Goal: Task Accomplishment & Management: Complete application form

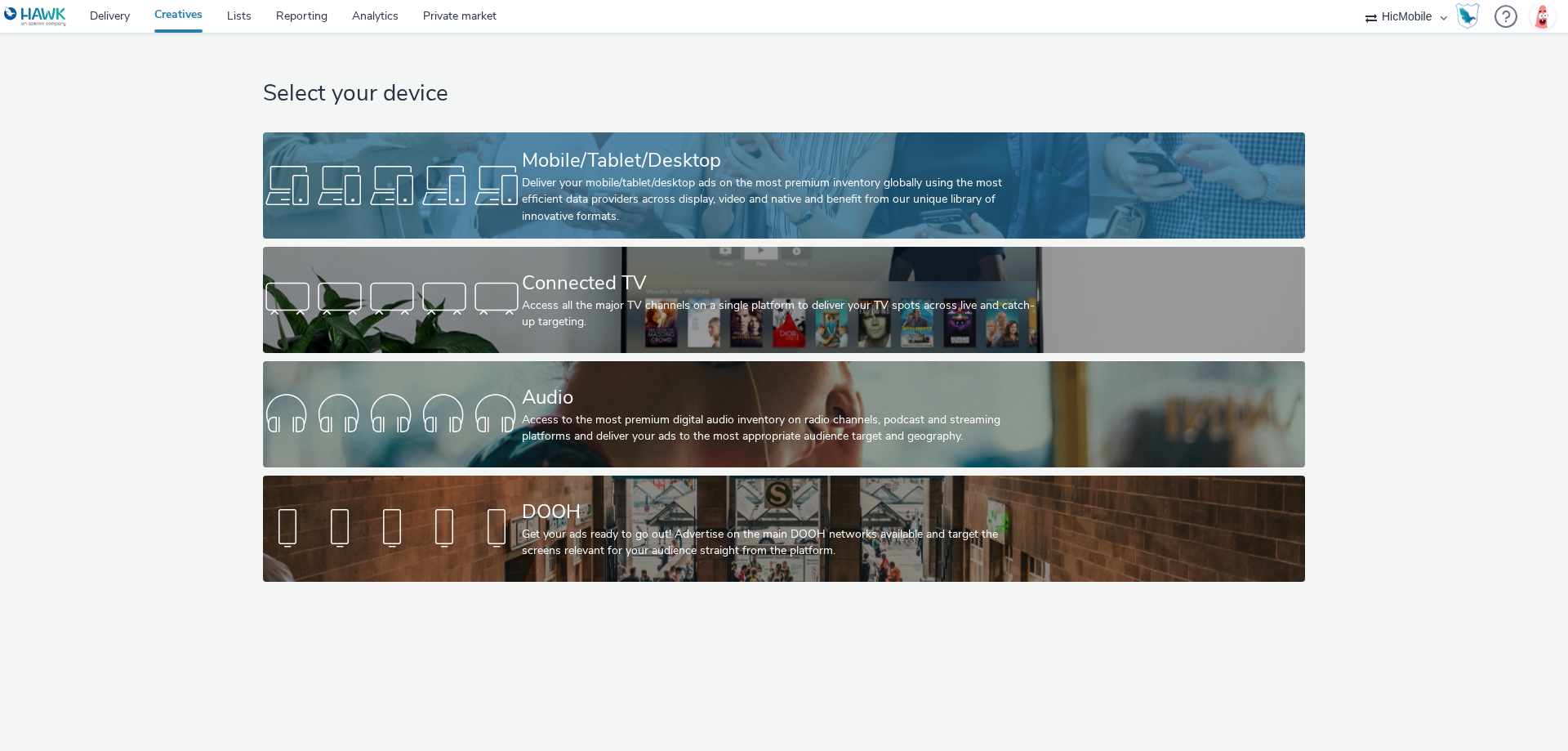
click at [643, 163] on div "Mobile/Tablet/Desktop" at bounding box center [780, 160] width 518 height 28
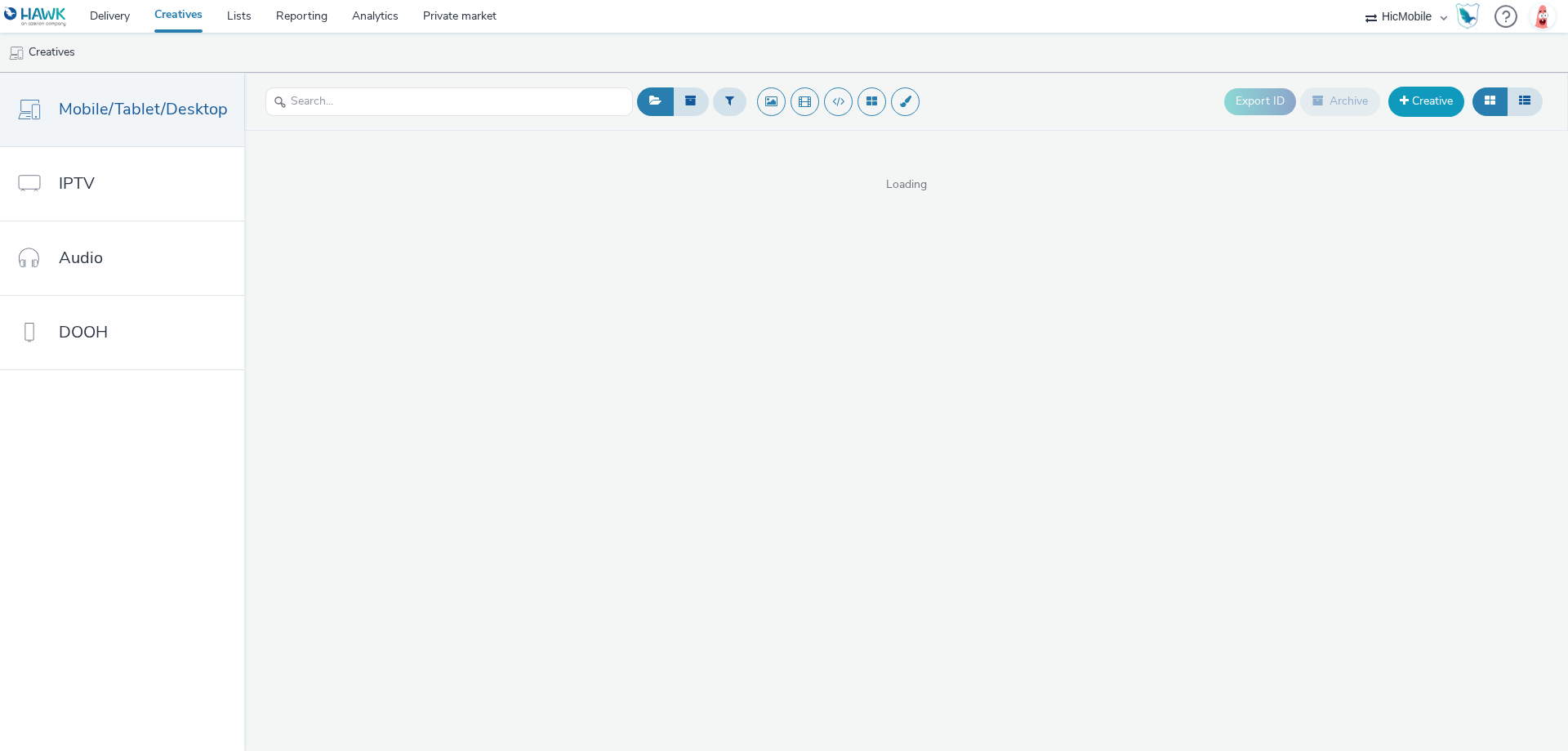
click at [1430, 99] on link "Creative" at bounding box center [1426, 101] width 76 height 29
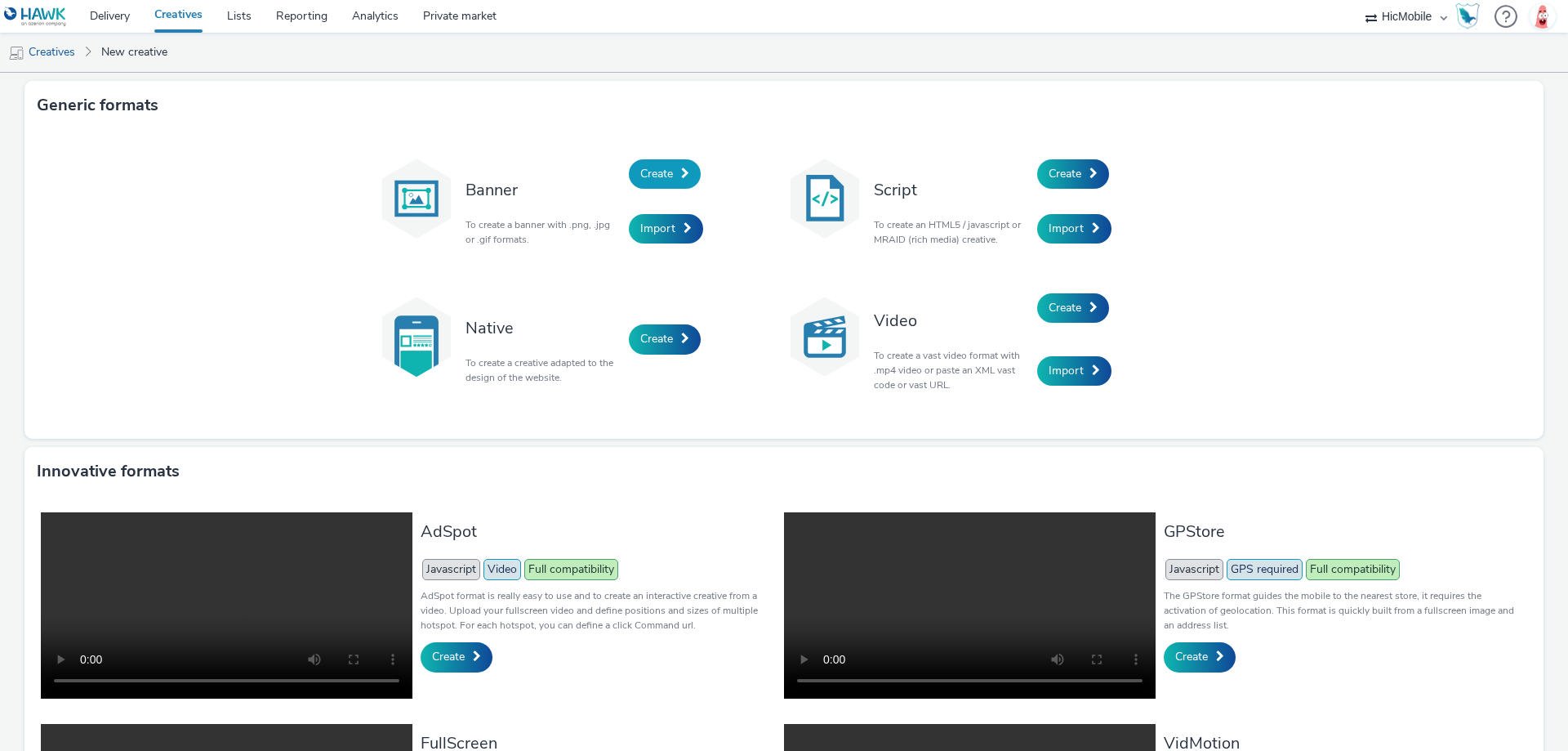
click at [664, 172] on span "Create" at bounding box center [656, 174] width 33 height 16
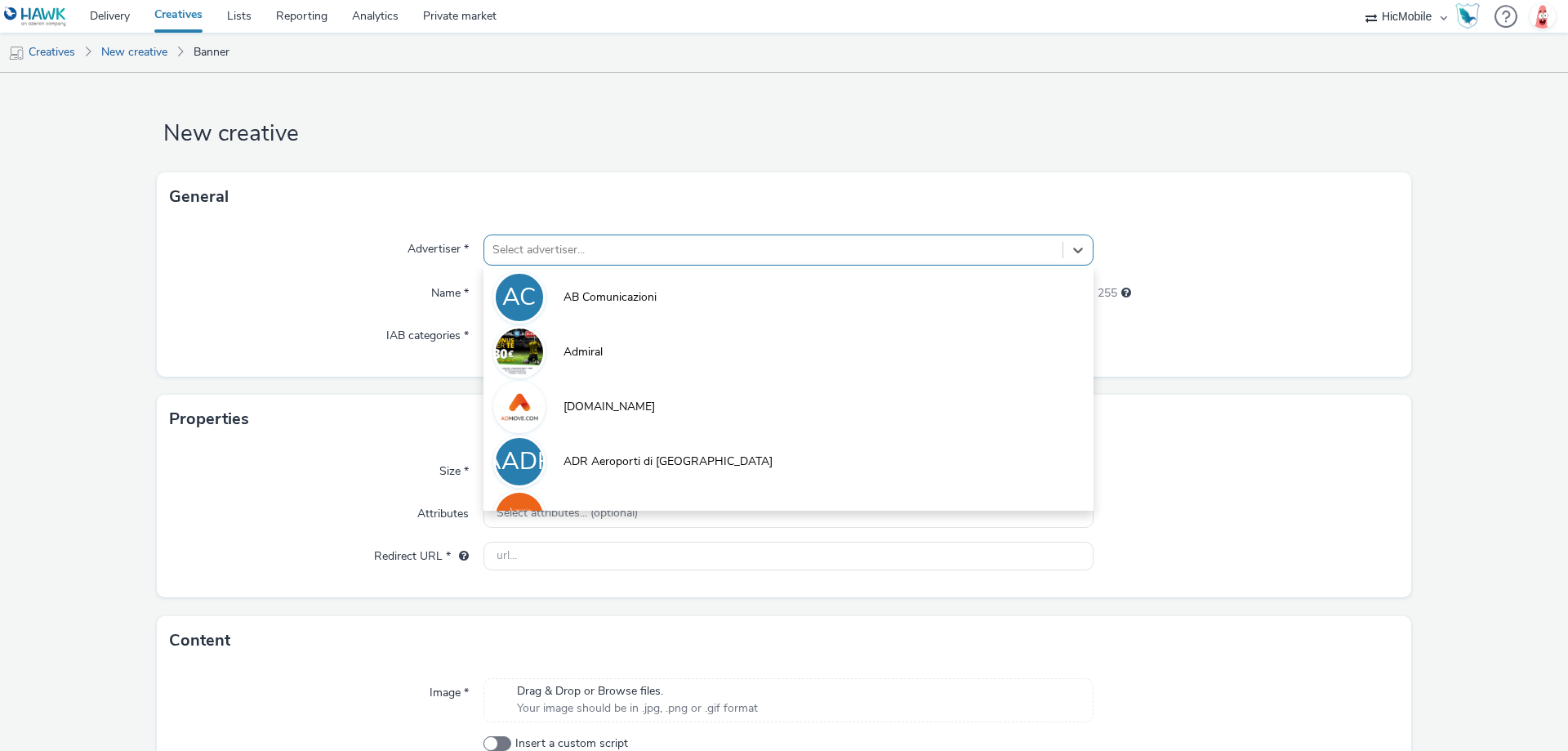
click at [550, 250] on div at bounding box center [773, 250] width 562 height 19
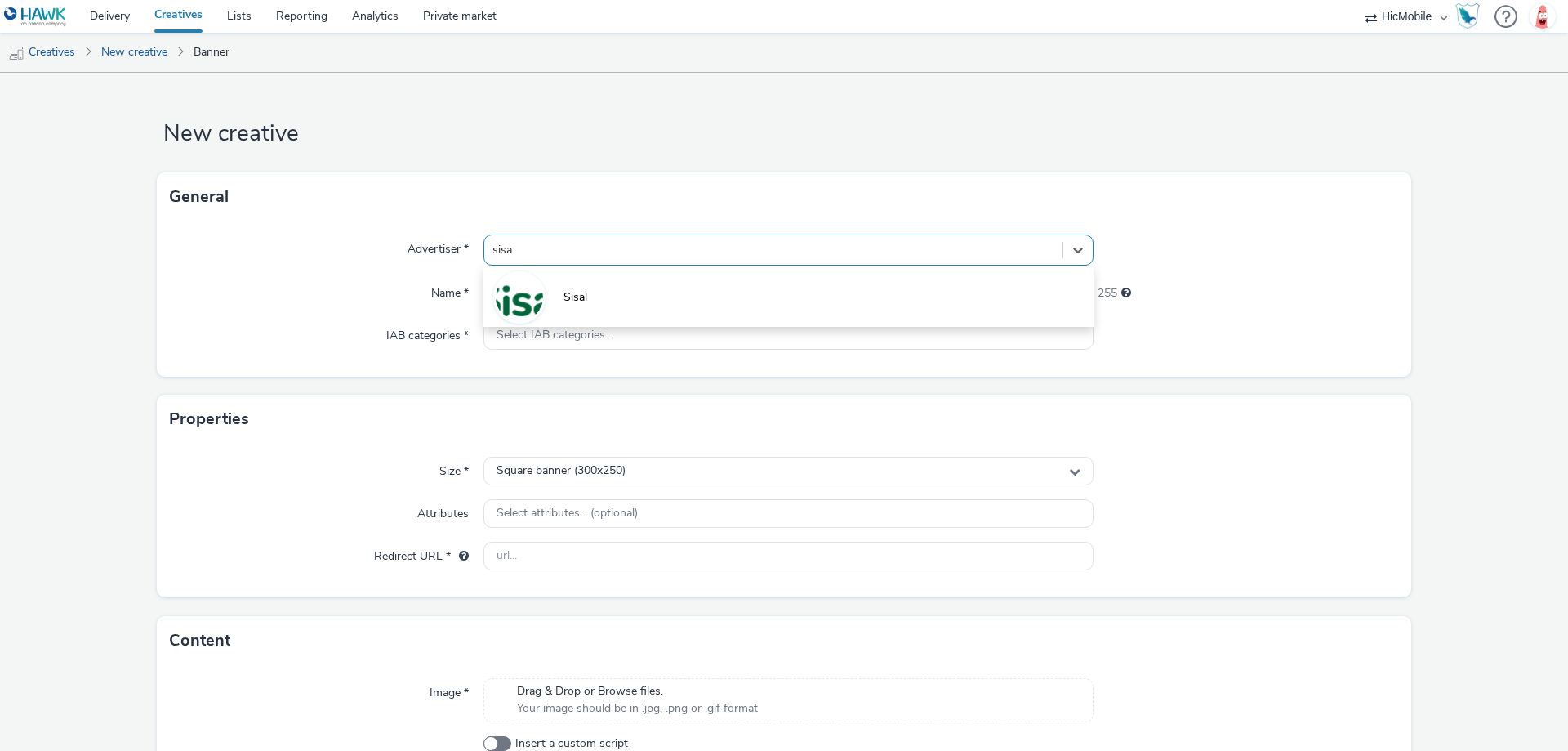
type input "sisal"
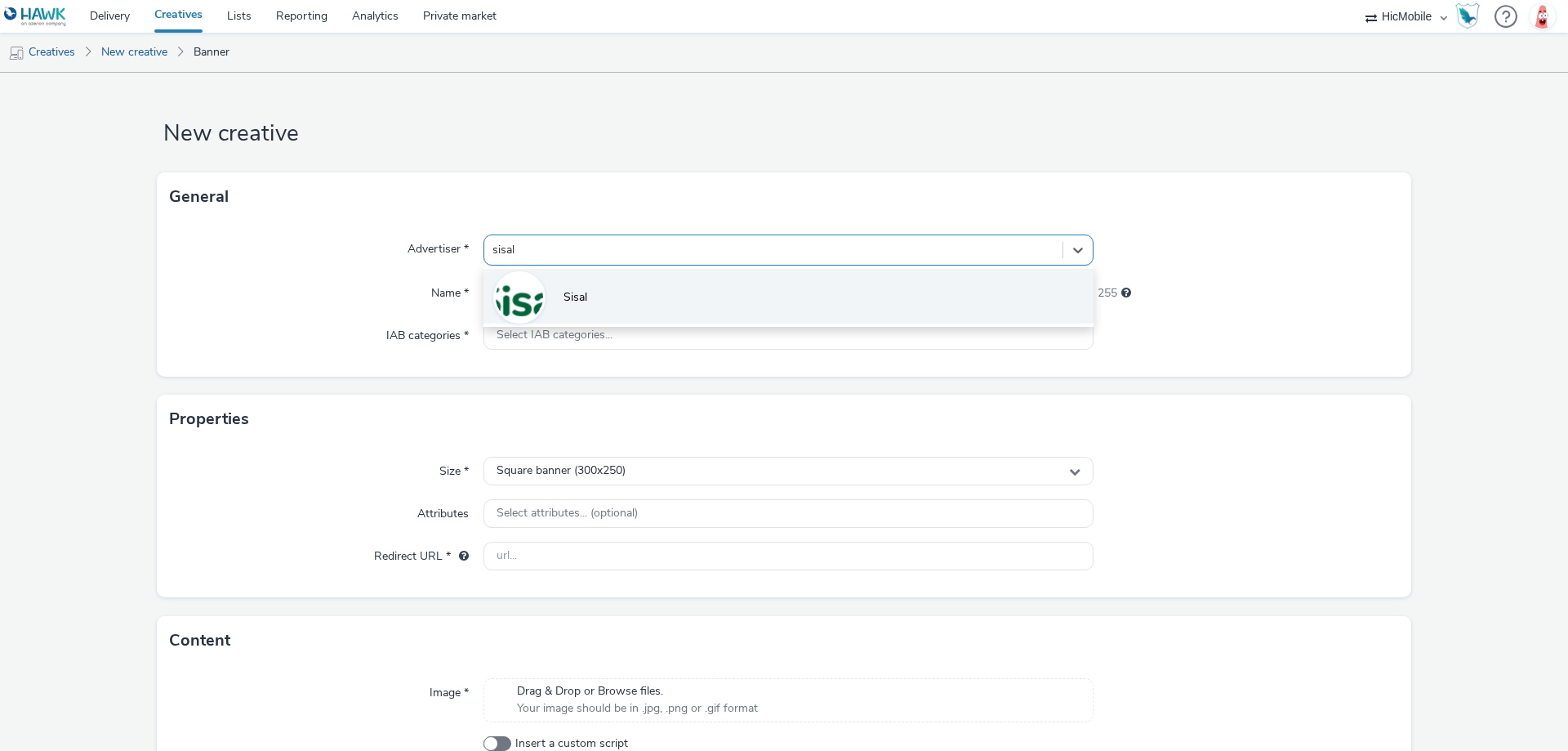
click at [549, 296] on li "Sisal" at bounding box center [788, 296] width 610 height 55
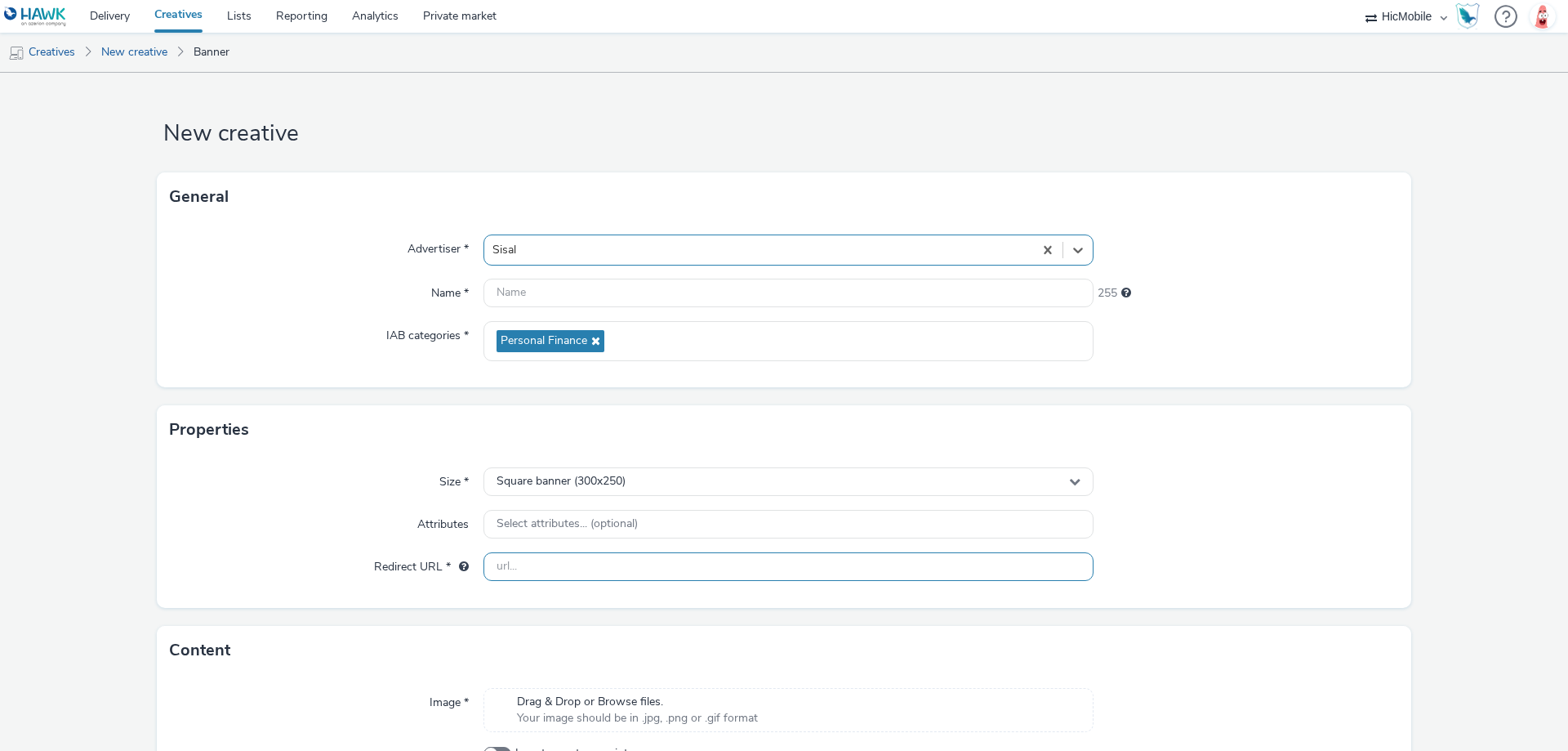
click at [570, 554] on input "text" at bounding box center [788, 567] width 610 height 28
paste input "[URL][DOMAIN_NAME]"
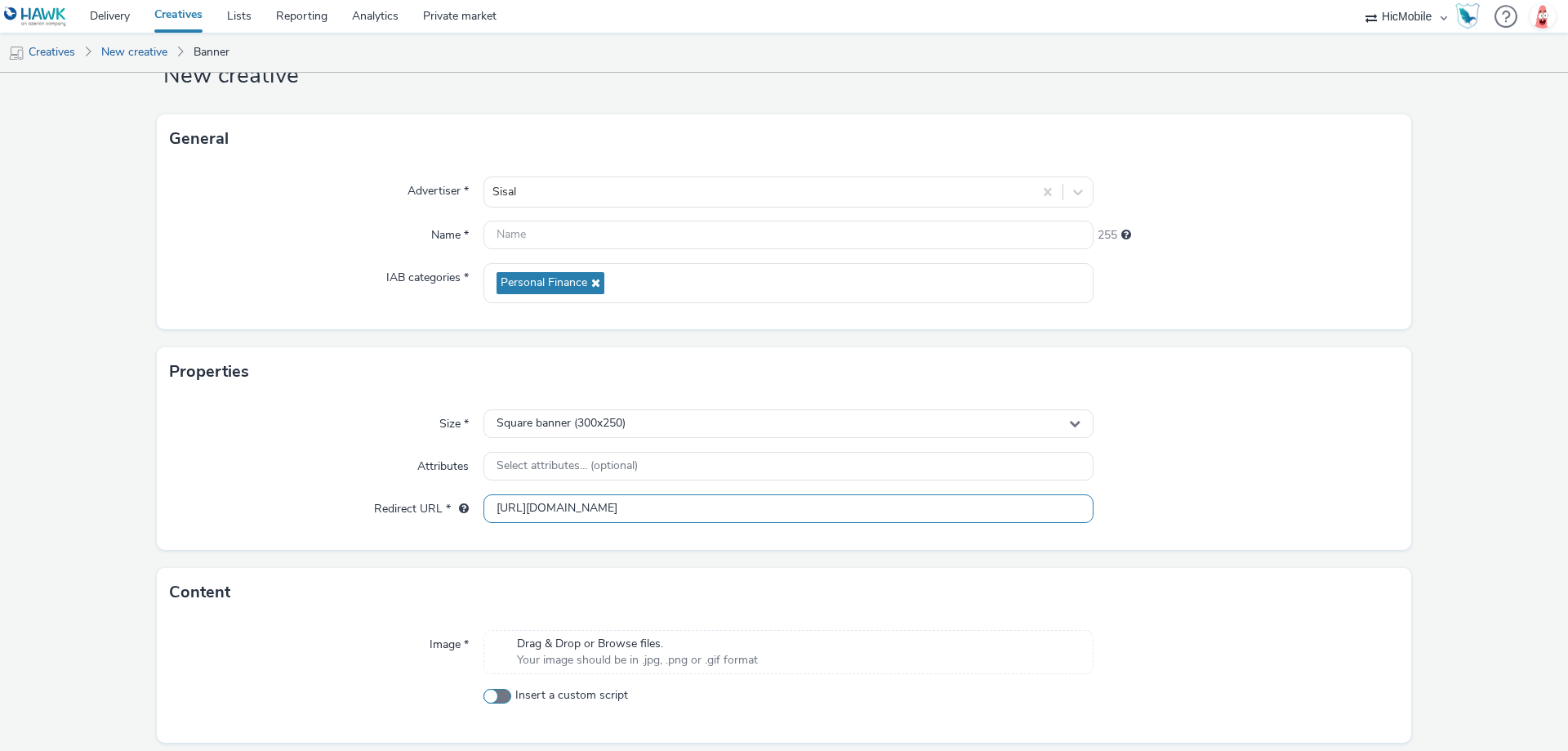
scroll to position [111, 0]
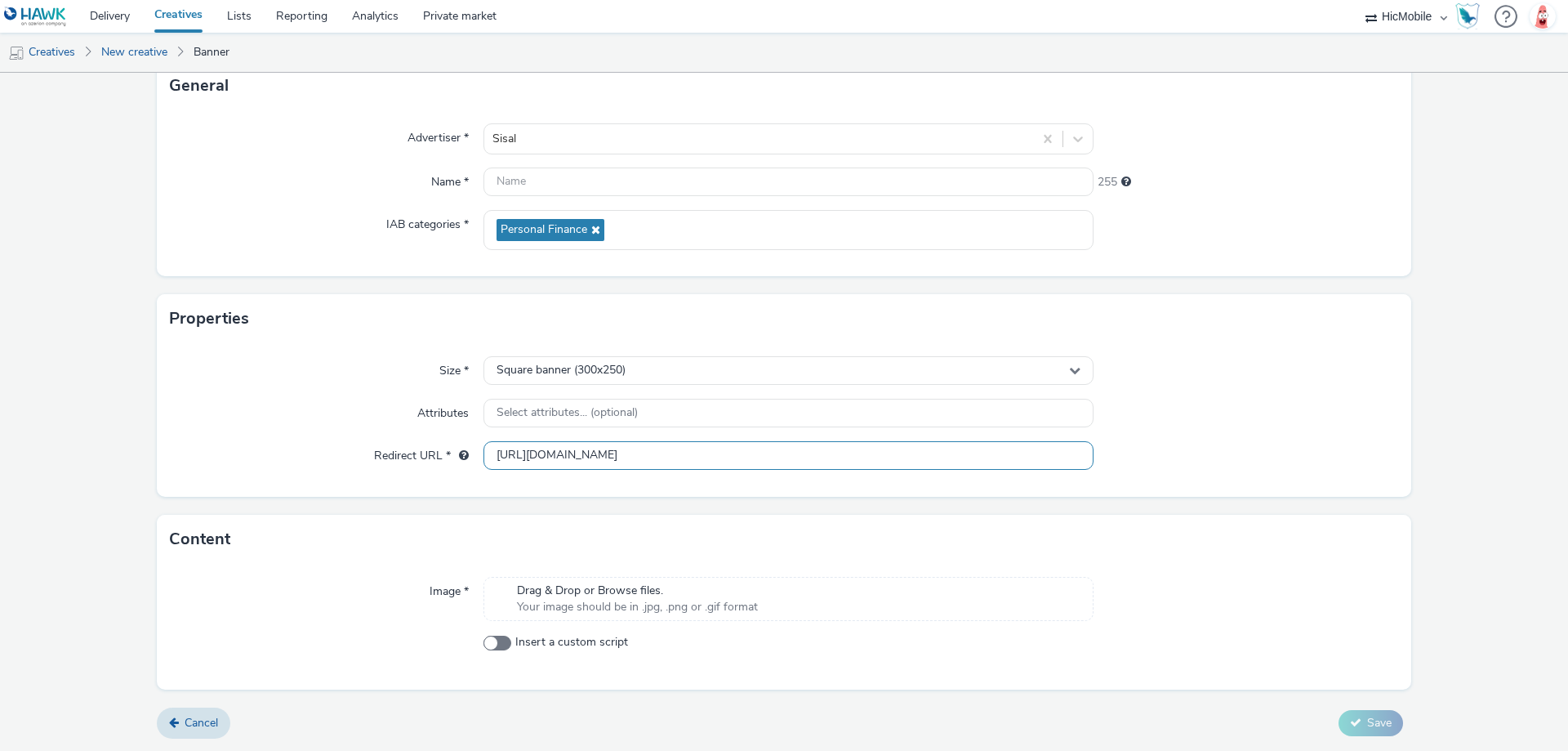
type input "[URL][DOMAIN_NAME]"
click at [718, 590] on span "Drag & Drop or Browse files." at bounding box center [637, 591] width 241 height 16
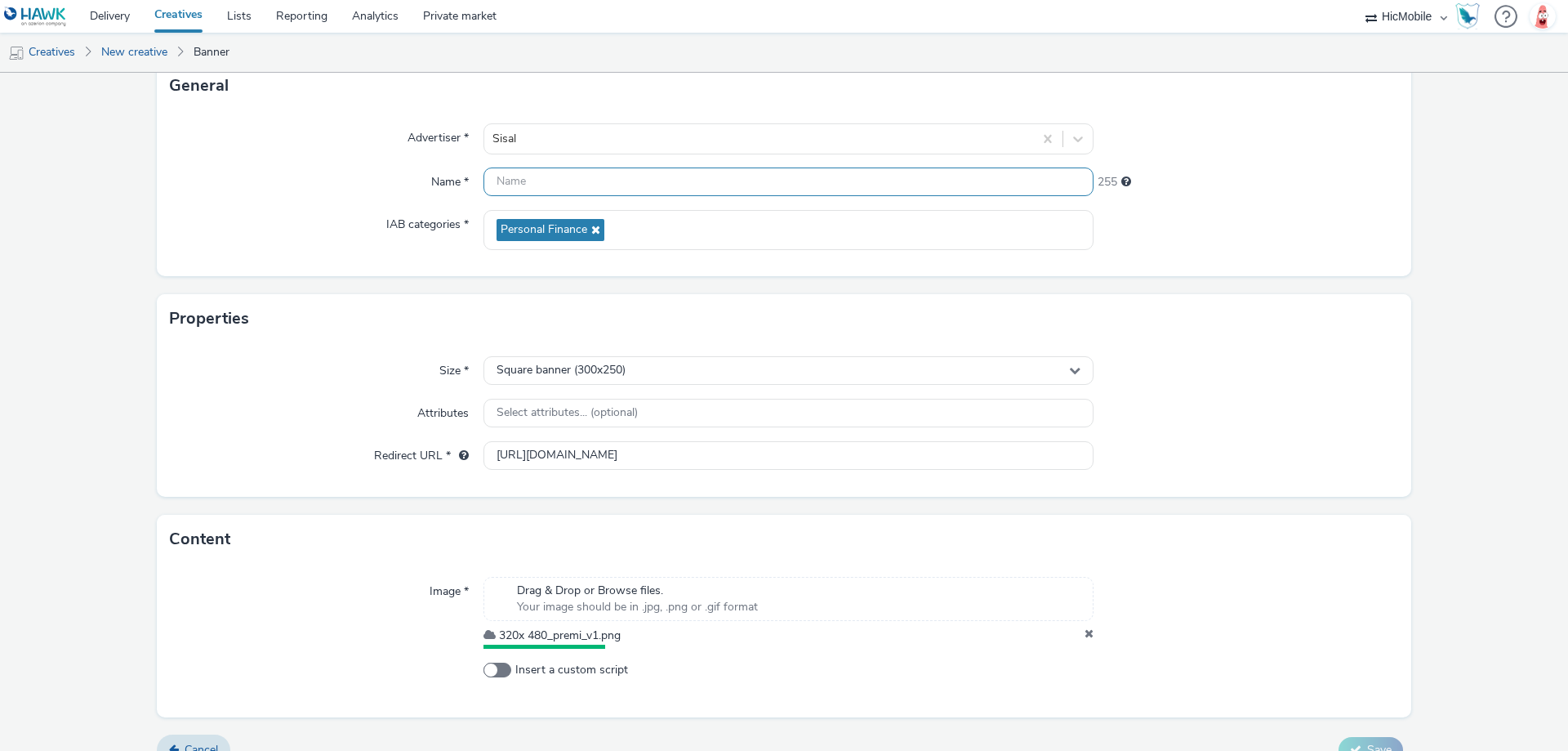
click at [568, 175] on input "text" at bounding box center [788, 182] width 610 height 28
paste input "320x 480_premi_v1"
type input "320x 480_premi_v1"
click at [1230, 290] on form "New creative General Advertiser * Sisal Name * 320x 480_premi_v1 238 IAB catego…" at bounding box center [784, 368] width 1568 height 812
click at [675, 359] on div "Square banner (300x250)" at bounding box center [788, 370] width 610 height 28
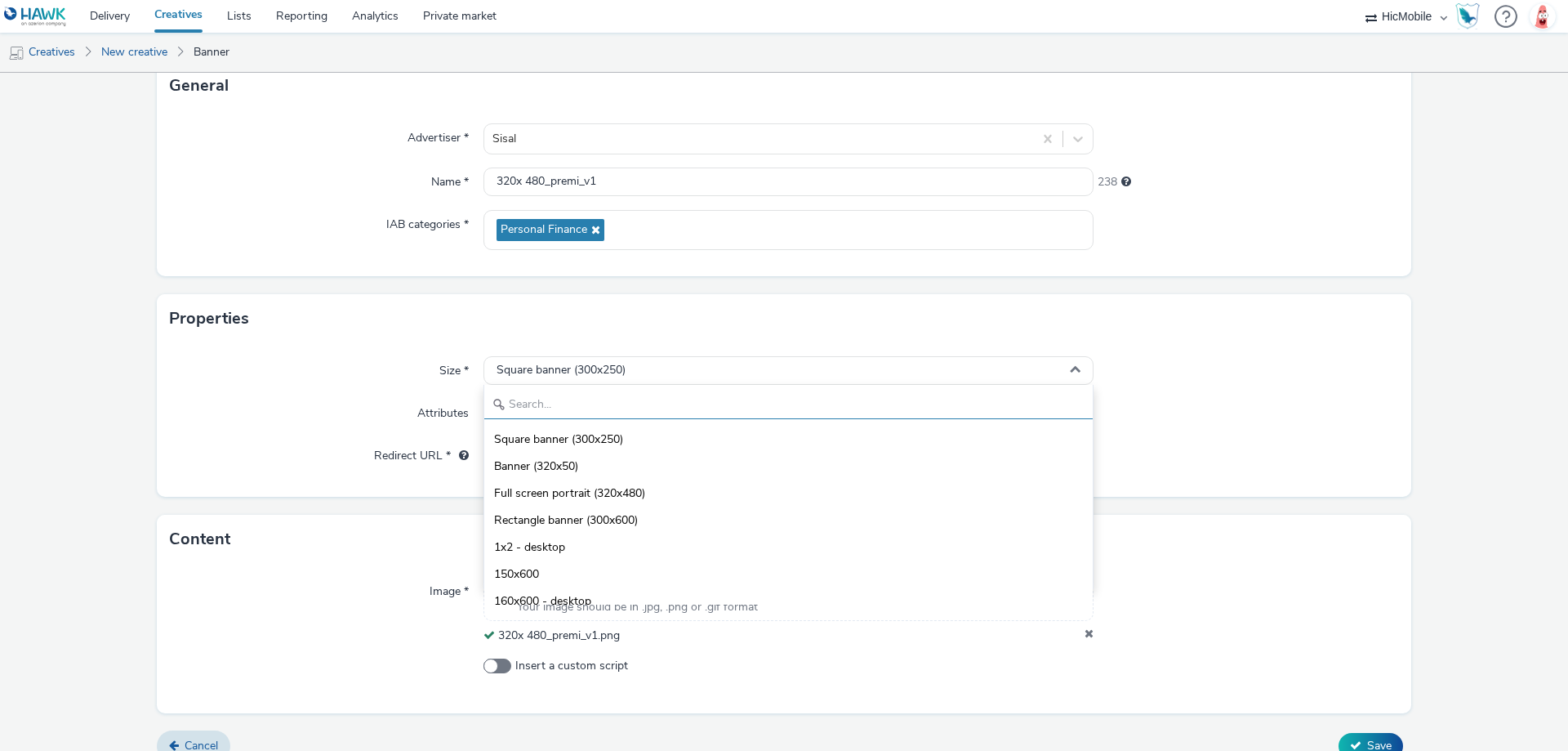
click at [661, 405] on input "text" at bounding box center [788, 405] width 608 height 28
type input "320"
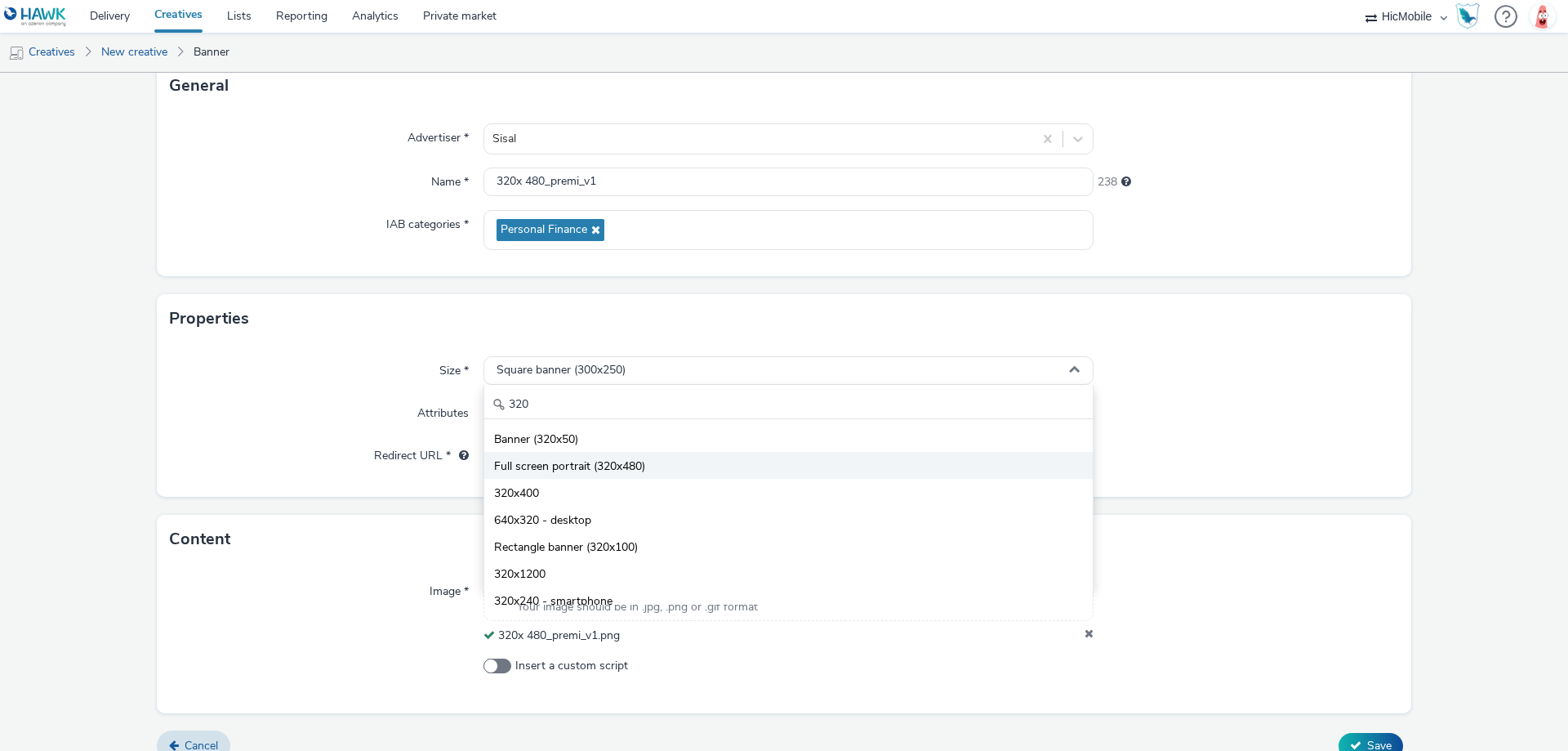
click at [666, 468] on li "Full screen portrait (320x480)" at bounding box center [788, 465] width 608 height 27
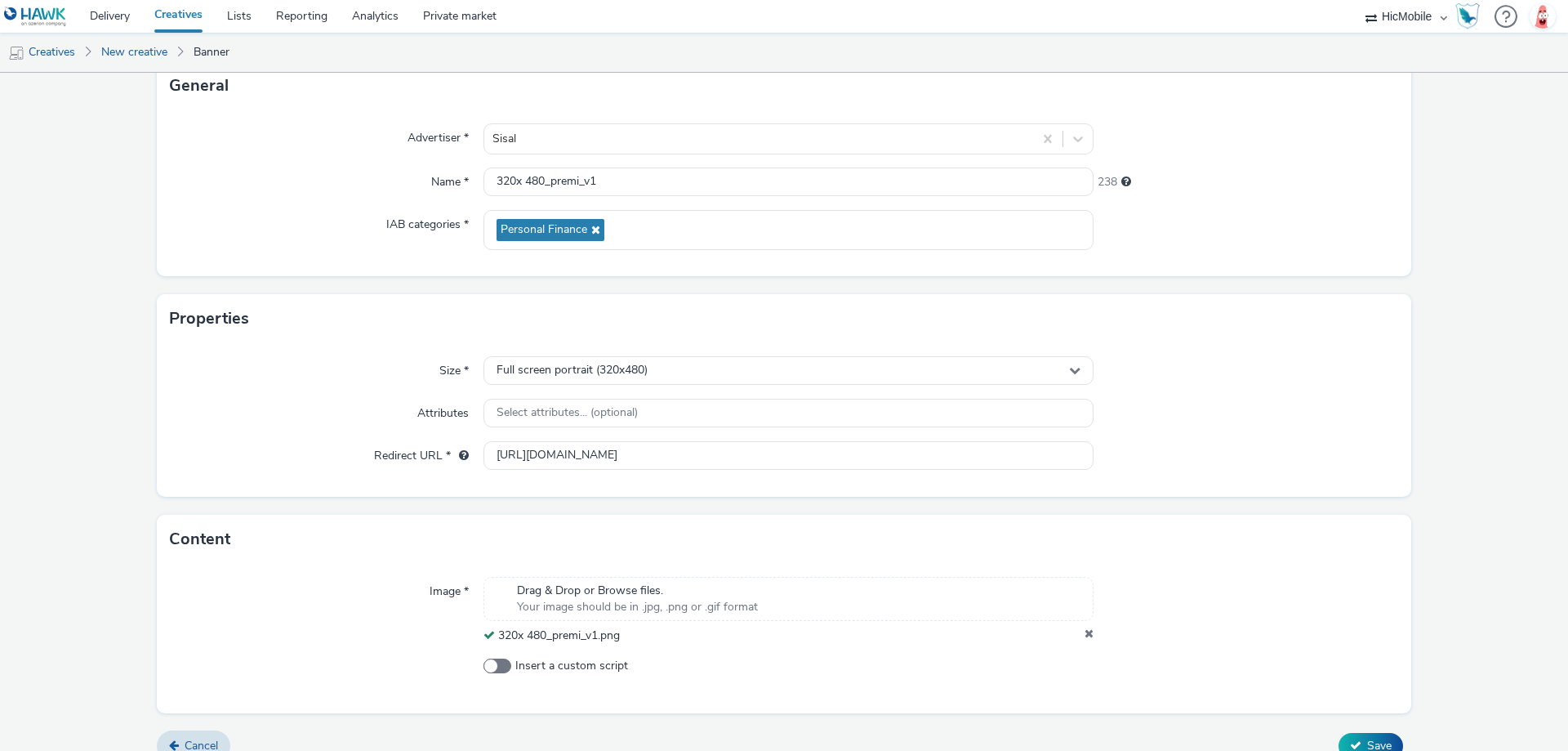
scroll to position [134, 0]
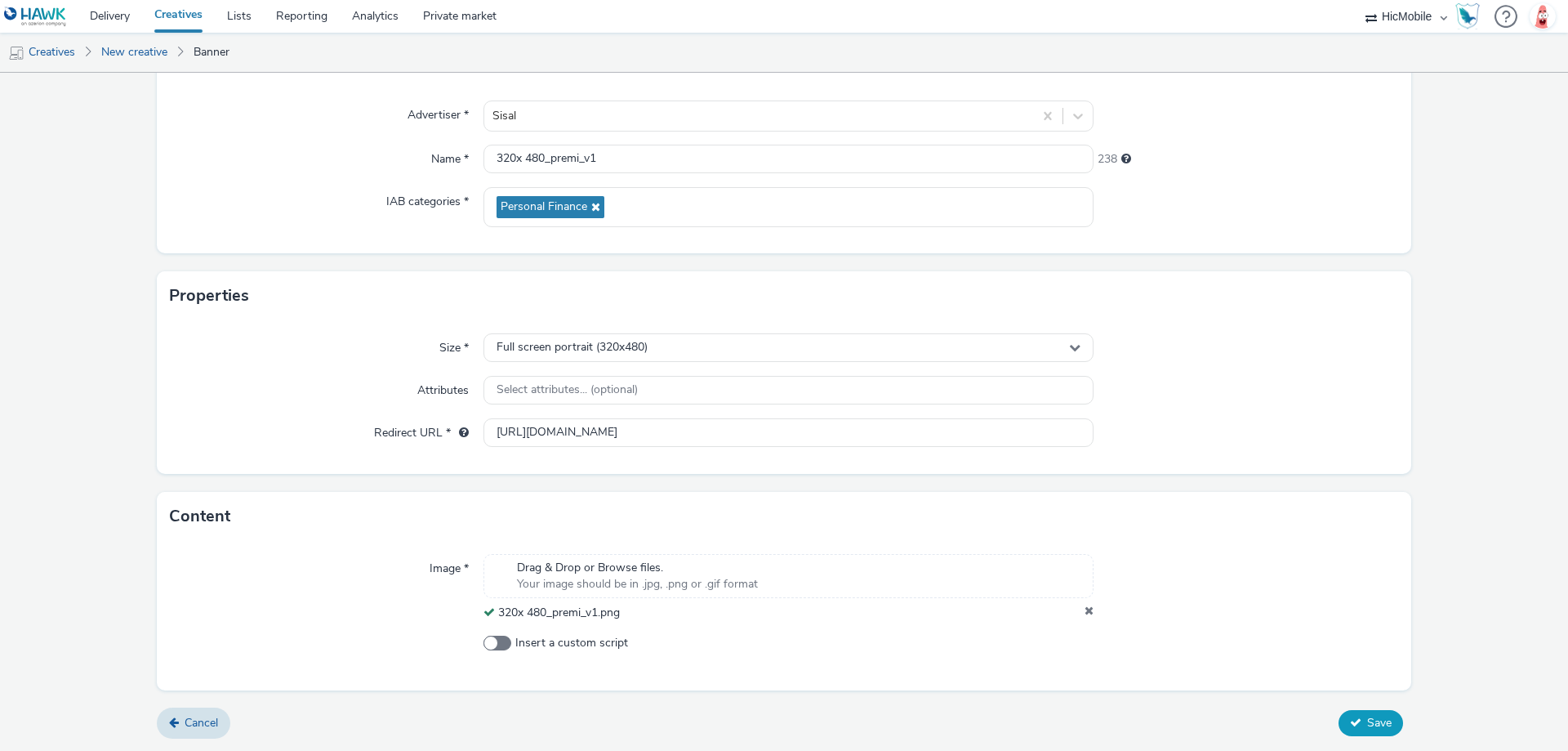
click at [1350, 725] on icon at bounding box center [1356, 722] width 12 height 12
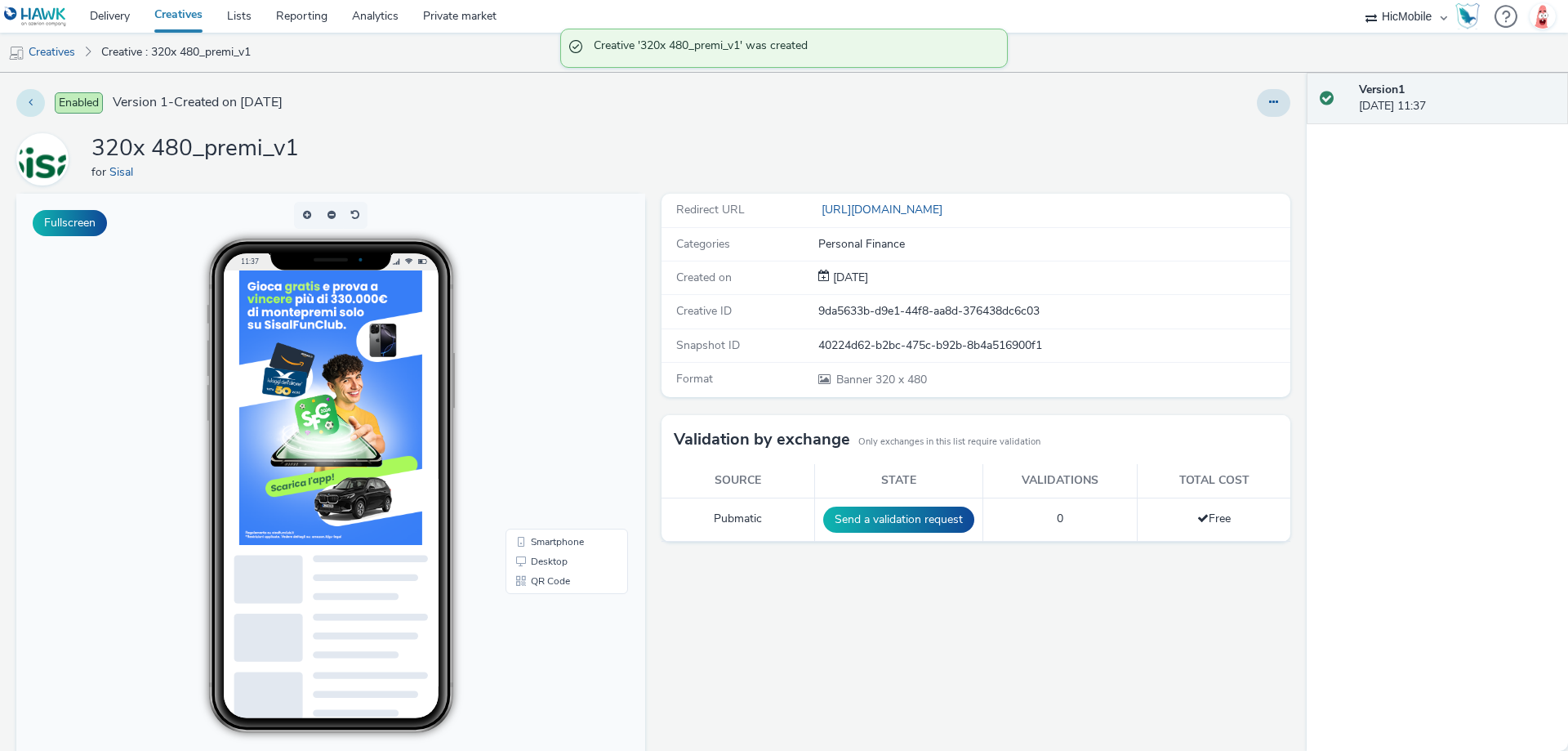
click at [43, 108] on button at bounding box center [30, 103] width 28 height 27
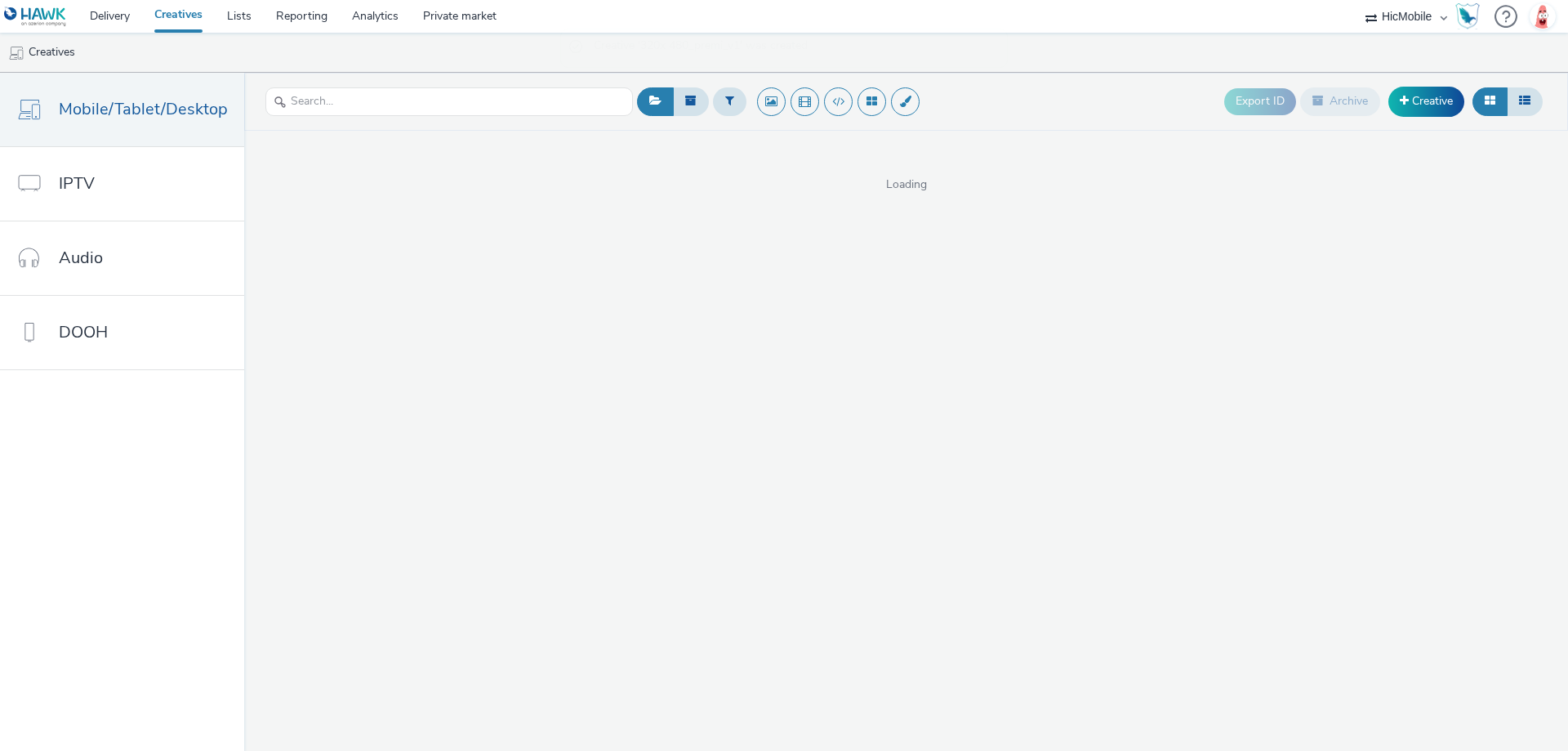
click at [1402, 79] on header "Export ID Archive Creative" at bounding box center [906, 101] width 1324 height 58
click at [1410, 100] on link "Creative" at bounding box center [1426, 101] width 76 height 29
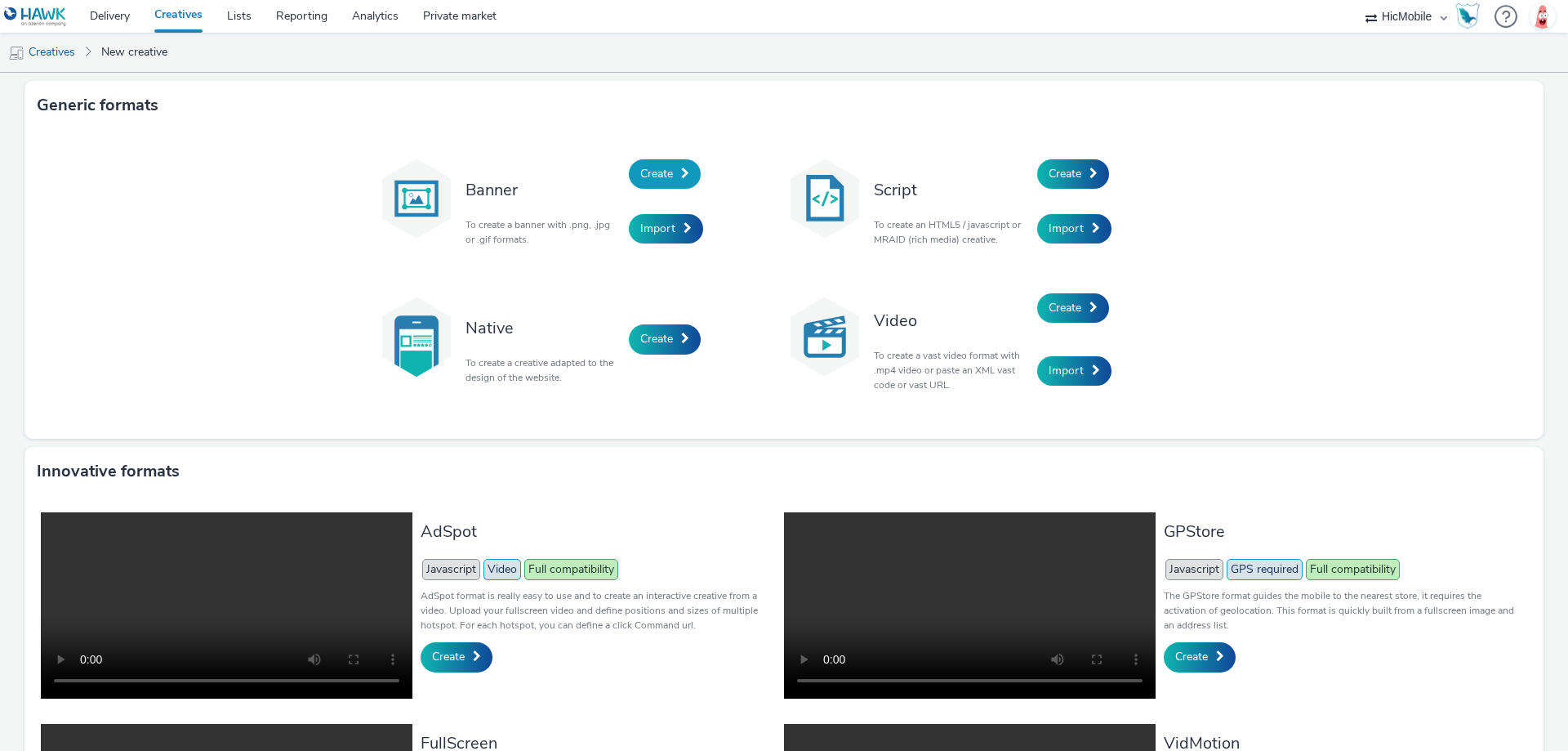
click at [668, 181] on link "Create" at bounding box center [664, 174] width 72 height 29
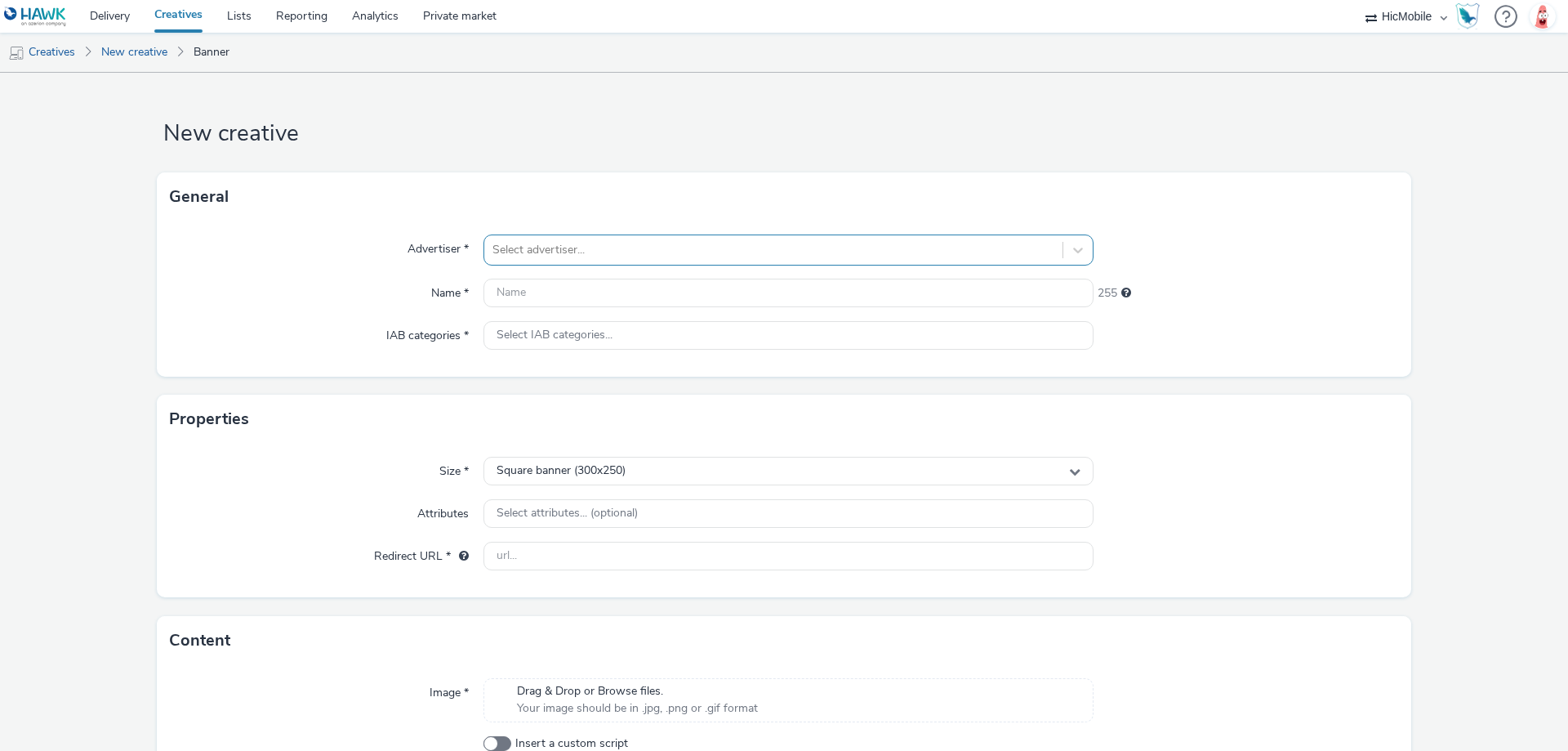
click at [604, 259] on div at bounding box center [773, 250] width 562 height 19
type input "sisal"
click at [604, 293] on li "Sisal" at bounding box center [788, 296] width 610 height 55
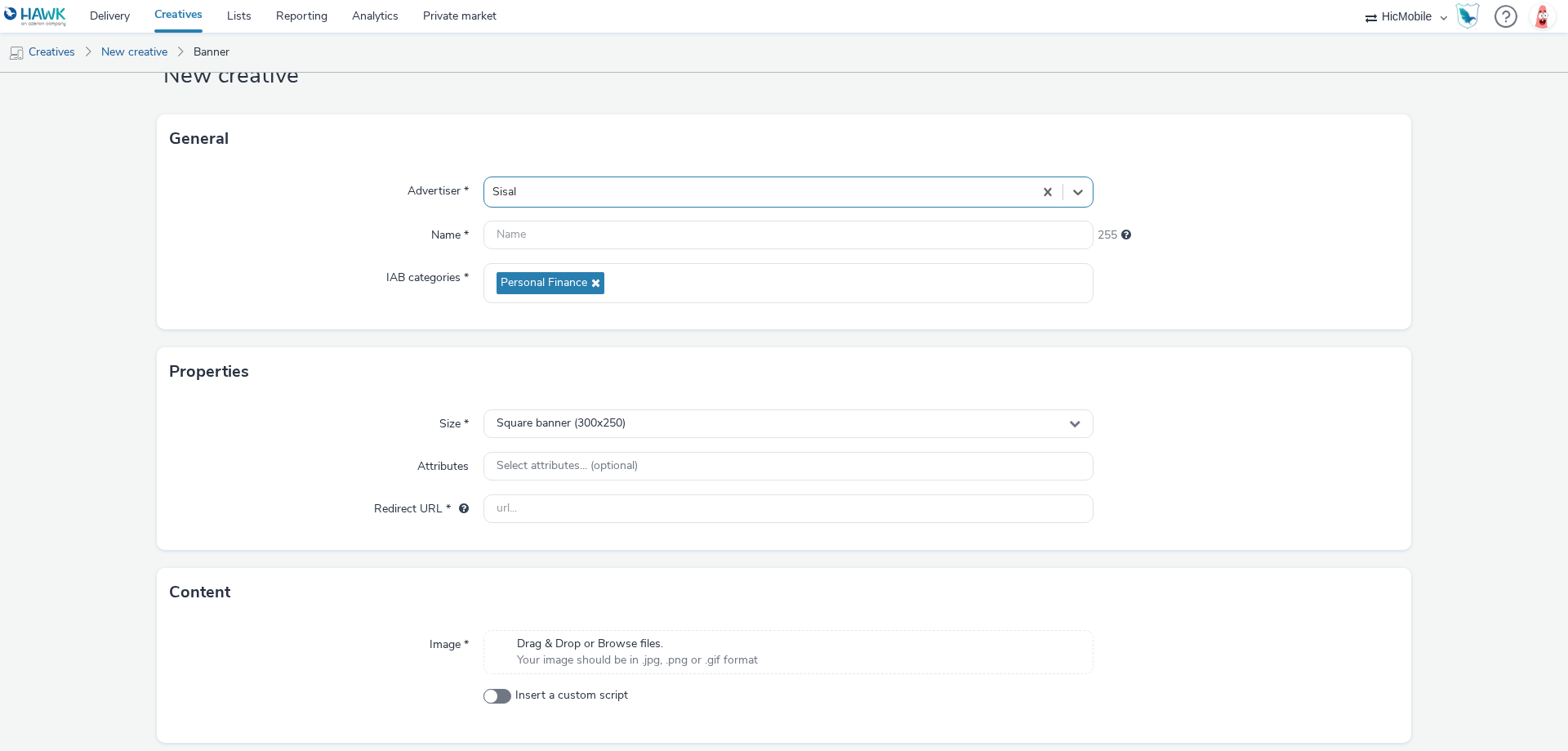
scroll to position [111, 0]
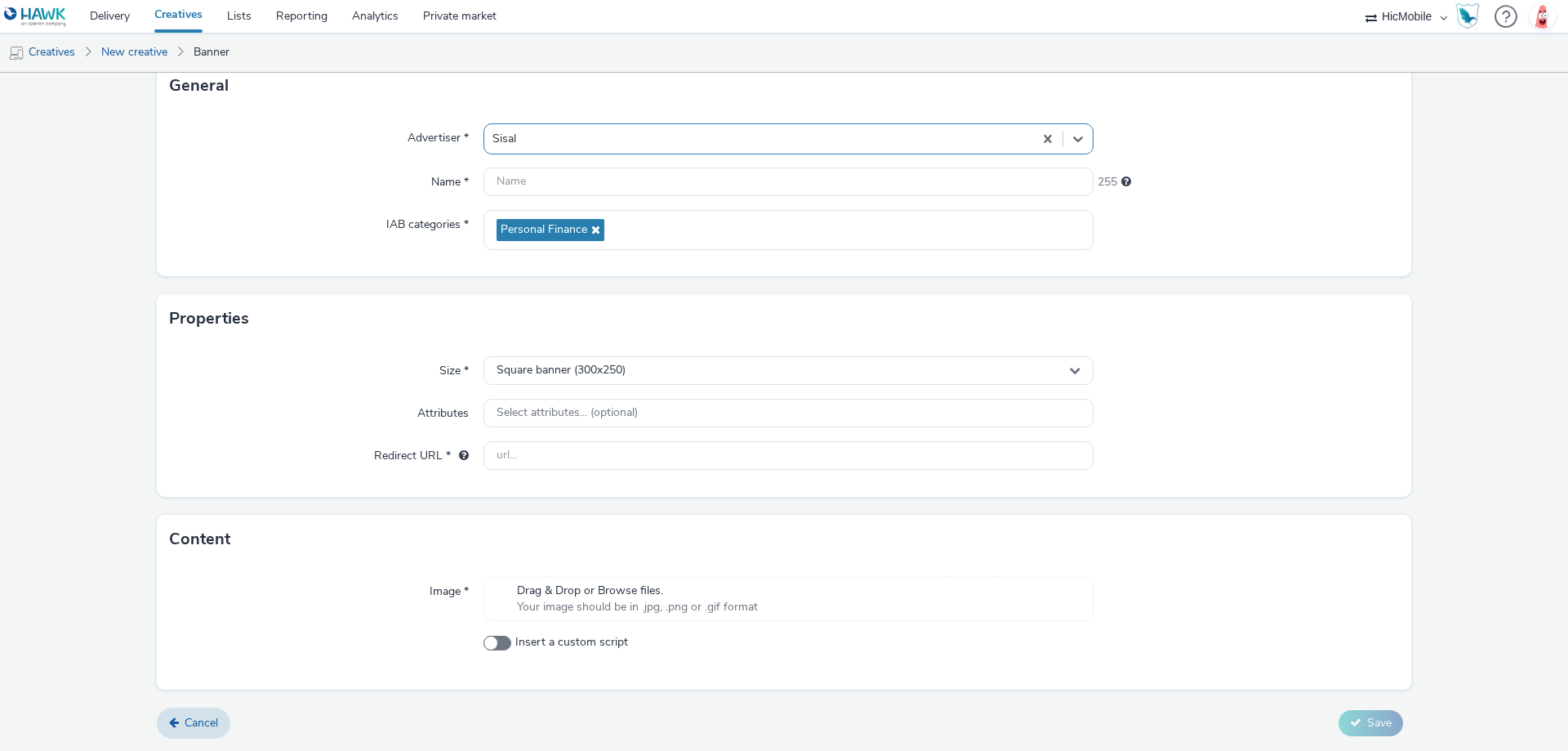
click at [649, 344] on div "Size * Square banner (300x250) Attributes Select attributes... (optional) Redir…" at bounding box center [784, 419] width 1255 height 153
click at [650, 352] on div "Size * Square banner (300x250) Attributes Select attributes... (optional) Redir…" at bounding box center [784, 419] width 1255 height 153
click at [650, 359] on div "Square banner (300x250)" at bounding box center [788, 370] width 610 height 28
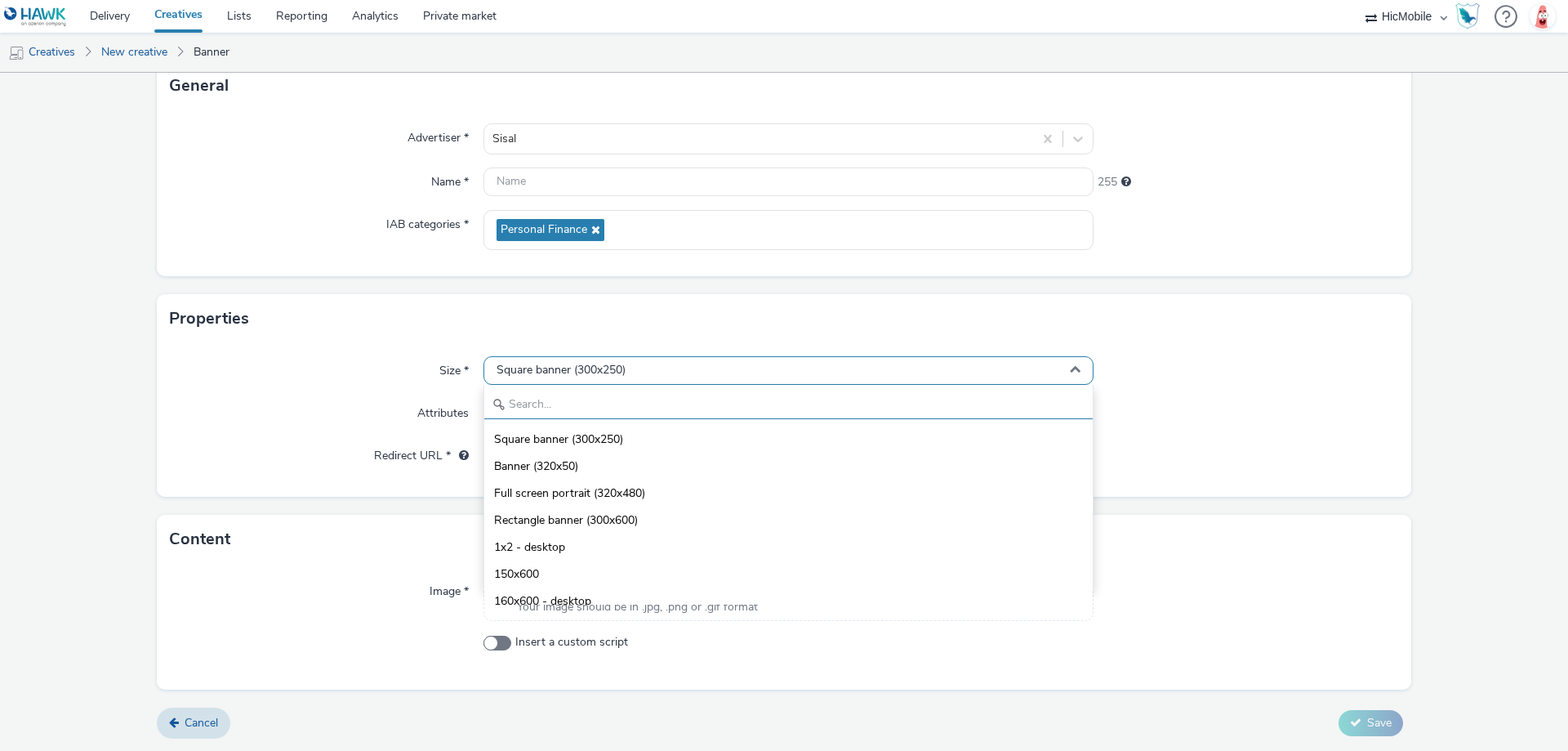
click at [630, 395] on input "text" at bounding box center [788, 405] width 608 height 28
type input "320x"
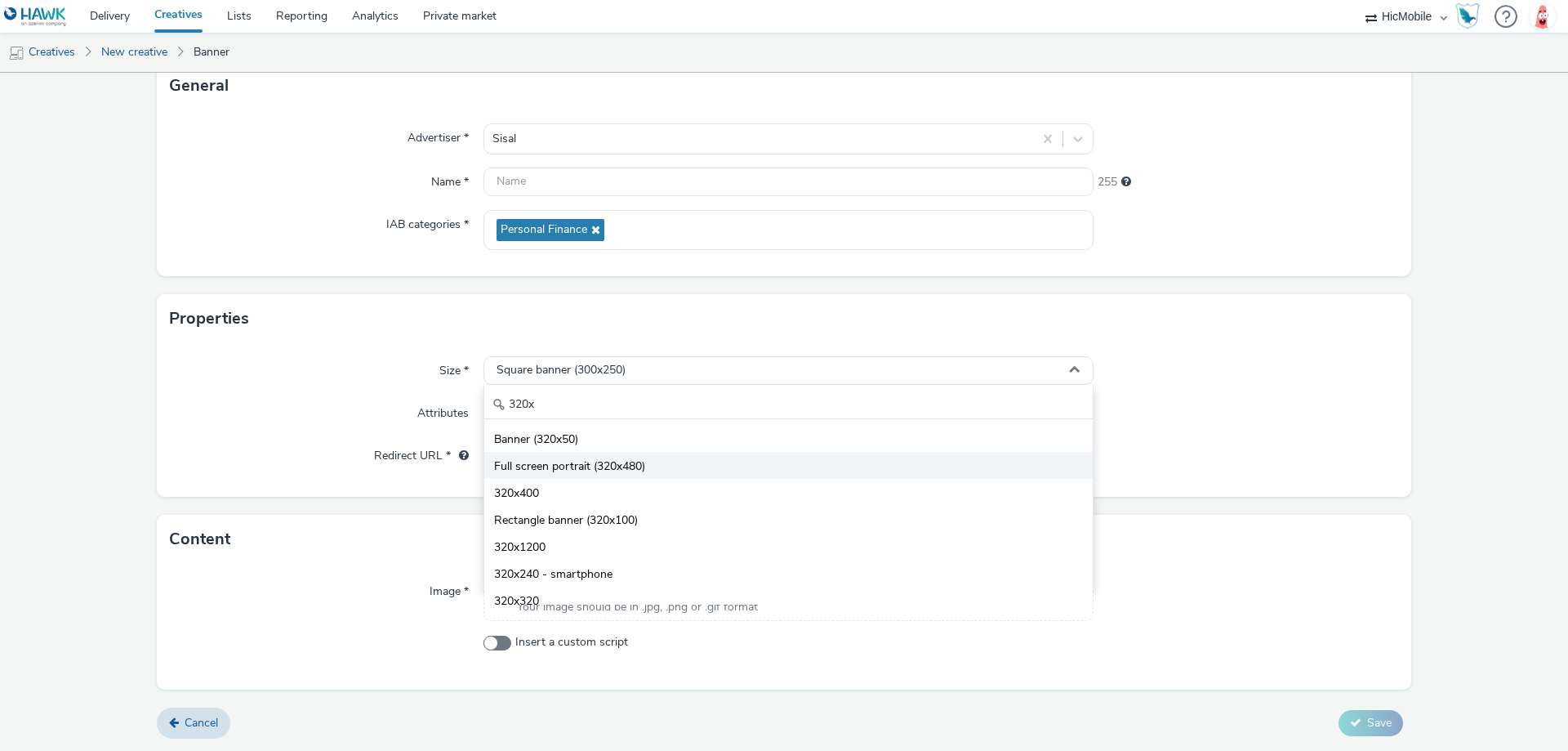
click at [629, 463] on span "Full screen portrait (320x480)" at bounding box center [569, 466] width 151 height 16
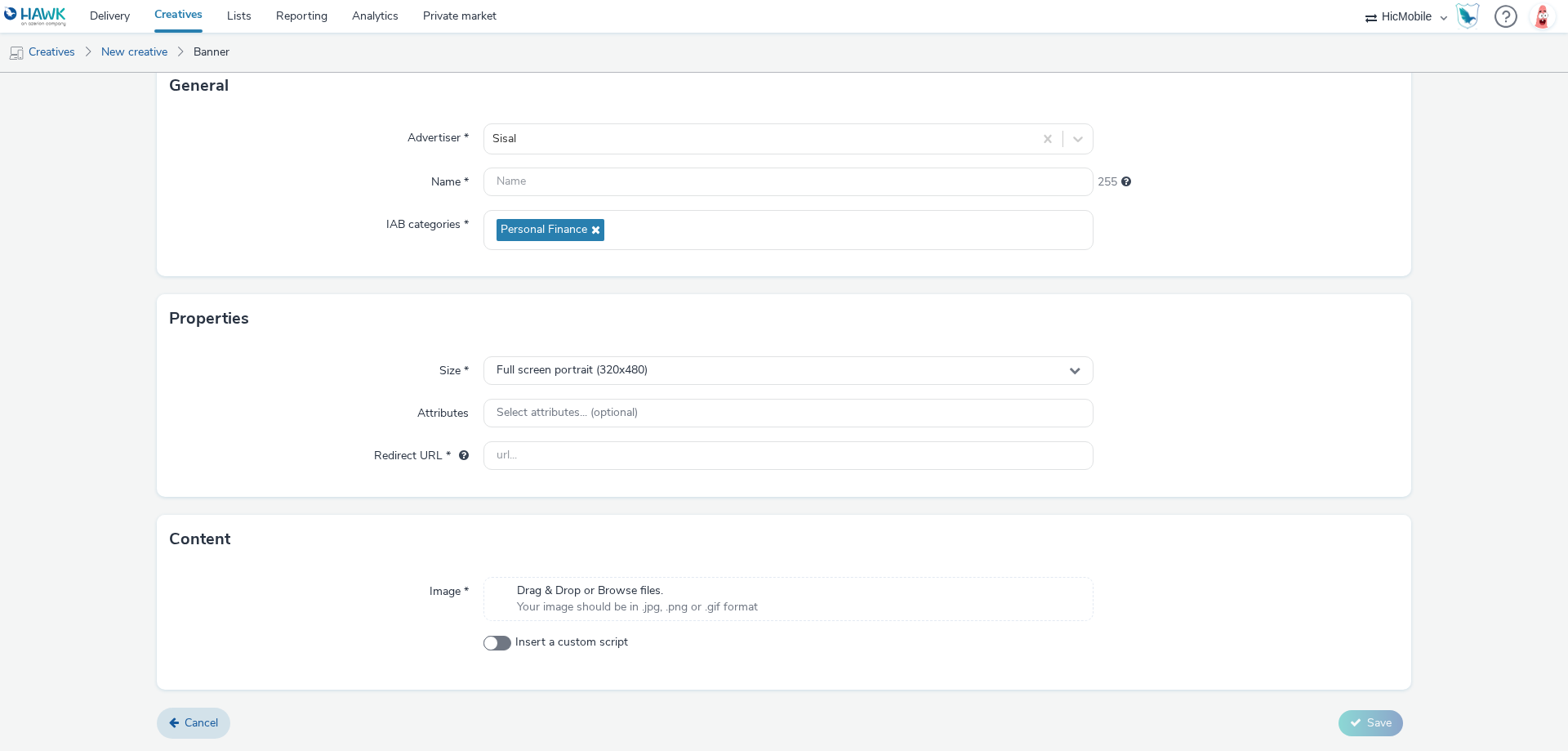
click at [714, 601] on span "Your image should be in .jpg, .png or .gif format" at bounding box center [637, 607] width 241 height 16
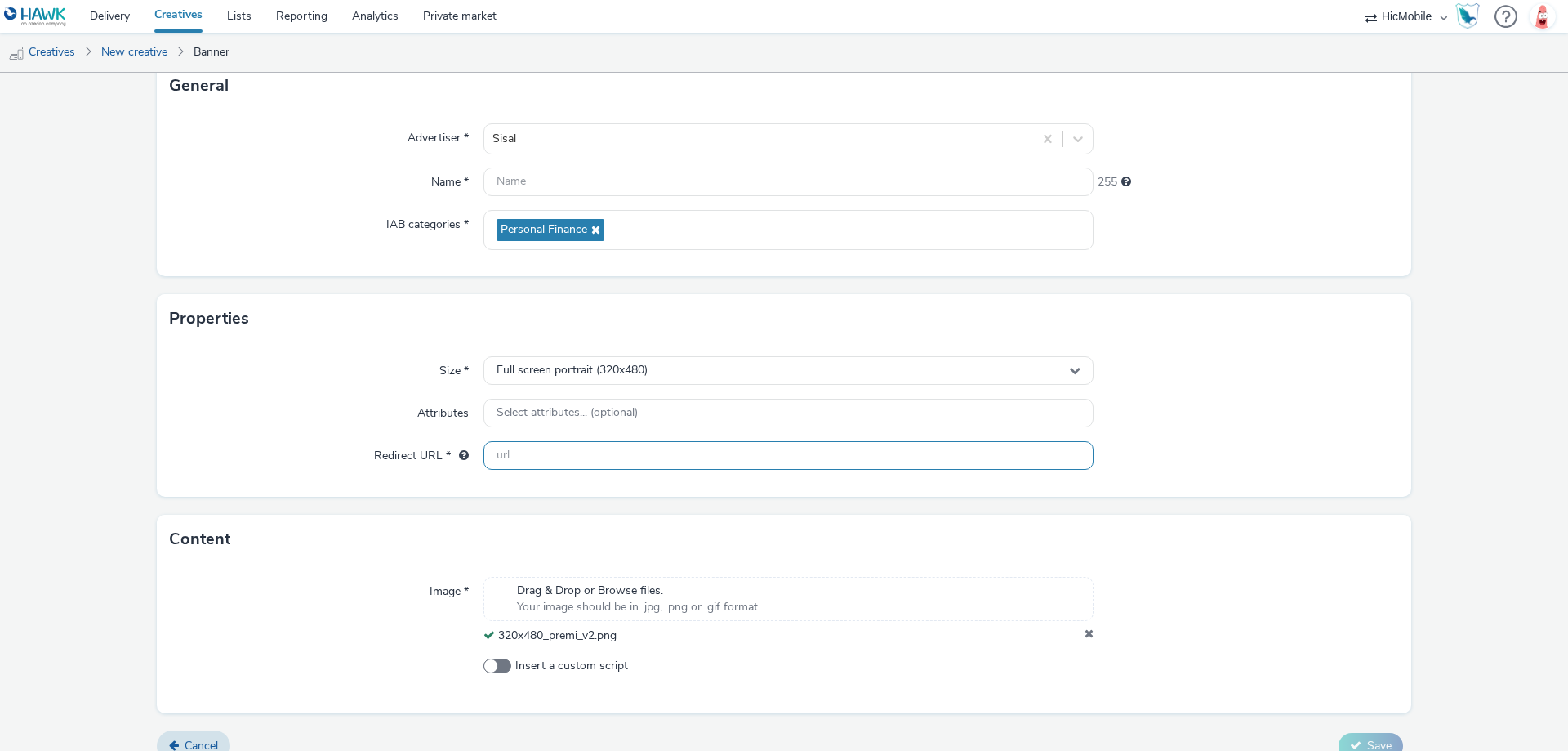
click at [567, 452] on input "text" at bounding box center [788, 455] width 610 height 28
click at [570, 184] on input "text" at bounding box center [788, 182] width 610 height 28
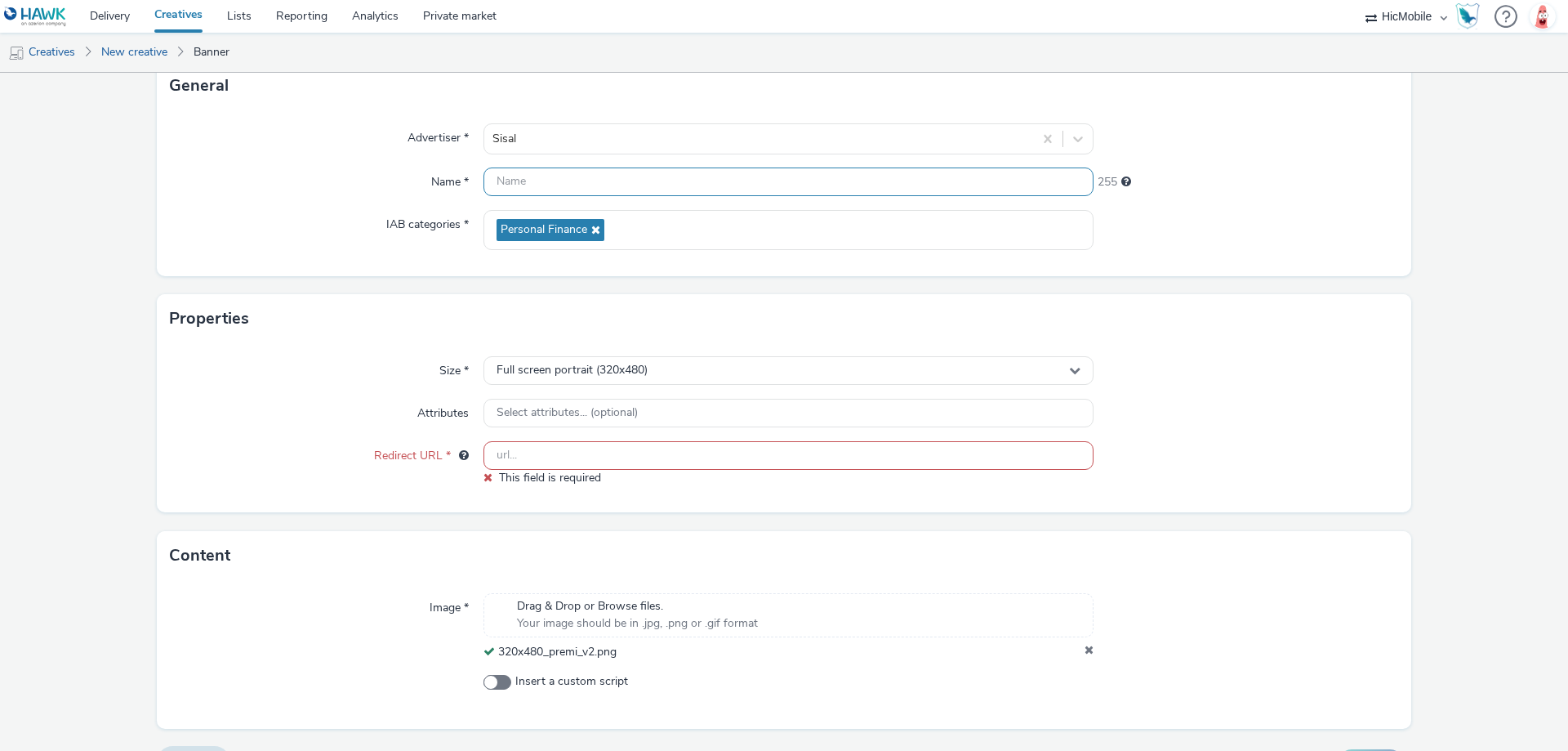
paste input "320x480_premi_v2"
type input "320x480_premi_v2"
click at [653, 445] on input "text" at bounding box center [788, 455] width 610 height 28
paste input "[URL][DOMAIN_NAME]"
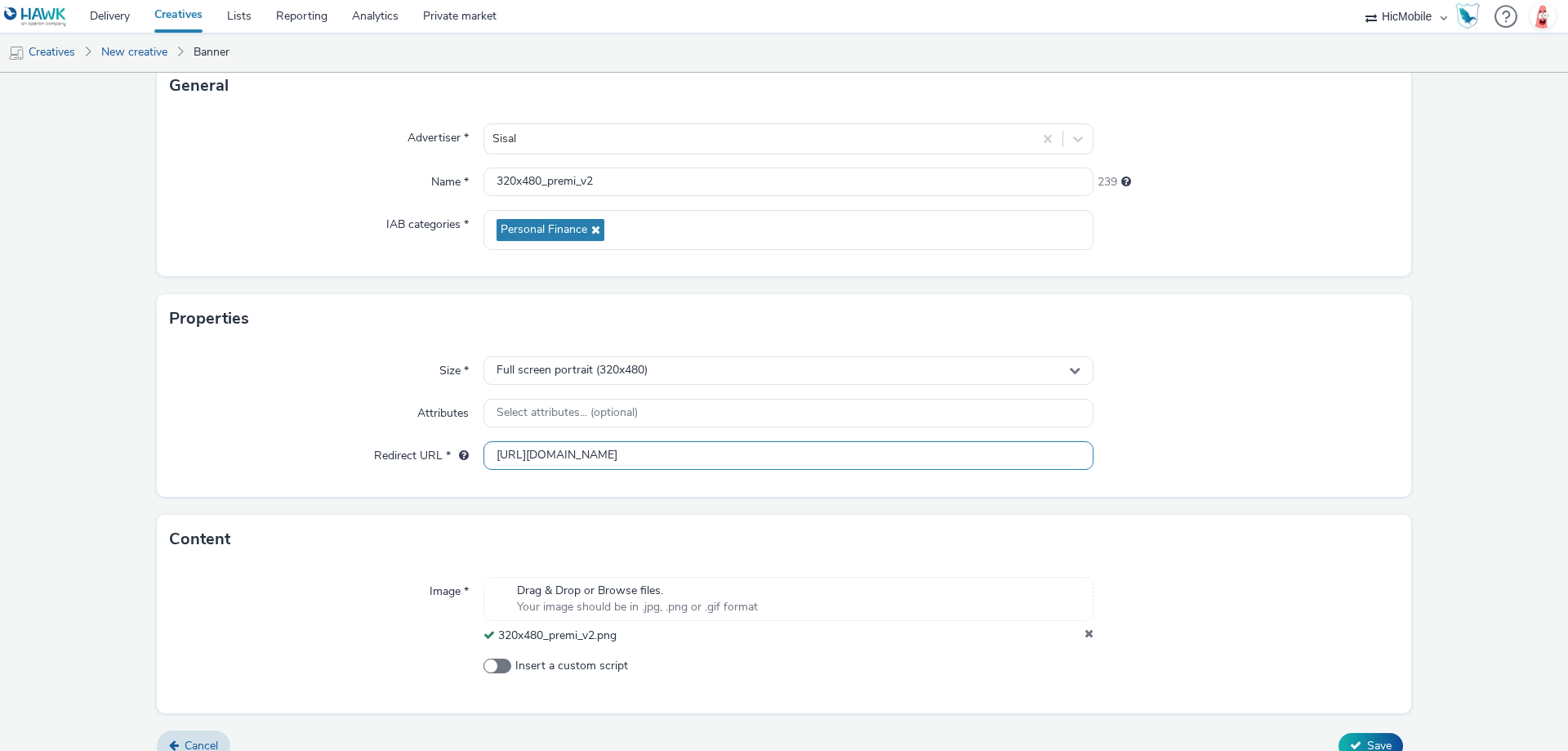
scroll to position [0, 210]
type input "[URL][DOMAIN_NAME]"
click at [1284, 374] on div at bounding box center [1246, 370] width 305 height 29
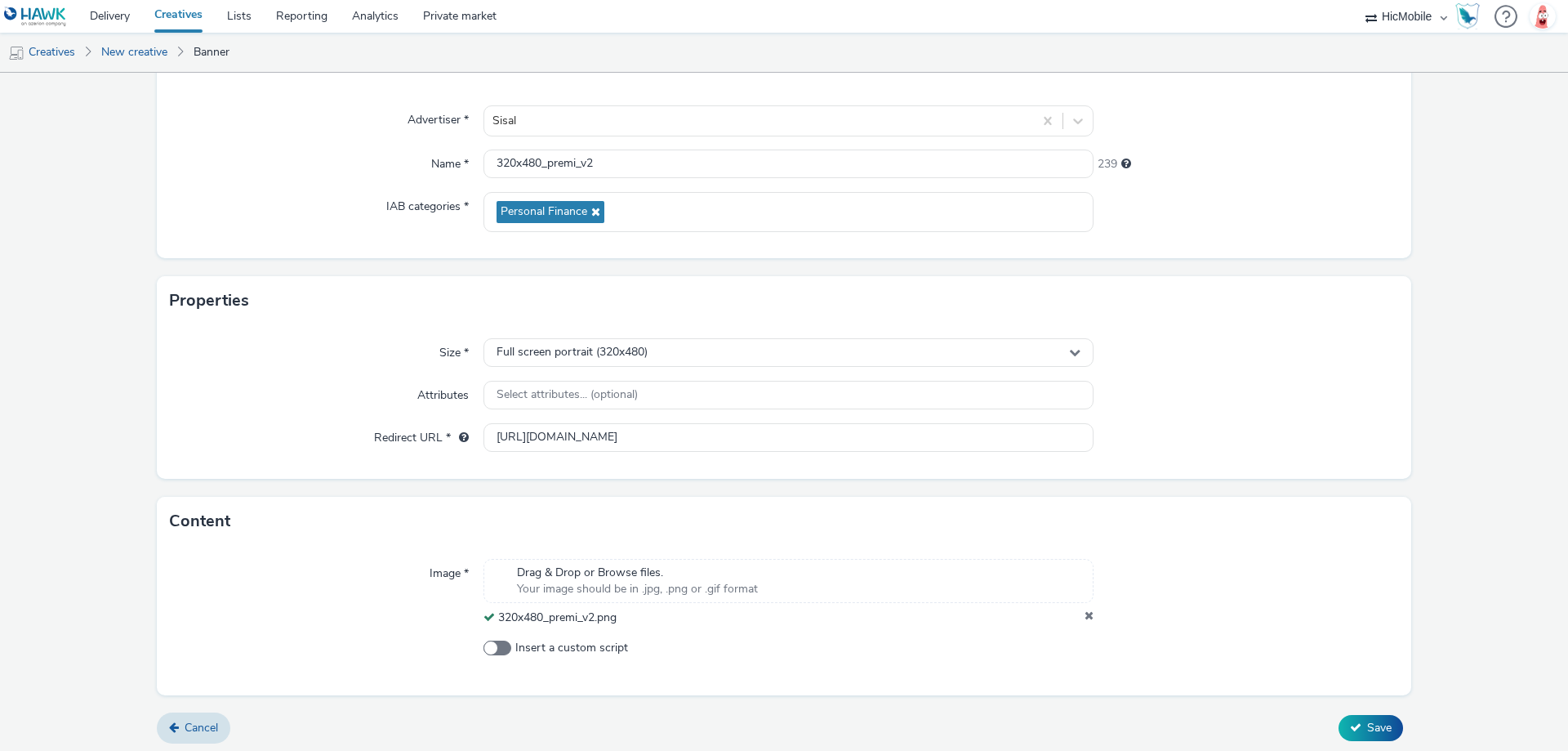
scroll to position [134, 0]
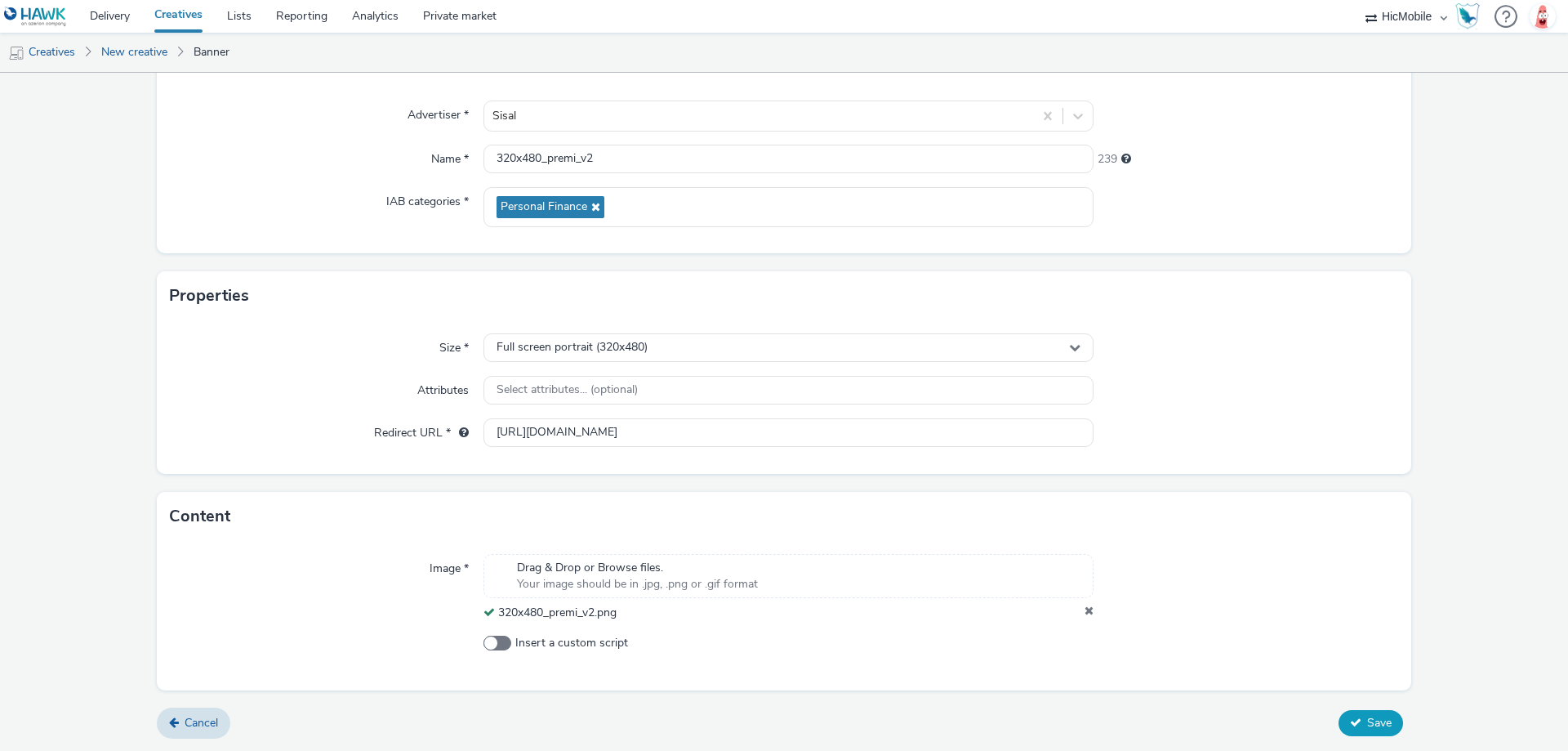
click at [1377, 726] on span "Save" at bounding box center [1379, 723] width 25 height 16
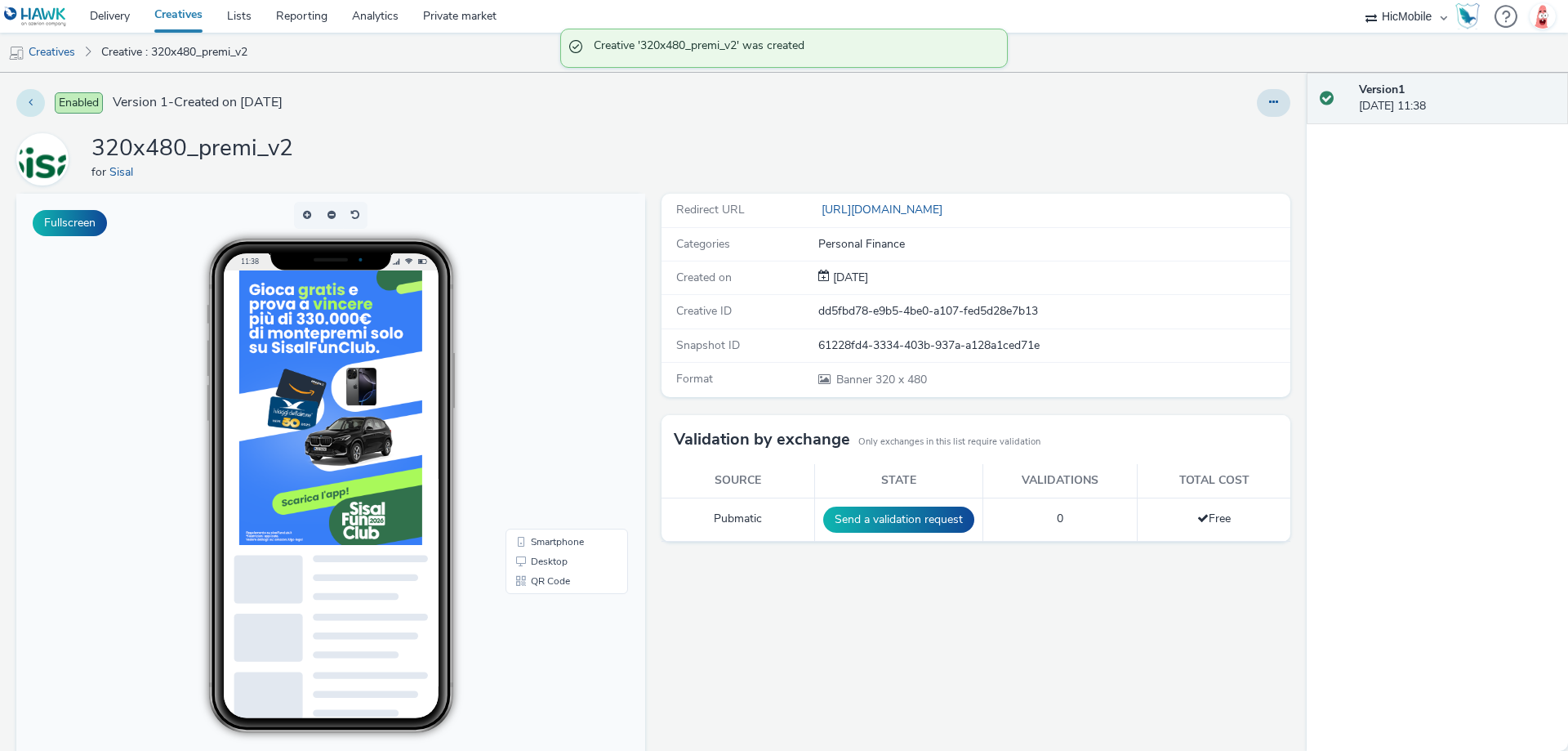
click at [27, 99] on button at bounding box center [30, 103] width 28 height 27
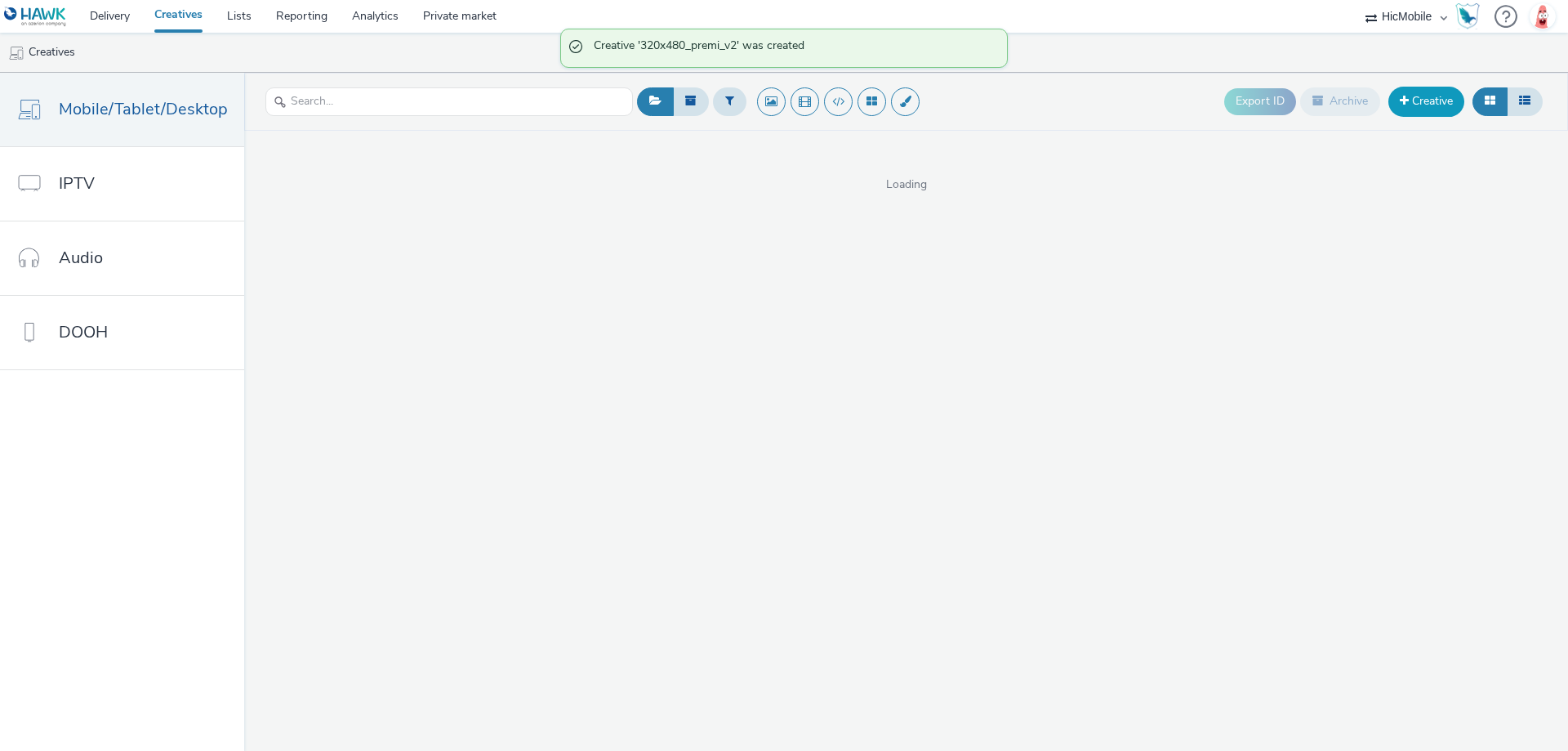
click at [1426, 110] on link "Creative" at bounding box center [1426, 101] width 76 height 29
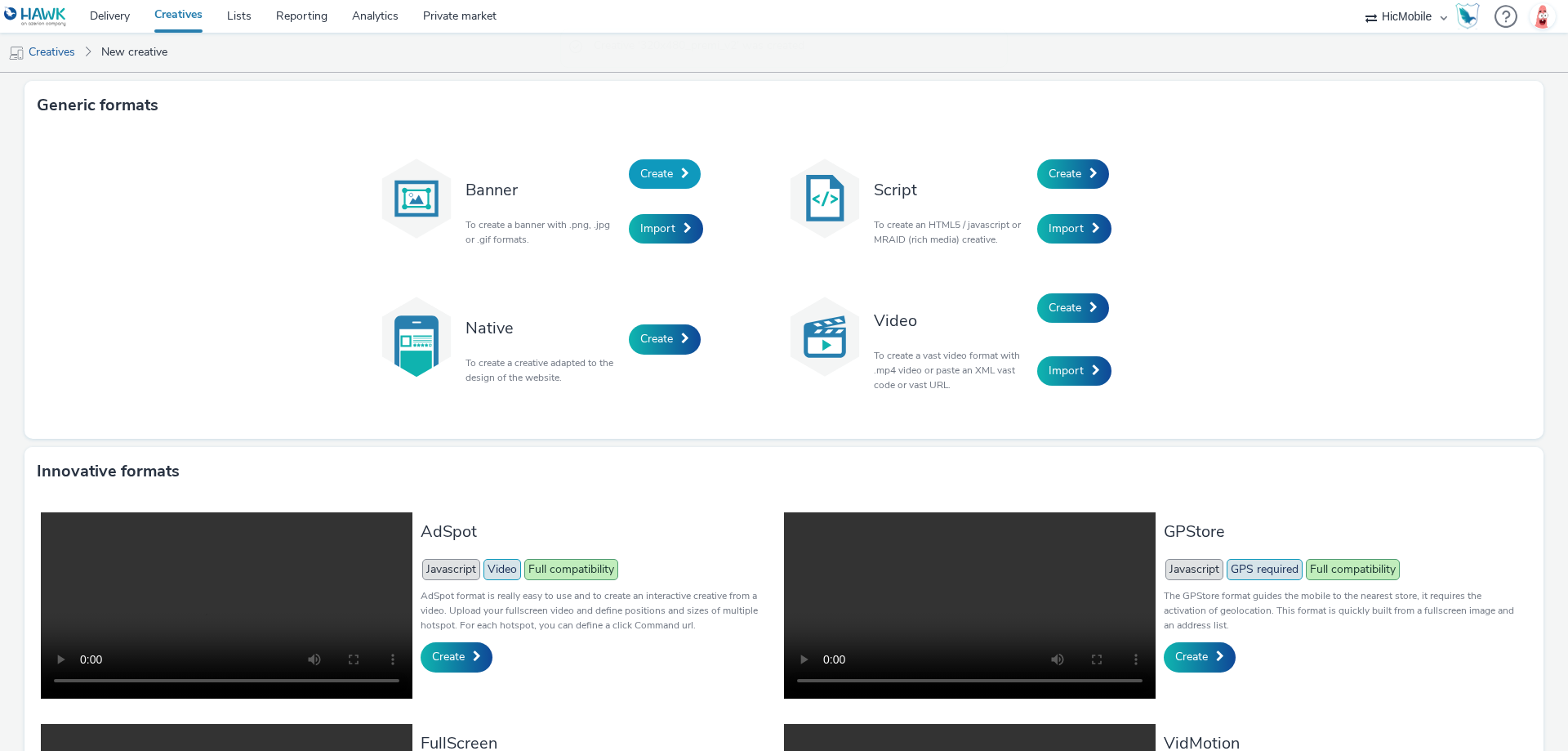
click at [664, 174] on span "Create" at bounding box center [656, 174] width 33 height 16
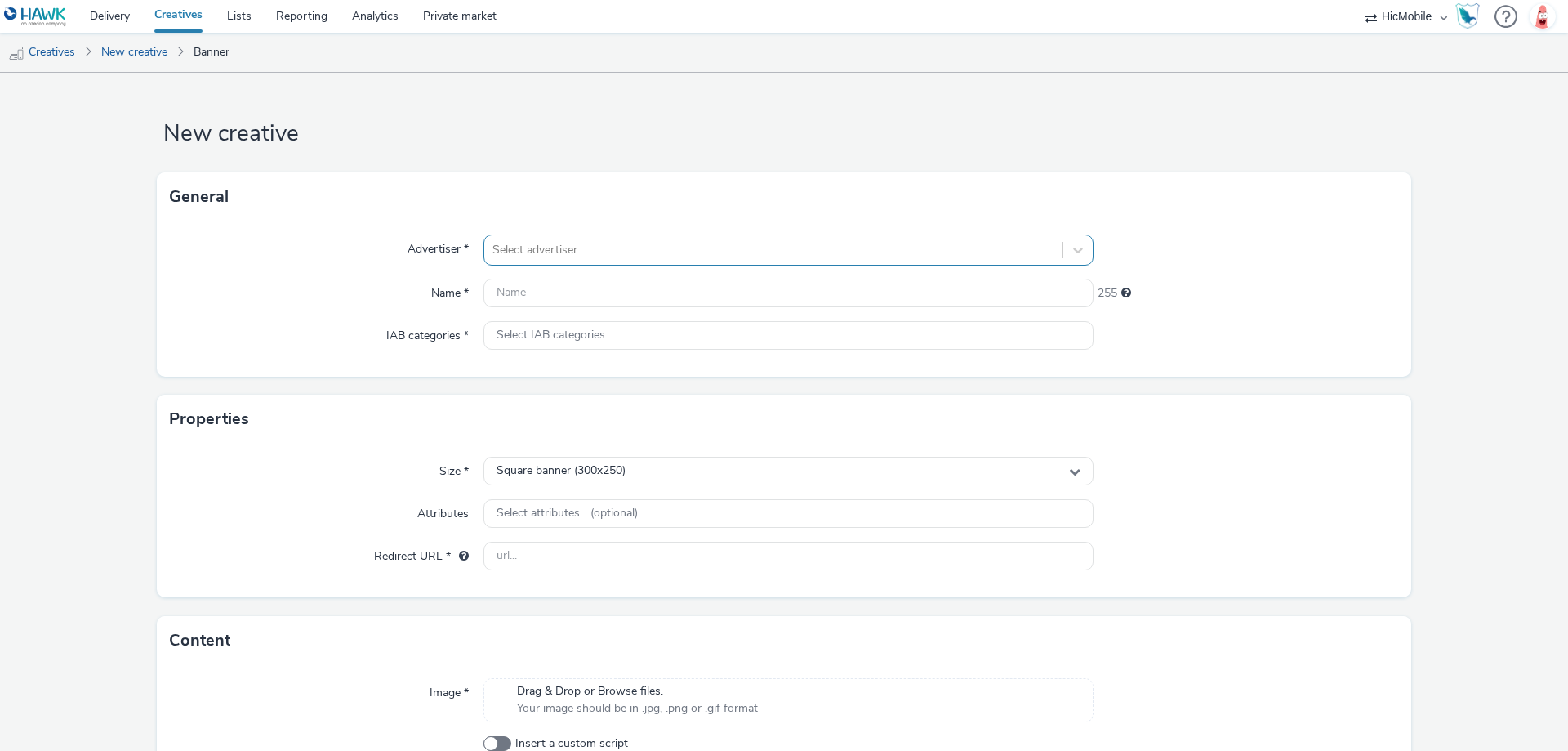
click at [640, 250] on div at bounding box center [773, 250] width 562 height 19
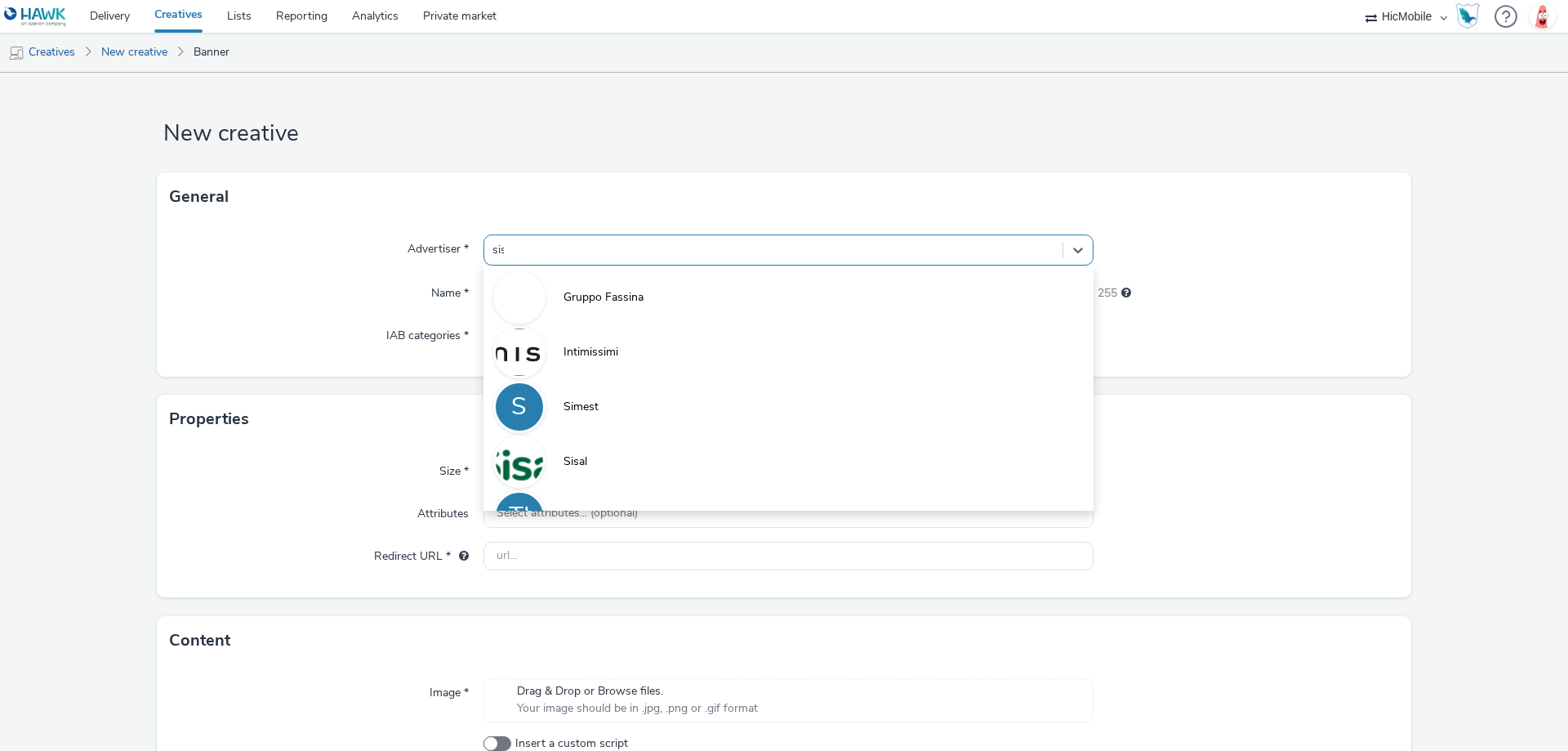
type input "sisa"
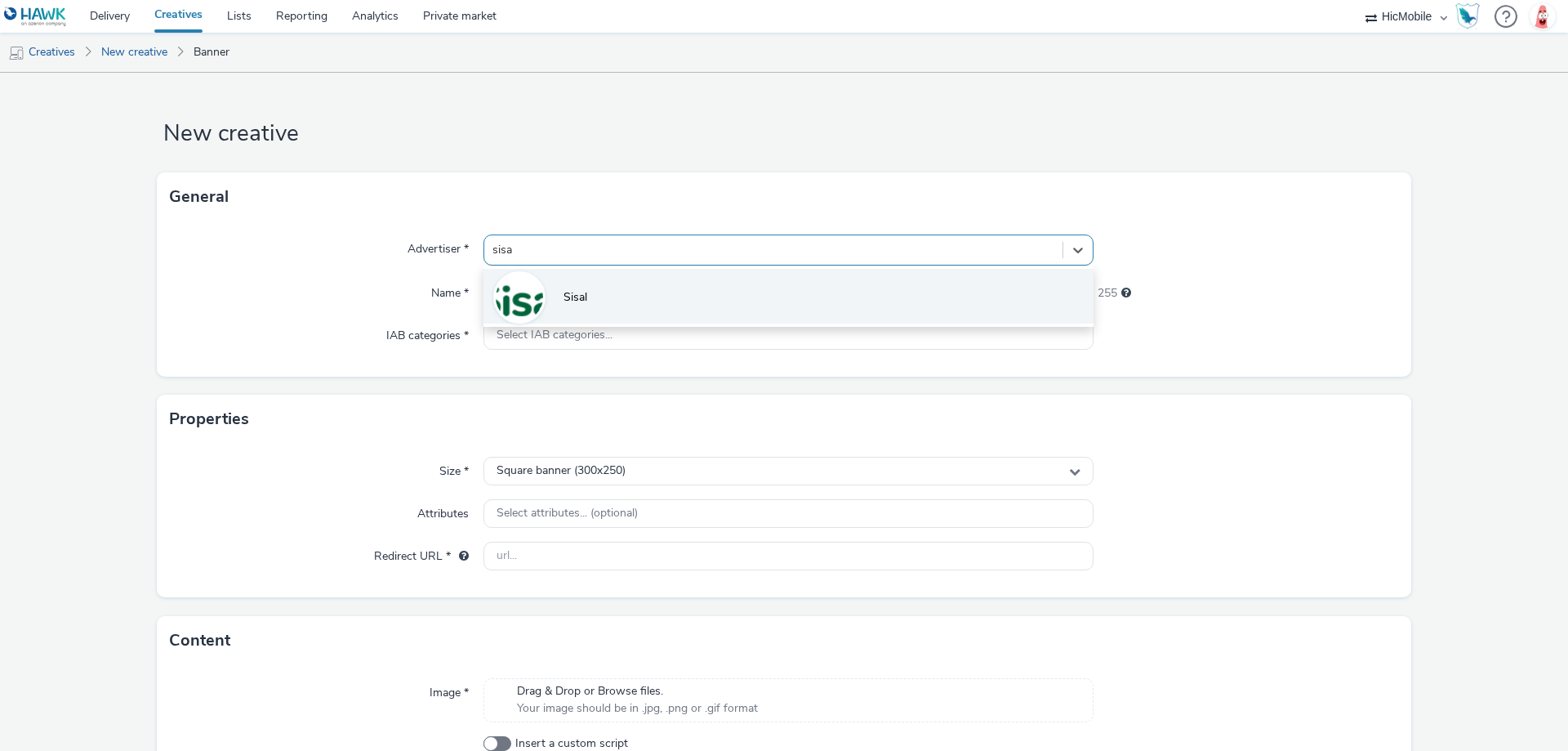
click at [626, 309] on li "Sisal" at bounding box center [788, 296] width 610 height 55
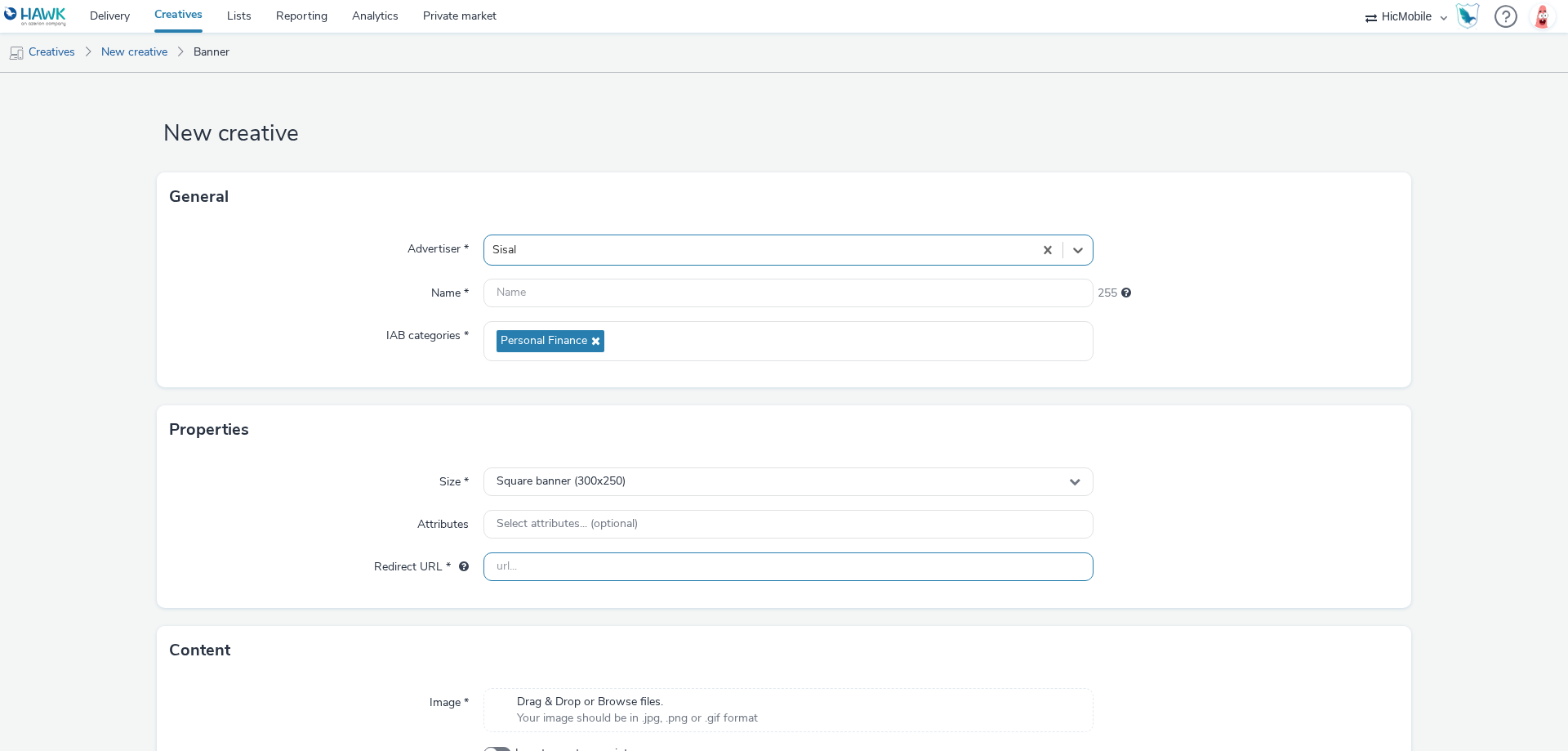
click at [621, 563] on input "text" at bounding box center [788, 567] width 610 height 28
paste input "[URL][DOMAIN_NAME]"
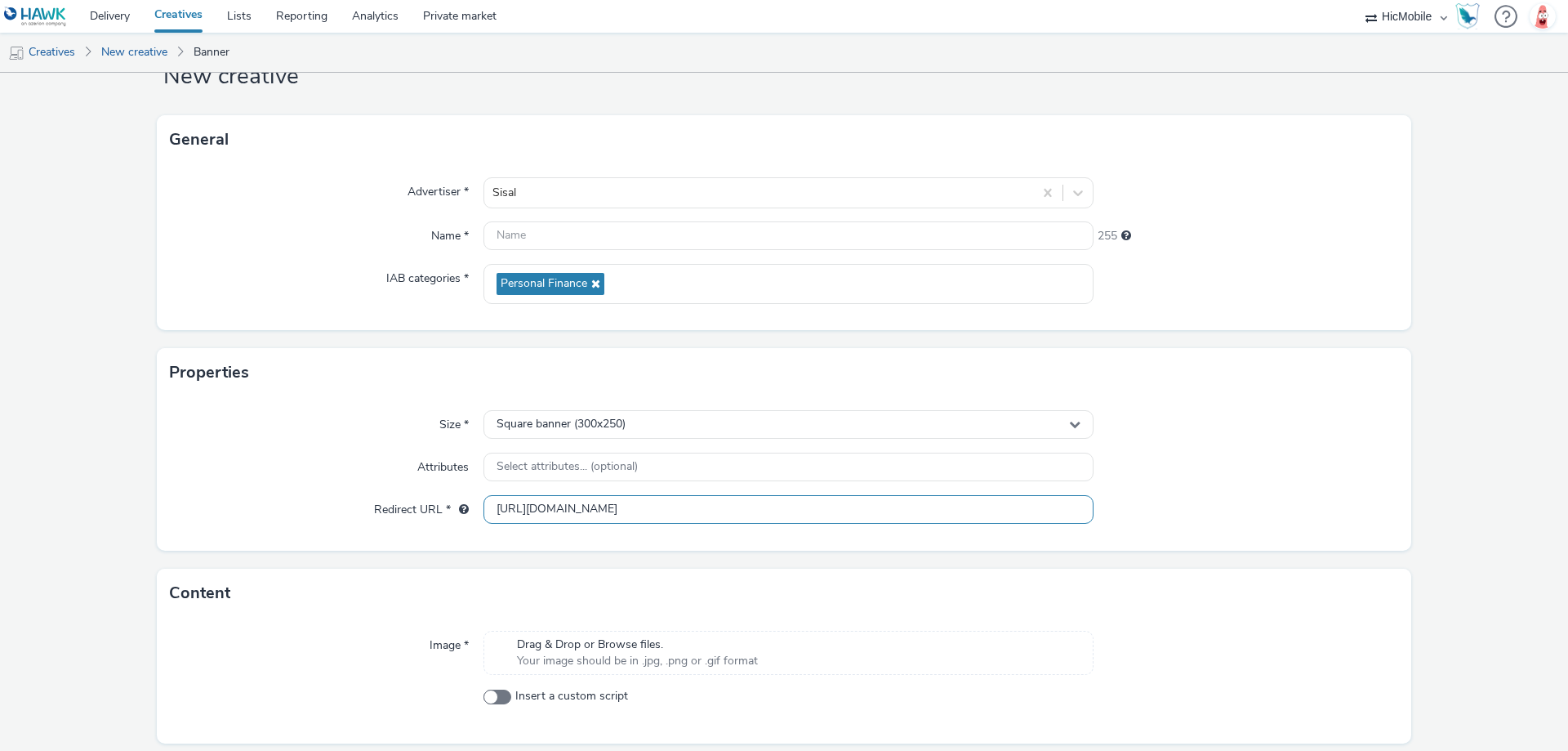
scroll to position [111, 0]
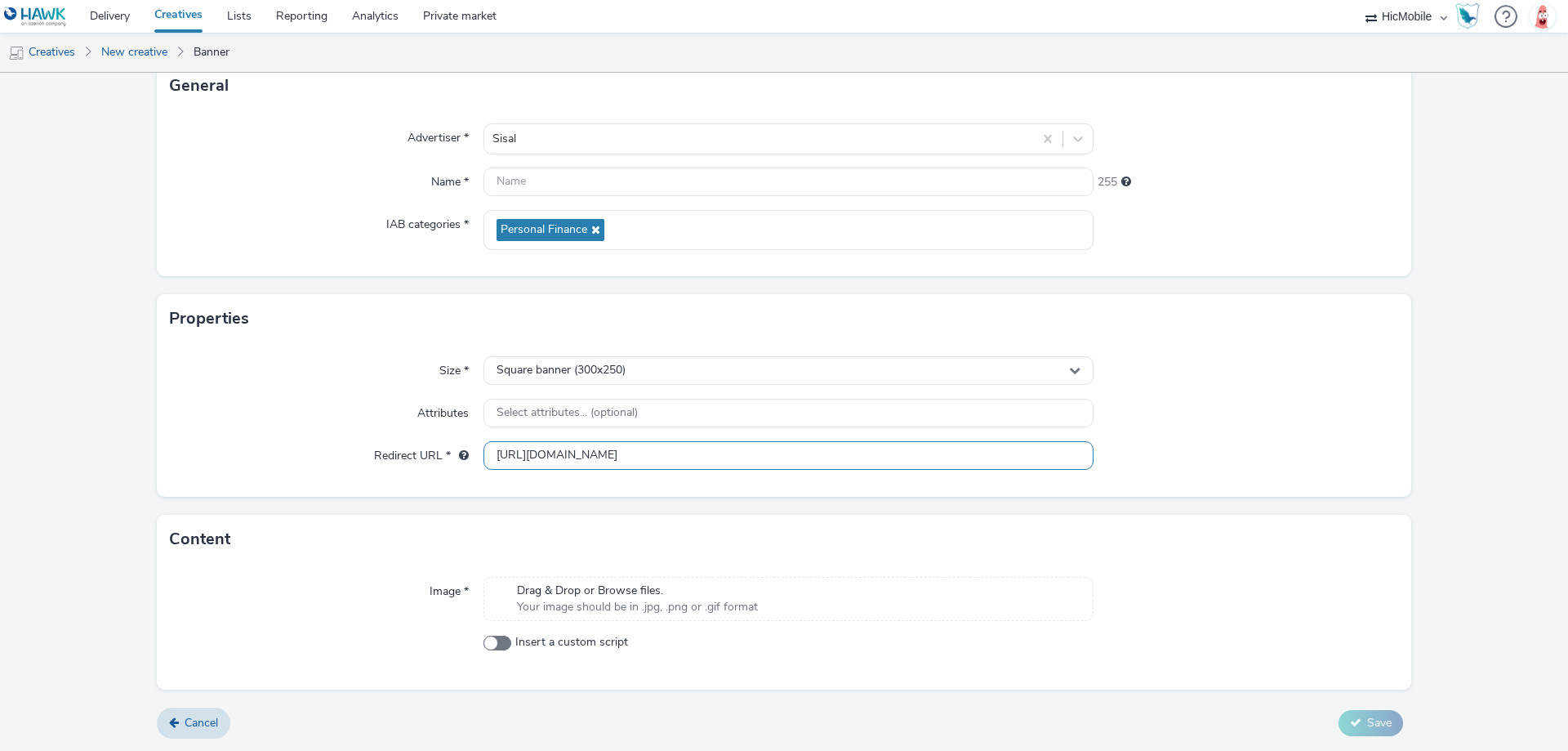
type input "[URL][DOMAIN_NAME]"
click at [737, 592] on span "Drag & Drop or Browse files." at bounding box center [637, 591] width 241 height 16
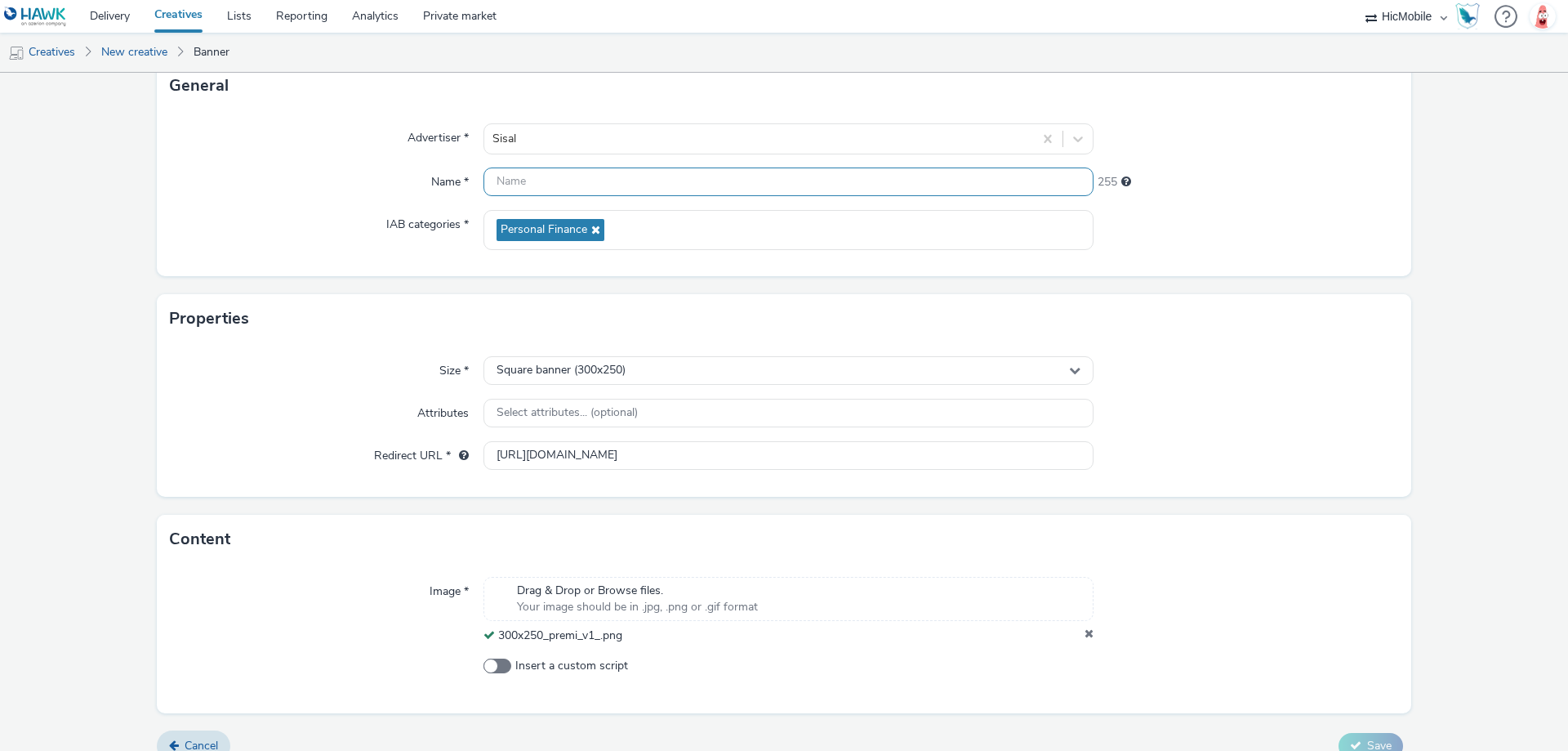
click at [574, 190] on input "text" at bounding box center [788, 182] width 610 height 28
paste input "300x250_premi_v1_"
type input "300x250_premi_v1_"
click at [1281, 228] on div at bounding box center [1246, 229] width 305 height 40
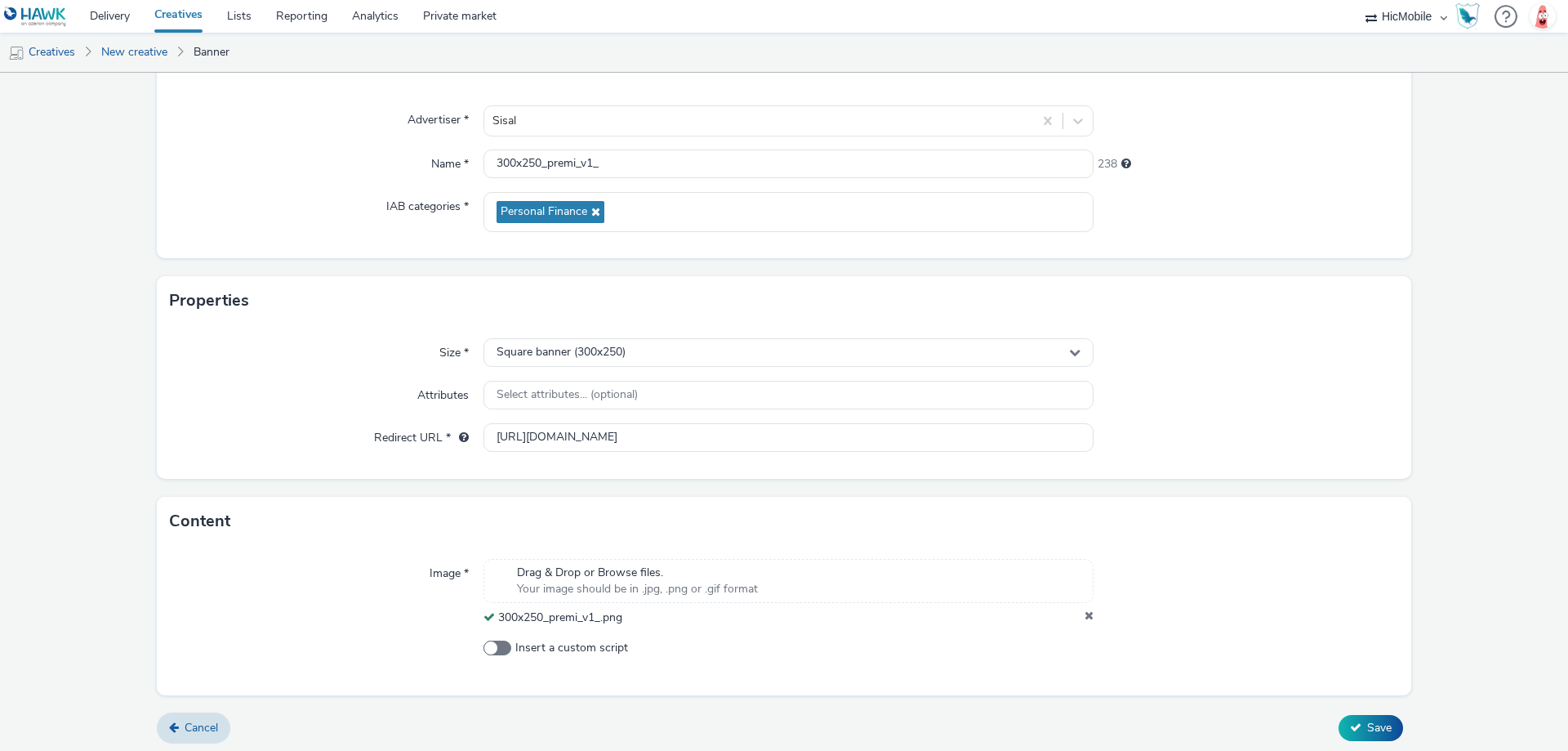
scroll to position [134, 0]
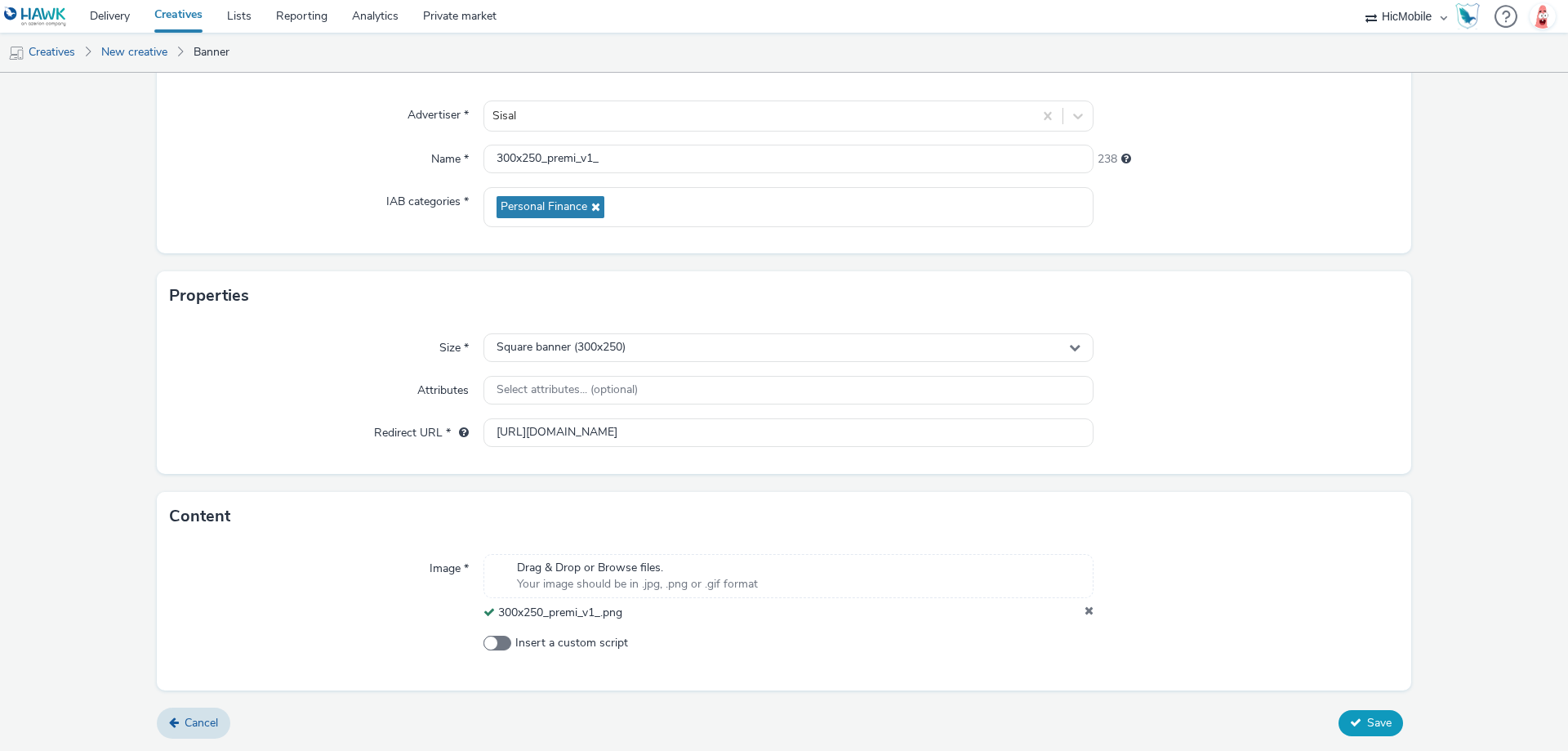
click at [1368, 724] on span "Save" at bounding box center [1379, 723] width 25 height 16
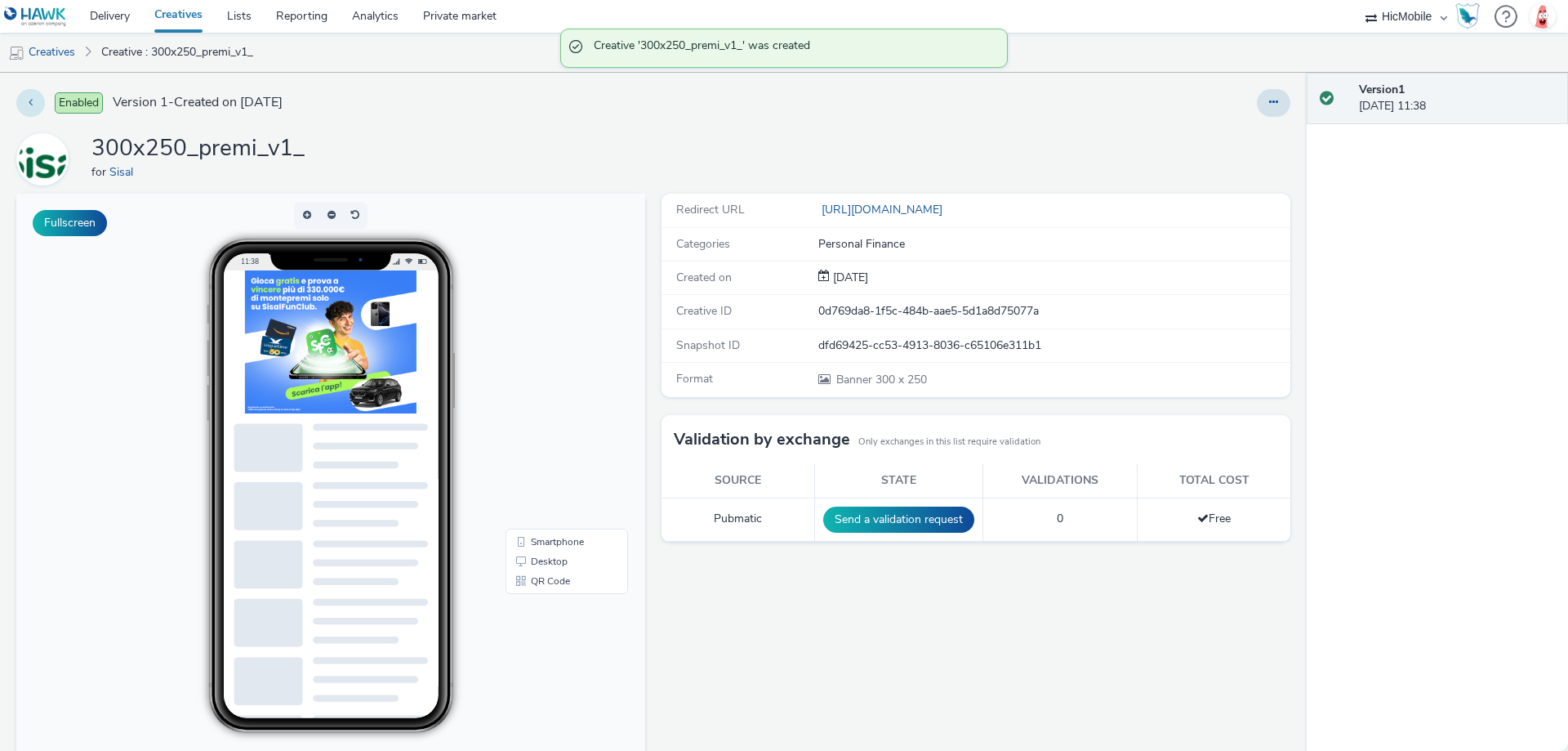
click at [43, 105] on button at bounding box center [30, 103] width 28 height 27
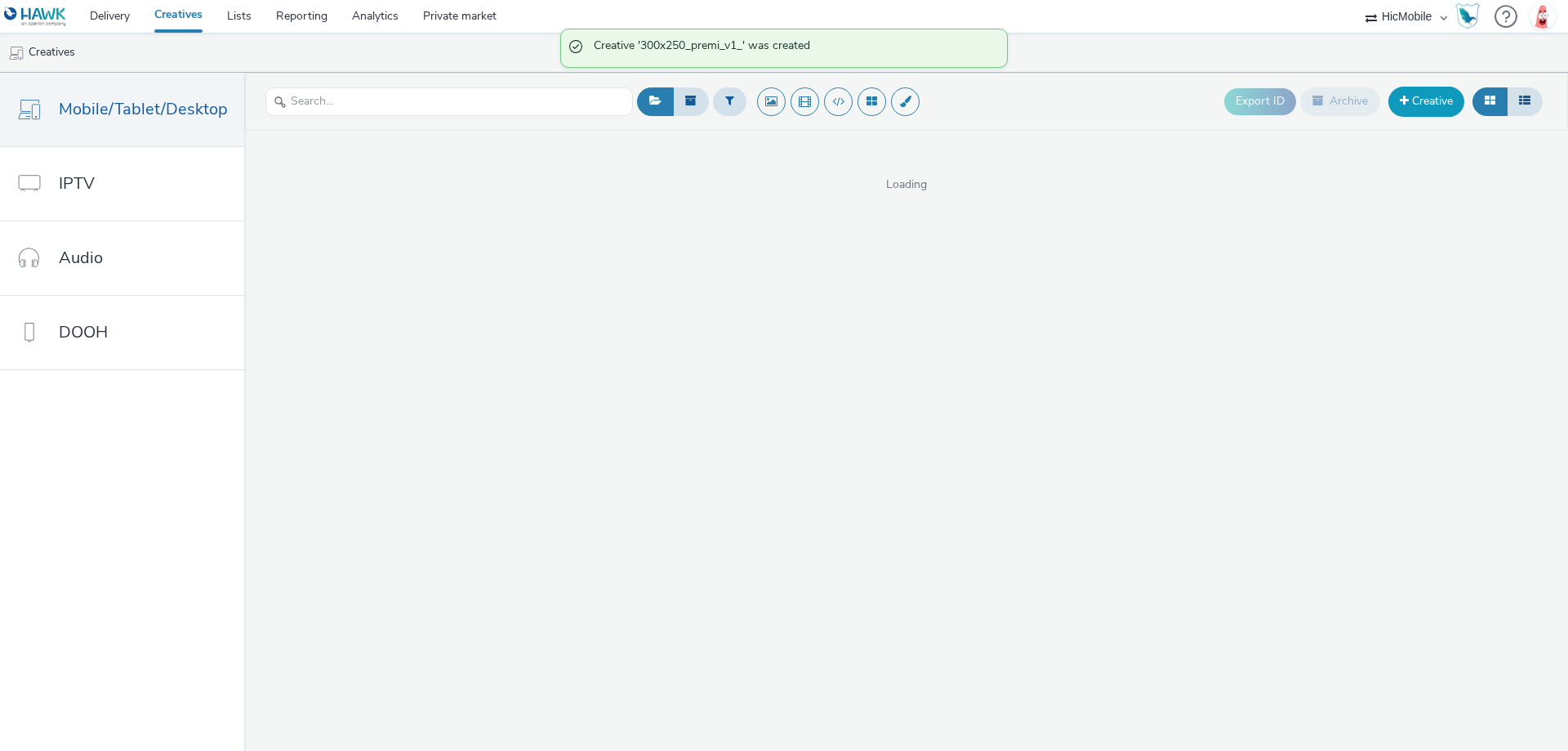
click at [1405, 105] on span at bounding box center [1404, 100] width 9 height 12
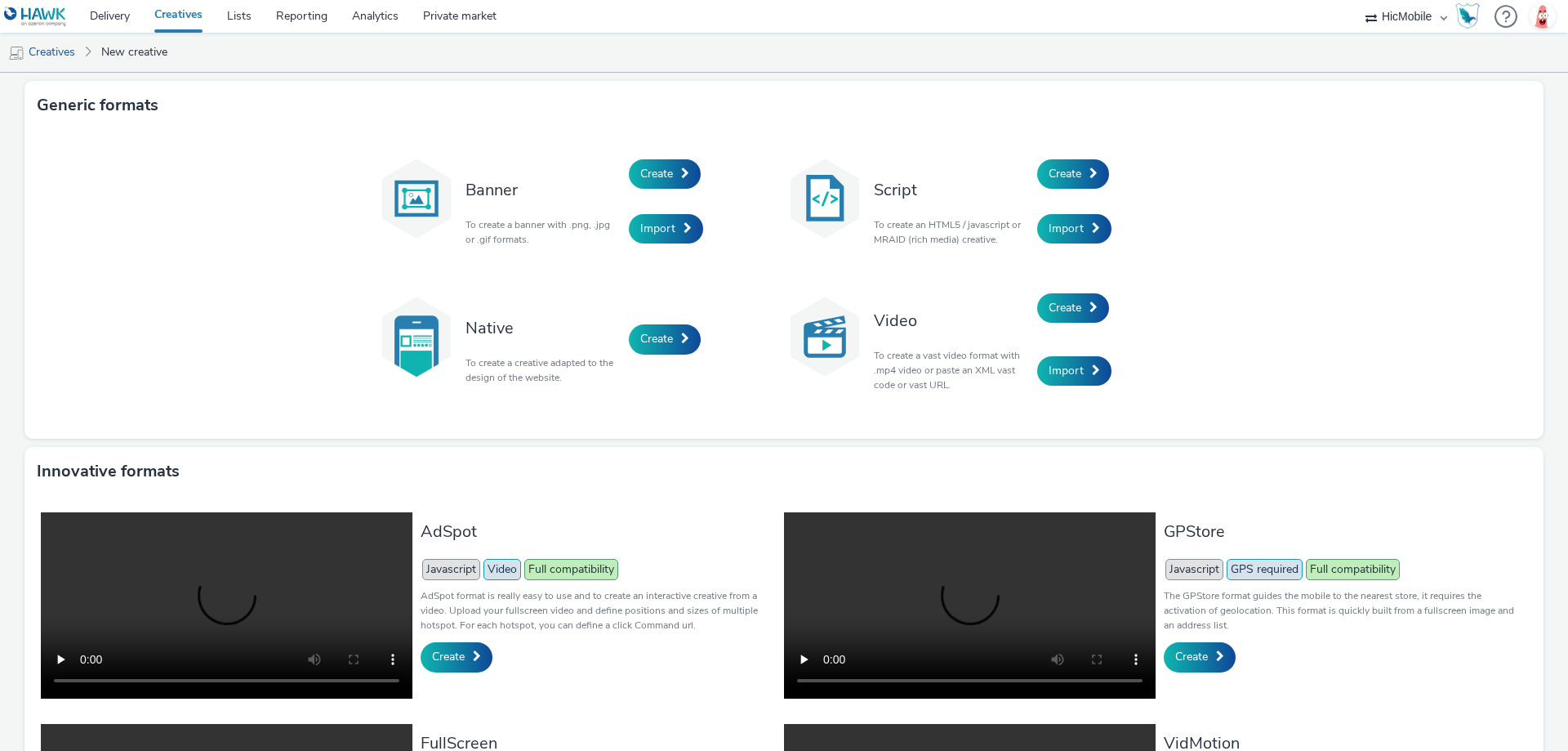
click at [687, 190] on div "Create" at bounding box center [706, 174] width 155 height 56
click at [678, 180] on link "Create" at bounding box center [664, 174] width 72 height 29
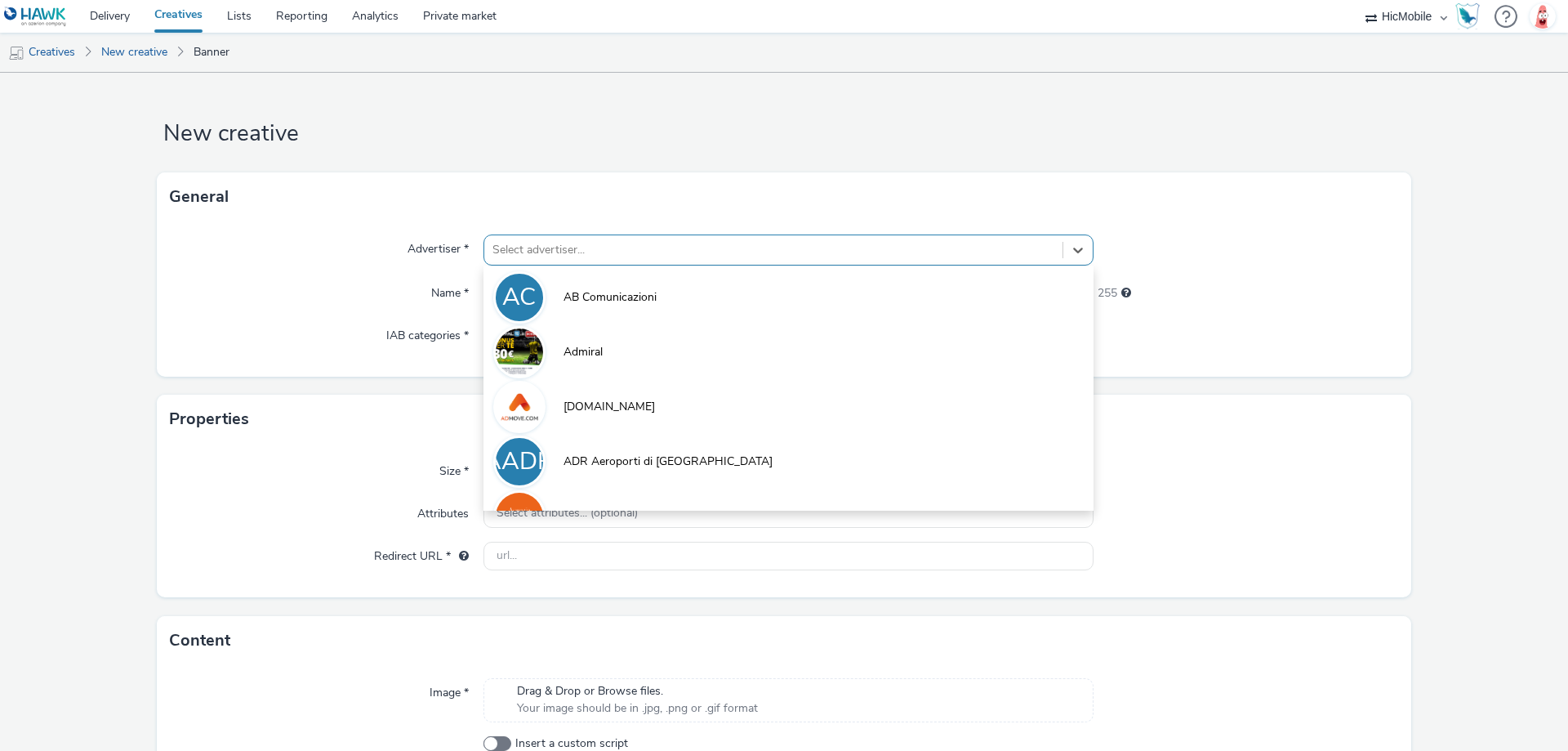
click at [619, 243] on div at bounding box center [773, 250] width 562 height 19
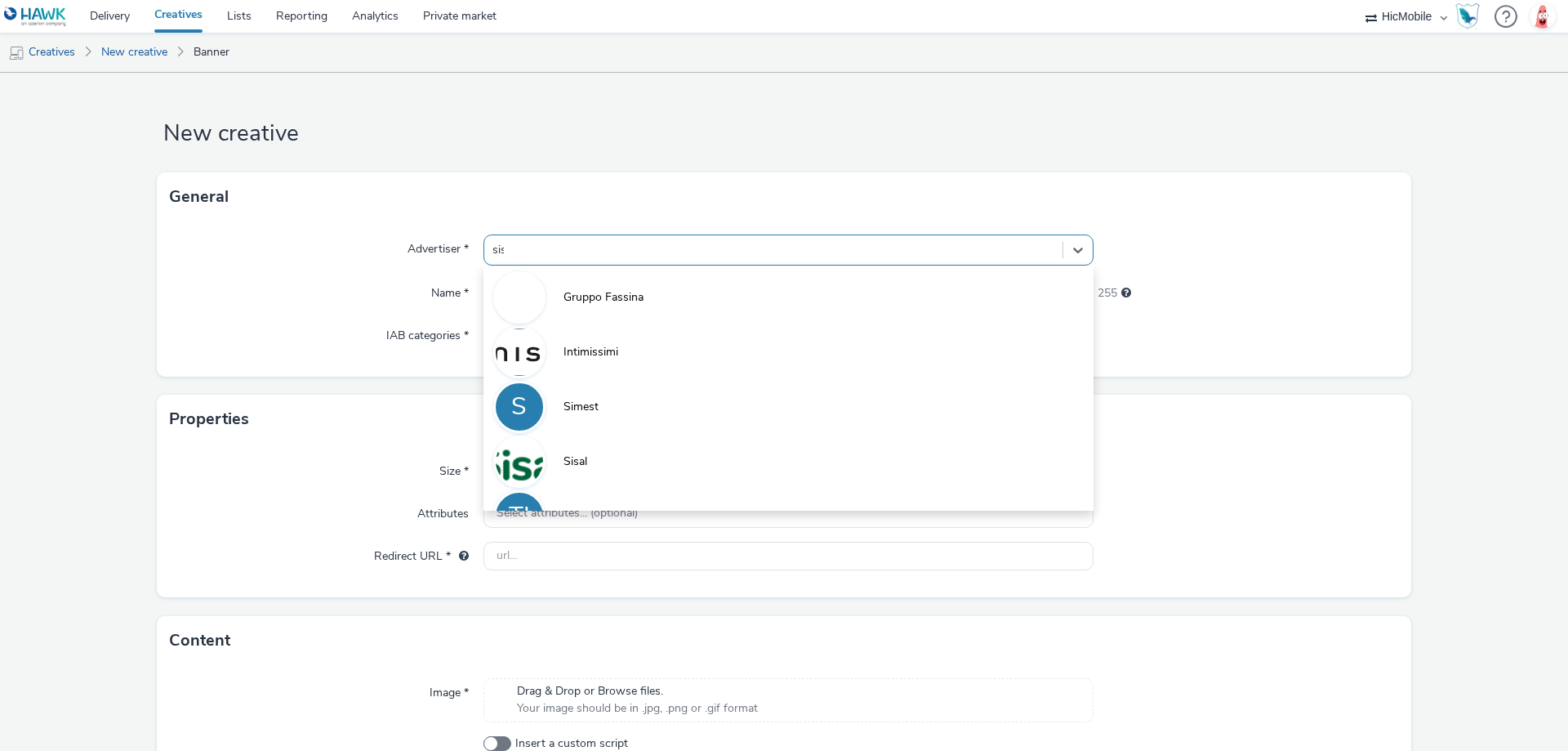
type input "sisa"
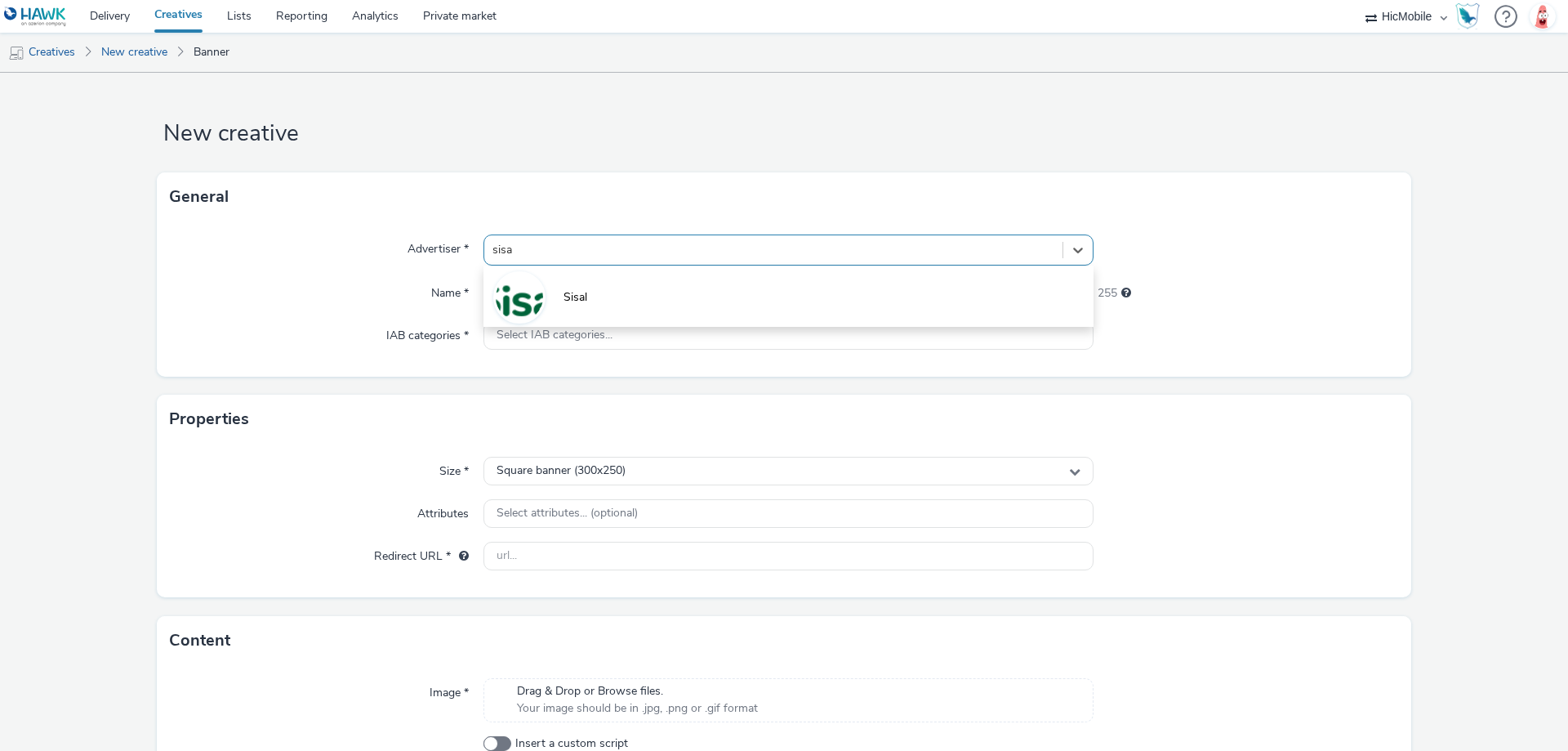
drag, startPoint x: 619, startPoint y: 289, endPoint x: 720, endPoint y: 437, distance: 179.2
click at [620, 289] on li "Sisal" at bounding box center [788, 296] width 610 height 55
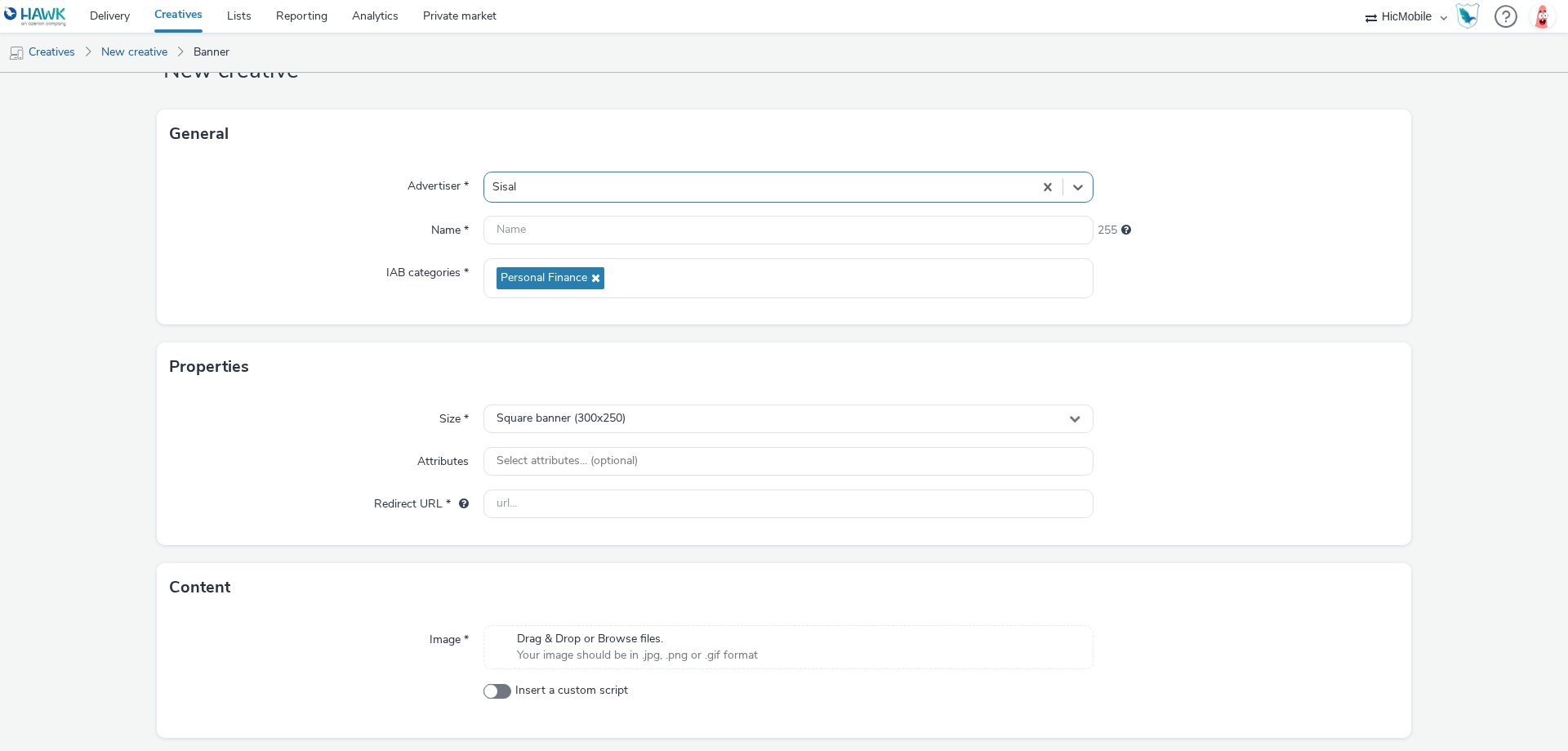
scroll to position [111, 0]
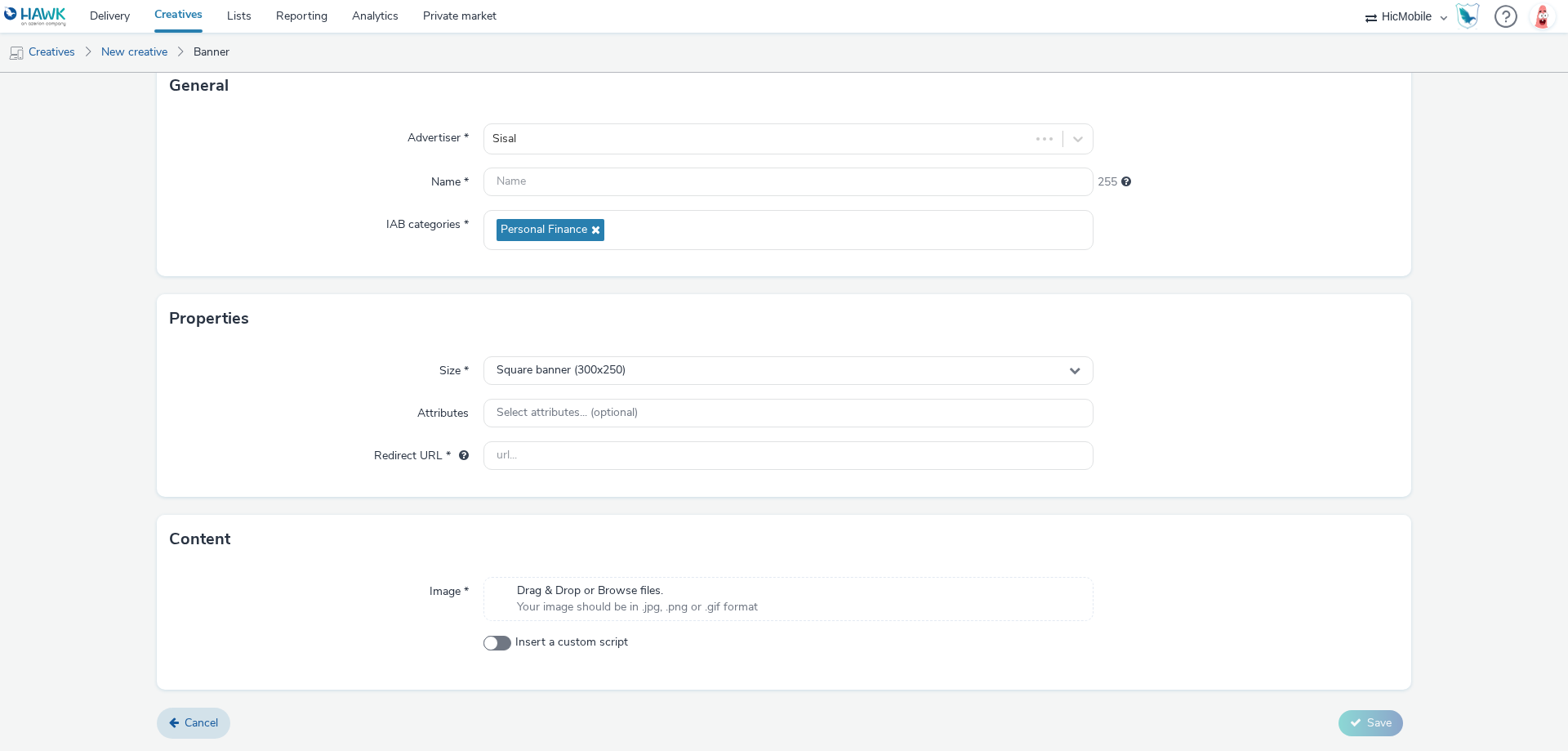
click at [617, 626] on div "Image * Drag & Drop or Browse files. Your image should be in .jpg, .png or .gif…" at bounding box center [784, 626] width 1255 height 126
click at [617, 611] on span "Your image should be in .jpg, .png or .gif format" at bounding box center [637, 607] width 241 height 16
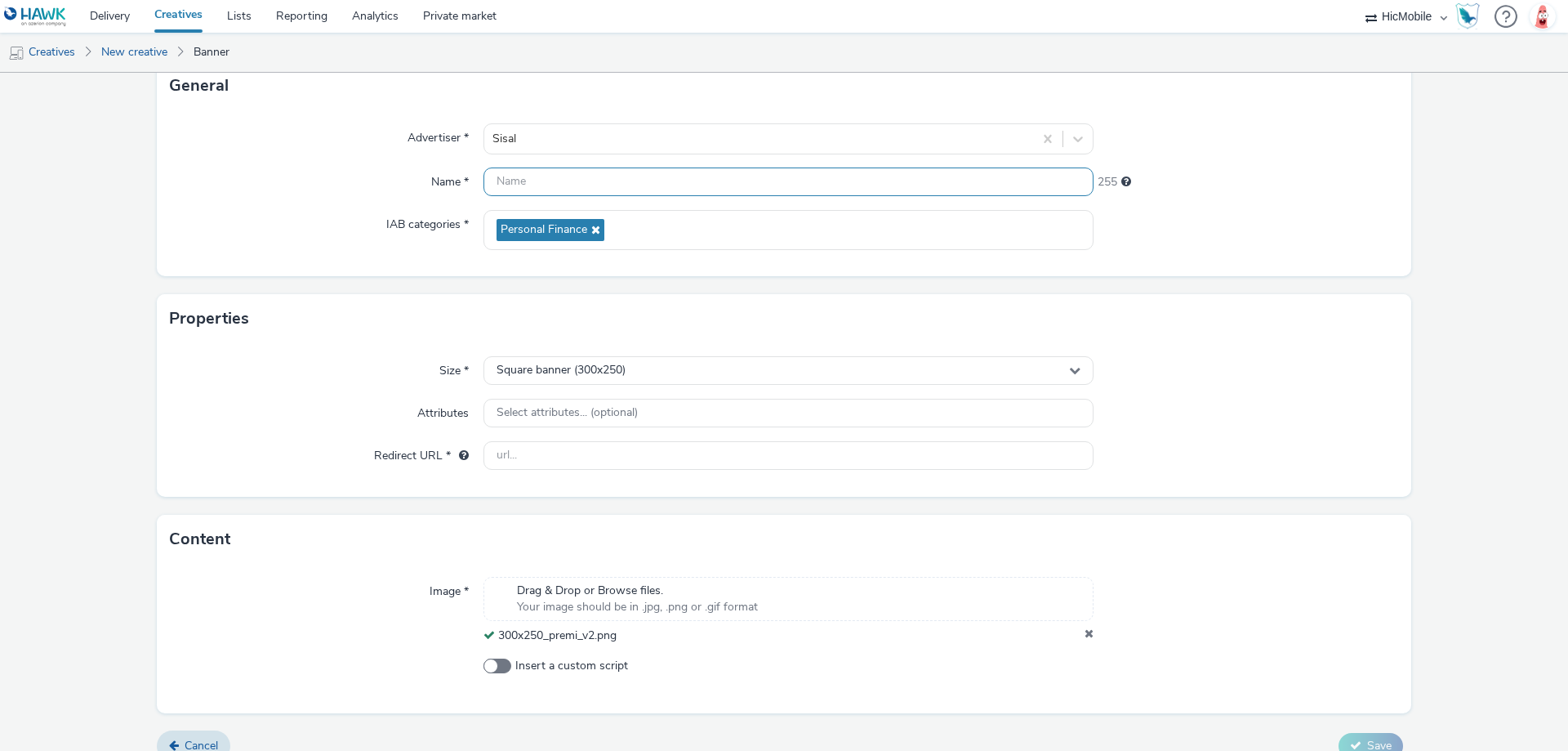
click at [607, 184] on input "text" at bounding box center [788, 182] width 610 height 28
paste input "300x250_premi_v2"
type input "300x250_premi_v2"
click at [593, 457] on input "text" at bounding box center [788, 455] width 610 height 28
paste input "[URL][DOMAIN_NAME]"
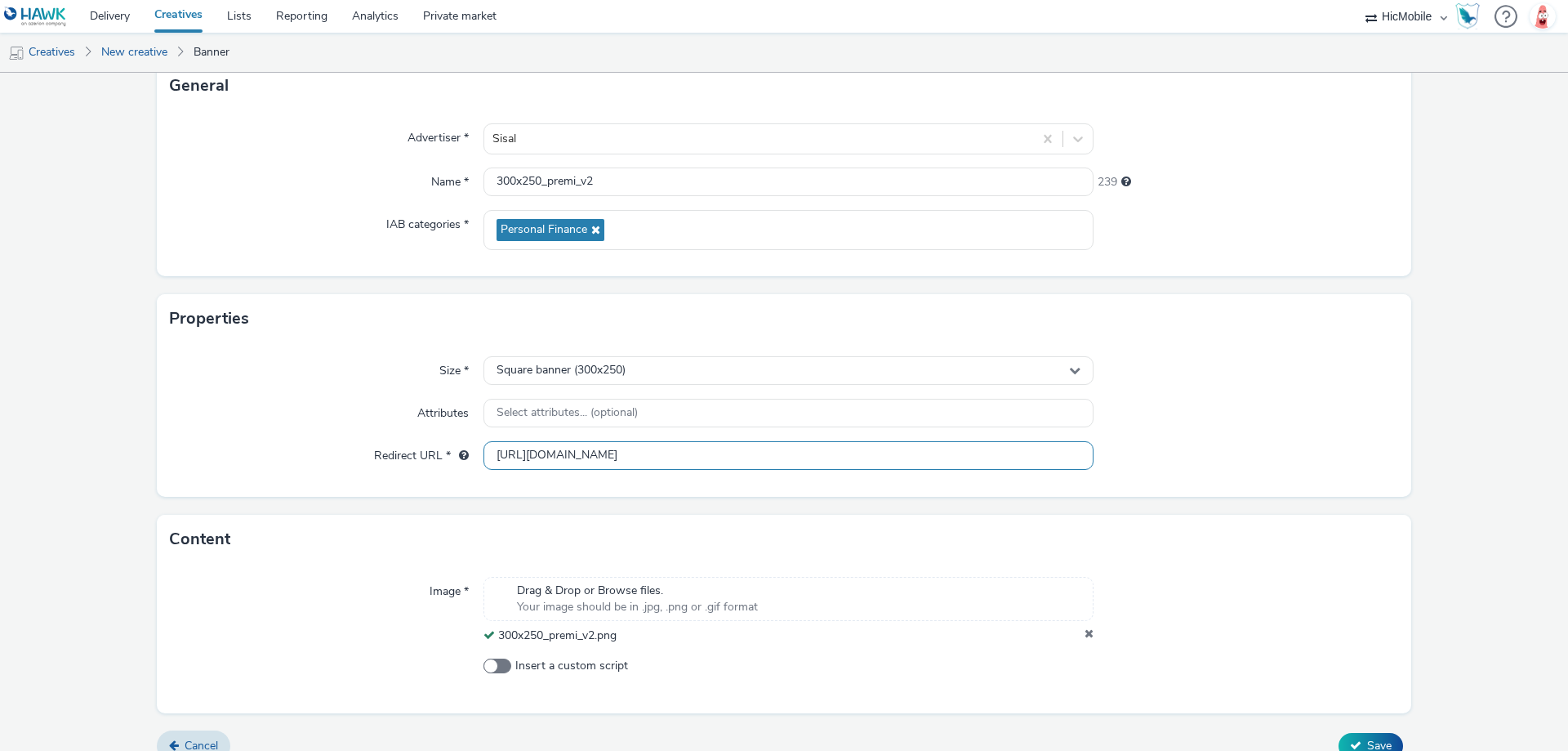
scroll to position [0, 210]
type input "[URL][DOMAIN_NAME]"
click at [1258, 437] on div "Size * Square banner (300x250) Attributes Select attributes... (optional) Redir…" at bounding box center [784, 419] width 1255 height 153
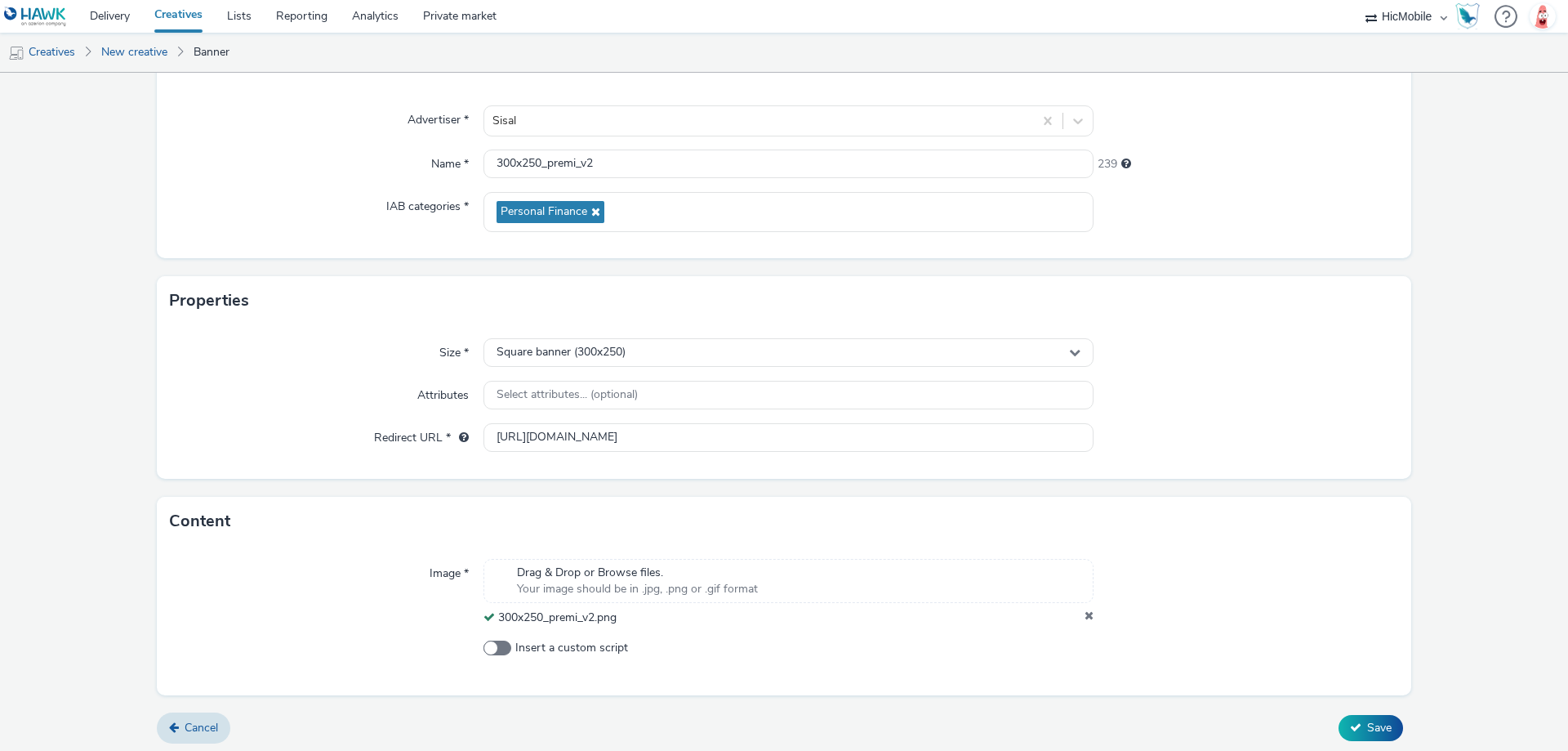
scroll to position [134, 0]
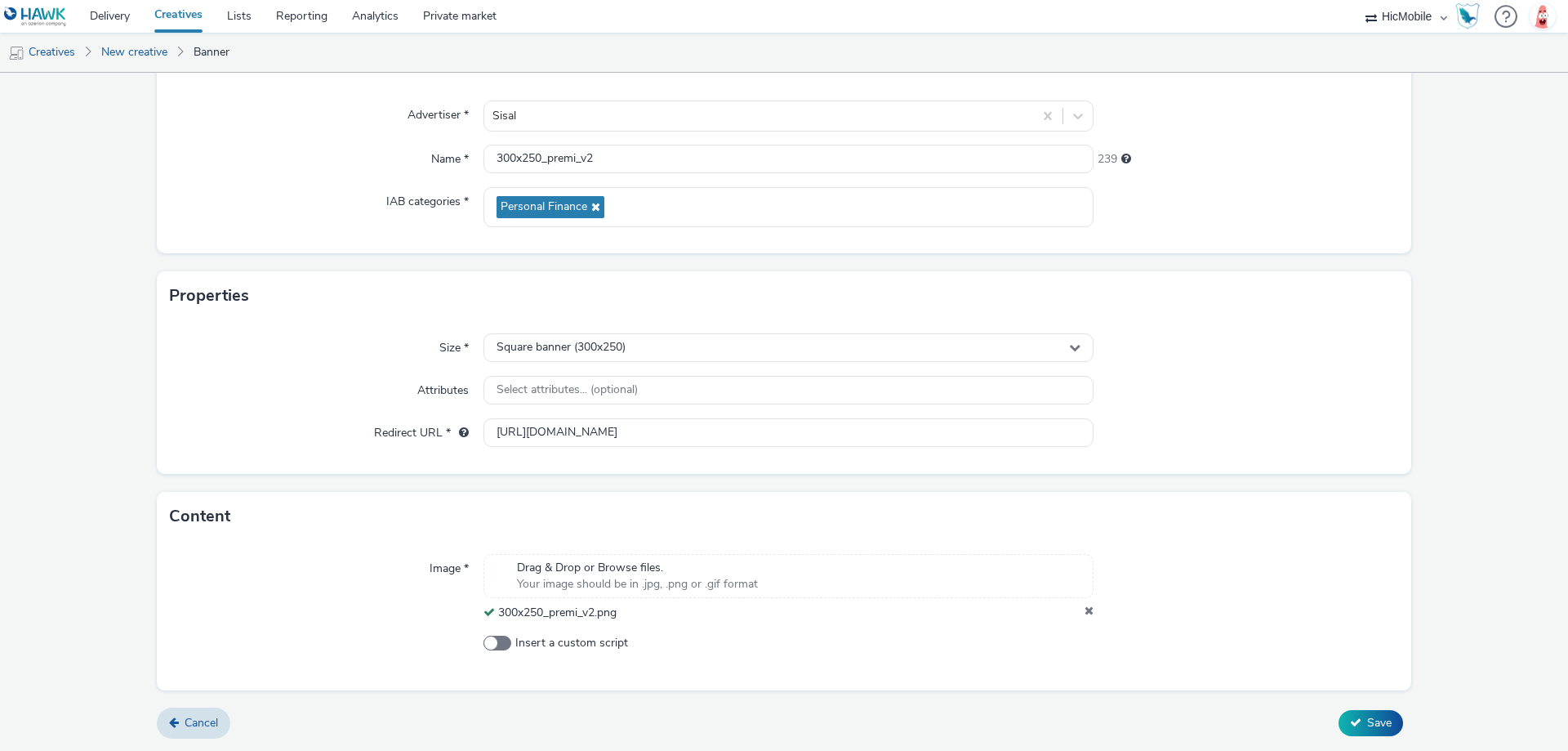
click at [1341, 707] on form "New creative General Advertiser * Sisal Name * 300x250_premi_v2 239 IAB categor…" at bounding box center [784, 345] width 1568 height 812
click at [1346, 712] on button "Save" at bounding box center [1371, 724] width 65 height 27
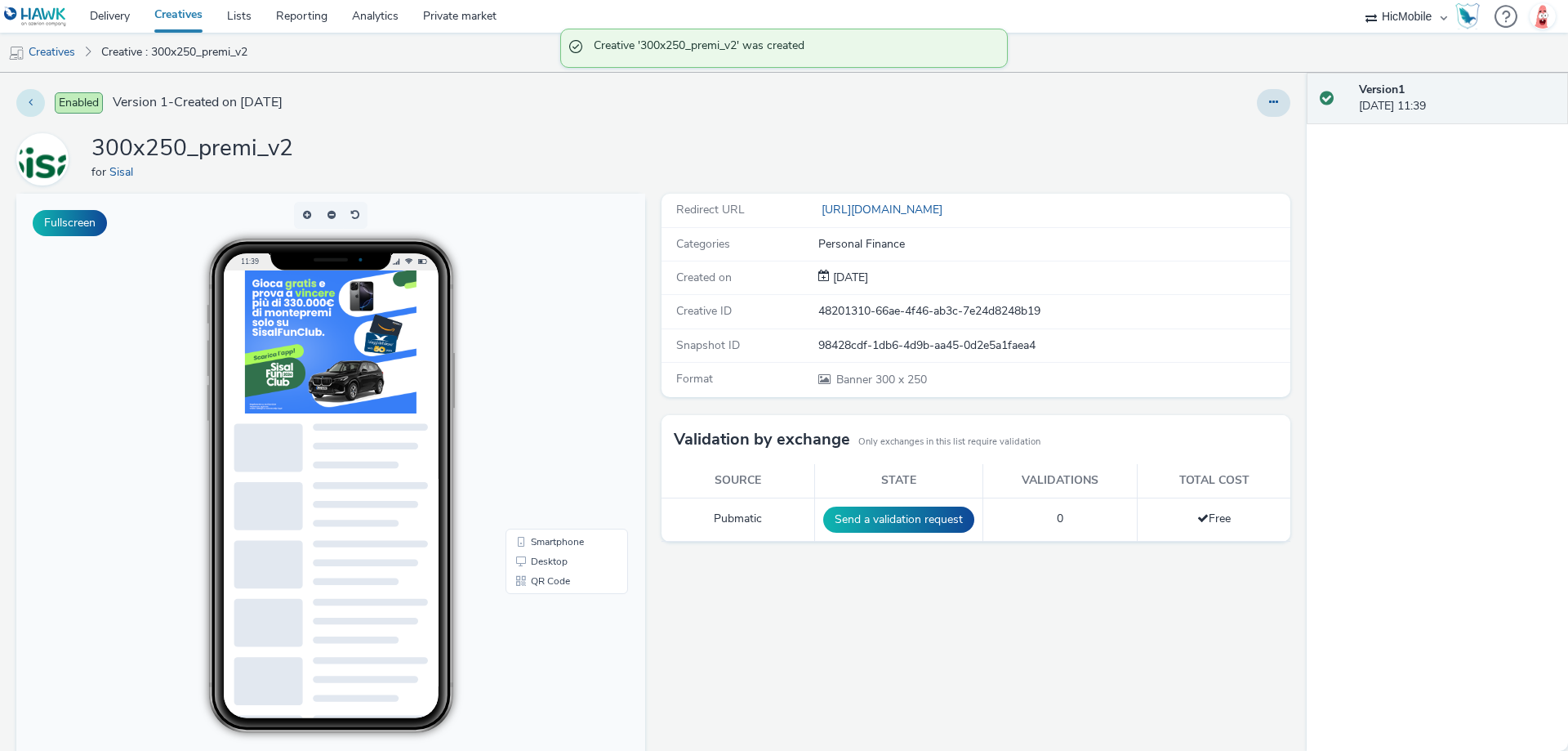
click at [42, 100] on button at bounding box center [30, 103] width 28 height 27
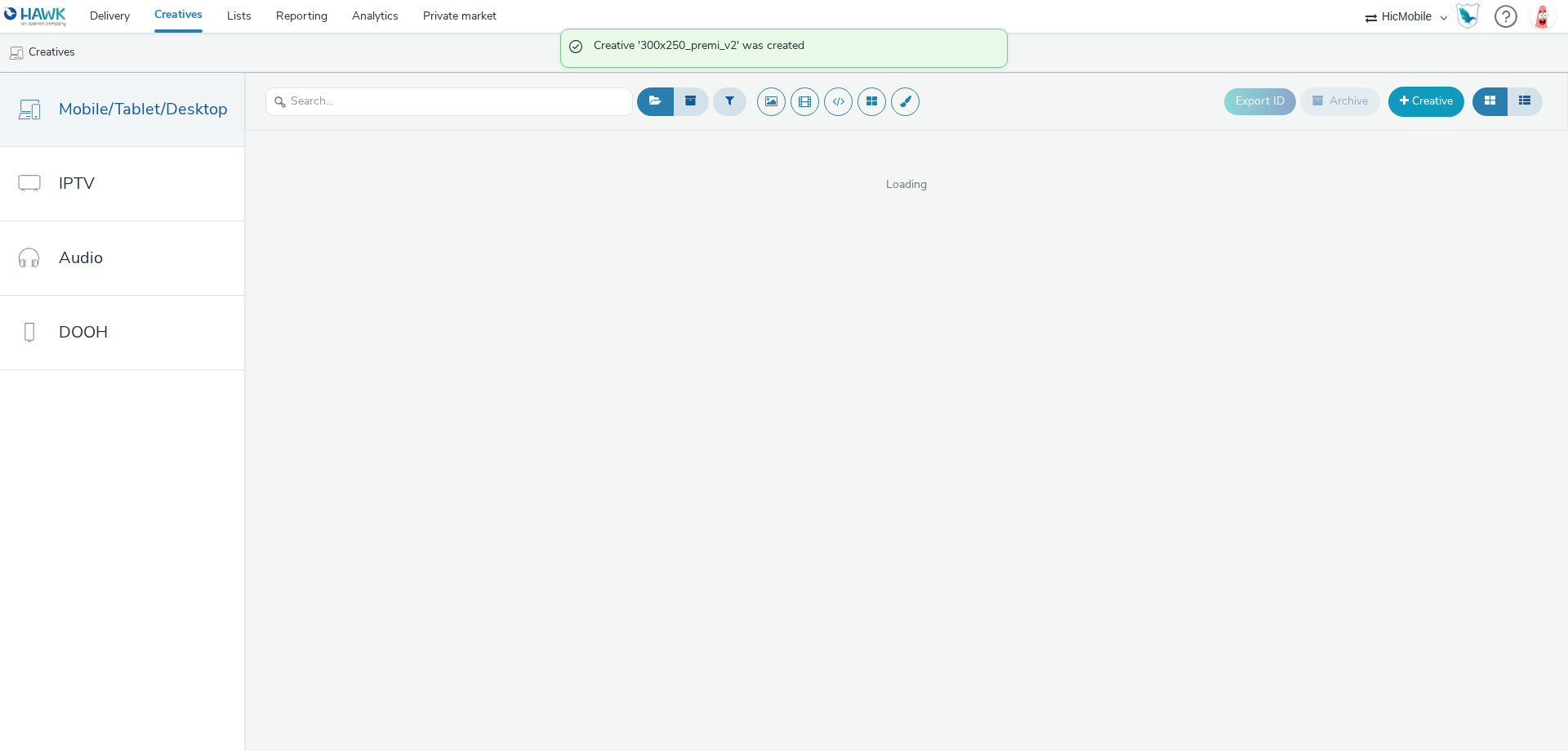
click at [1411, 96] on link "Creative" at bounding box center [1426, 101] width 76 height 29
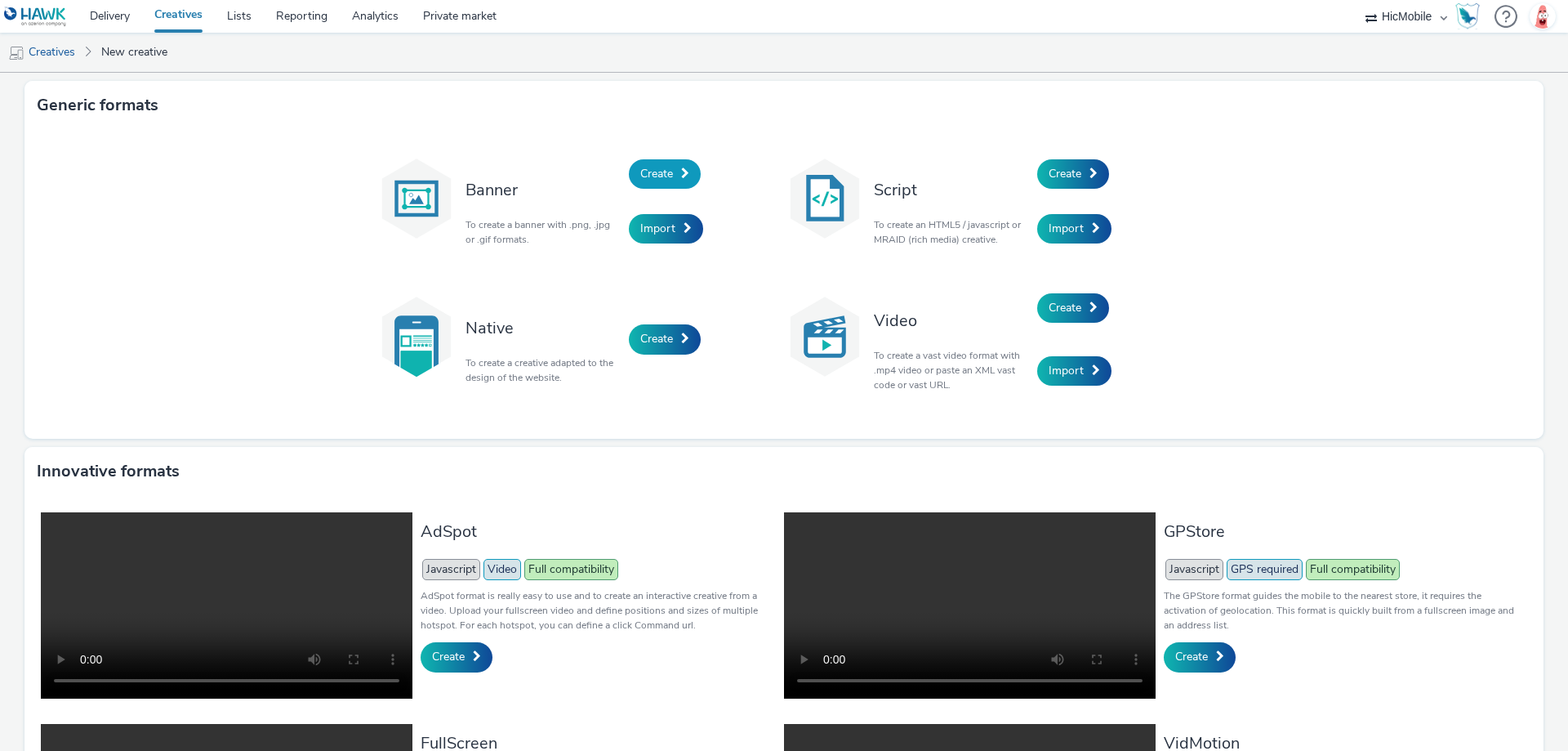
click at [644, 175] on span "Create" at bounding box center [656, 174] width 33 height 16
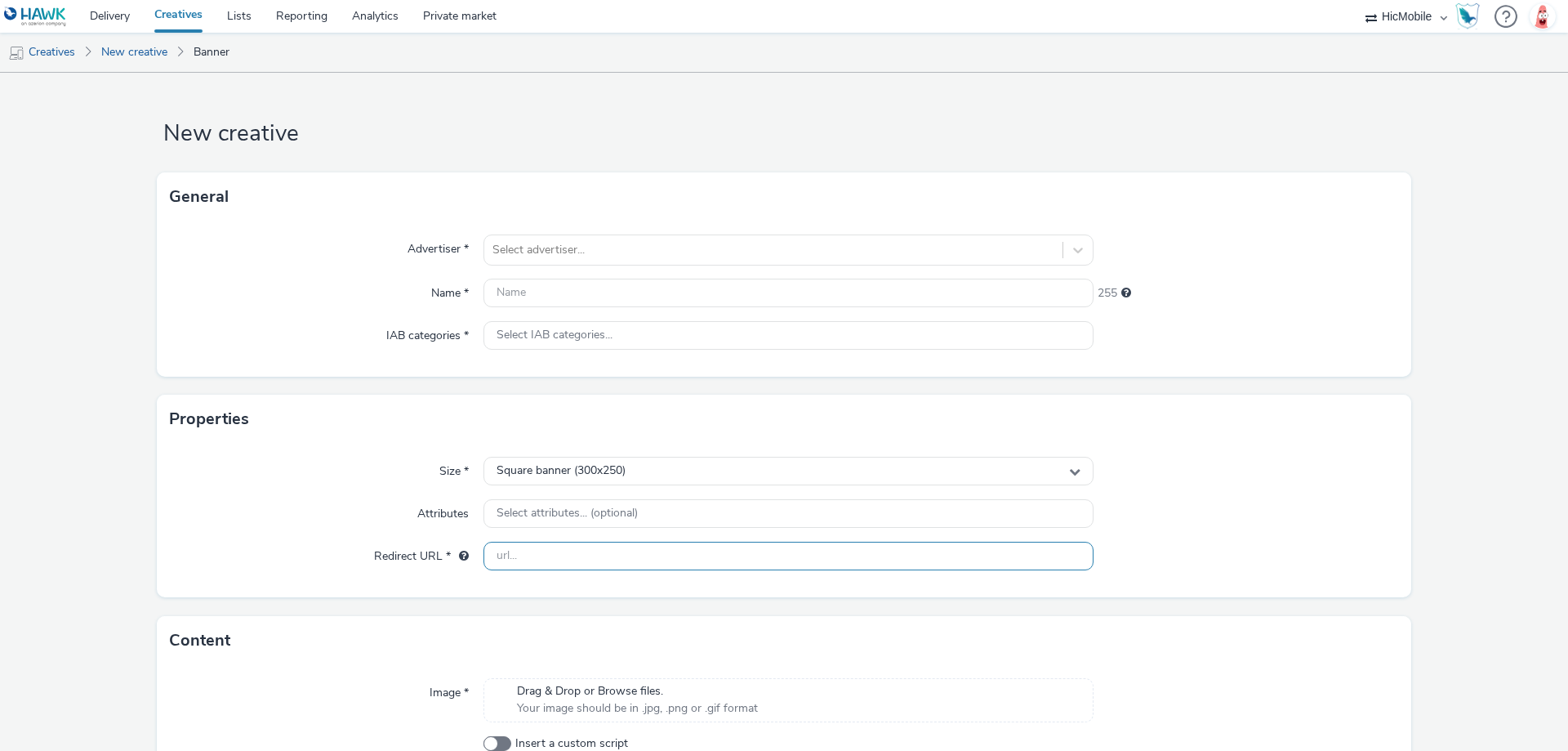
click at [566, 549] on input "text" at bounding box center [788, 556] width 610 height 28
paste input "[URL][DOMAIN_NAME]"
type input "[URL][DOMAIN_NAME]"
click at [595, 248] on div at bounding box center [773, 250] width 562 height 19
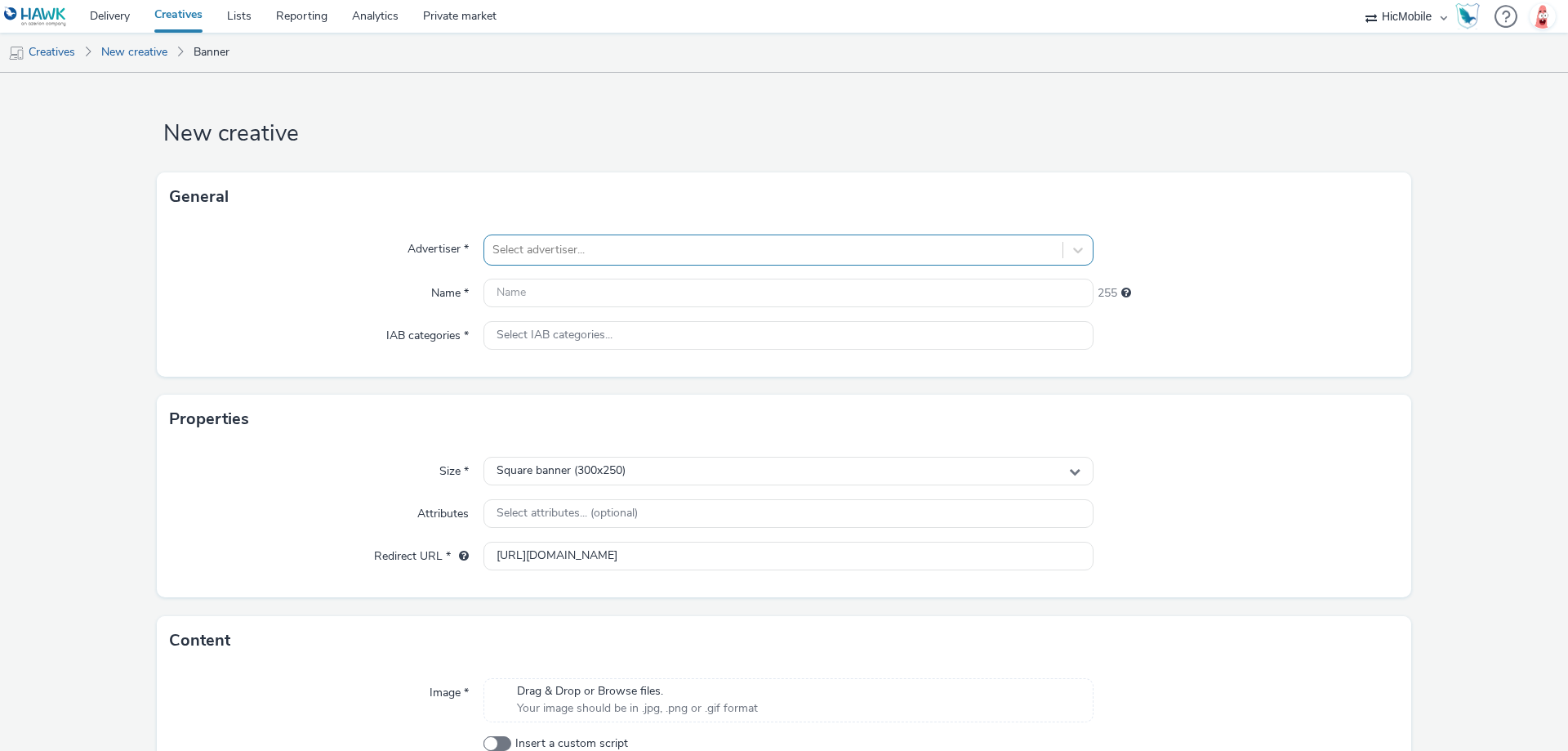
scroll to position [0, 0]
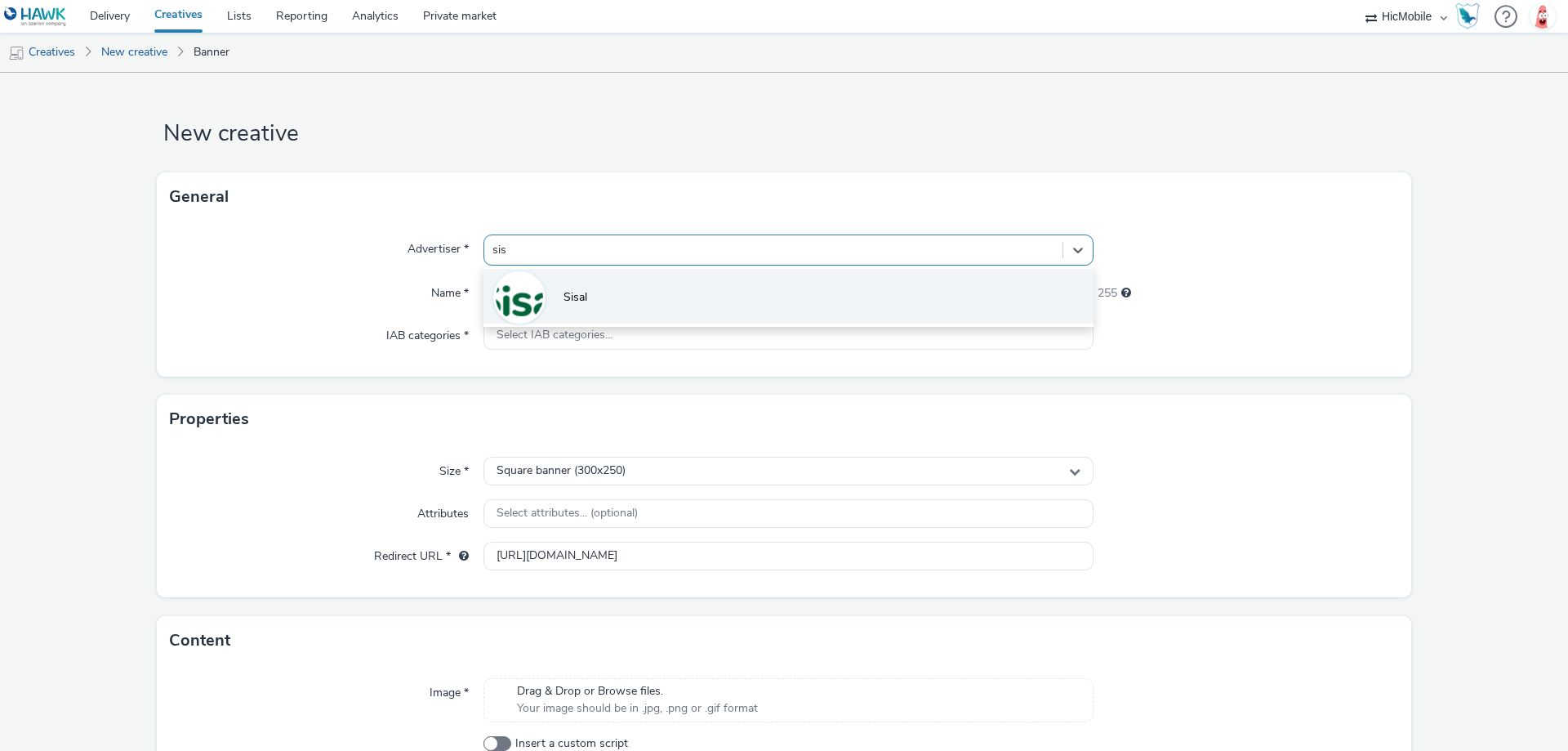
type input "sisa"
click at [607, 287] on li "Sisal" at bounding box center [788, 296] width 610 height 55
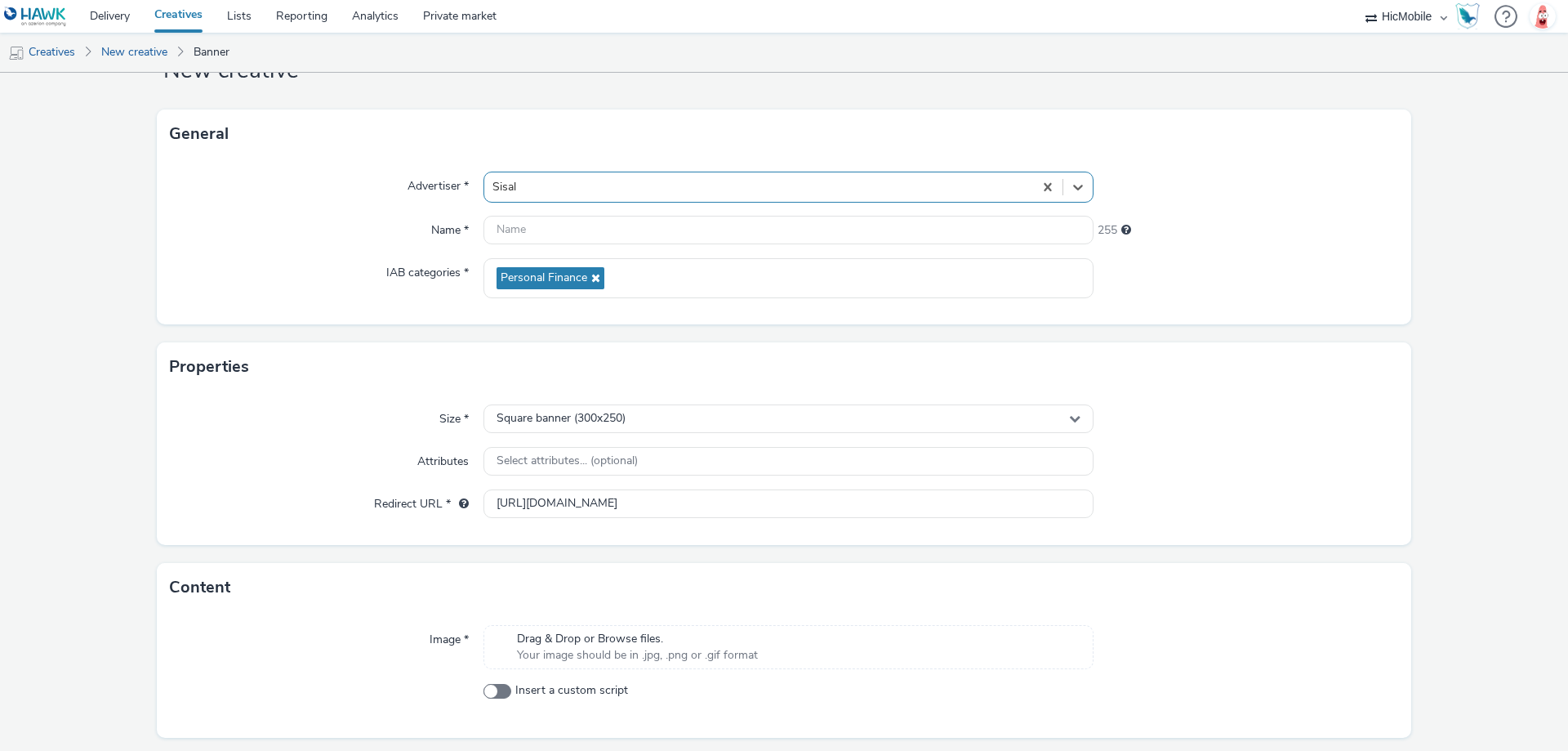
scroll to position [111, 0]
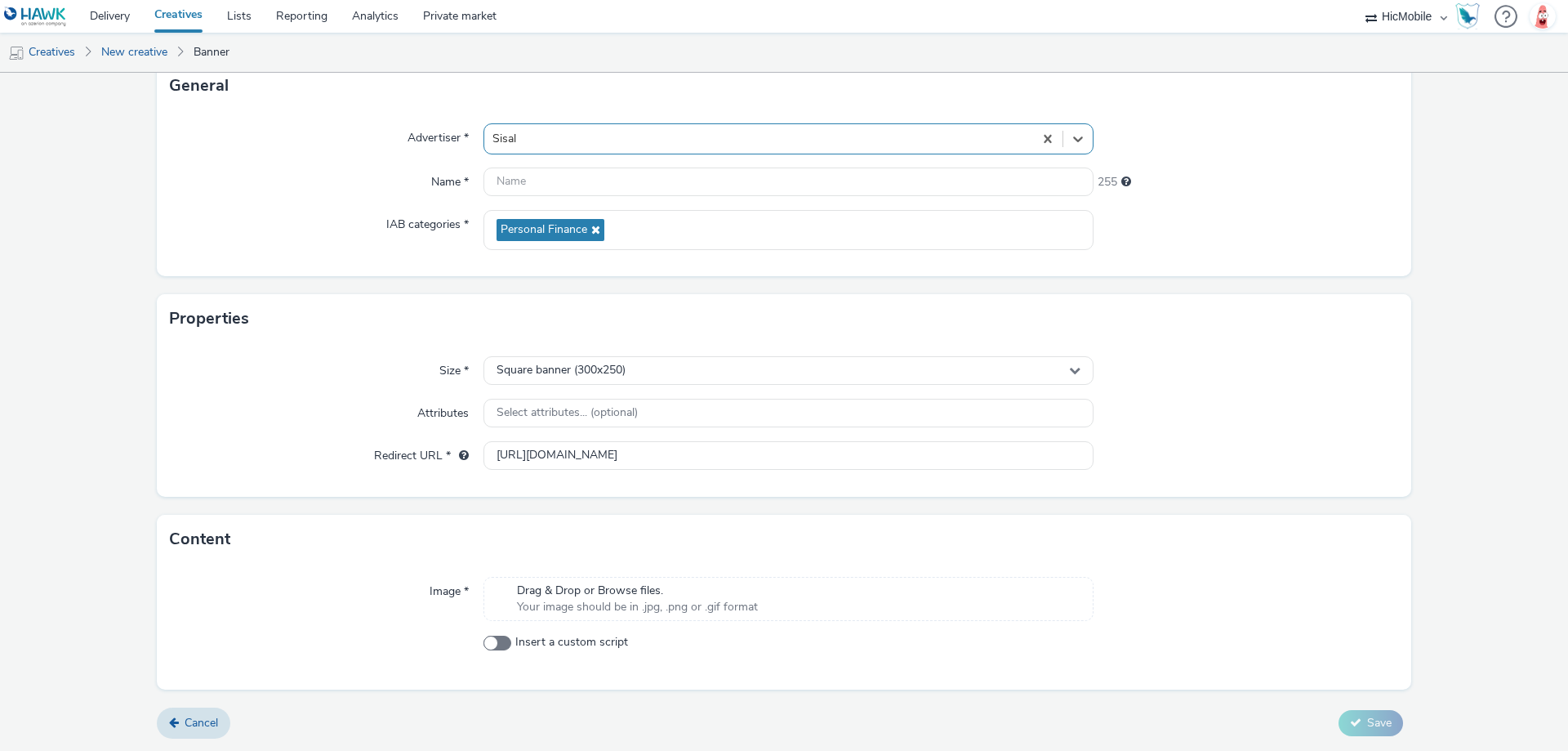
click at [738, 595] on span "Drag & Drop or Browse files." at bounding box center [637, 591] width 241 height 16
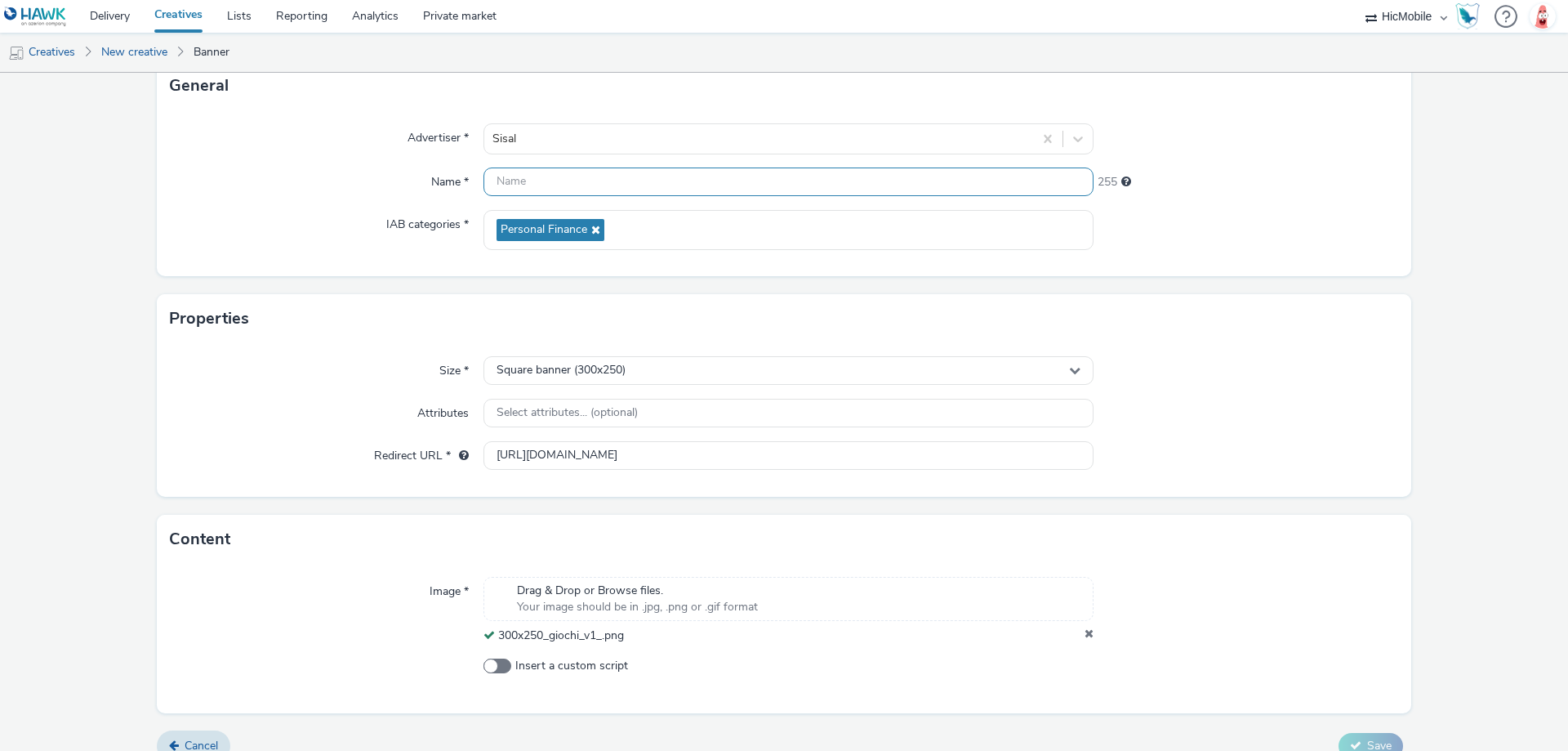
click at [583, 187] on input "text" at bounding box center [788, 182] width 610 height 28
paste input "300x250_giochi_v1_"
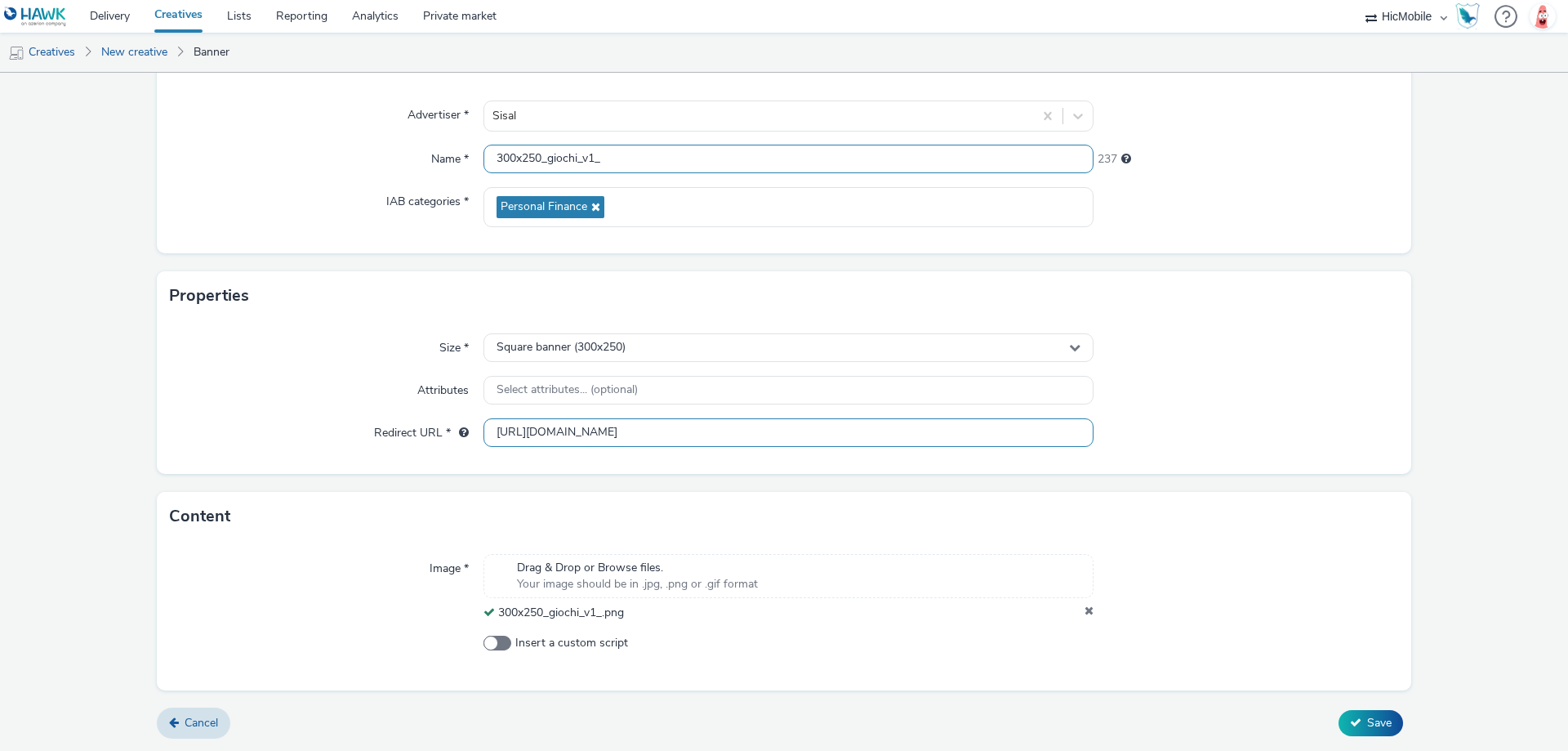
type input "300x250_giochi_v1_"
click at [890, 439] on input "[URL][DOMAIN_NAME]" at bounding box center [788, 432] width 610 height 28
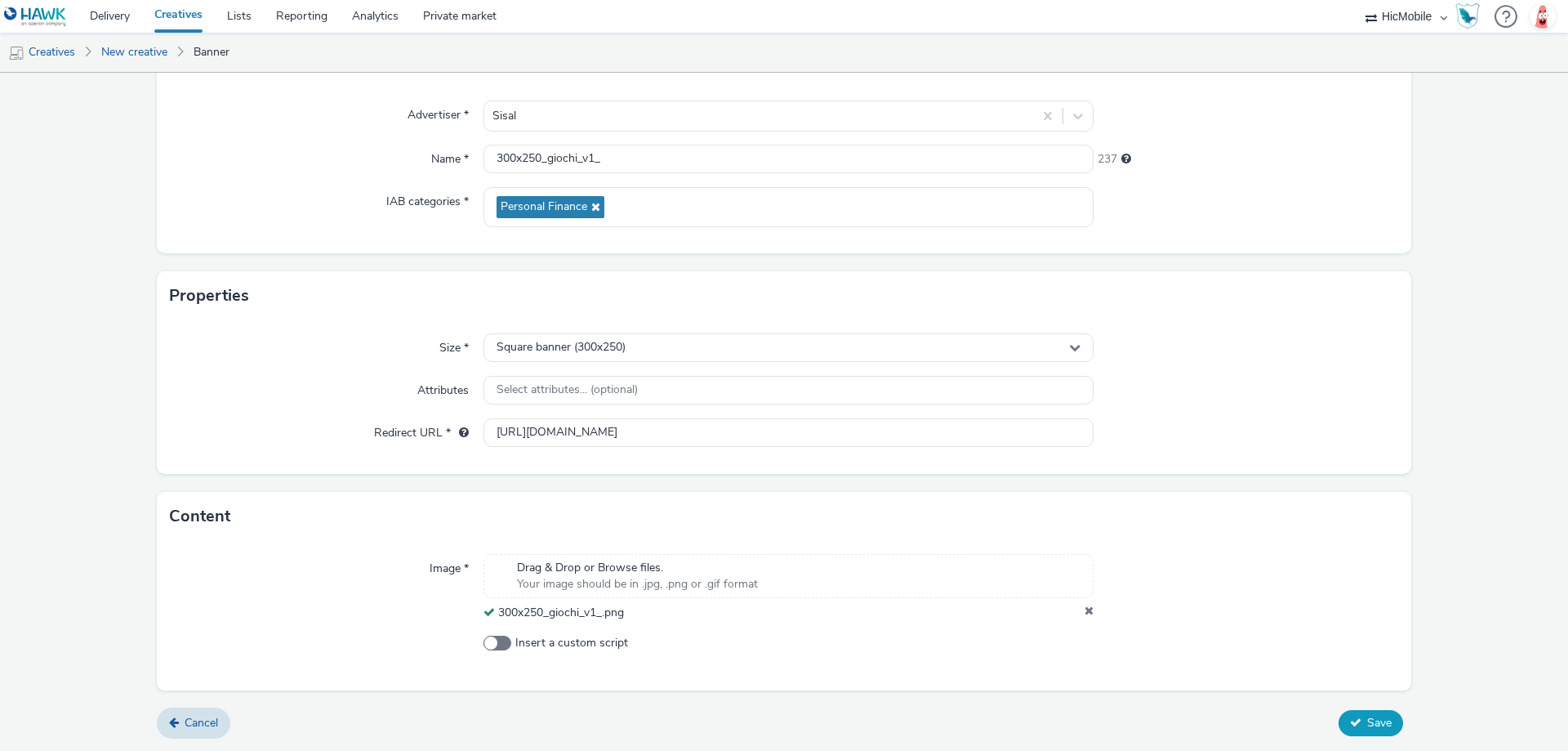
click at [1354, 729] on button "Save" at bounding box center [1371, 724] width 65 height 27
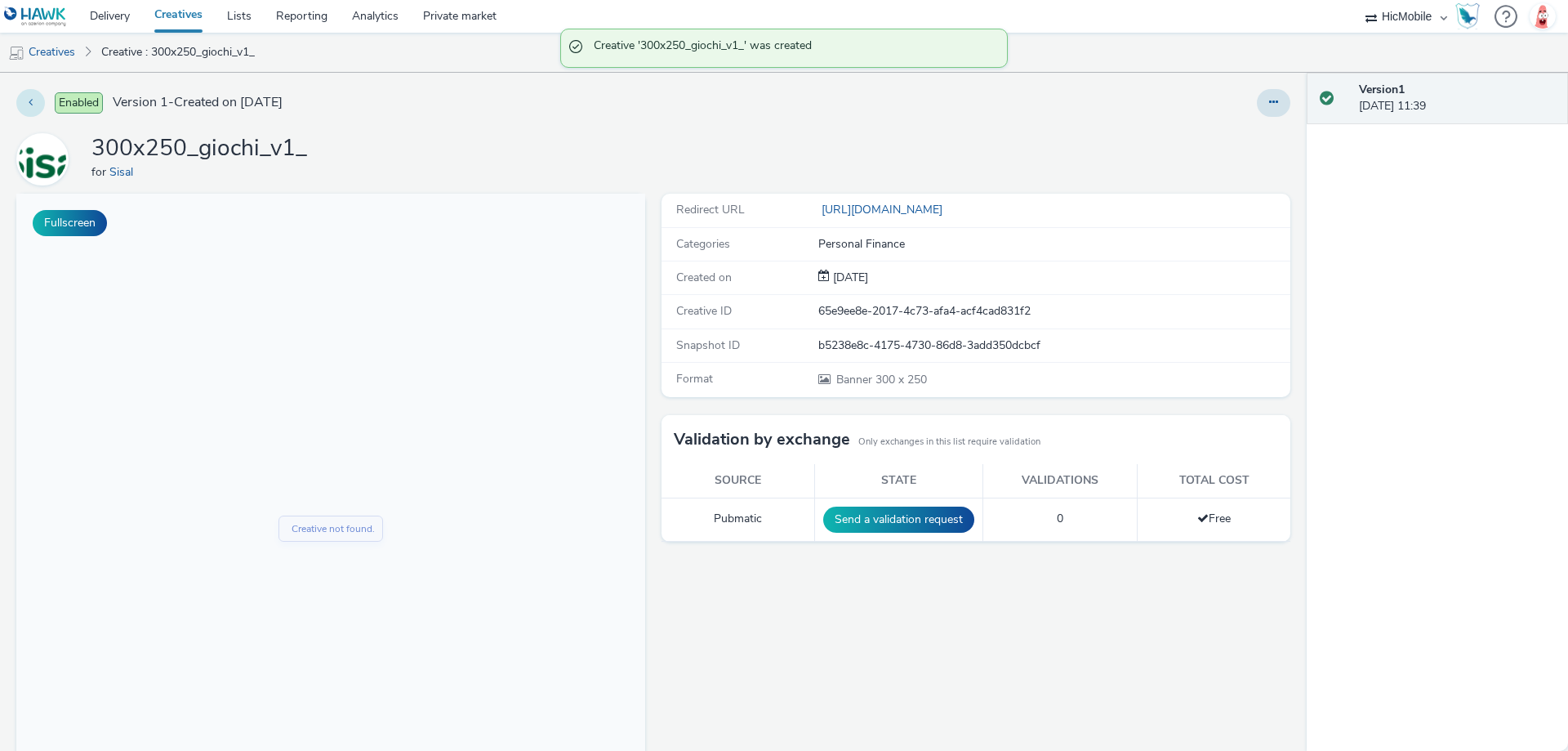
click at [28, 105] on icon at bounding box center [30, 102] width 4 height 12
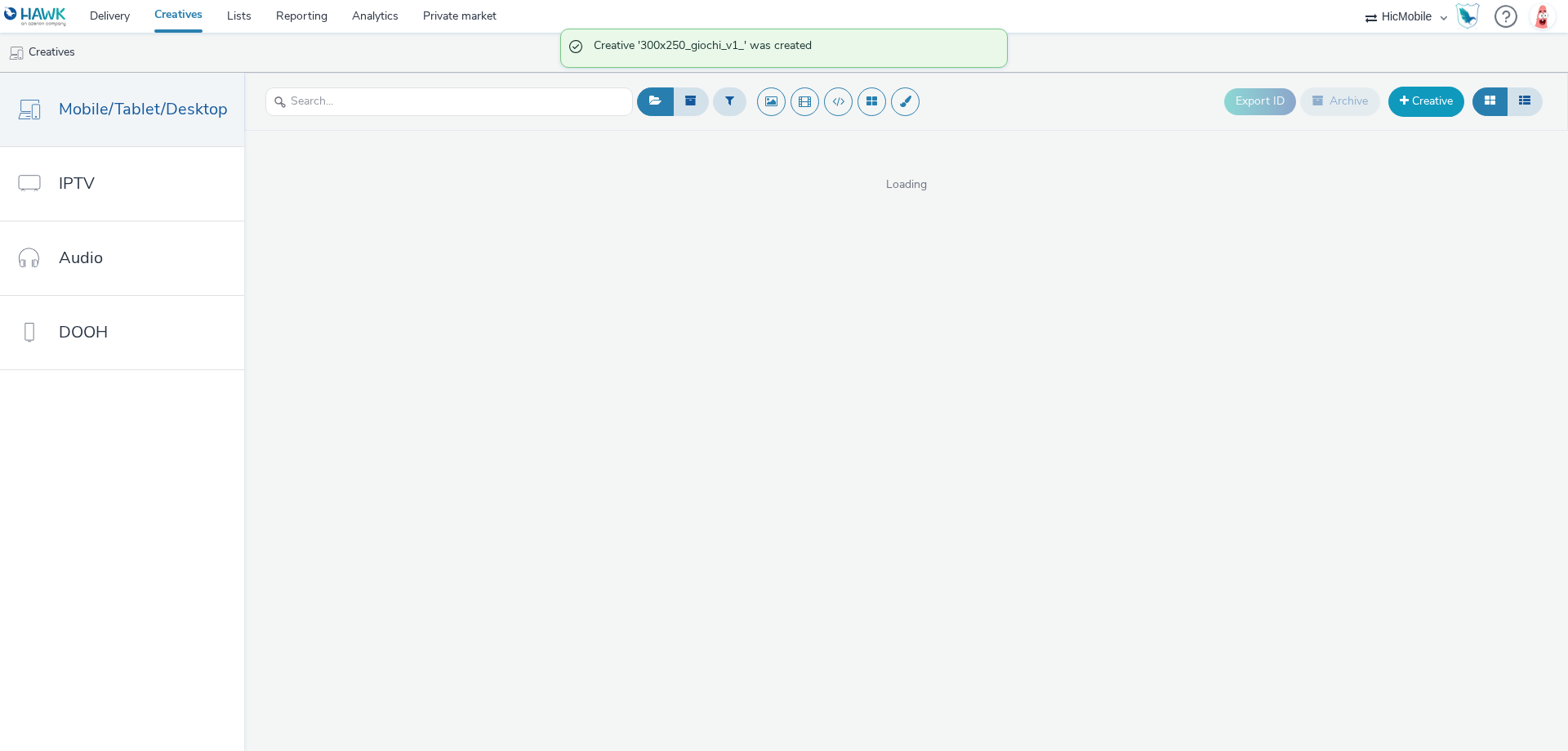
click at [1432, 100] on link "Creative" at bounding box center [1426, 101] width 76 height 29
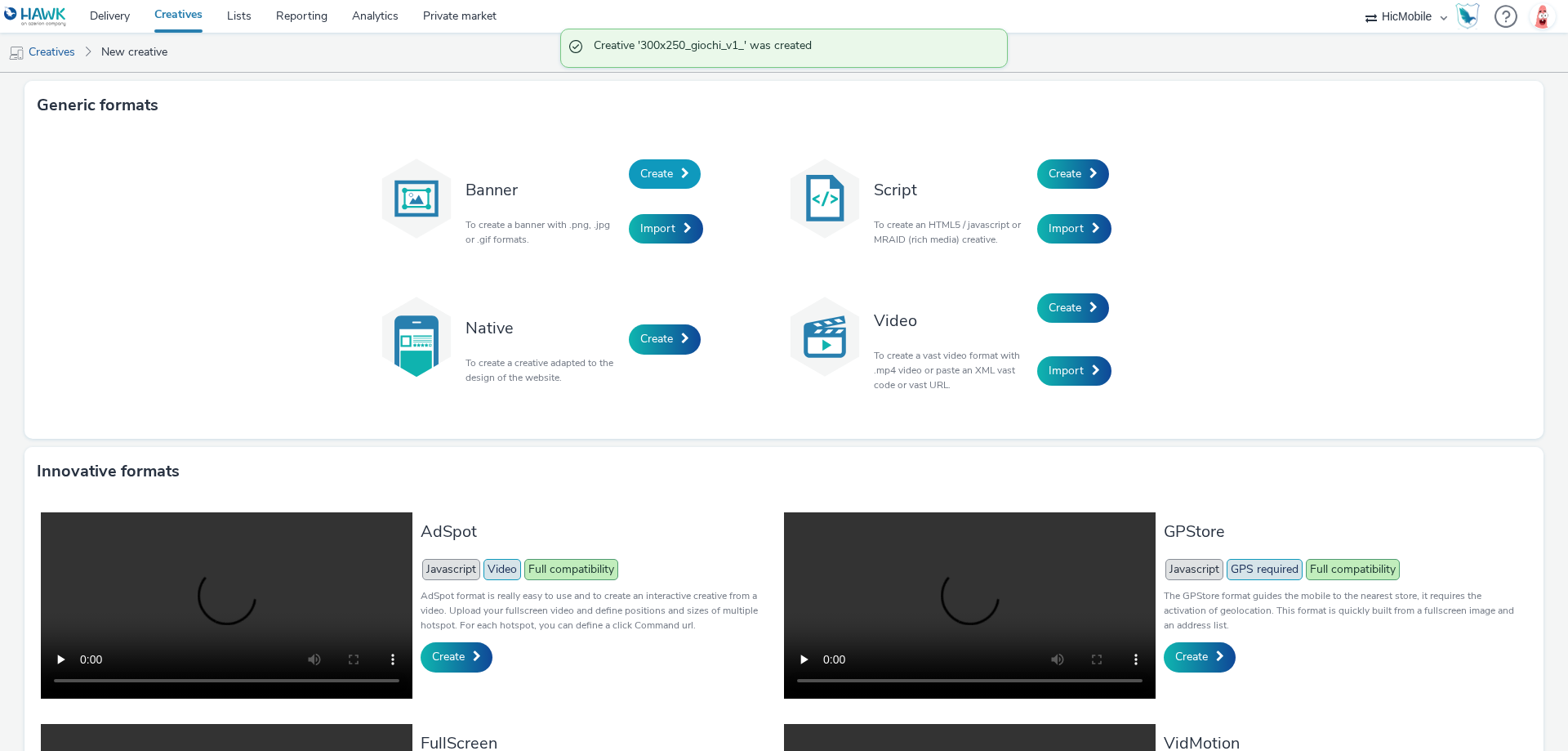
click at [668, 168] on span "Create" at bounding box center [656, 174] width 33 height 16
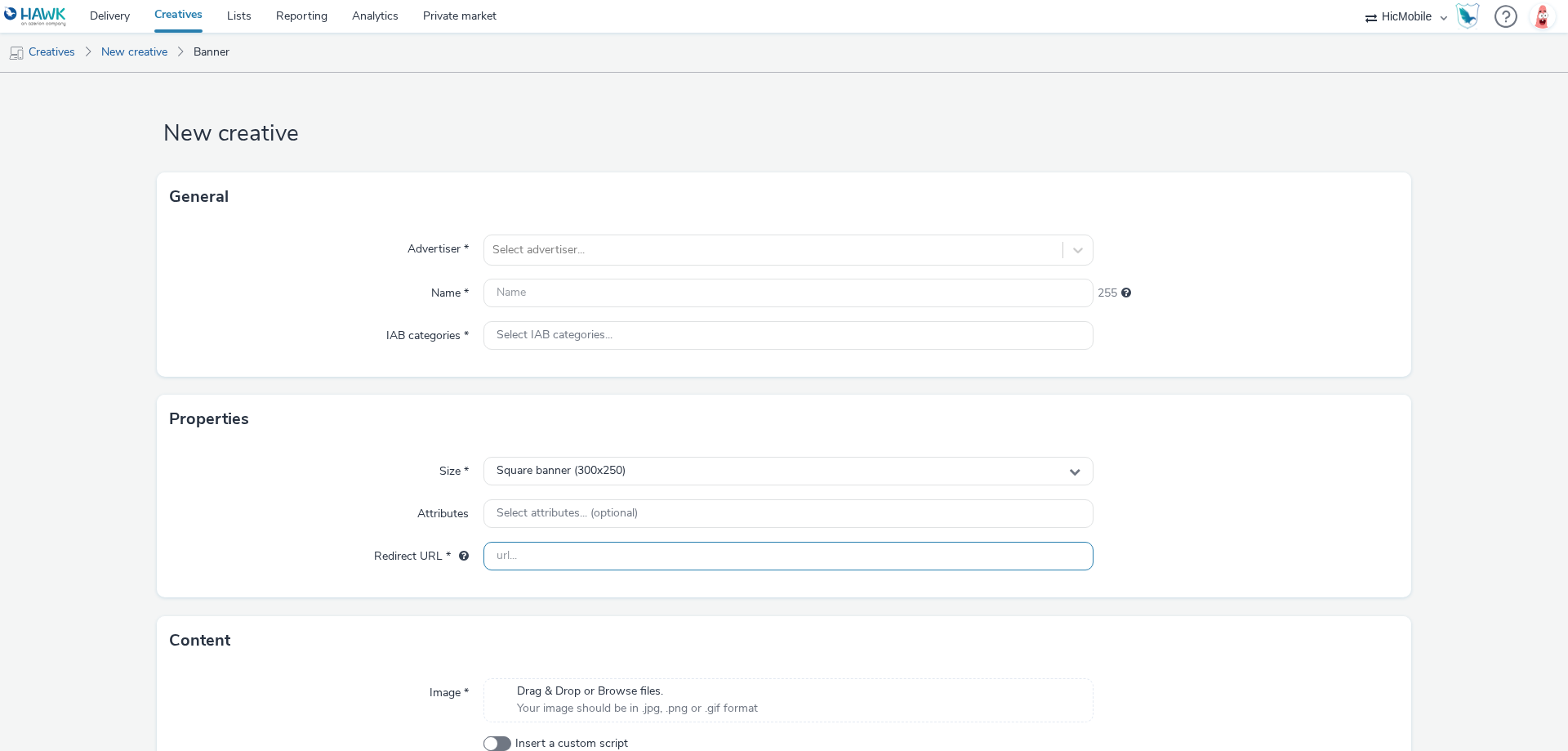
click at [576, 551] on input "text" at bounding box center [788, 556] width 610 height 28
paste input "[URL][DOMAIN_NAME]"
type input "[URL][DOMAIN_NAME]"
click at [660, 252] on div at bounding box center [773, 250] width 562 height 19
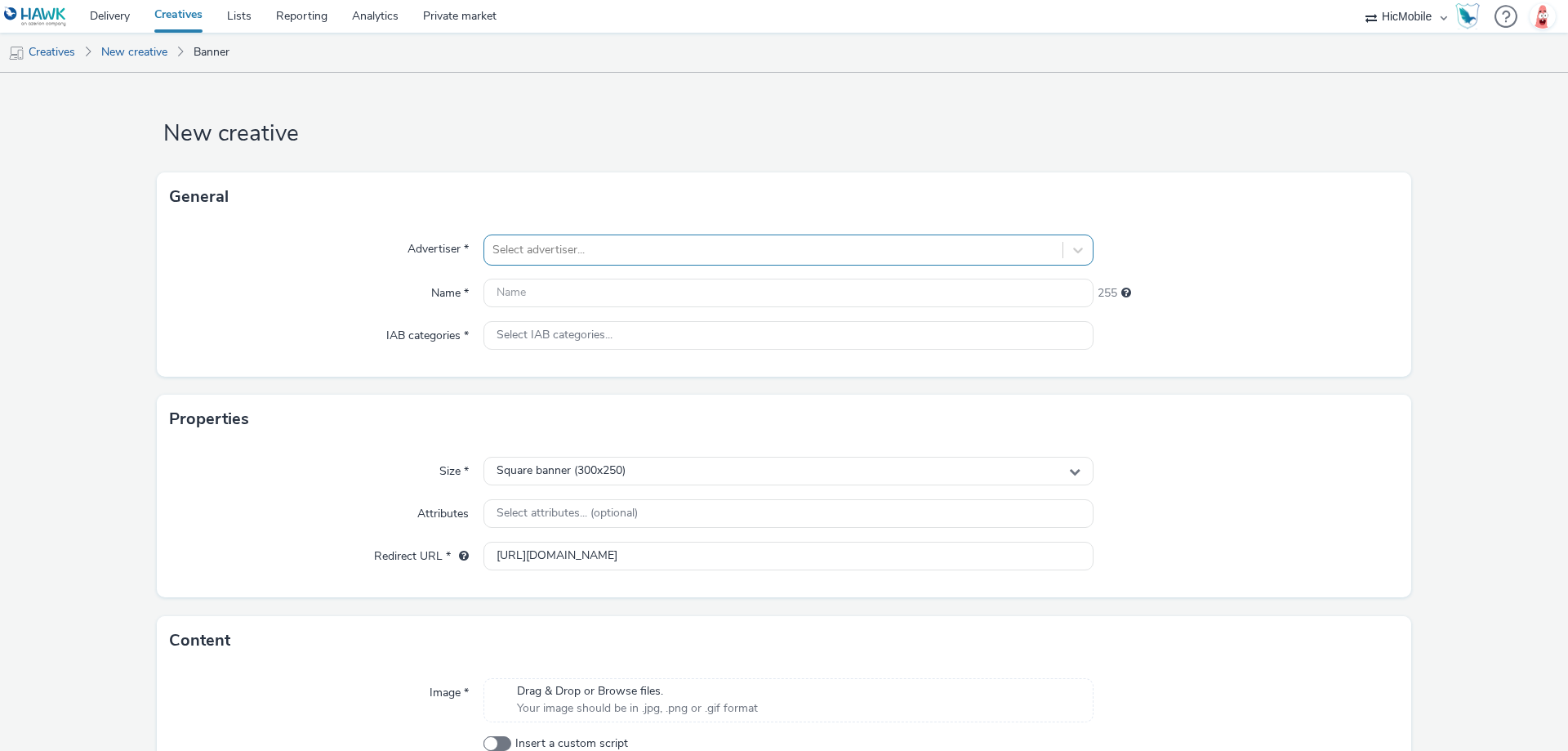
scroll to position [0, 0]
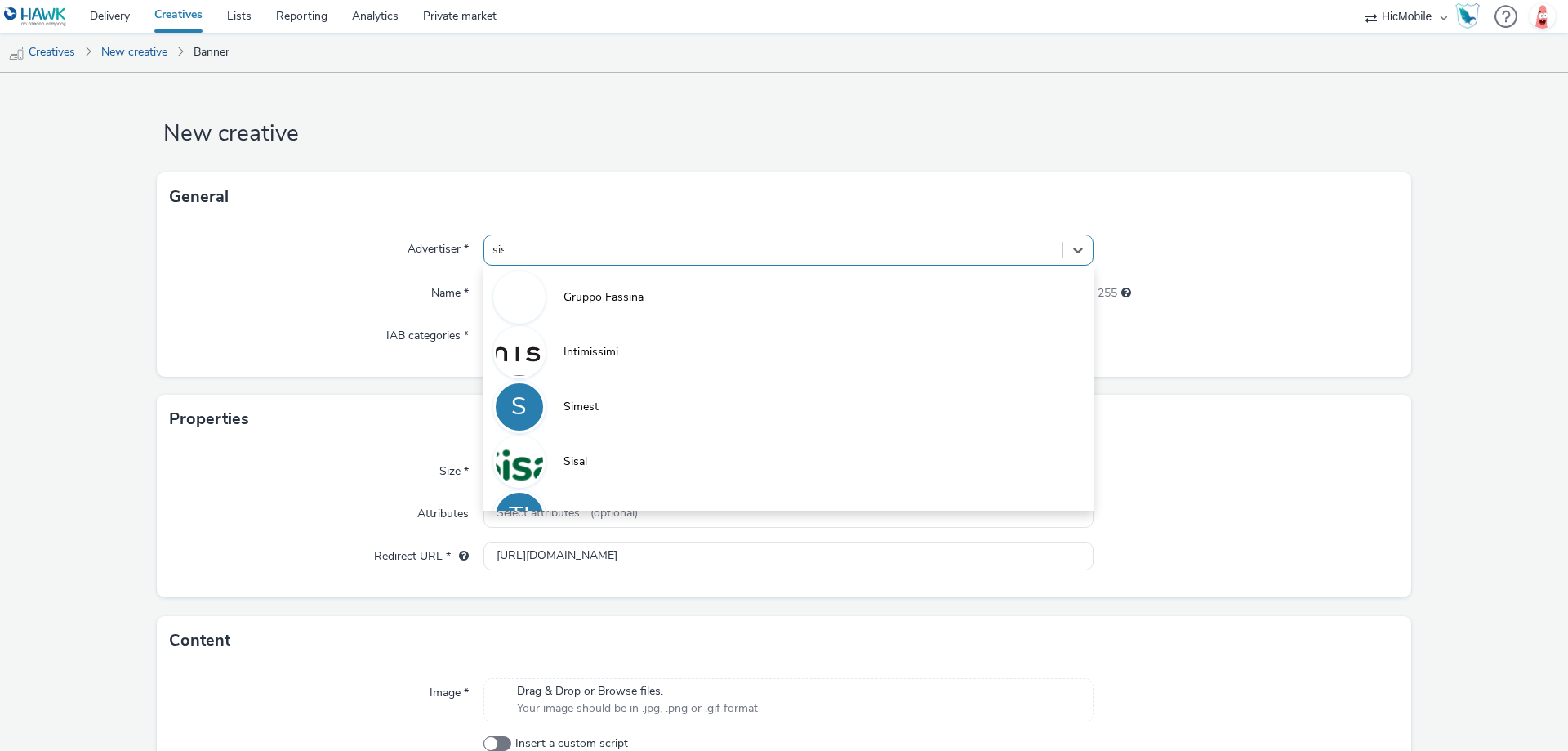
type input "sisa"
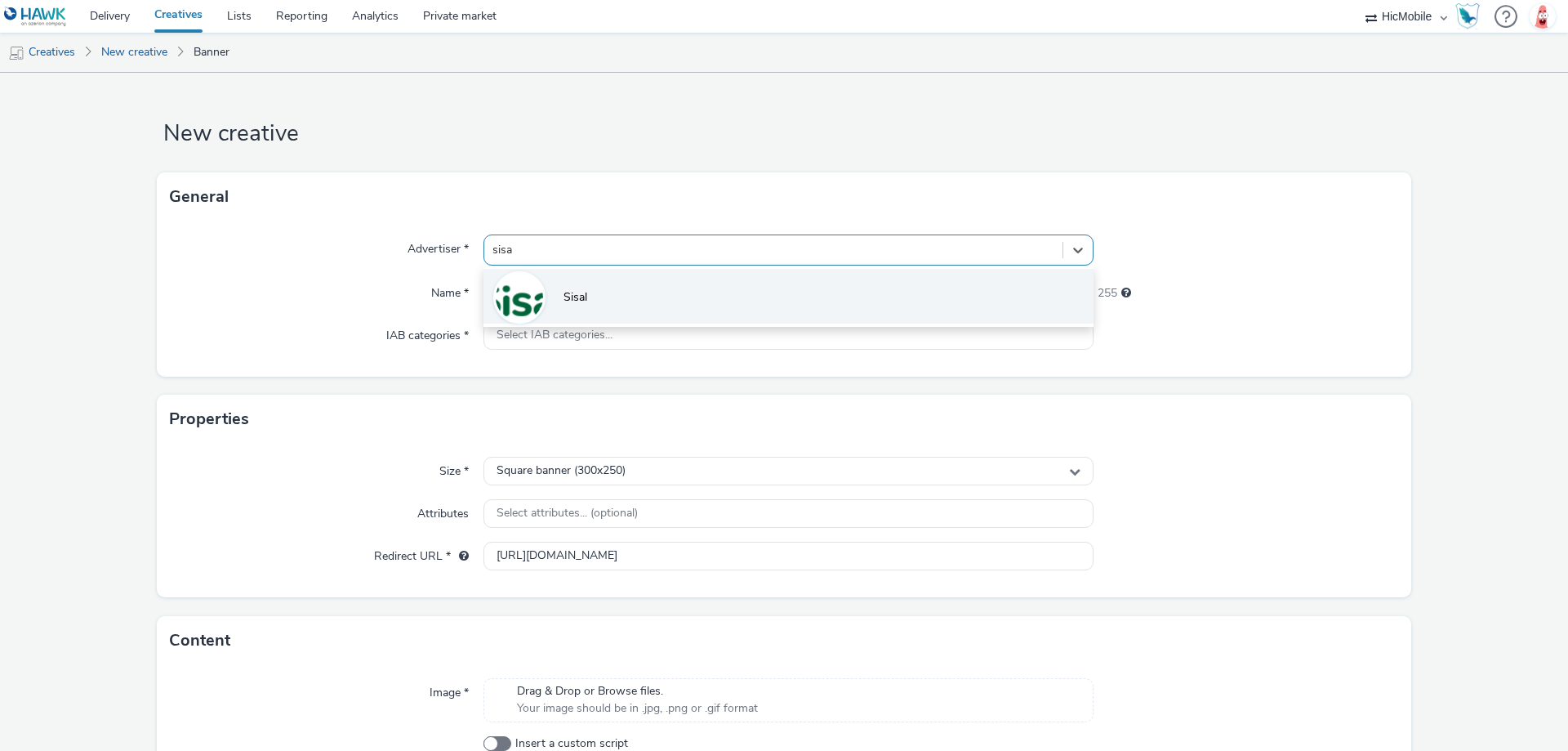
click at [648, 310] on li "Sisal" at bounding box center [788, 296] width 610 height 55
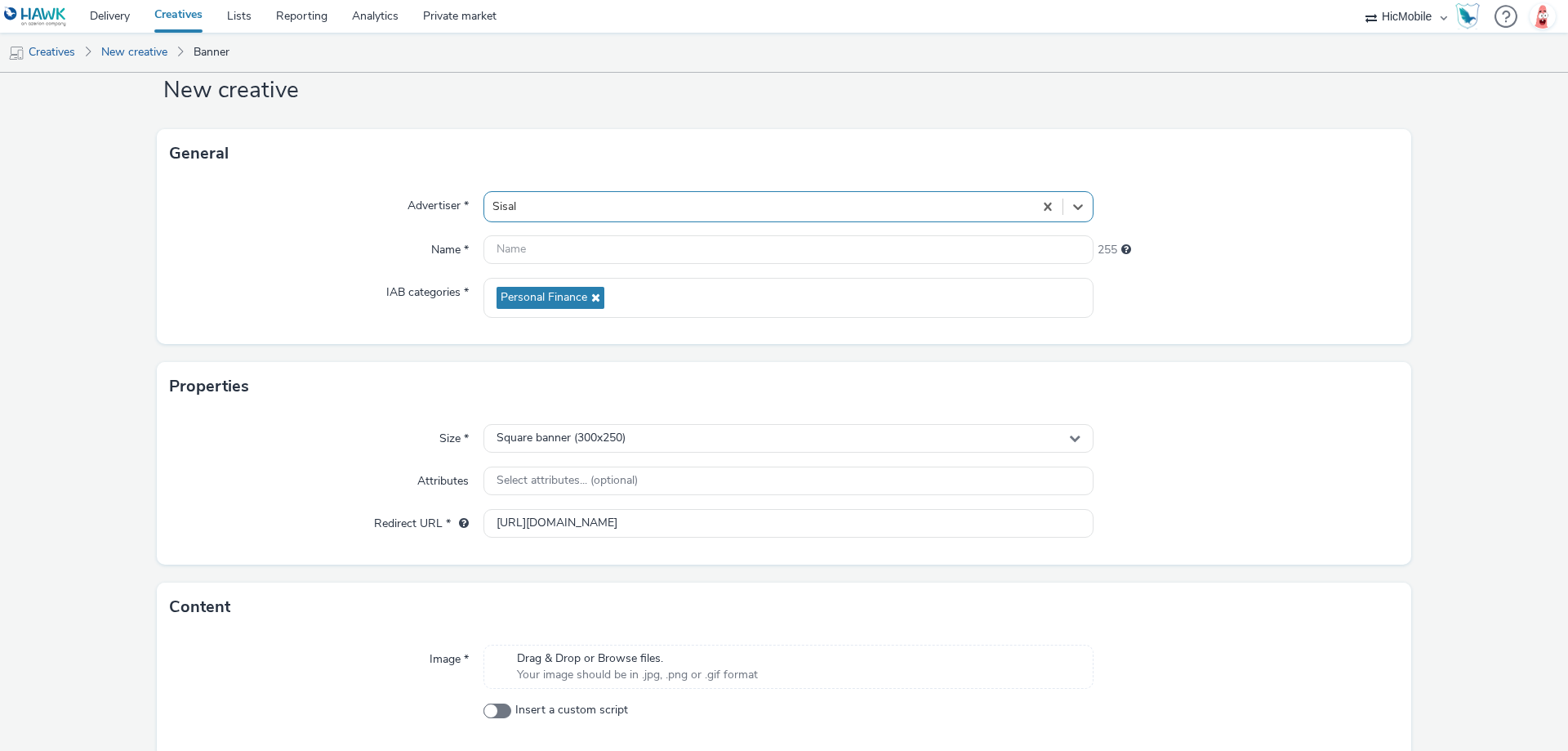
scroll to position [111, 0]
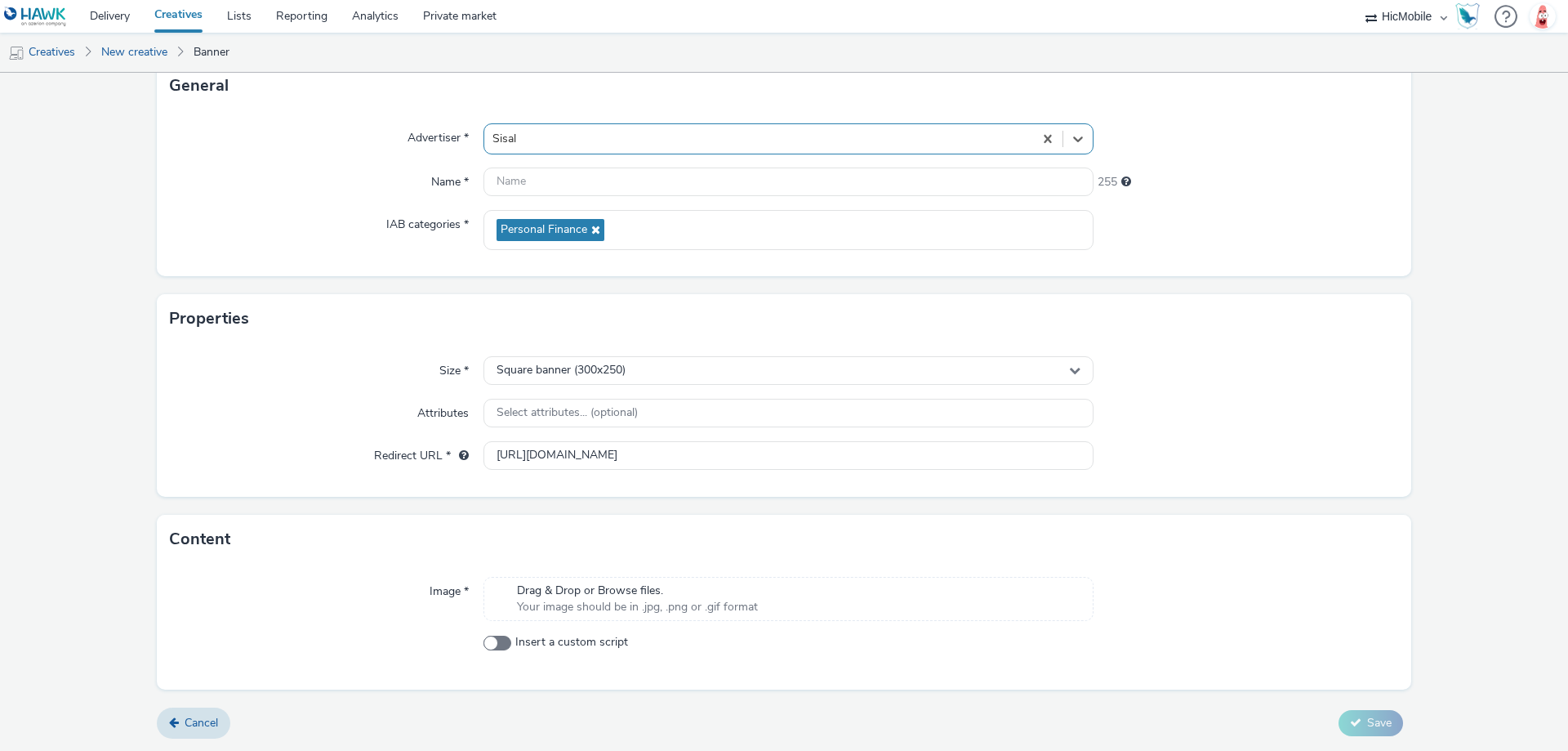
click at [785, 600] on div "Drag & Drop or Browse files. Your image should be in .jpg, .png or .gif format" at bounding box center [788, 599] width 610 height 44
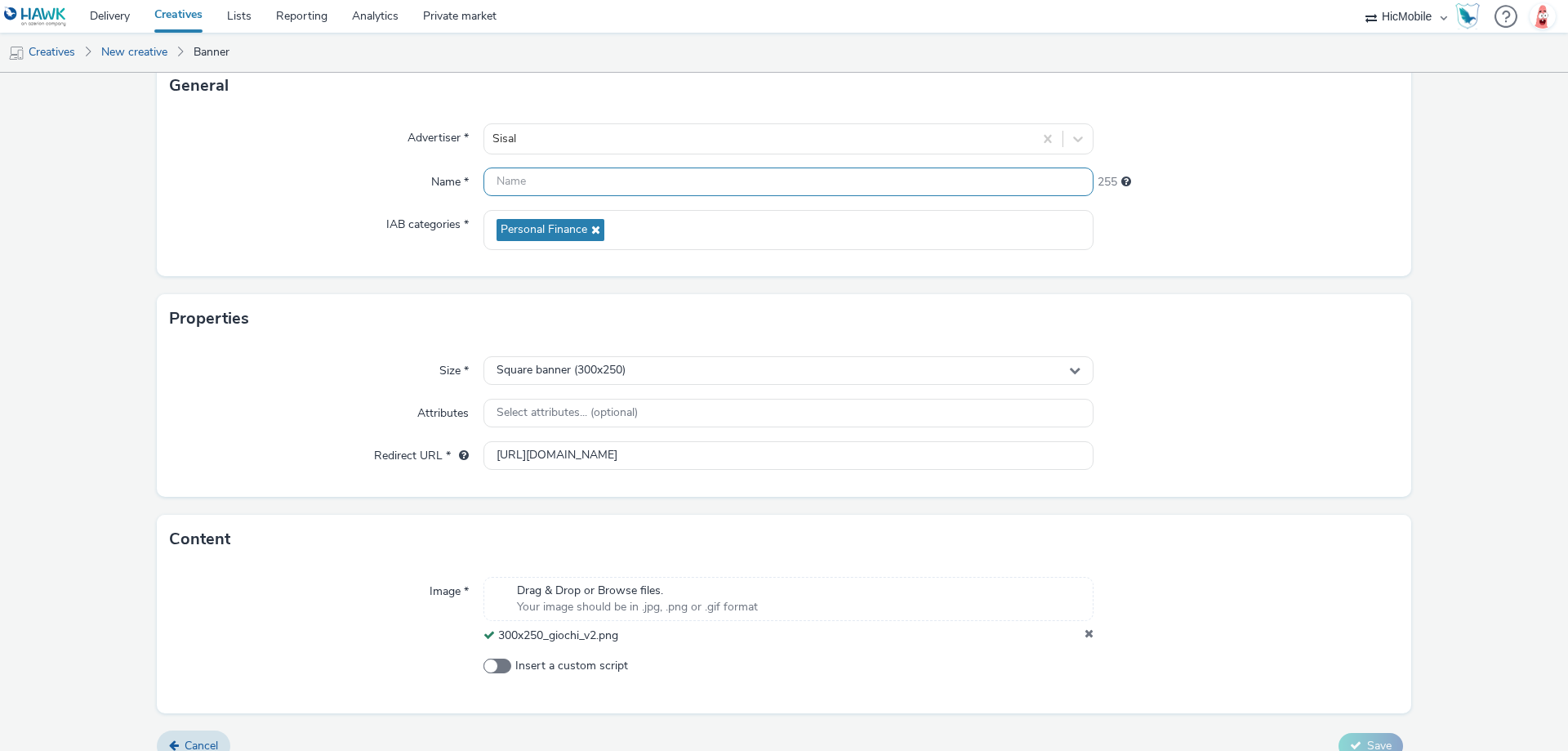
click at [641, 174] on input "text" at bounding box center [788, 182] width 610 height 28
paste input "300x250_giochi_v2"
type input "300x250_giochi_v2"
click at [1315, 322] on div "Properties" at bounding box center [784, 318] width 1255 height 49
click at [985, 454] on input "[URL][DOMAIN_NAME]" at bounding box center [788, 455] width 610 height 28
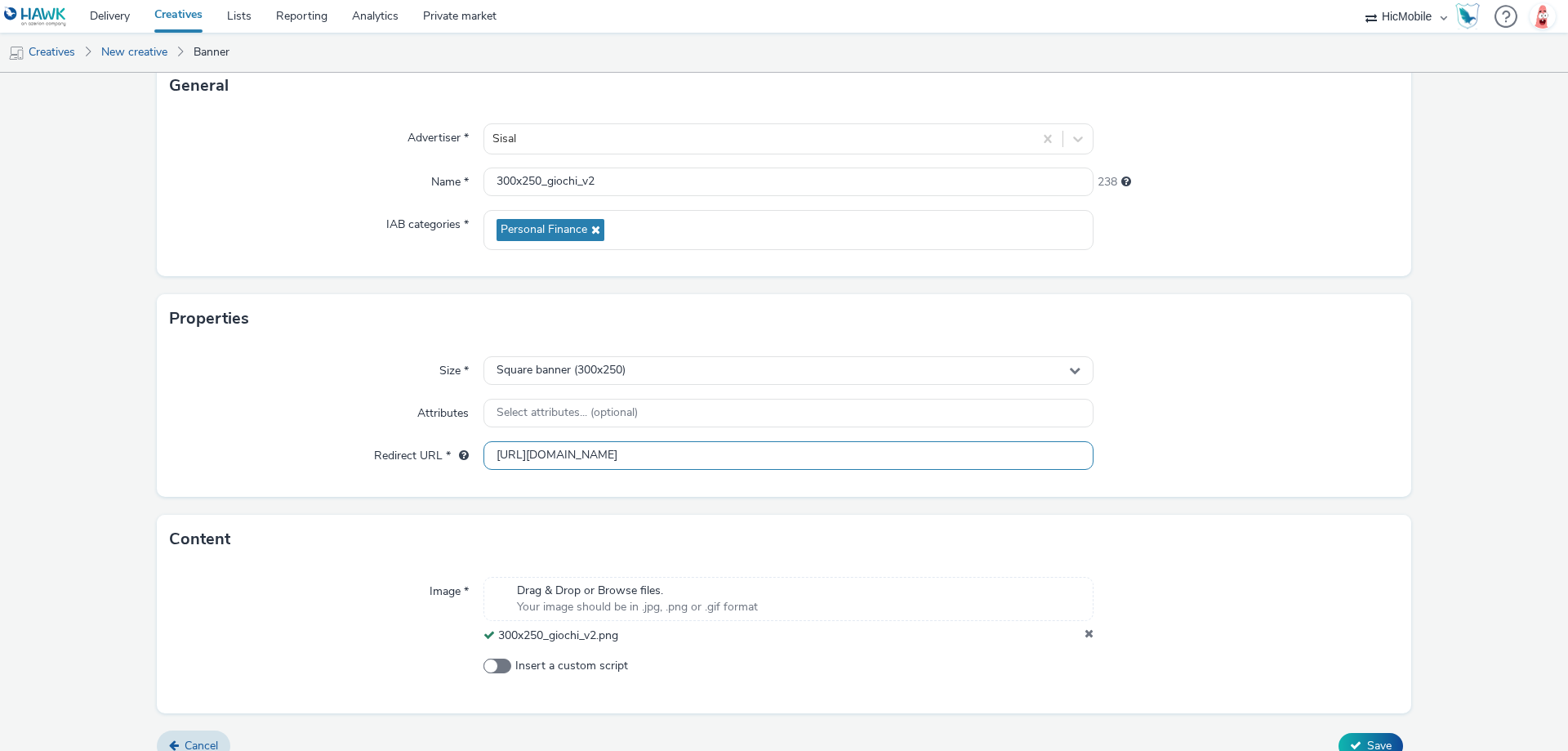
click at [985, 454] on input "[URL][DOMAIN_NAME]" at bounding box center [788, 455] width 610 height 28
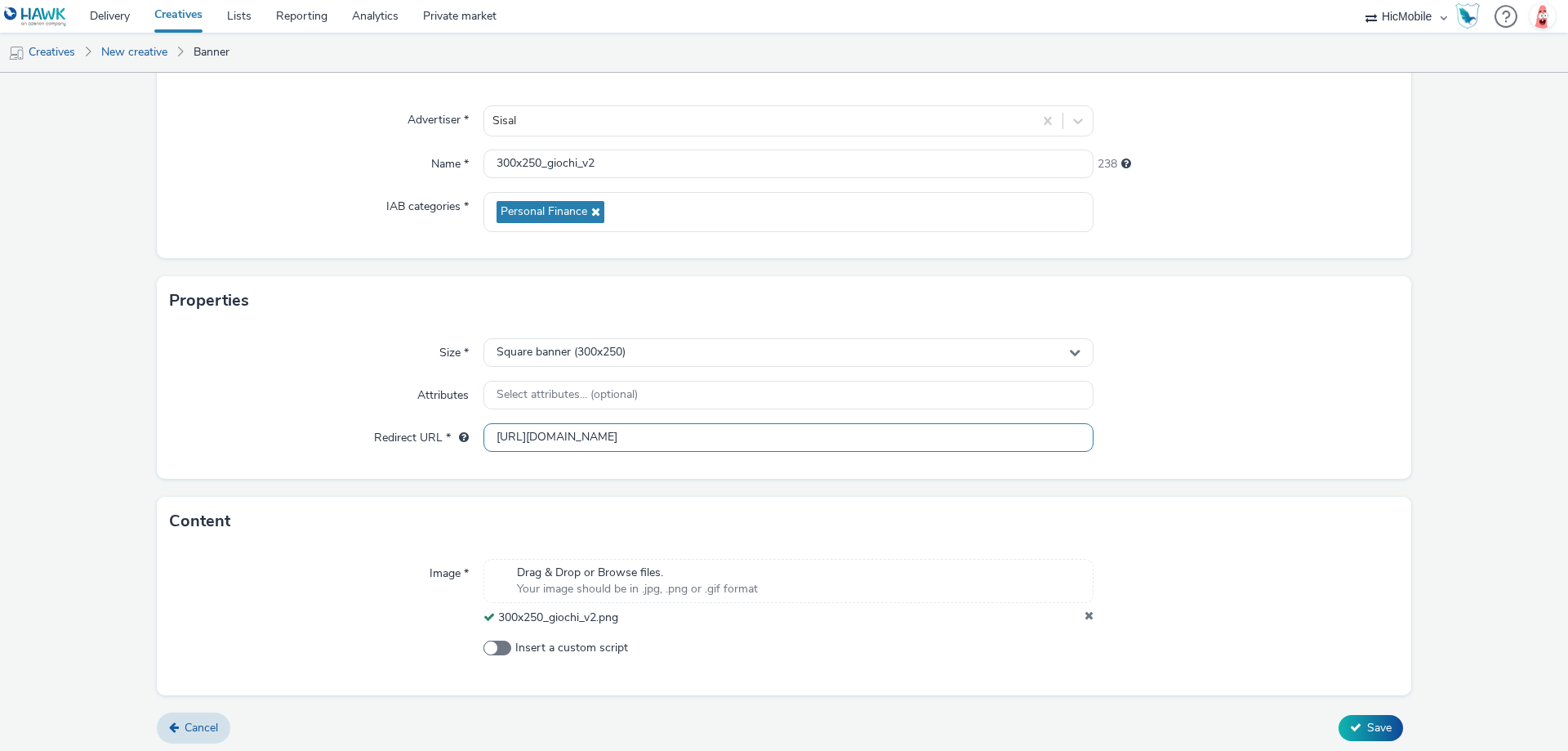
scroll to position [134, 0]
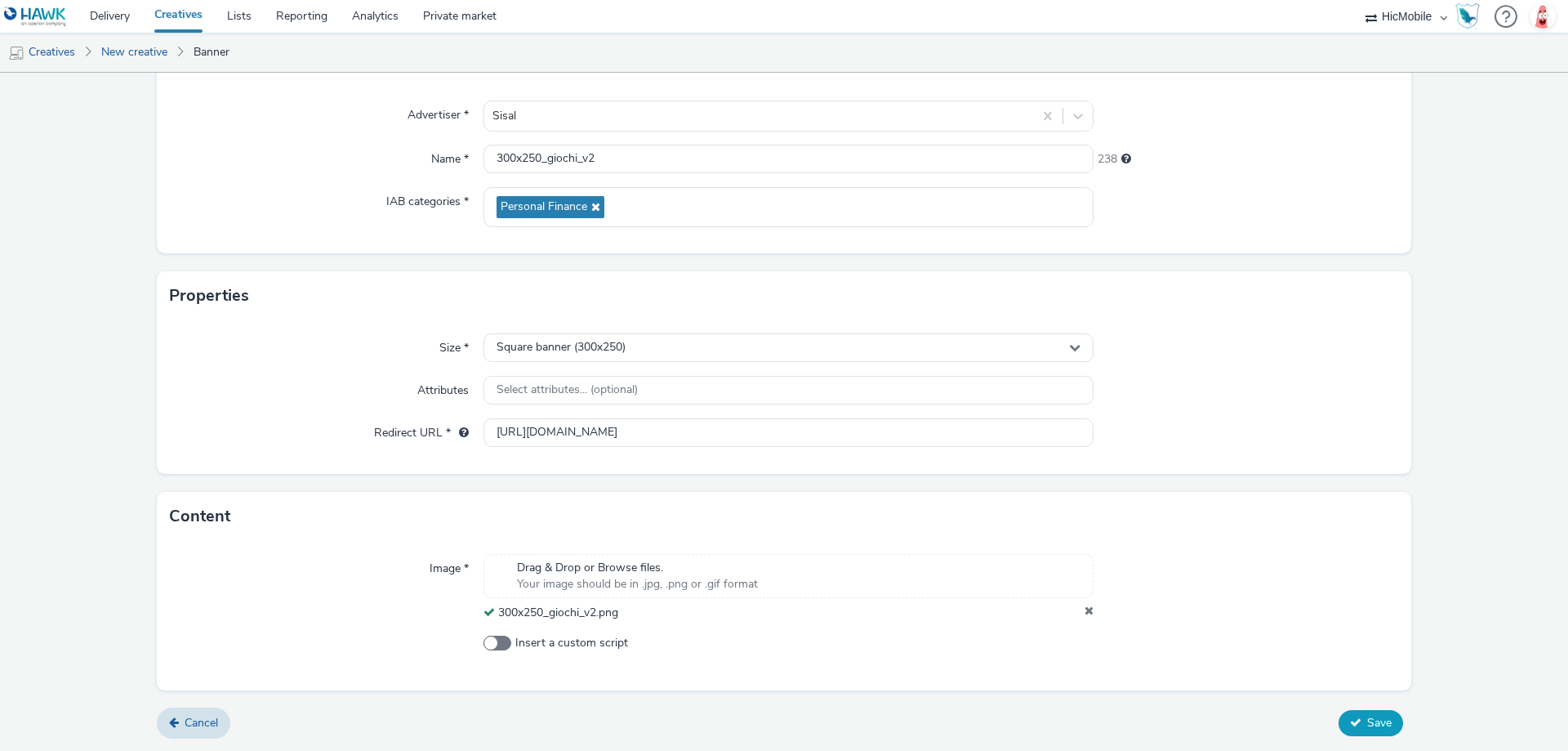
click at [1350, 718] on icon at bounding box center [1356, 722] width 12 height 12
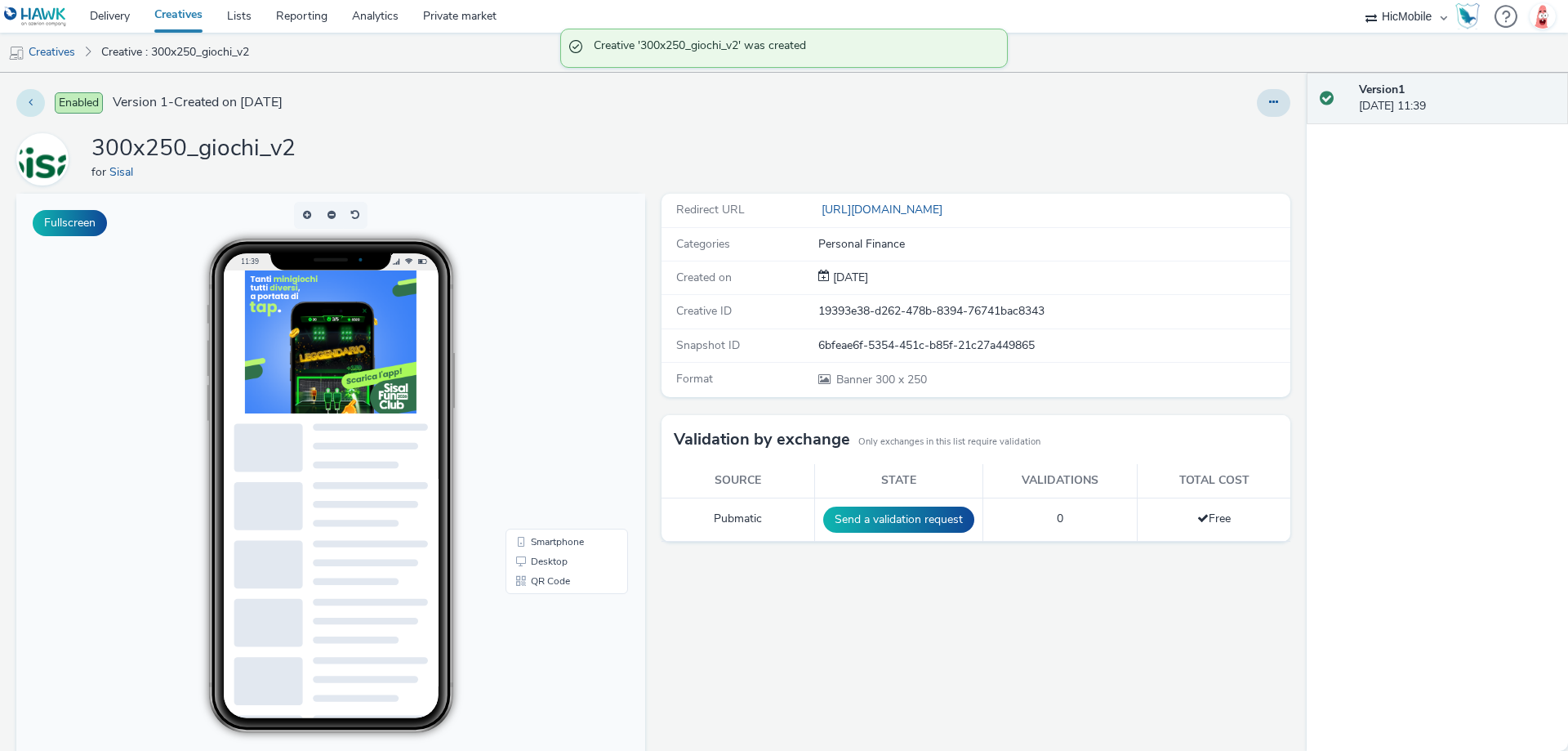
click at [37, 100] on button at bounding box center [30, 103] width 28 height 27
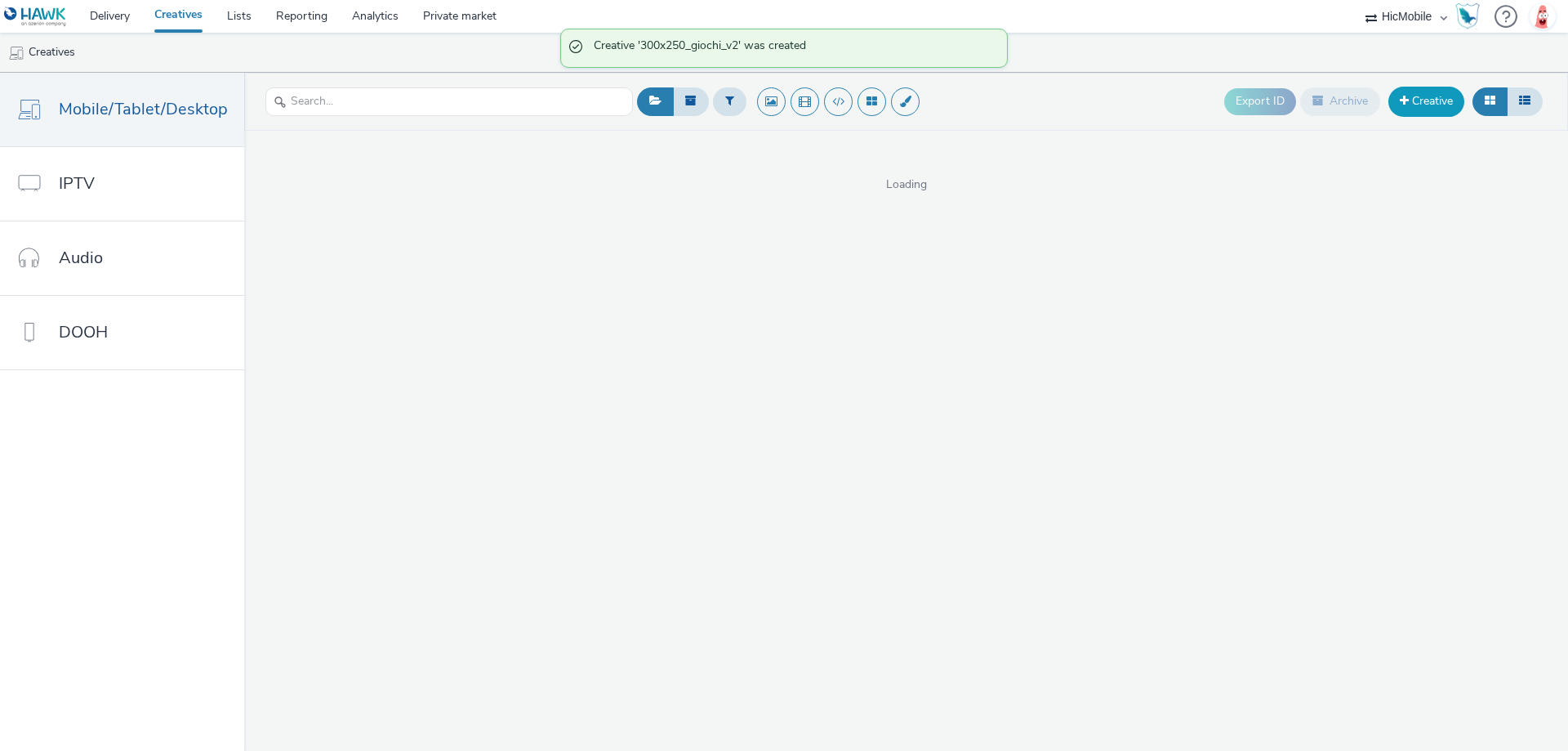
click at [1415, 98] on link "Creative" at bounding box center [1426, 101] width 76 height 29
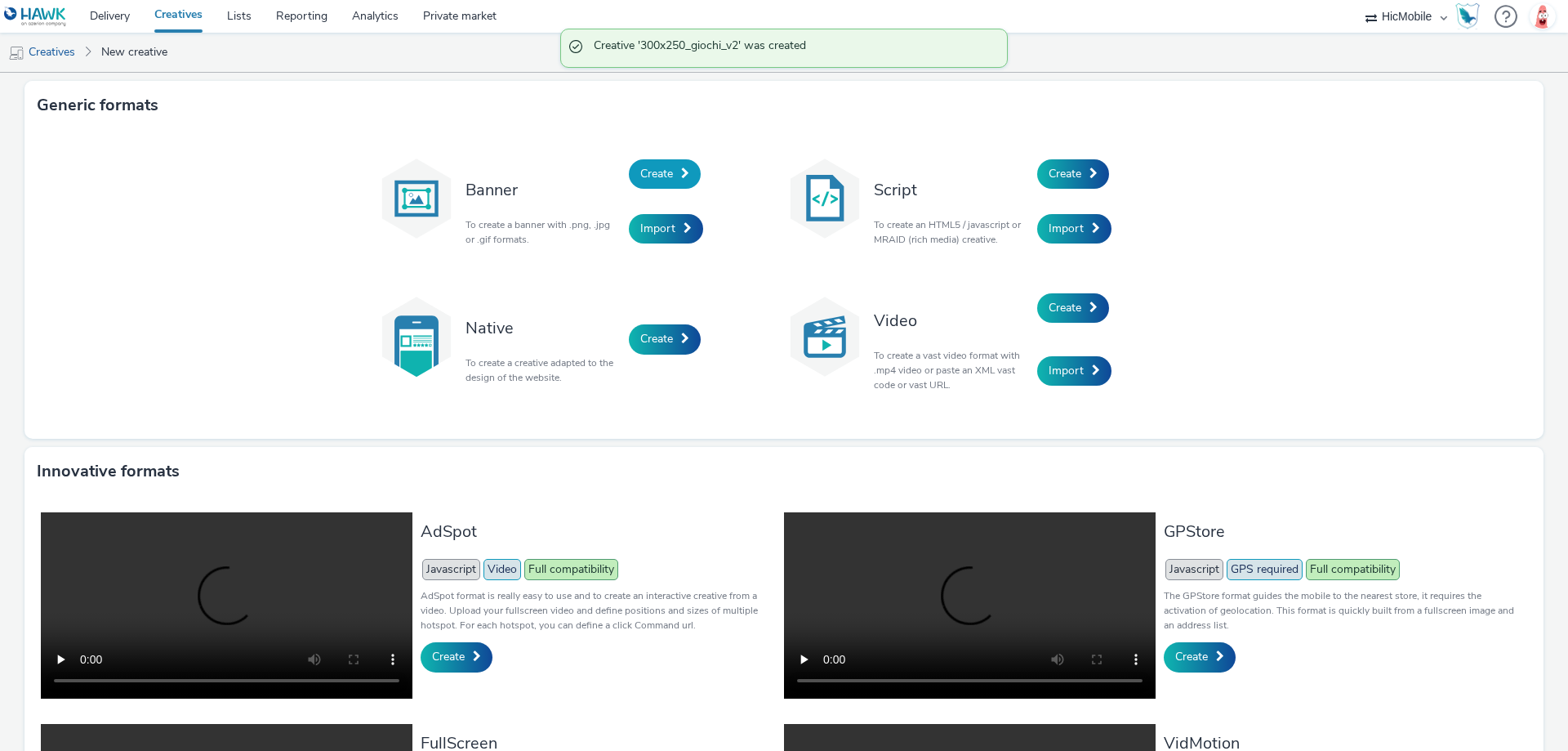
click at [668, 174] on link "Create" at bounding box center [664, 174] width 72 height 29
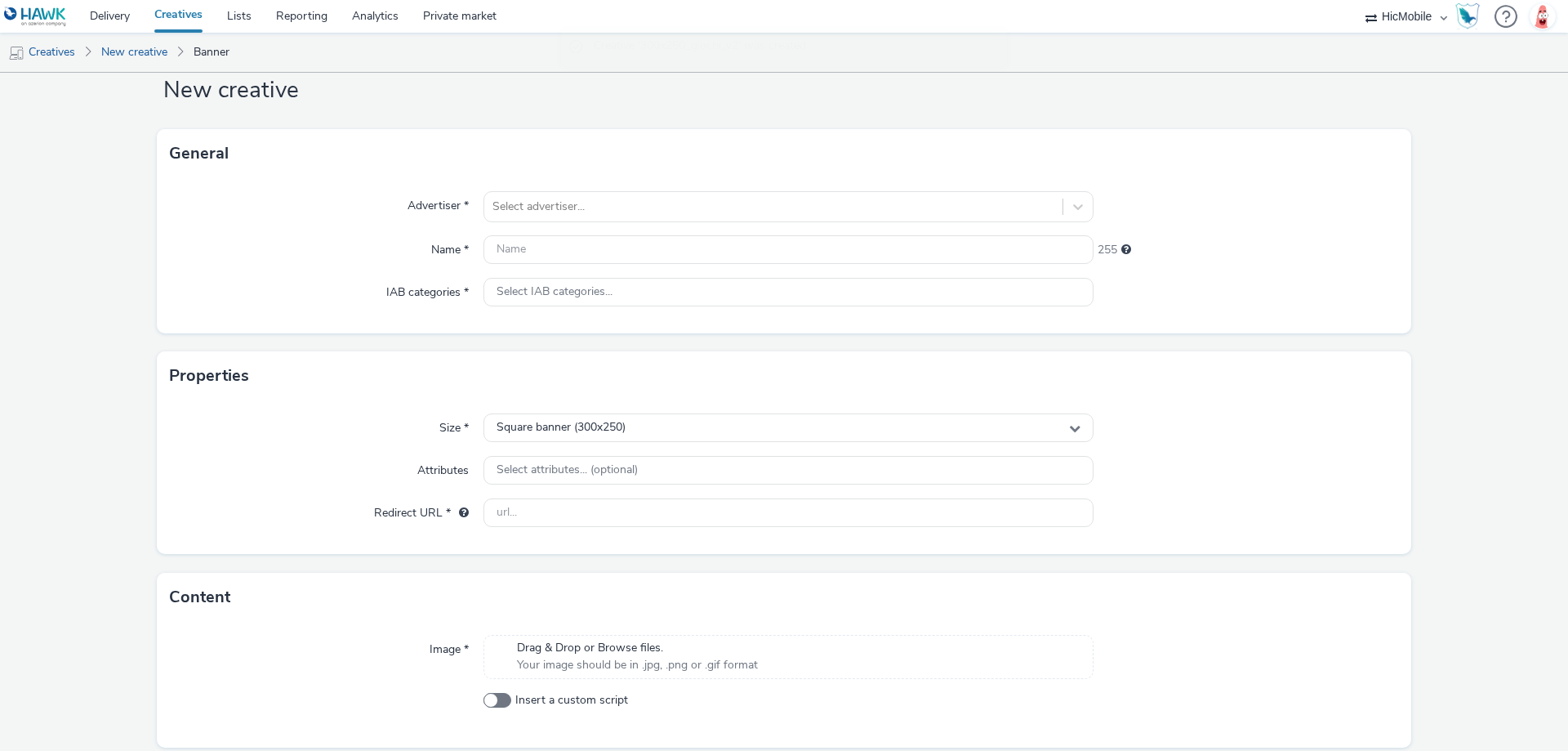
scroll to position [100, 0]
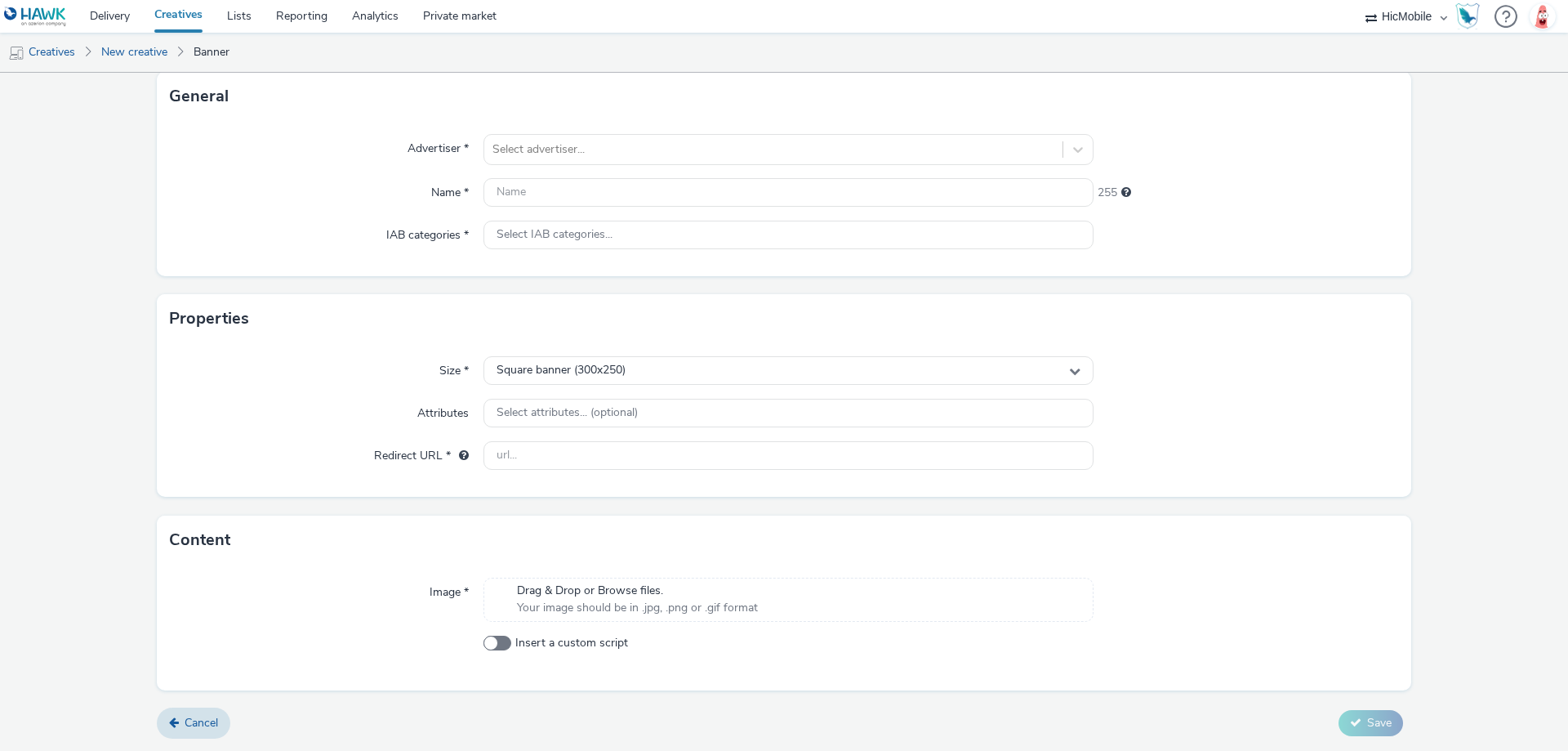
click at [645, 471] on div "Size * Square banner (300x250) Attributes Select attributes... (optional) Redir…" at bounding box center [784, 419] width 1255 height 153
click at [644, 452] on input "text" at bounding box center [788, 455] width 610 height 28
paste input "[URL][DOMAIN_NAME]"
type input "[URL][DOMAIN_NAME]"
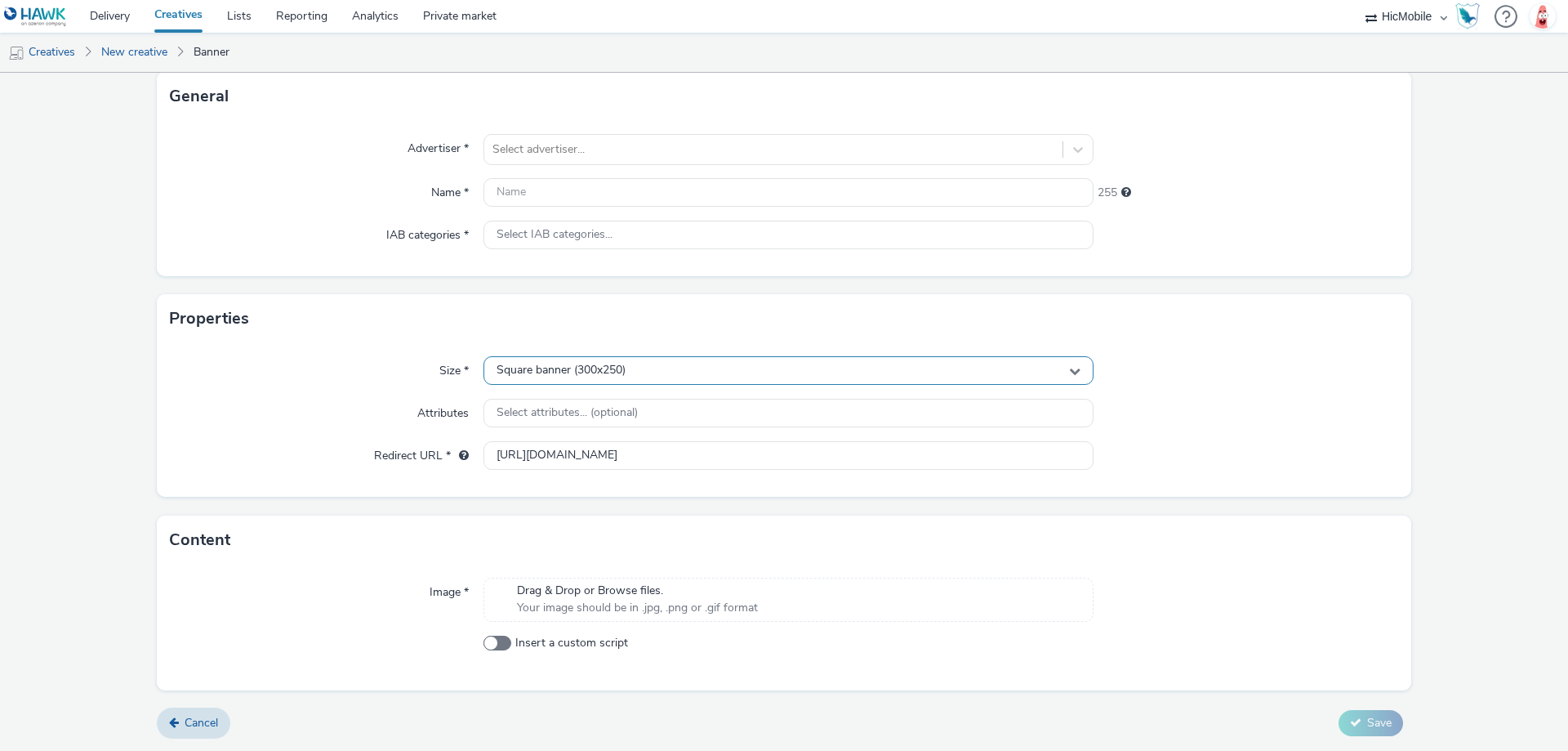
click at [653, 372] on div "Square banner (300x250)" at bounding box center [788, 370] width 610 height 28
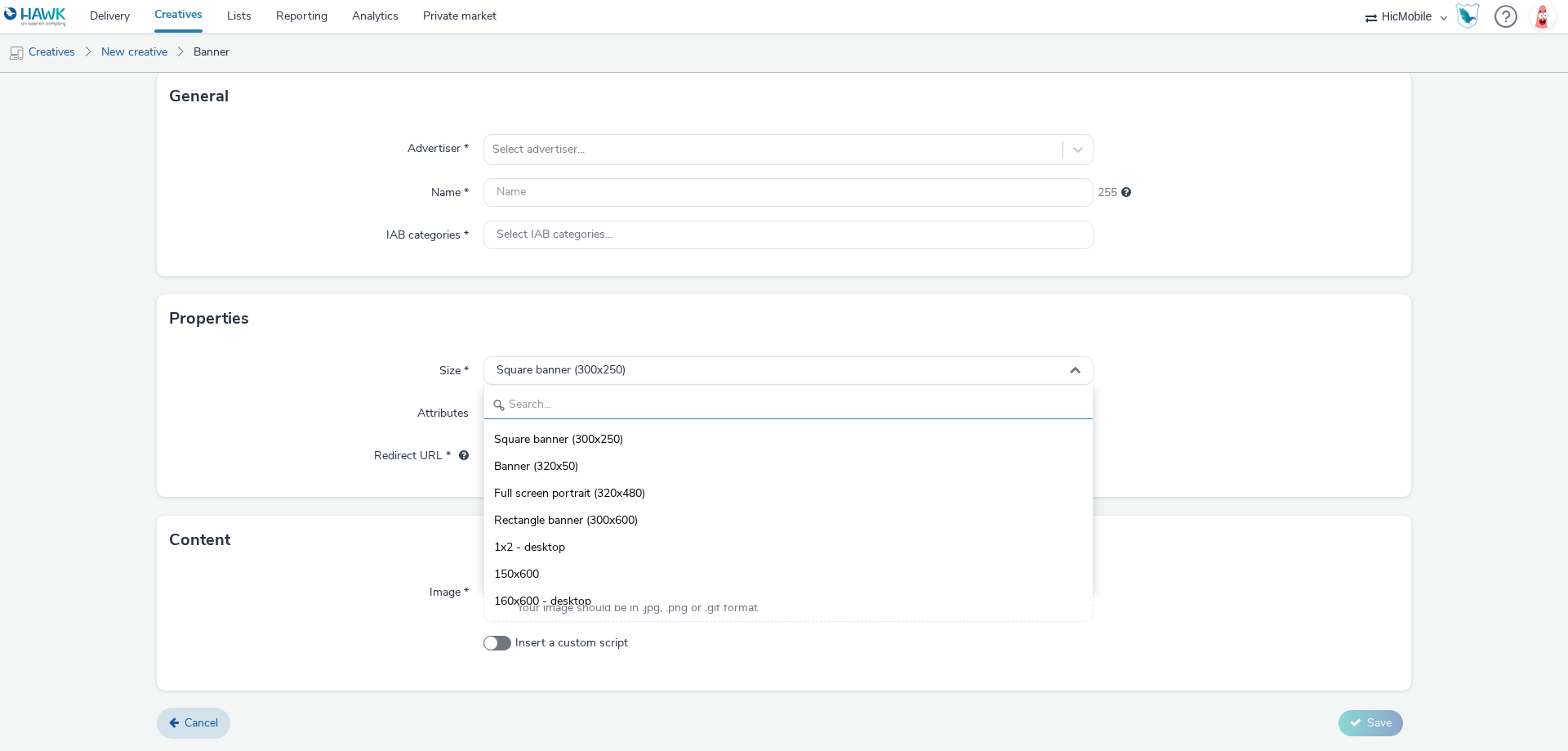
click at [650, 401] on input "text" at bounding box center [788, 405] width 608 height 28
type input "320"
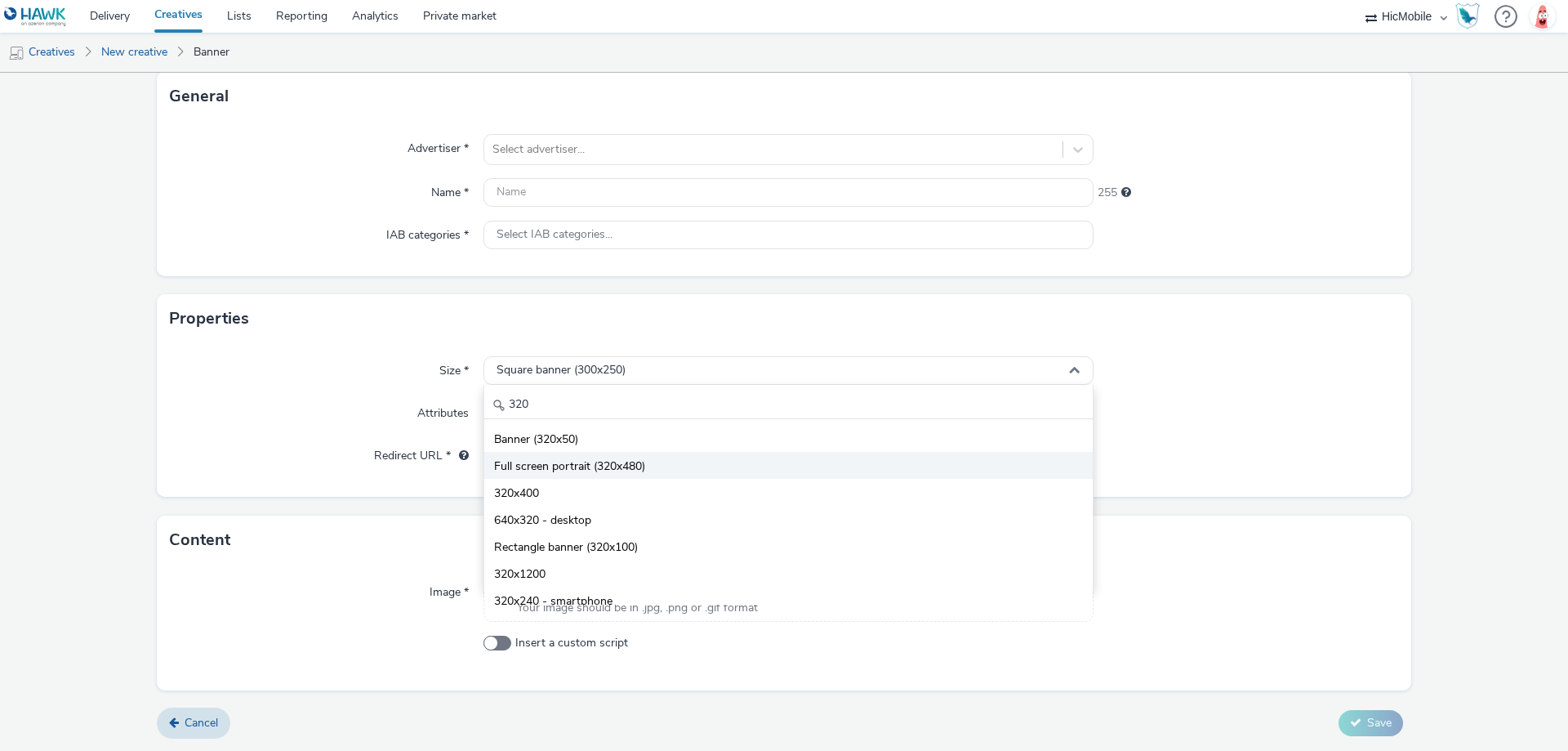
click at [660, 464] on li "Full screen portrait (320x480)" at bounding box center [788, 465] width 608 height 27
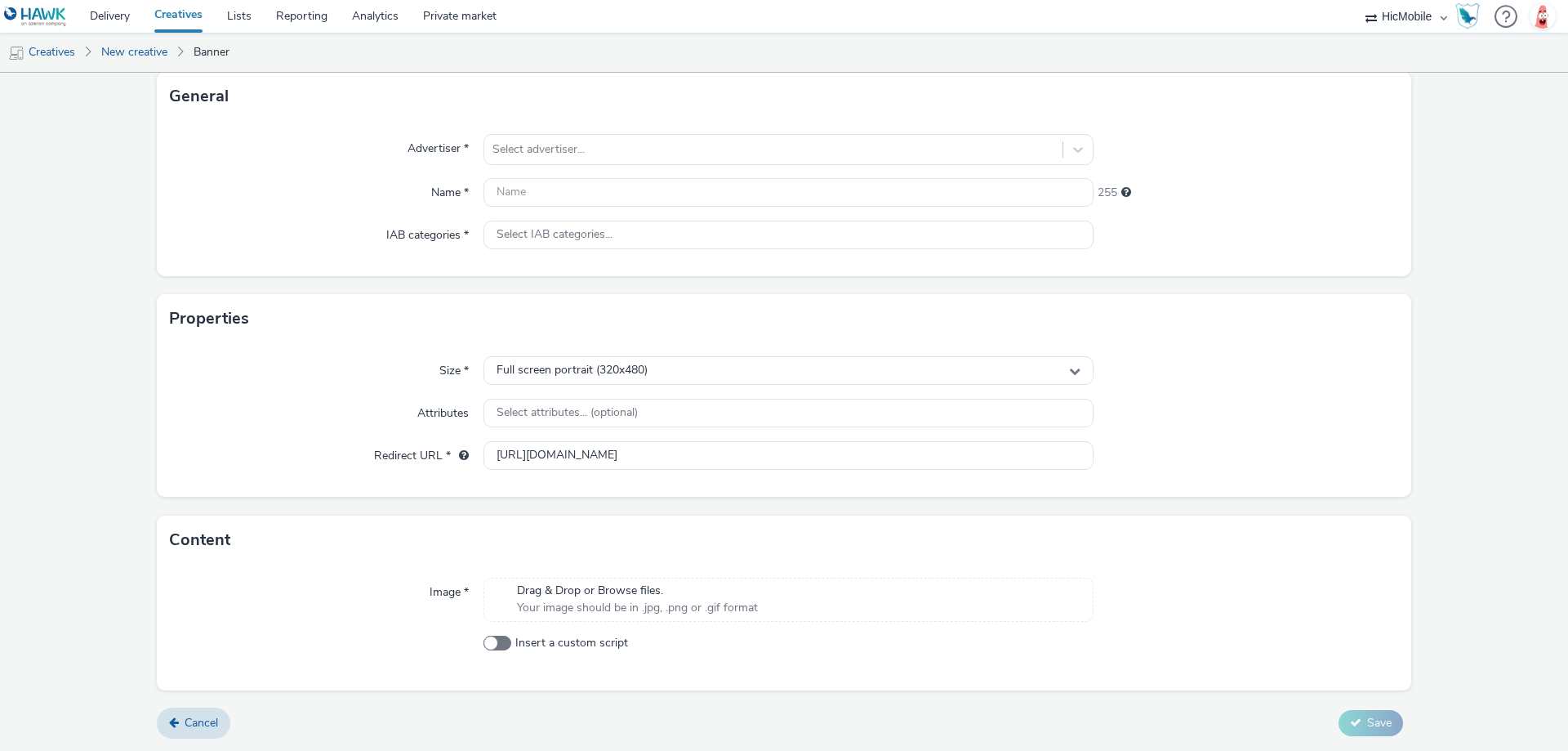
click at [679, 614] on span "Your image should be in .jpg, .png or .gif format" at bounding box center [637, 608] width 241 height 16
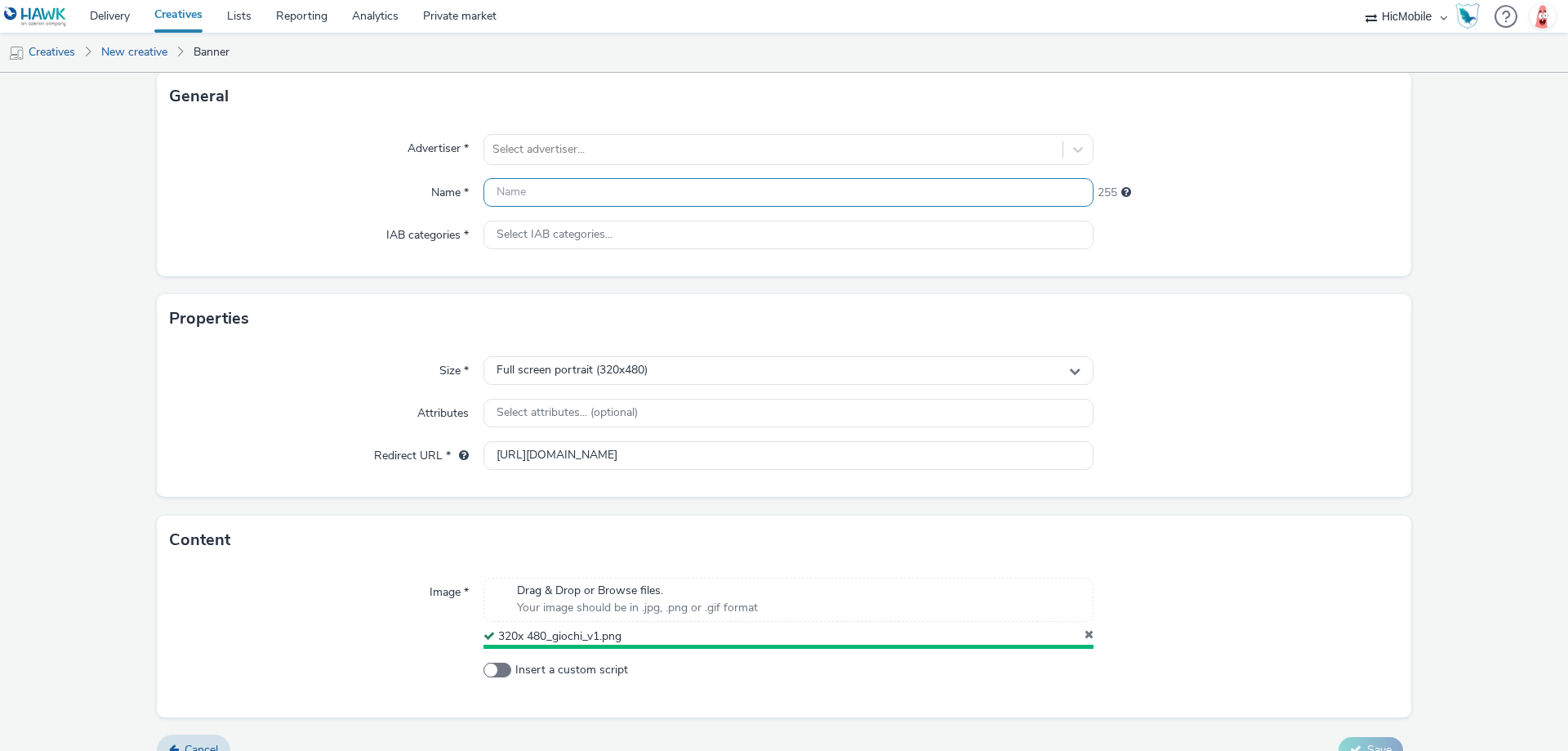
click at [538, 201] on input "text" at bounding box center [788, 192] width 610 height 28
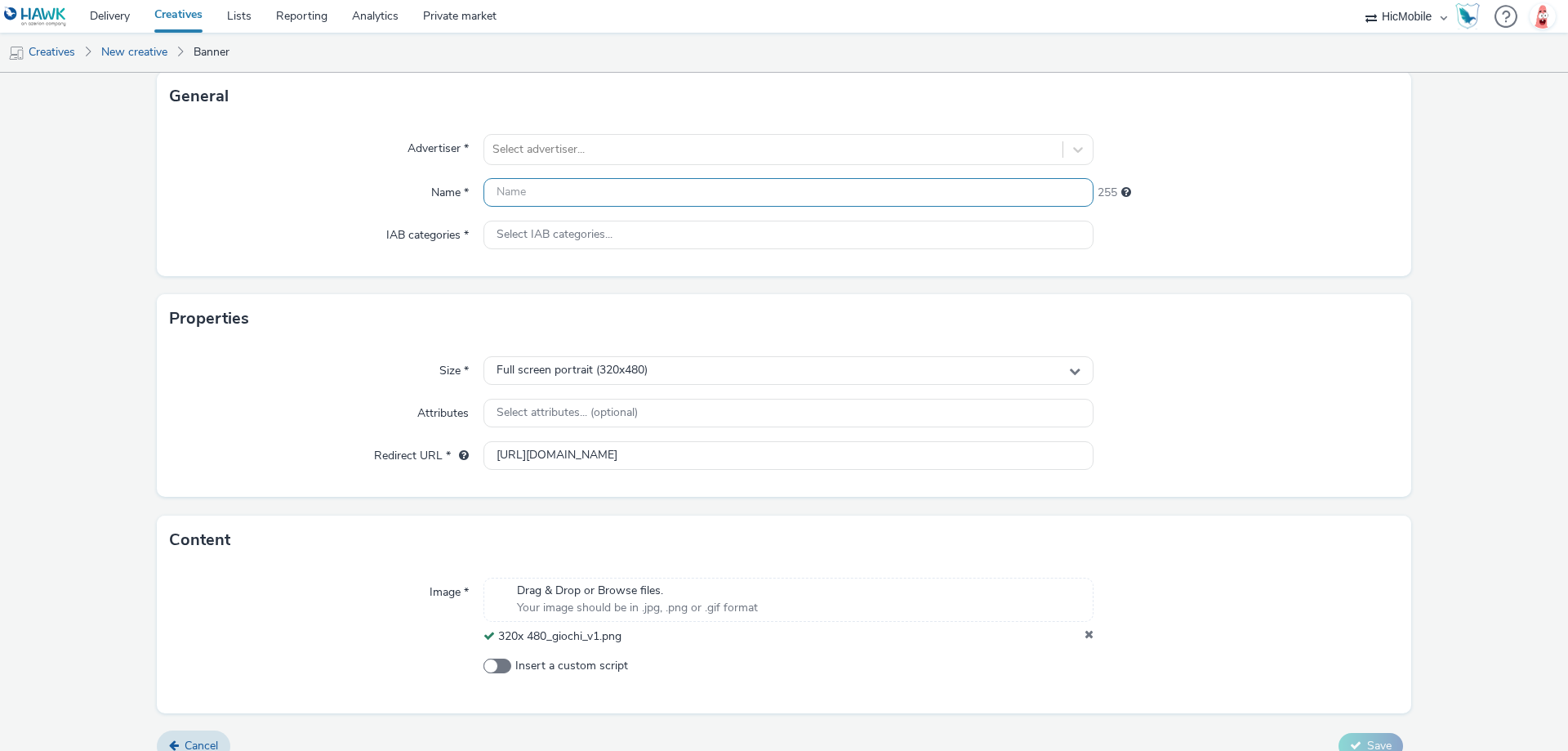
paste input "320x 480_giochi_v1"
type input "320x 480_giochi_v1"
click at [663, 142] on div at bounding box center [773, 150] width 562 height 19
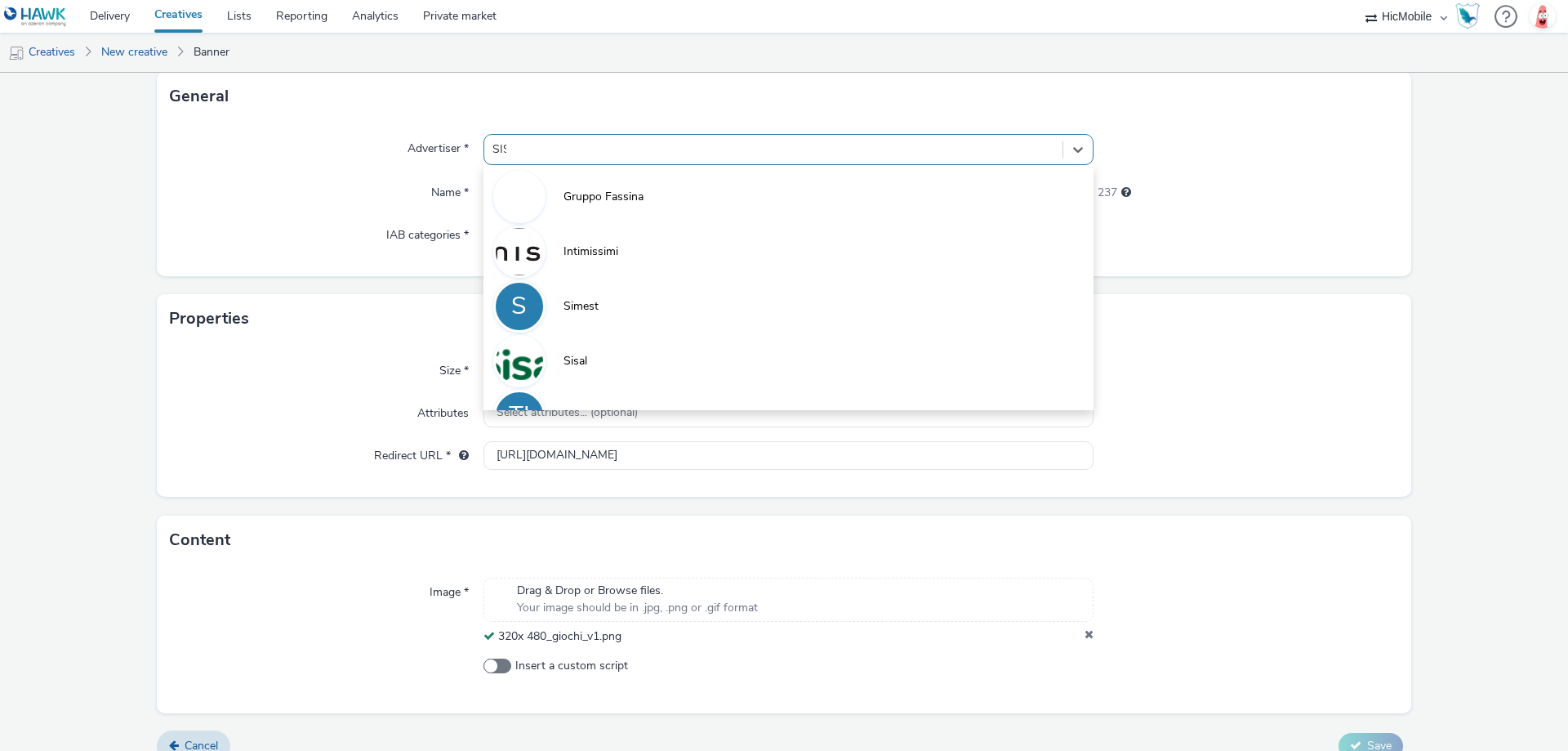
type input "SISA"
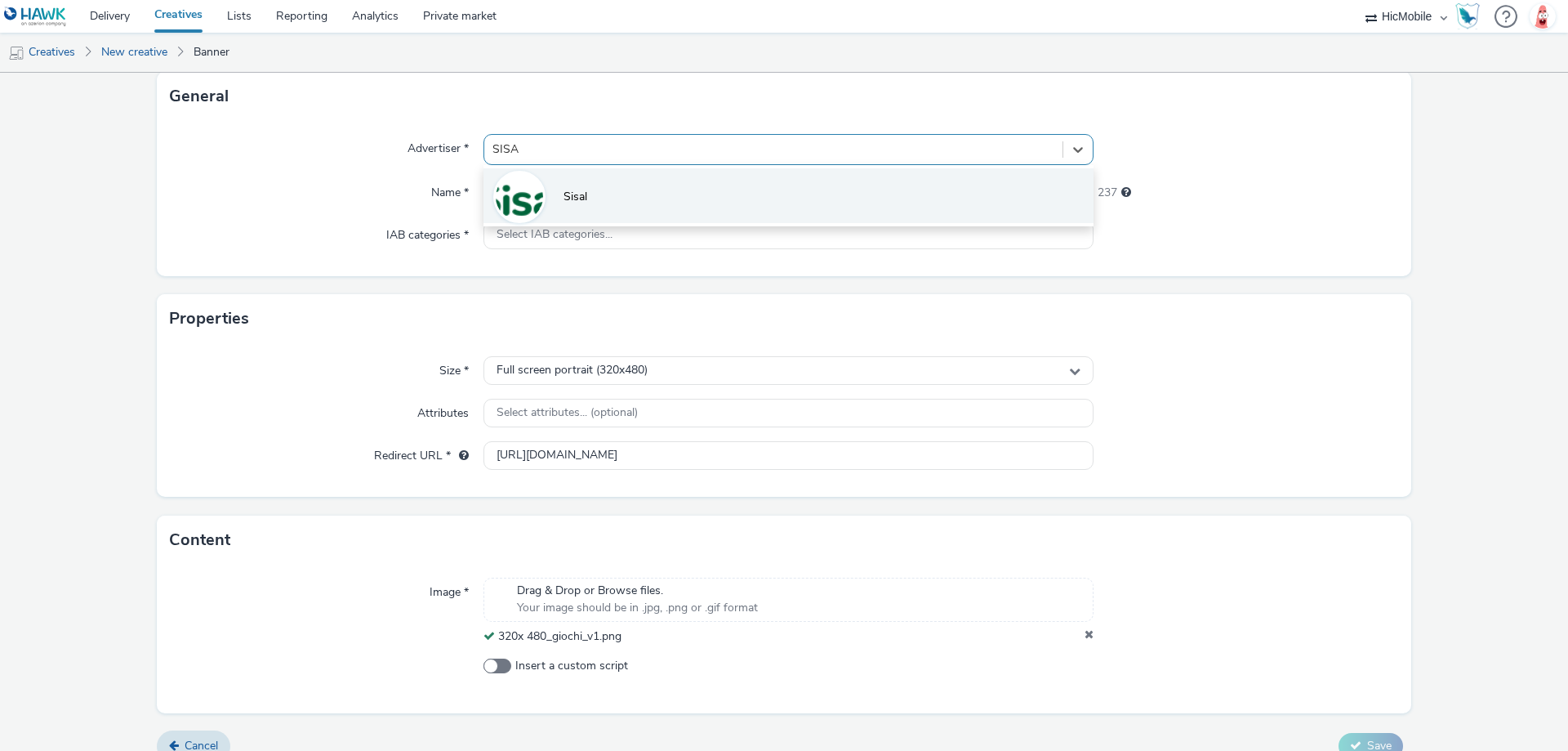
click at [663, 190] on li "Sisal" at bounding box center [788, 196] width 610 height 55
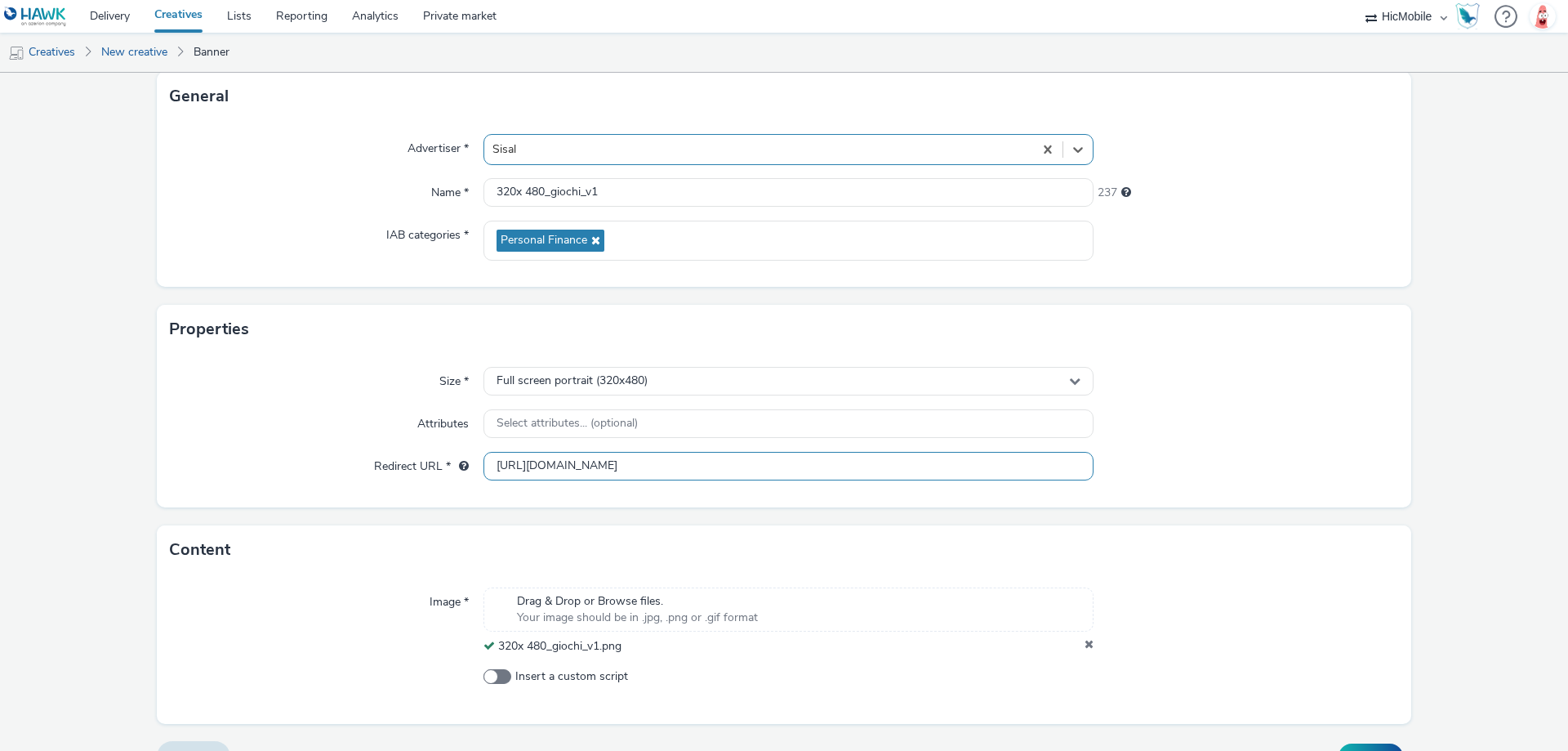
click at [623, 452] on input "[URL][DOMAIN_NAME]" at bounding box center [788, 466] width 610 height 28
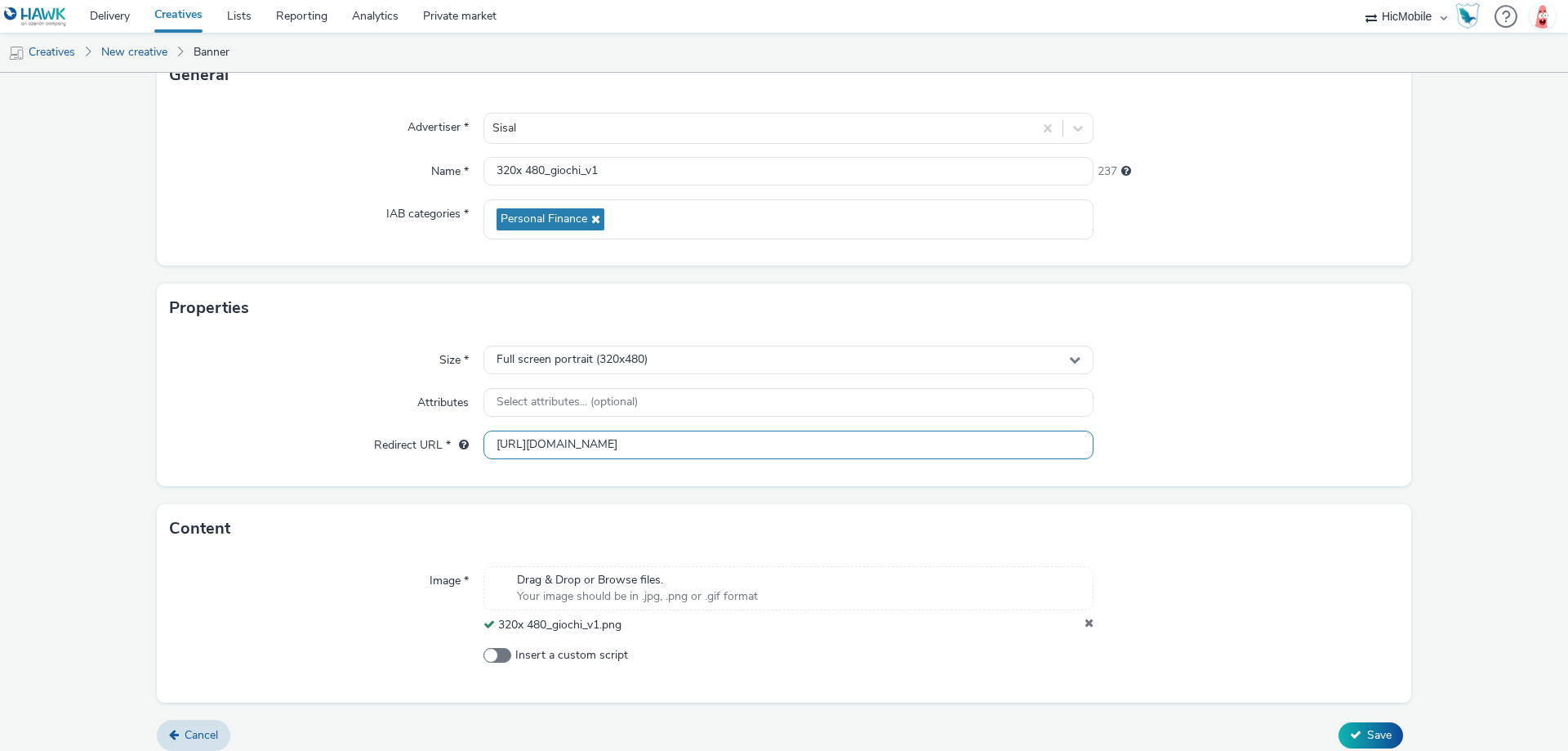
scroll to position [134, 0]
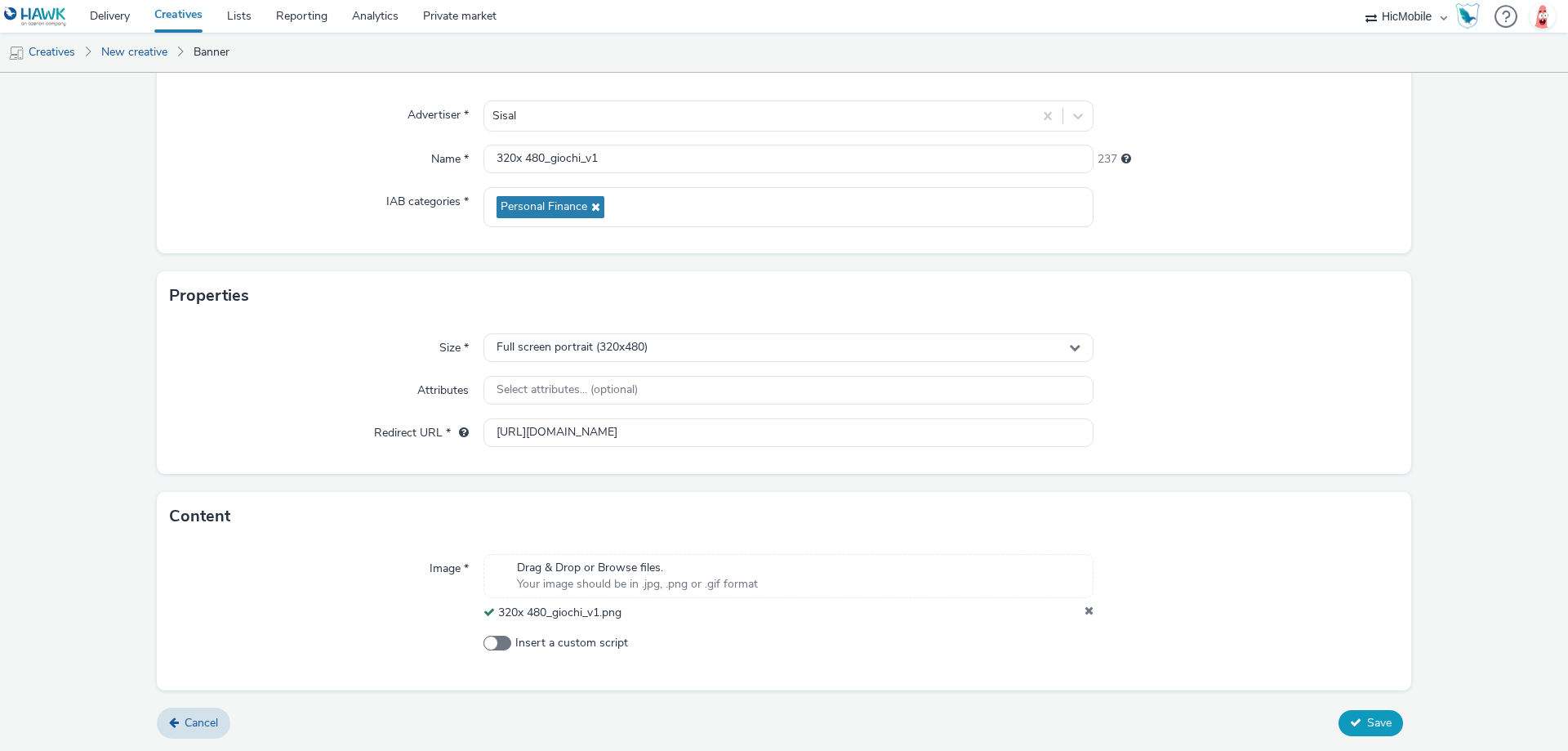
click at [1358, 707] on form "New creative General Advertiser * Sisal Name * 320x 480_giochi_v1 237 IAB categ…" at bounding box center [784, 345] width 1568 height 812
click at [1367, 715] on span "Save" at bounding box center [1379, 723] width 25 height 16
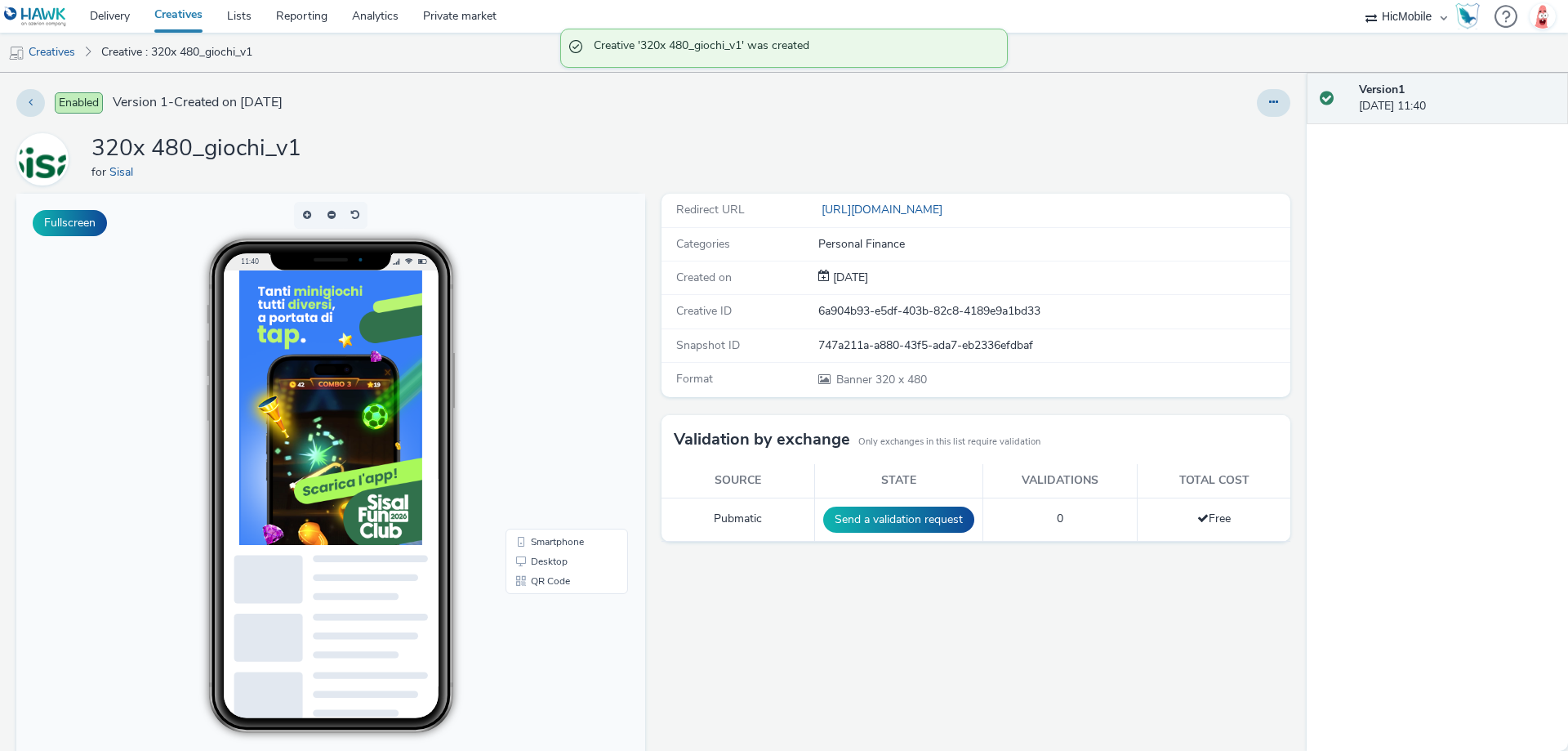
click at [40, 115] on div "Enabled Version 1 - Created on [DATE]" at bounding box center [398, 103] width 764 height 27
click at [34, 107] on button at bounding box center [30, 103] width 28 height 27
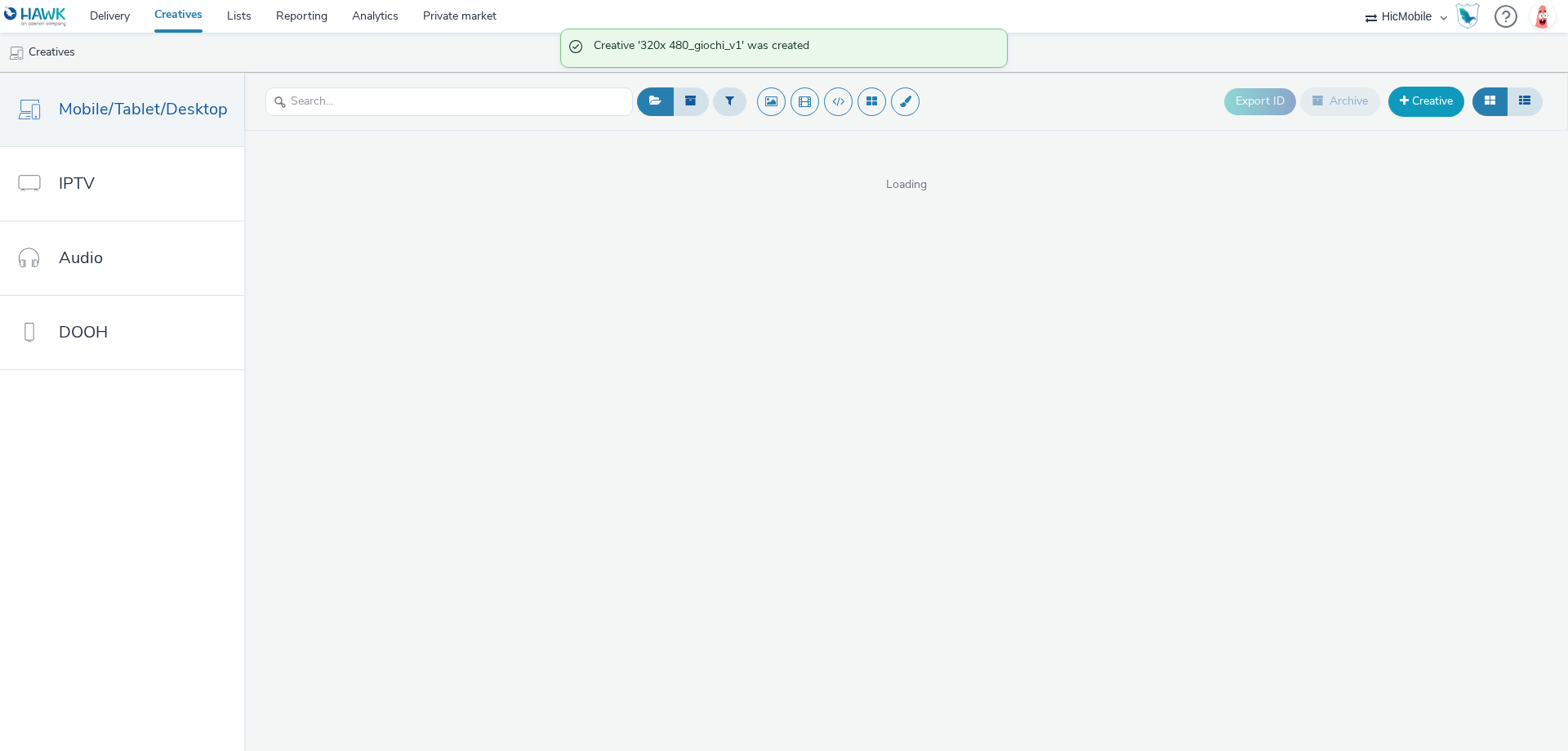
click at [1427, 101] on link "Creative" at bounding box center [1426, 101] width 76 height 29
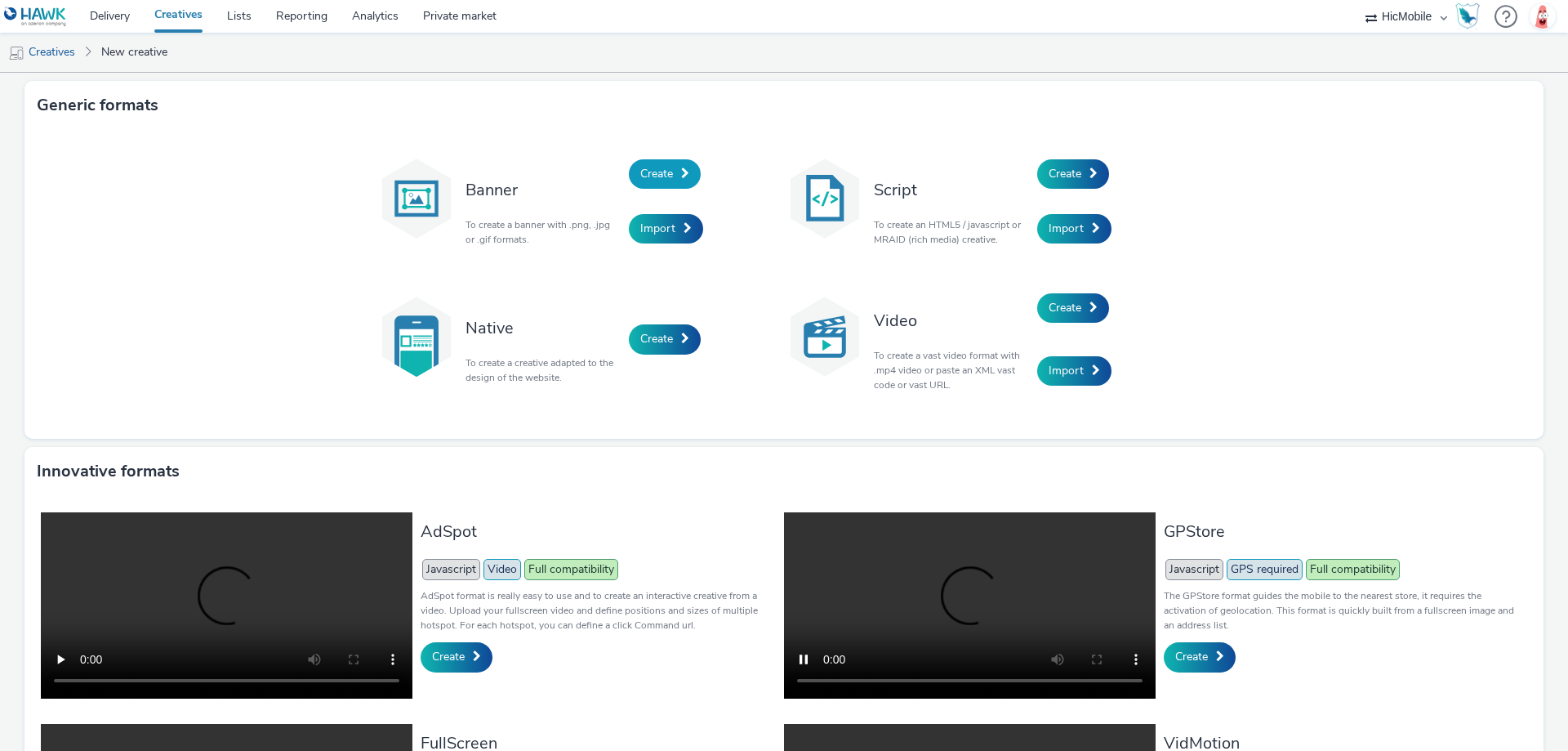
click at [660, 166] on span "Create" at bounding box center [656, 174] width 33 height 16
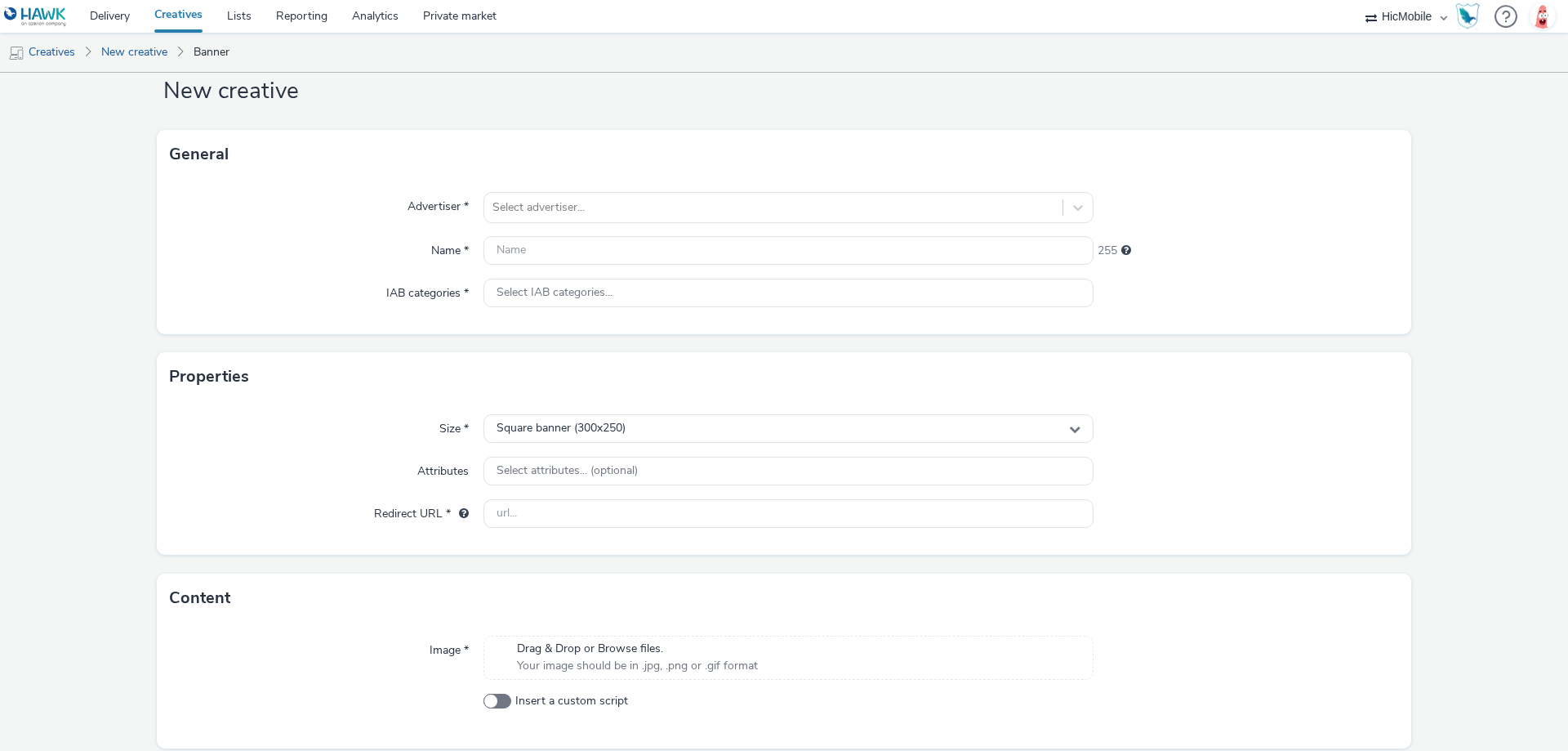
scroll to position [100, 0]
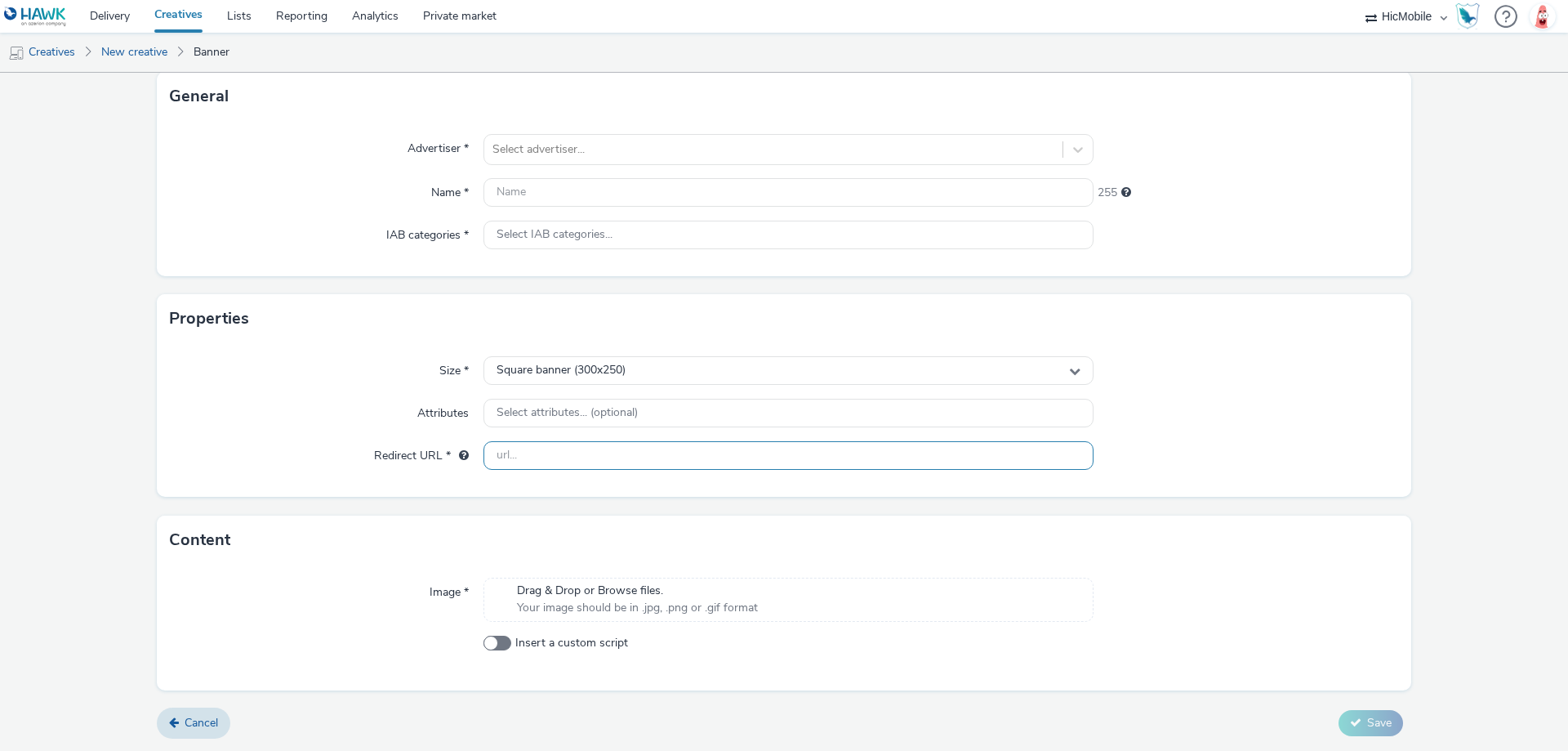
click at [664, 451] on input "text" at bounding box center [788, 455] width 610 height 28
paste input "[URL][DOMAIN_NAME]"
type input "[URL][DOMAIN_NAME]"
click at [631, 362] on div "Square banner (300x250)" at bounding box center [788, 370] width 610 height 28
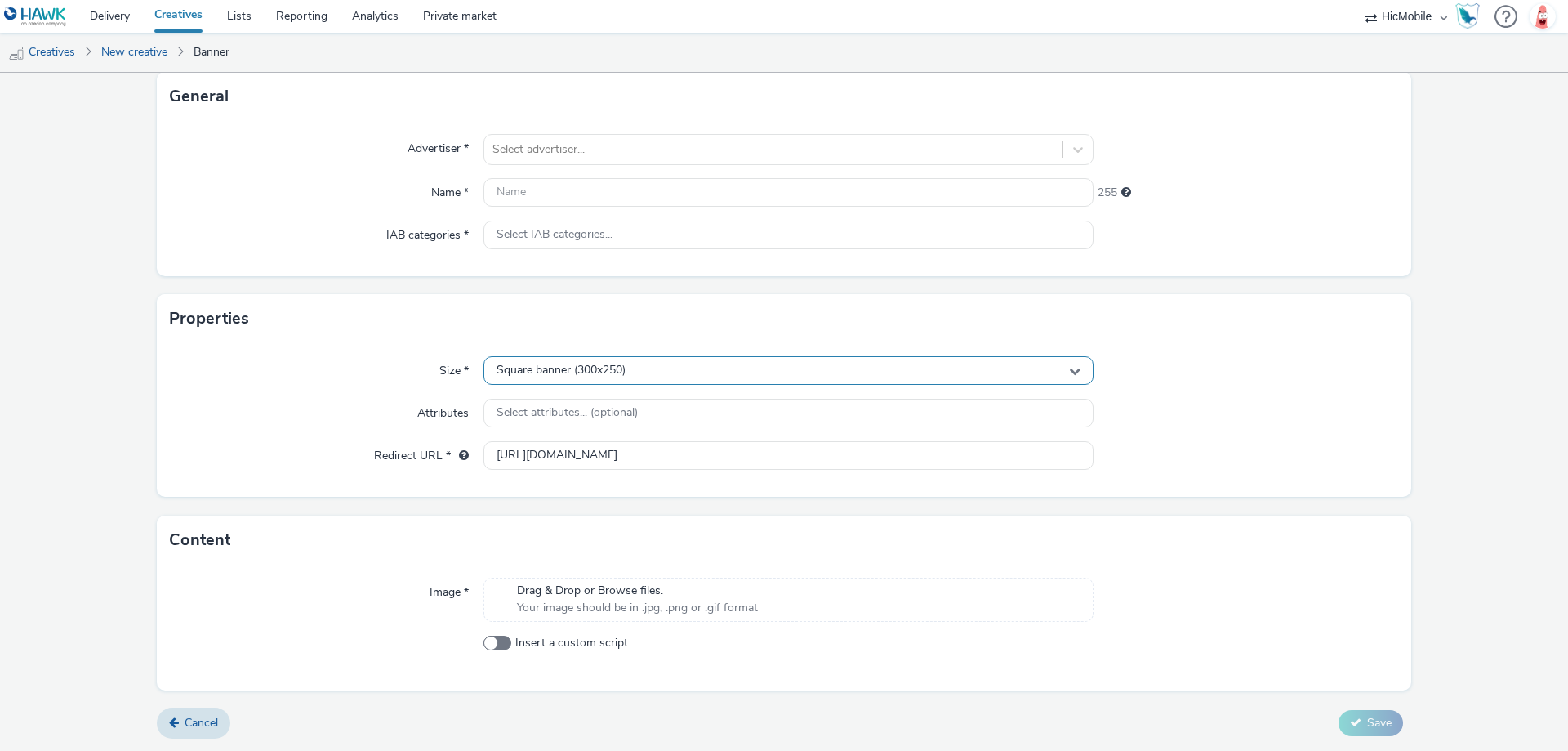
scroll to position [0, 0]
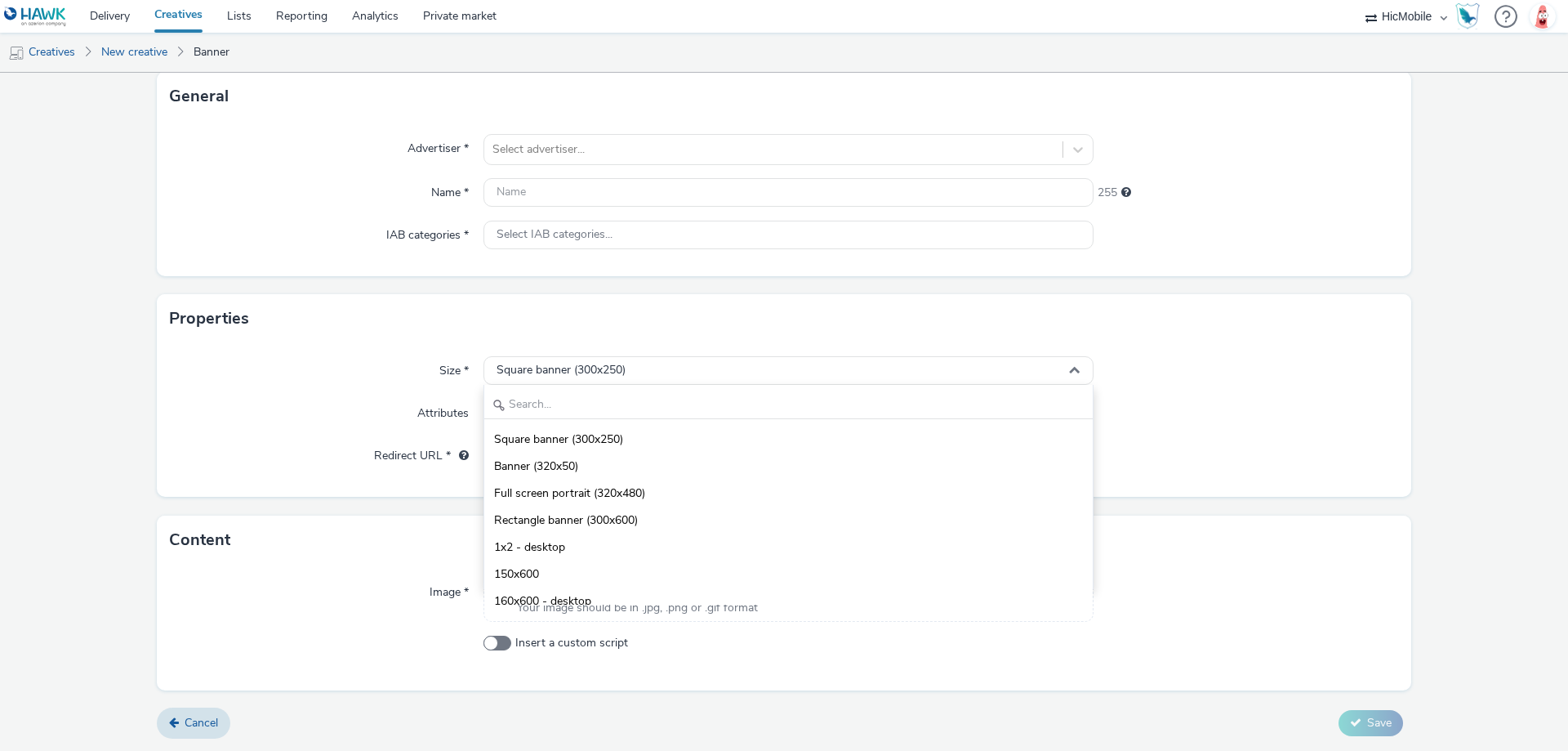
click at [1192, 252] on div "Advertiser * Select advertiser... Name * 255 IAB categories * Select IAB catego…" at bounding box center [784, 198] width 1255 height 155
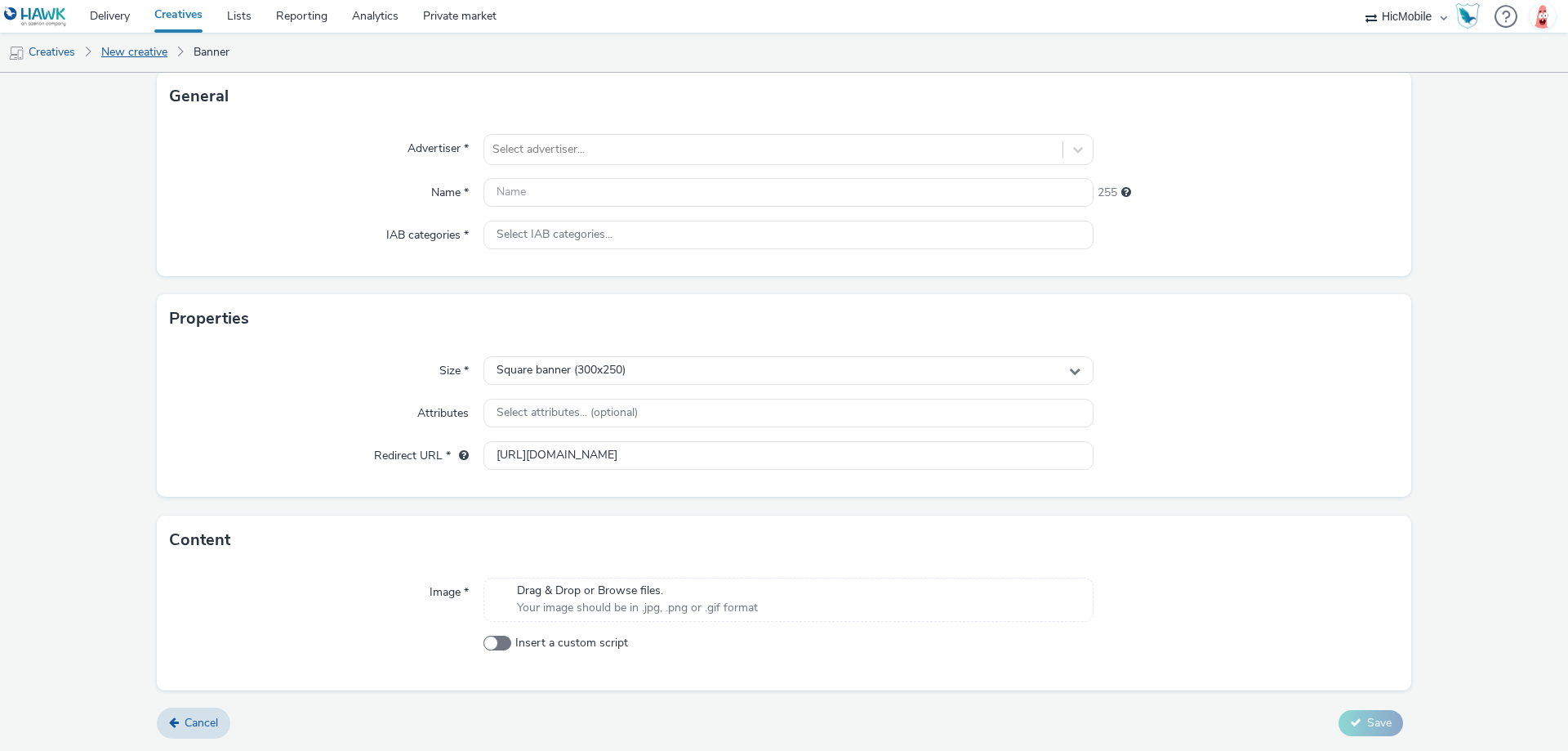
click at [131, 60] on link "New creative" at bounding box center [134, 52] width 82 height 39
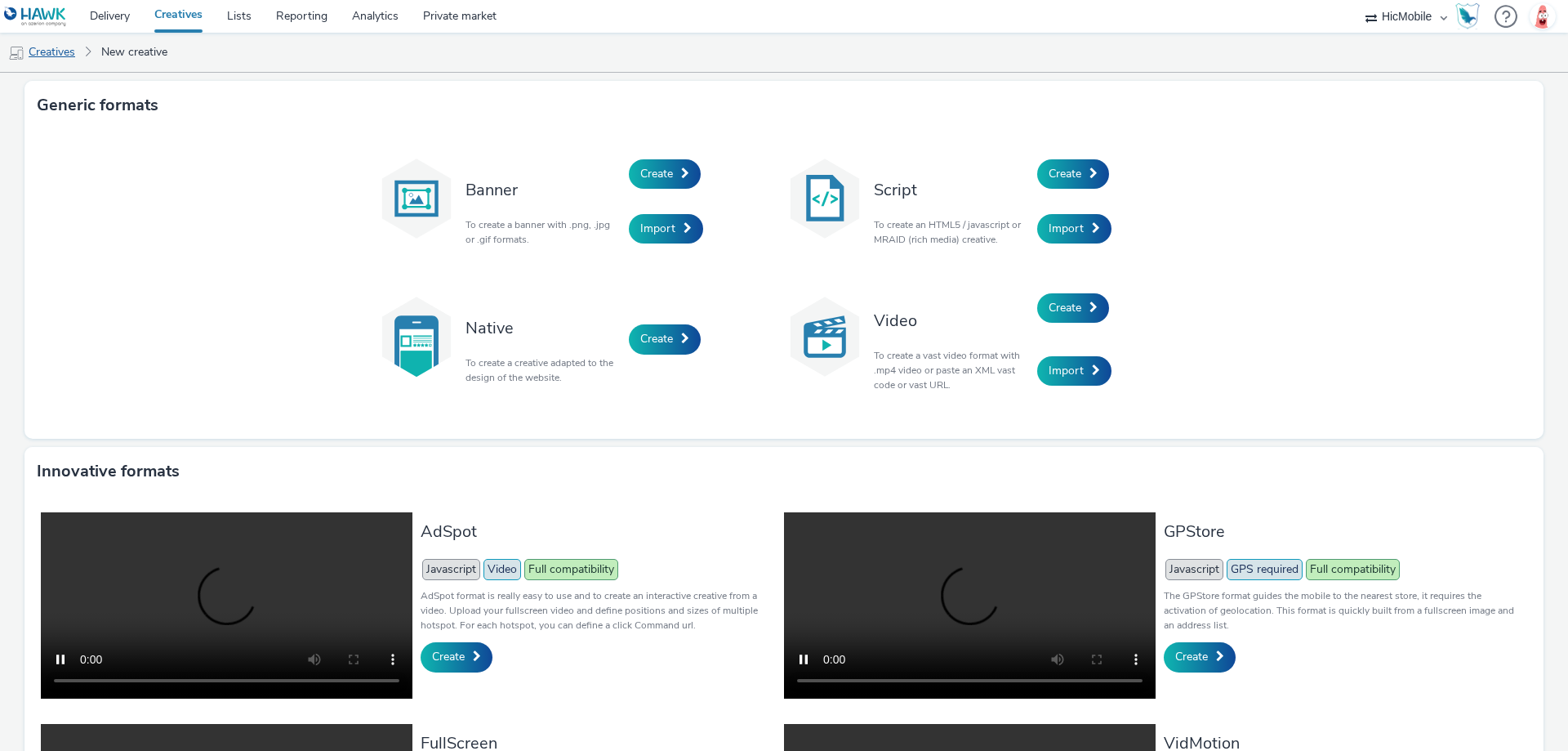
click at [66, 62] on link "Creatives" at bounding box center [42, 52] width 83 height 39
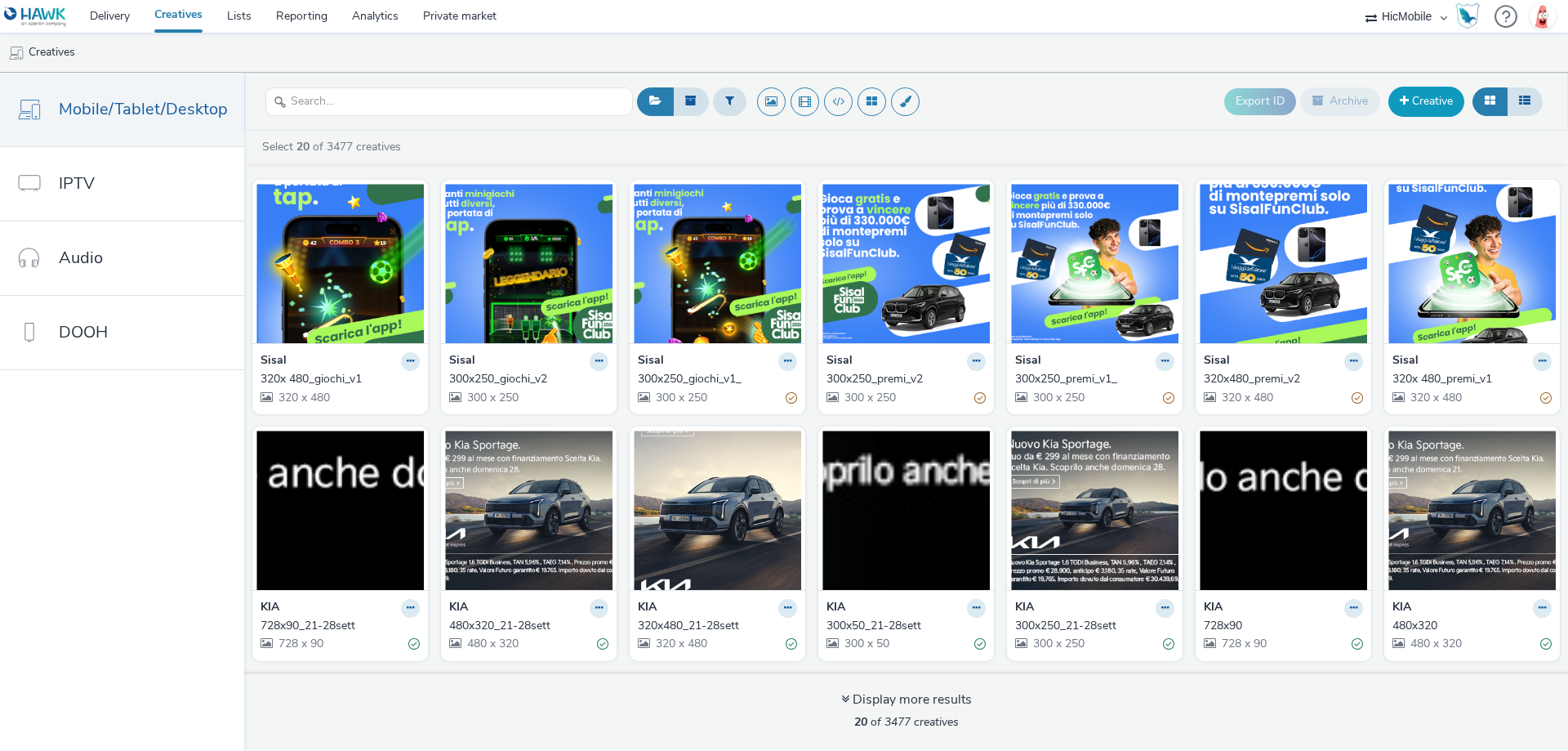
click at [1416, 102] on link "Creative" at bounding box center [1426, 101] width 76 height 29
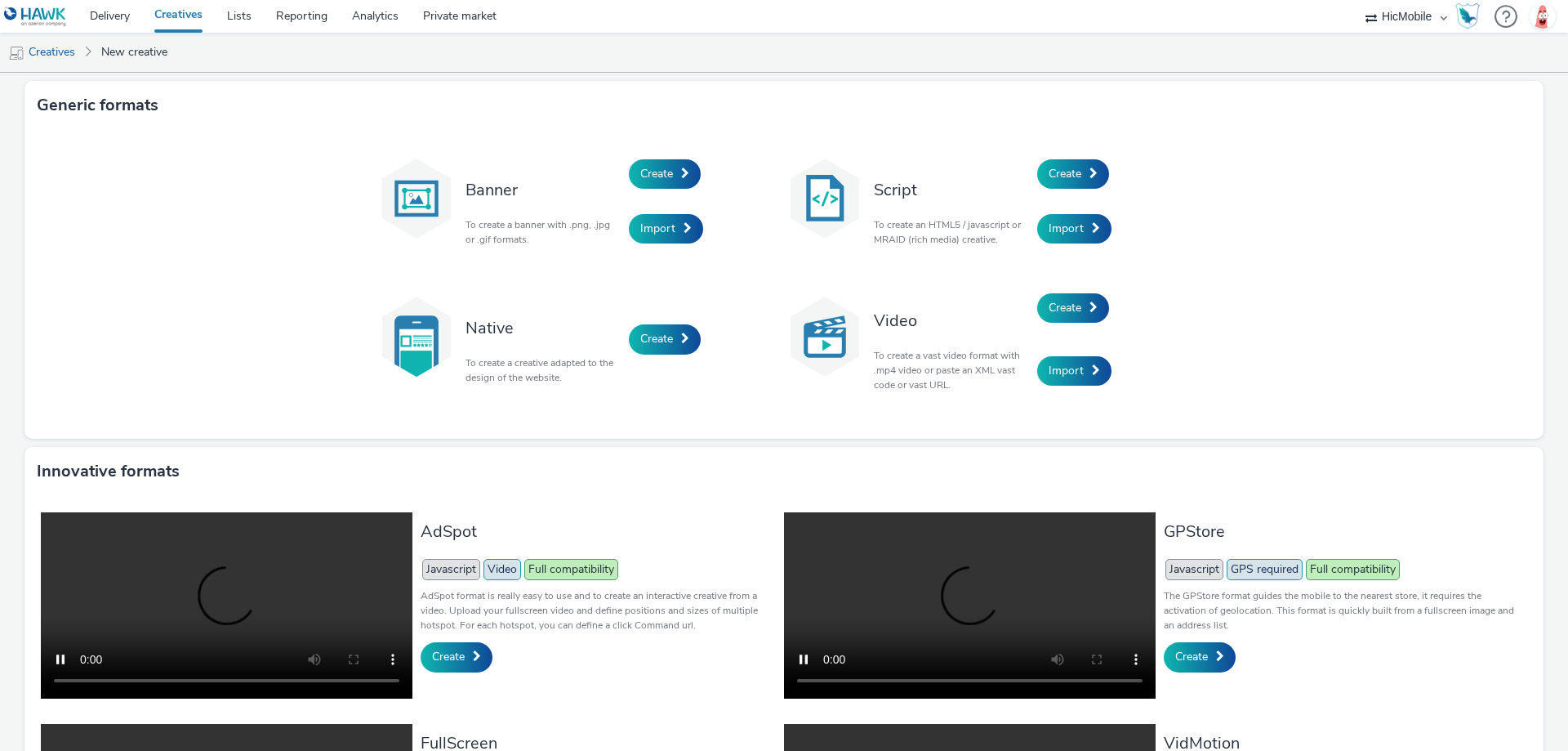
click at [696, 175] on div "Create" at bounding box center [706, 174] width 155 height 56
click at [683, 173] on span at bounding box center [684, 173] width 8 height 12
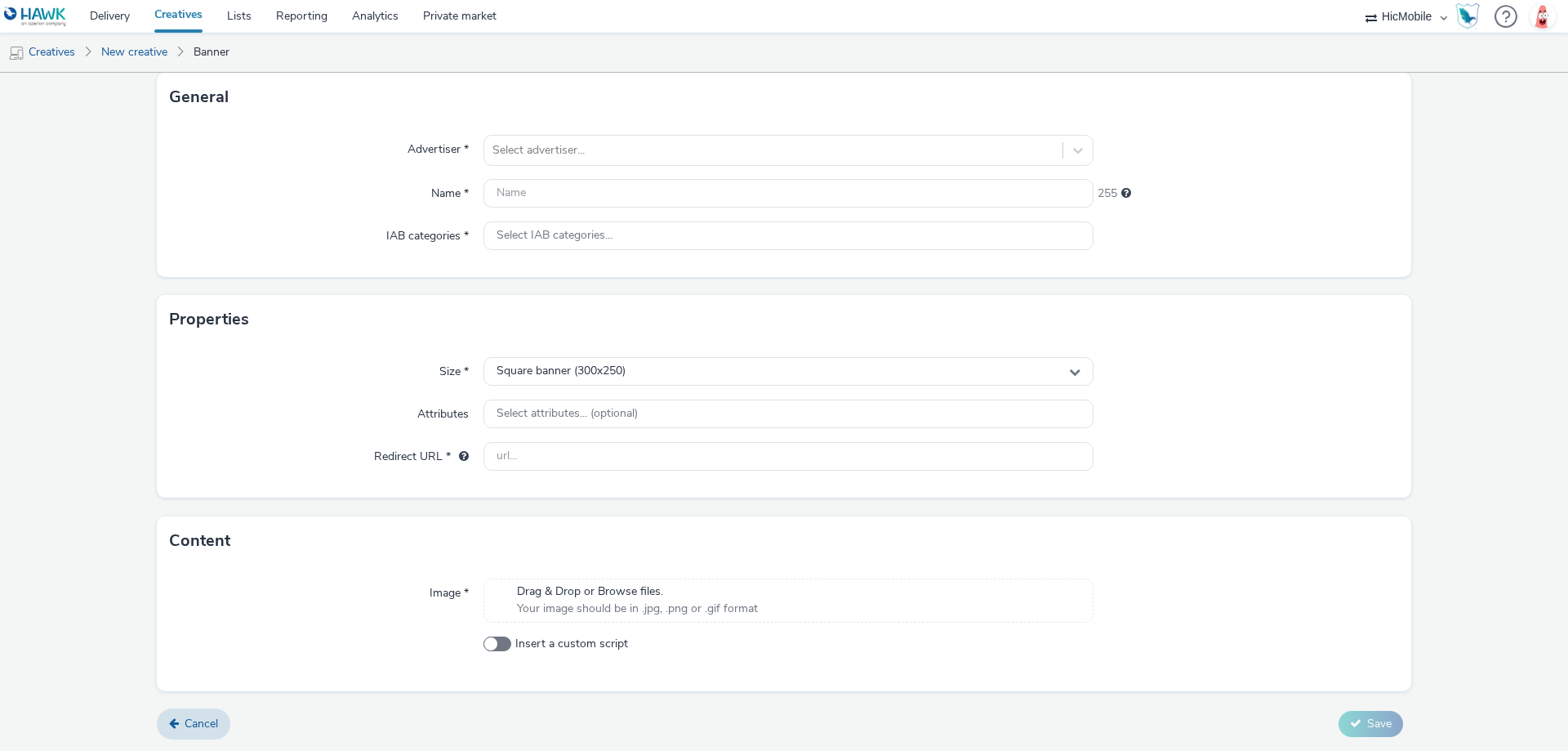
scroll to position [100, 0]
click at [584, 464] on input "text" at bounding box center [788, 455] width 610 height 28
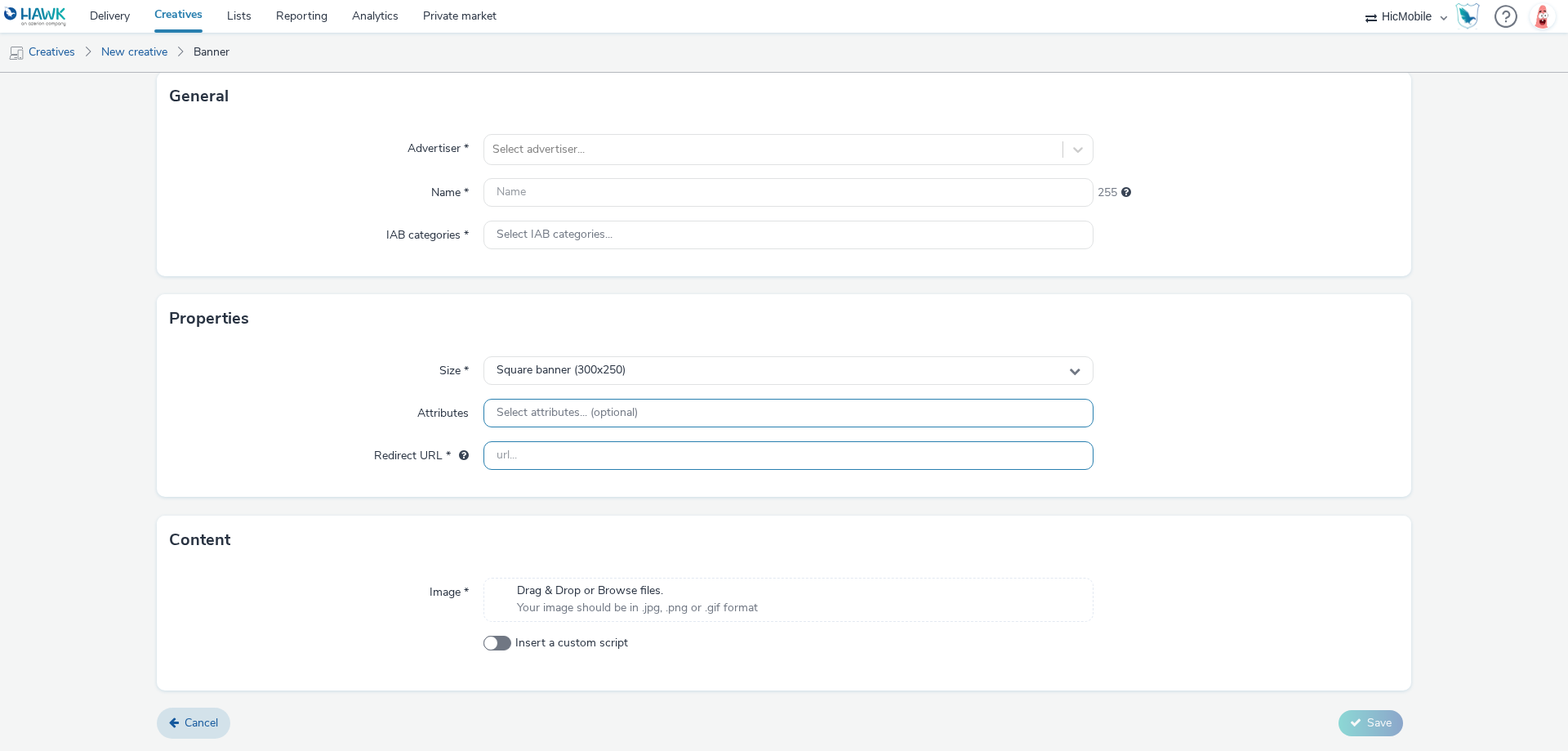
paste input "[URL][DOMAIN_NAME]"
type input "[URL][DOMAIN_NAME]"
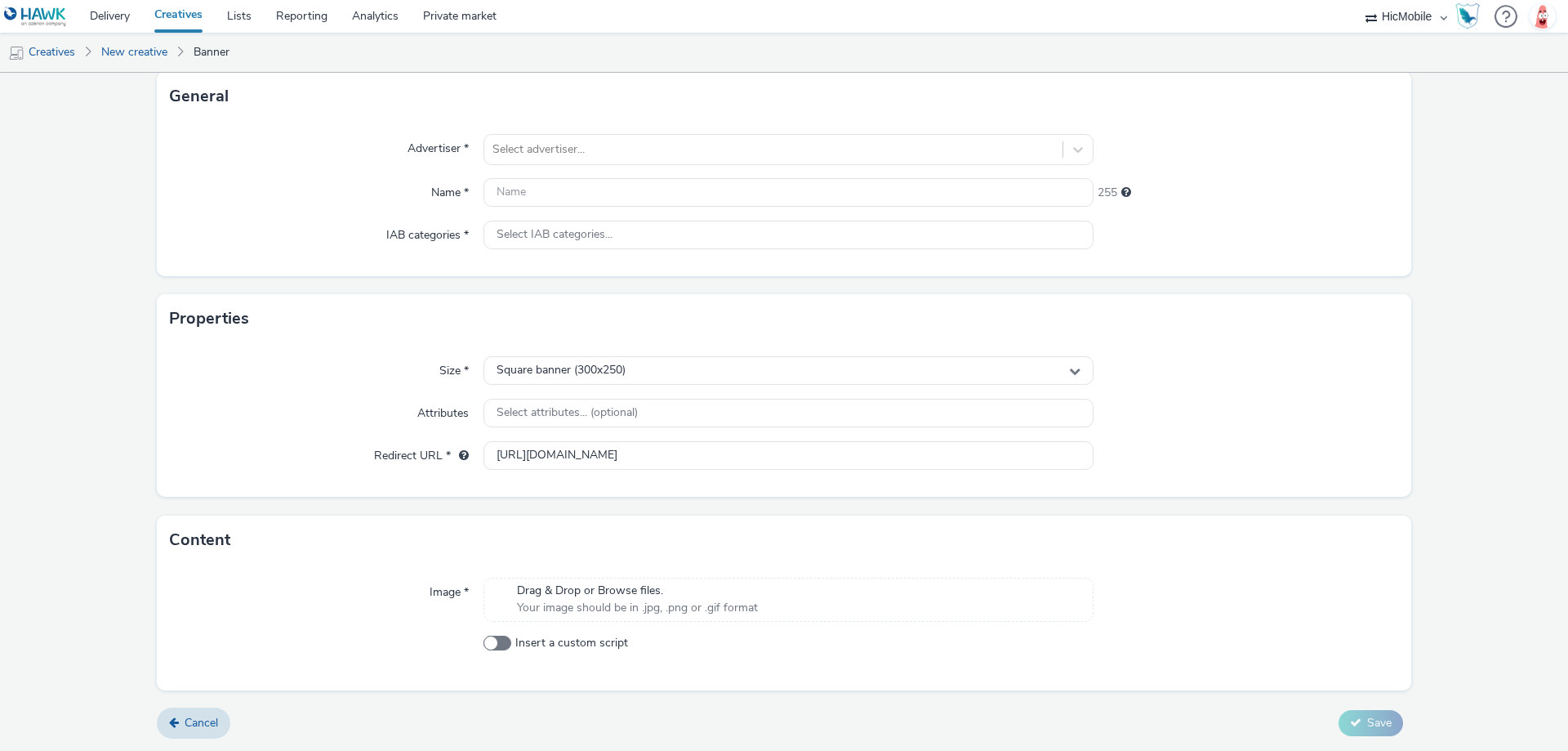
click at [1315, 384] on div at bounding box center [1246, 370] width 305 height 29
click at [738, 152] on div at bounding box center [773, 150] width 562 height 19
type input "SISA"
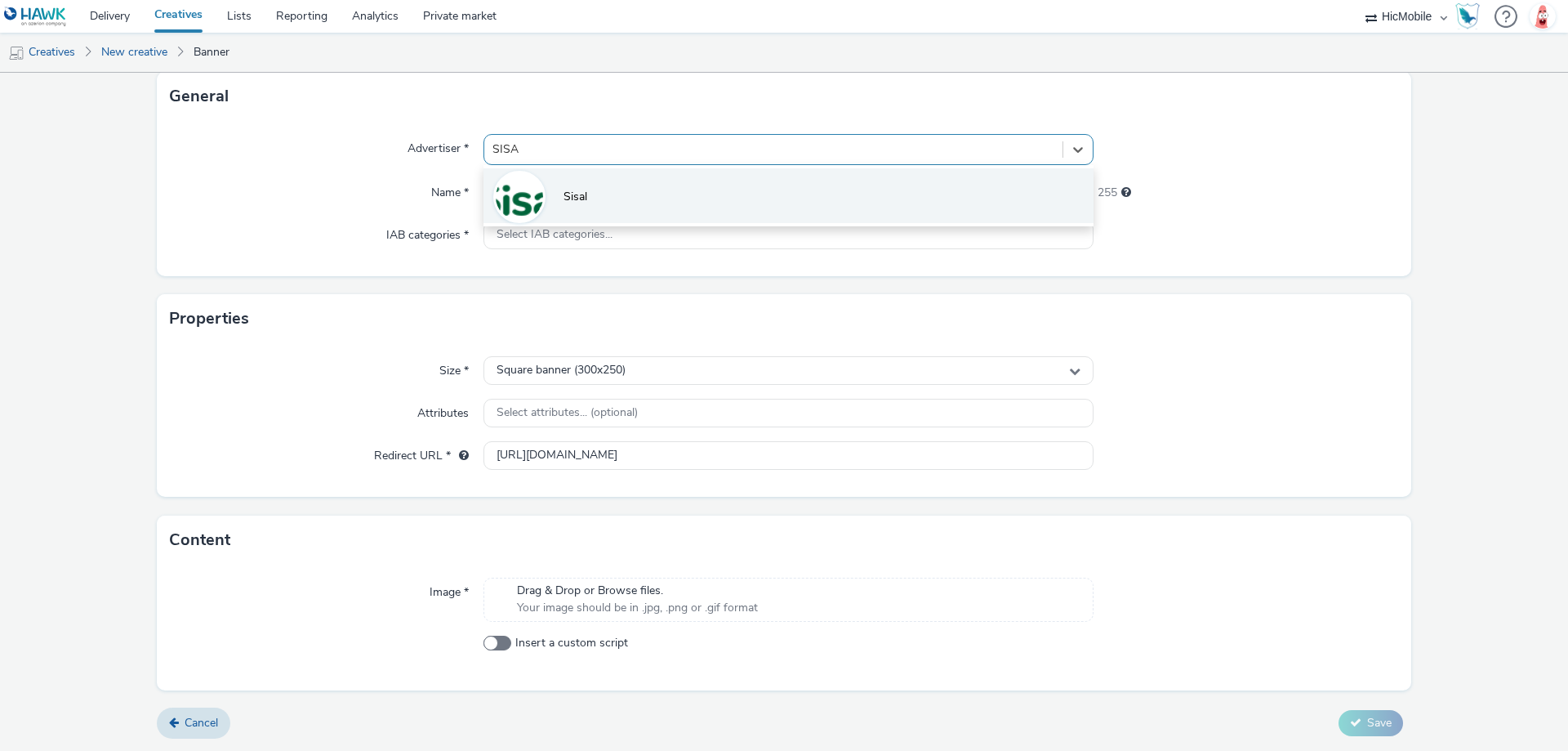
click at [749, 178] on li "Sisal" at bounding box center [788, 196] width 610 height 55
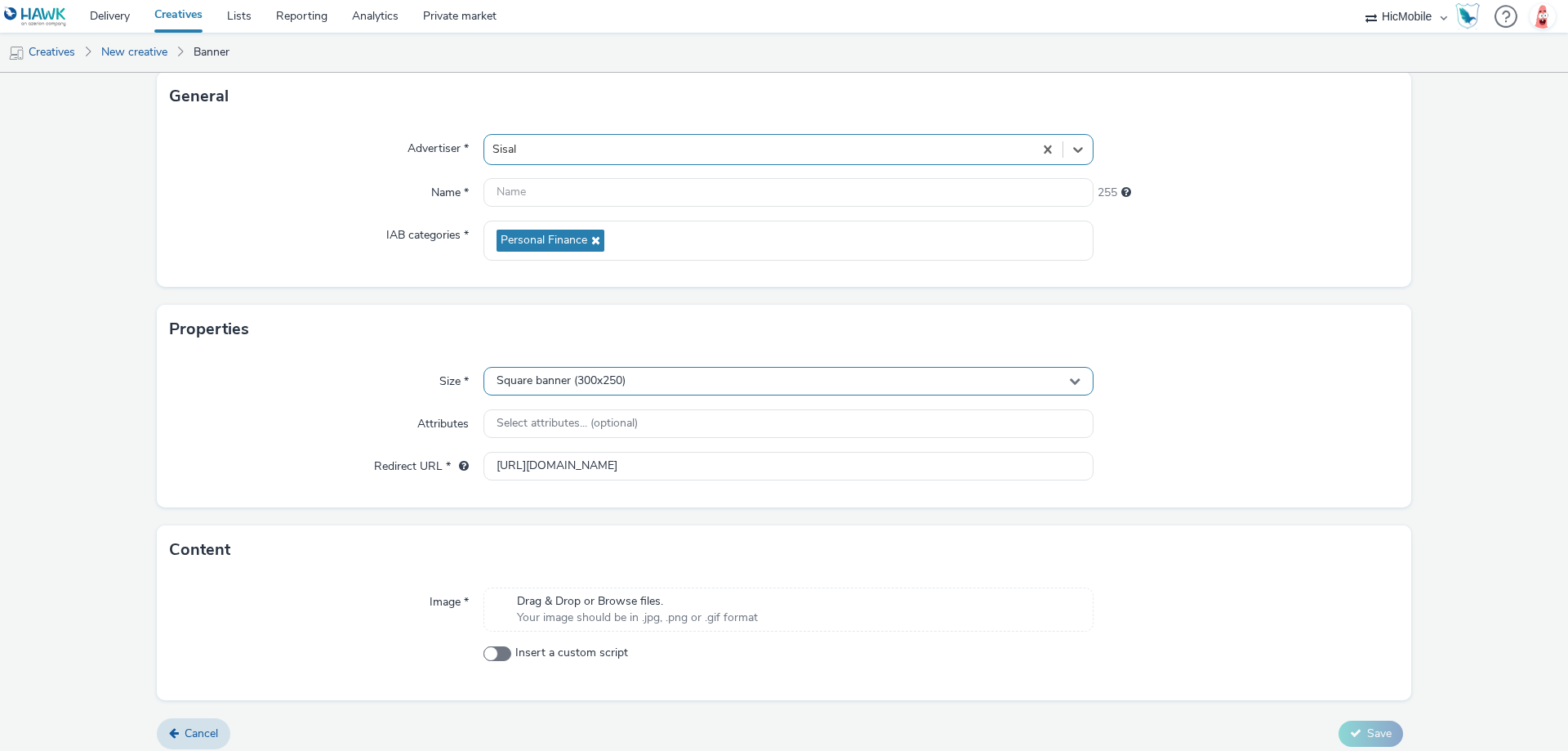
click at [631, 387] on div "Square banner (300x250)" at bounding box center [788, 381] width 610 height 28
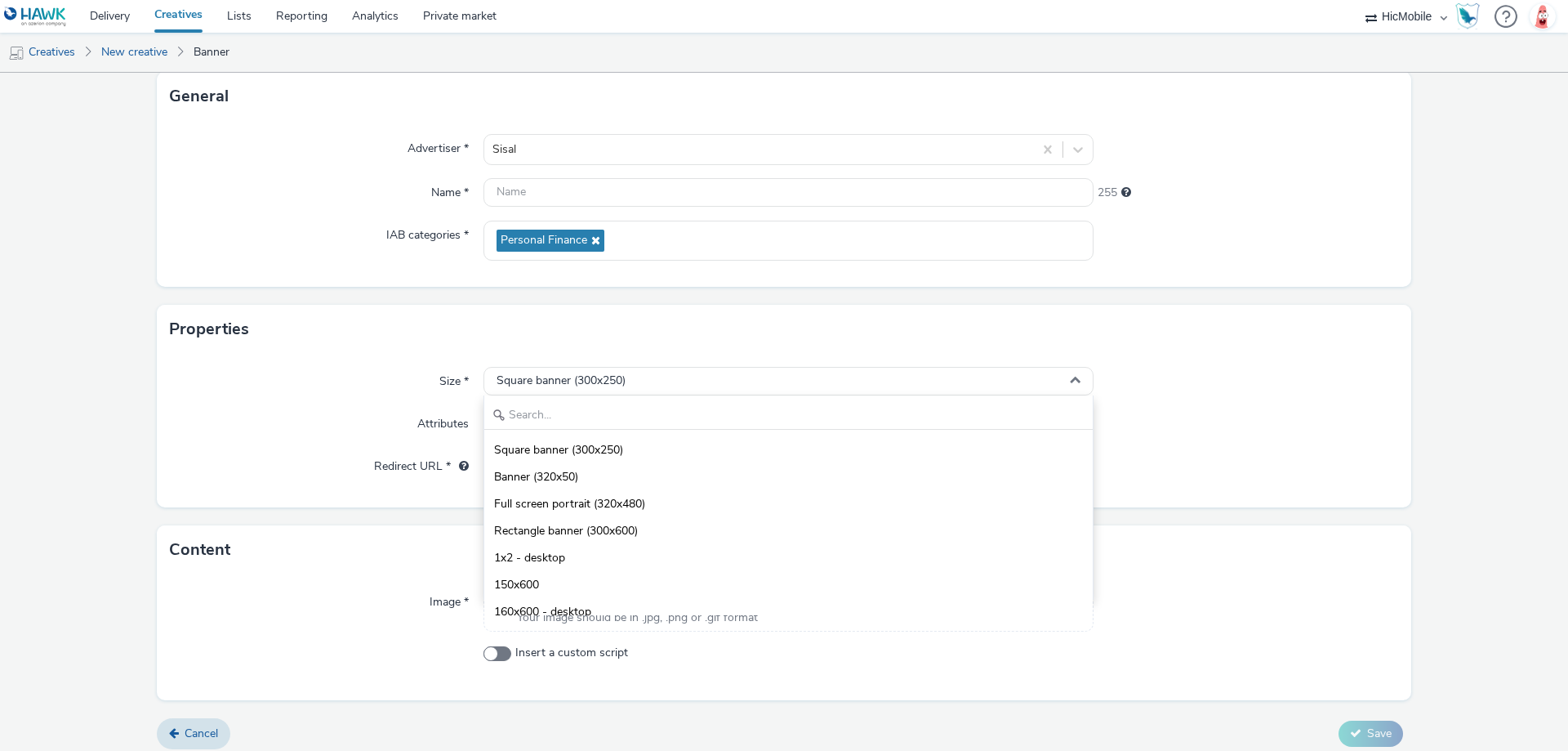
click at [620, 399] on div "Square banner (300x250) Banner (320x50) Full screen portrait (320x480) Rectangl…" at bounding box center [788, 497] width 610 height 205
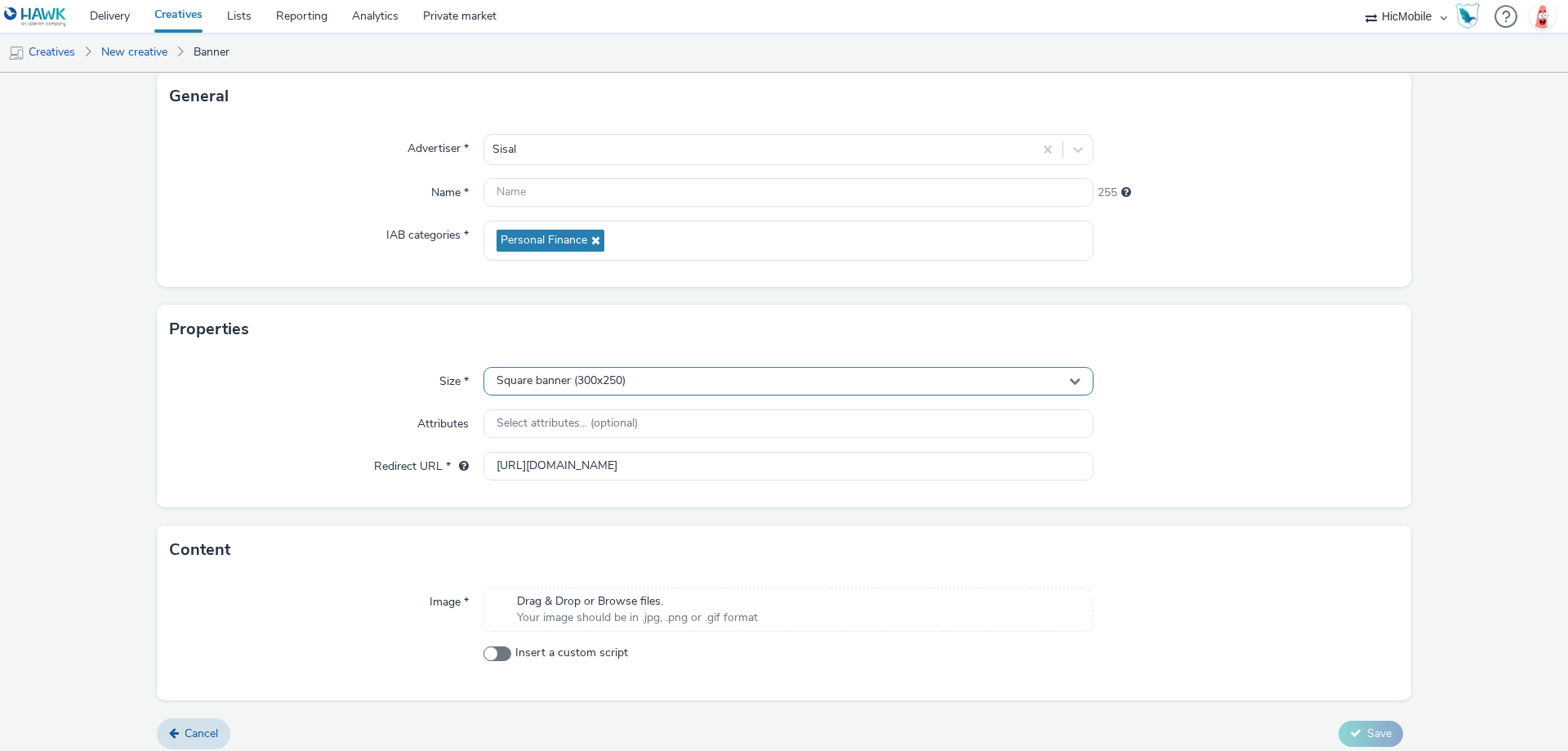
click at [618, 382] on span "Square banner (300x250)" at bounding box center [561, 381] width 129 height 14
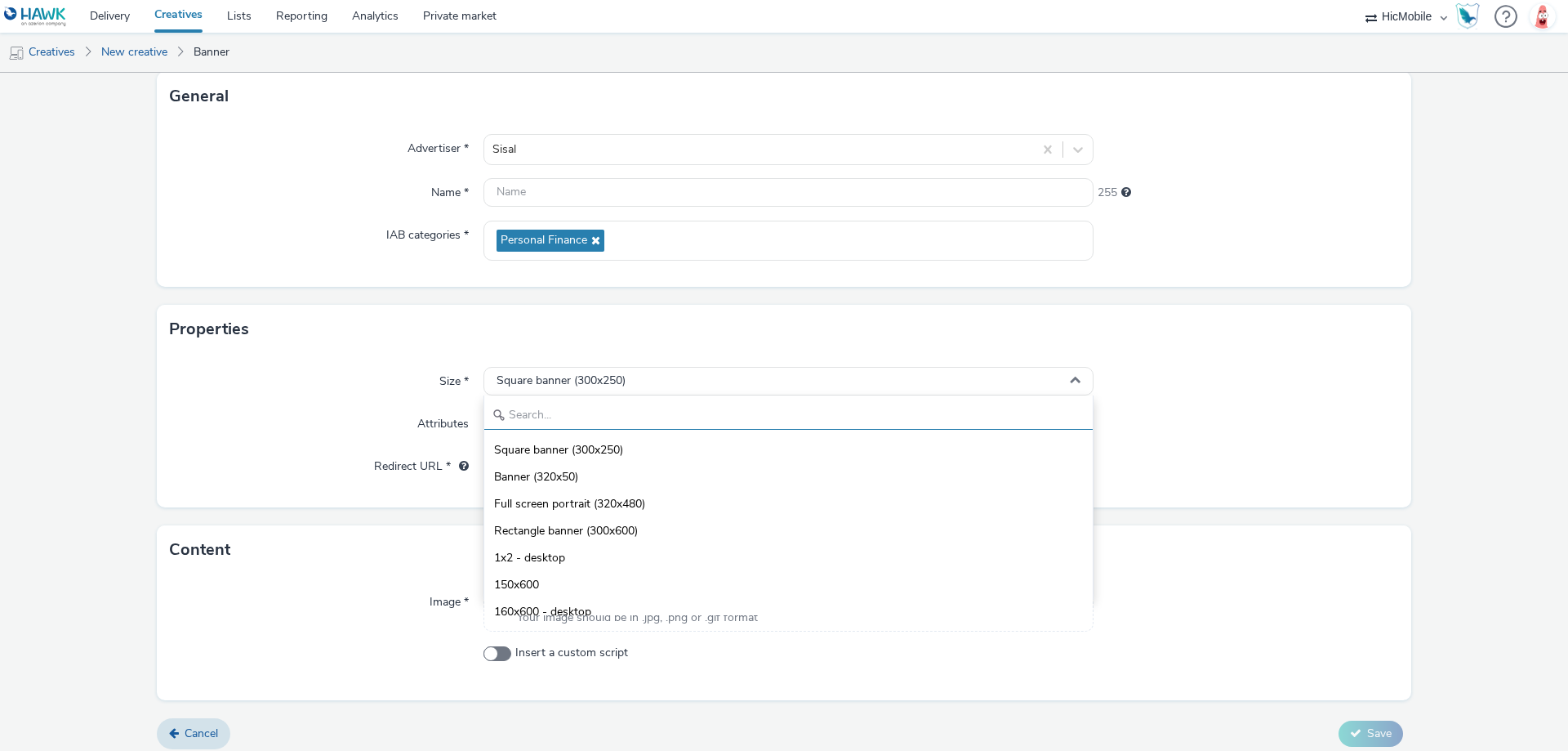
click at [616, 413] on input "text" at bounding box center [788, 415] width 608 height 28
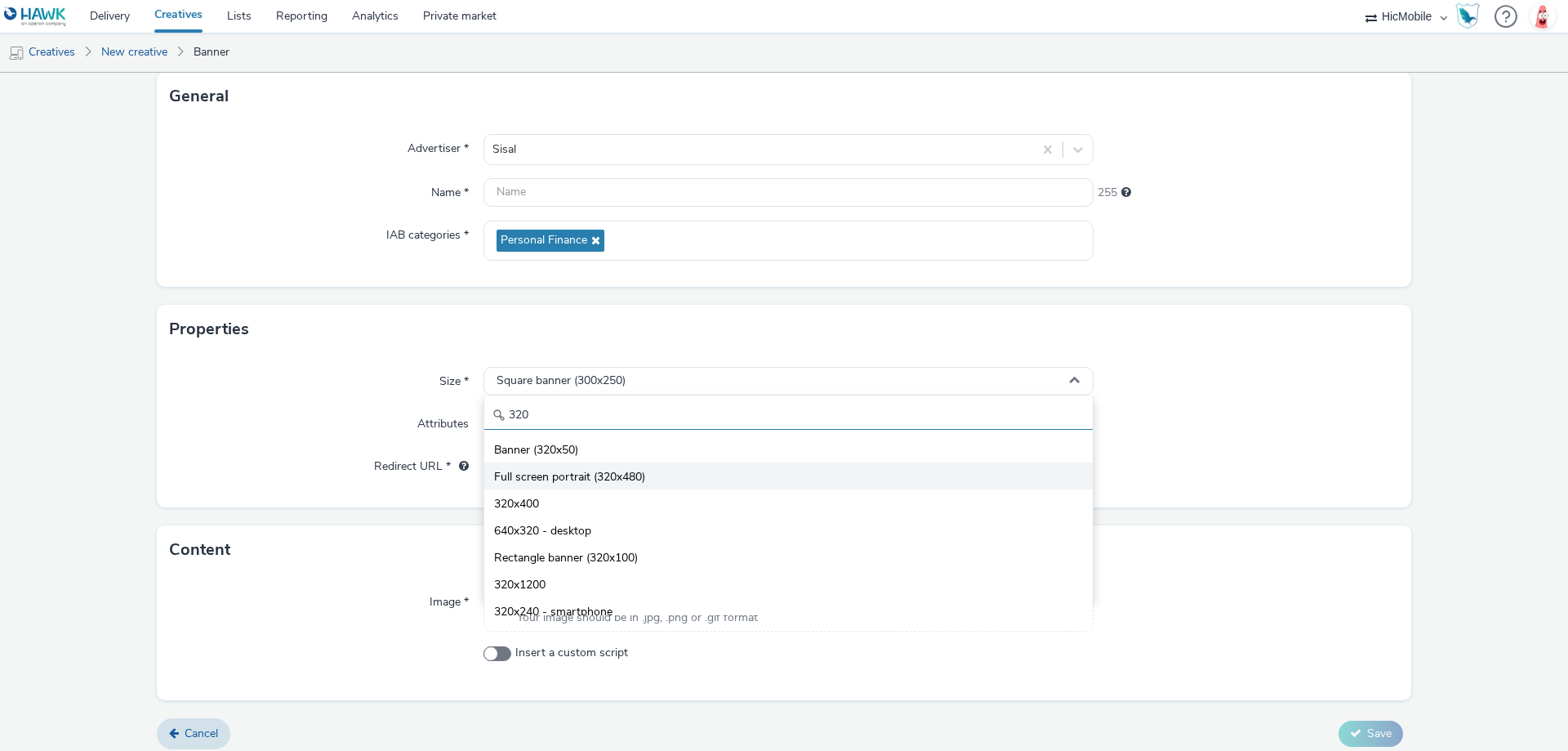
type input "320"
click at [629, 483] on span "Full screen portrait (320x480)" at bounding box center [569, 476] width 151 height 16
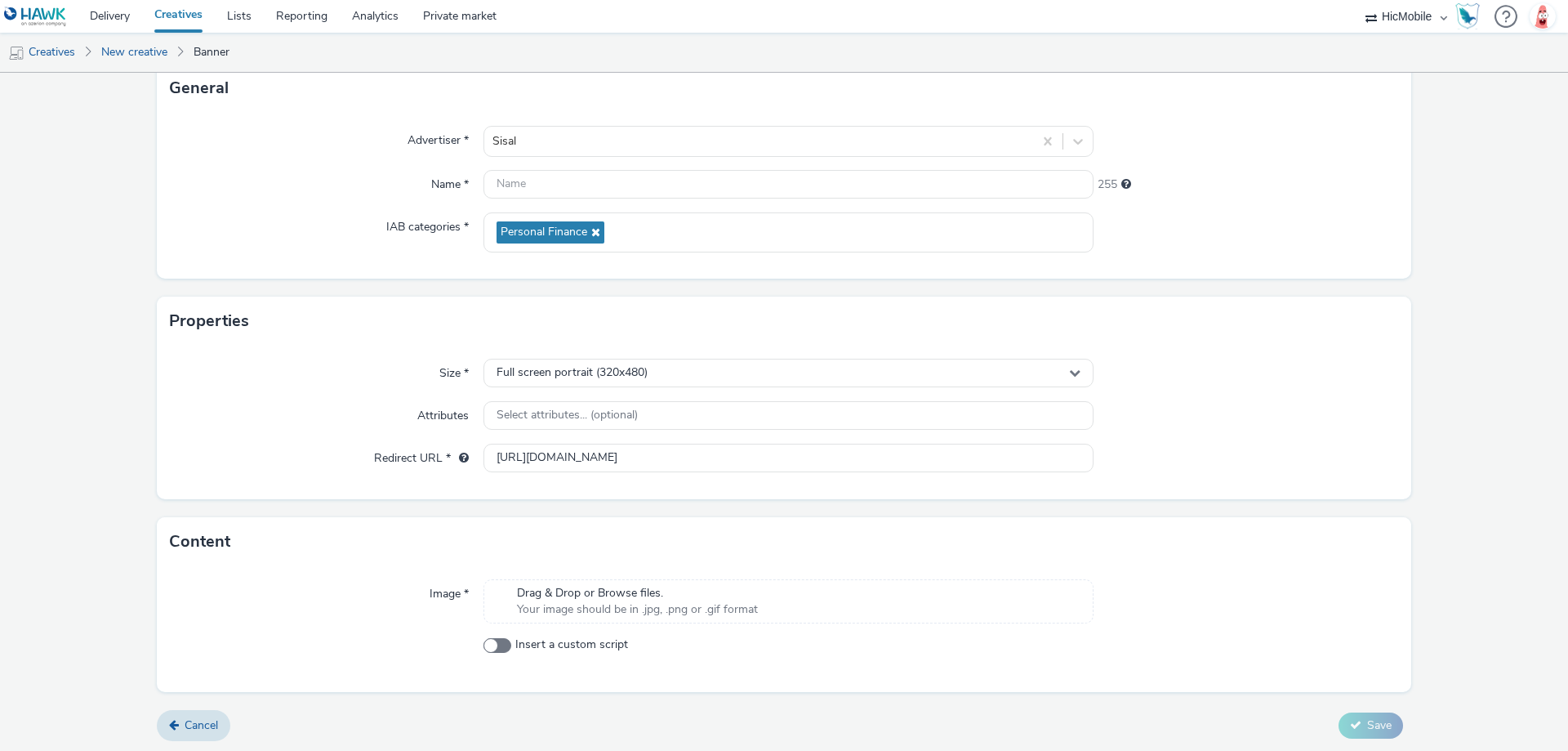
scroll to position [111, 0]
click at [721, 595] on span "Drag & Drop or Browse files." at bounding box center [637, 591] width 241 height 16
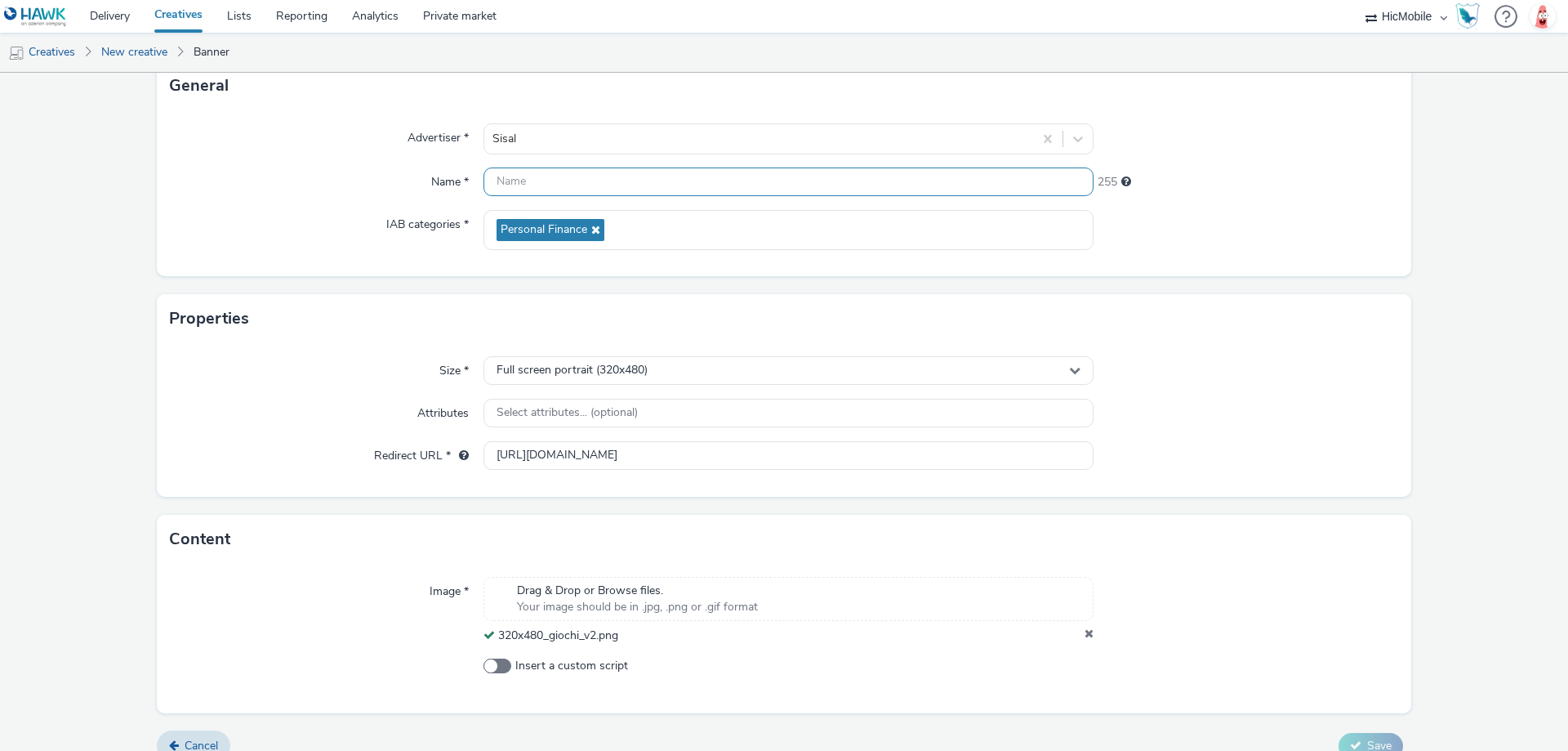
click at [638, 188] on input "text" at bounding box center [788, 182] width 610 height 28
paste input "320x480_giochi_v2"
type input "320x480_giochi_v2"
click at [1318, 269] on div "Advertiser * Sisal Name * 320x480_giochi_v2 238 IAB categories * Personal Finan…" at bounding box center [784, 193] width 1255 height 166
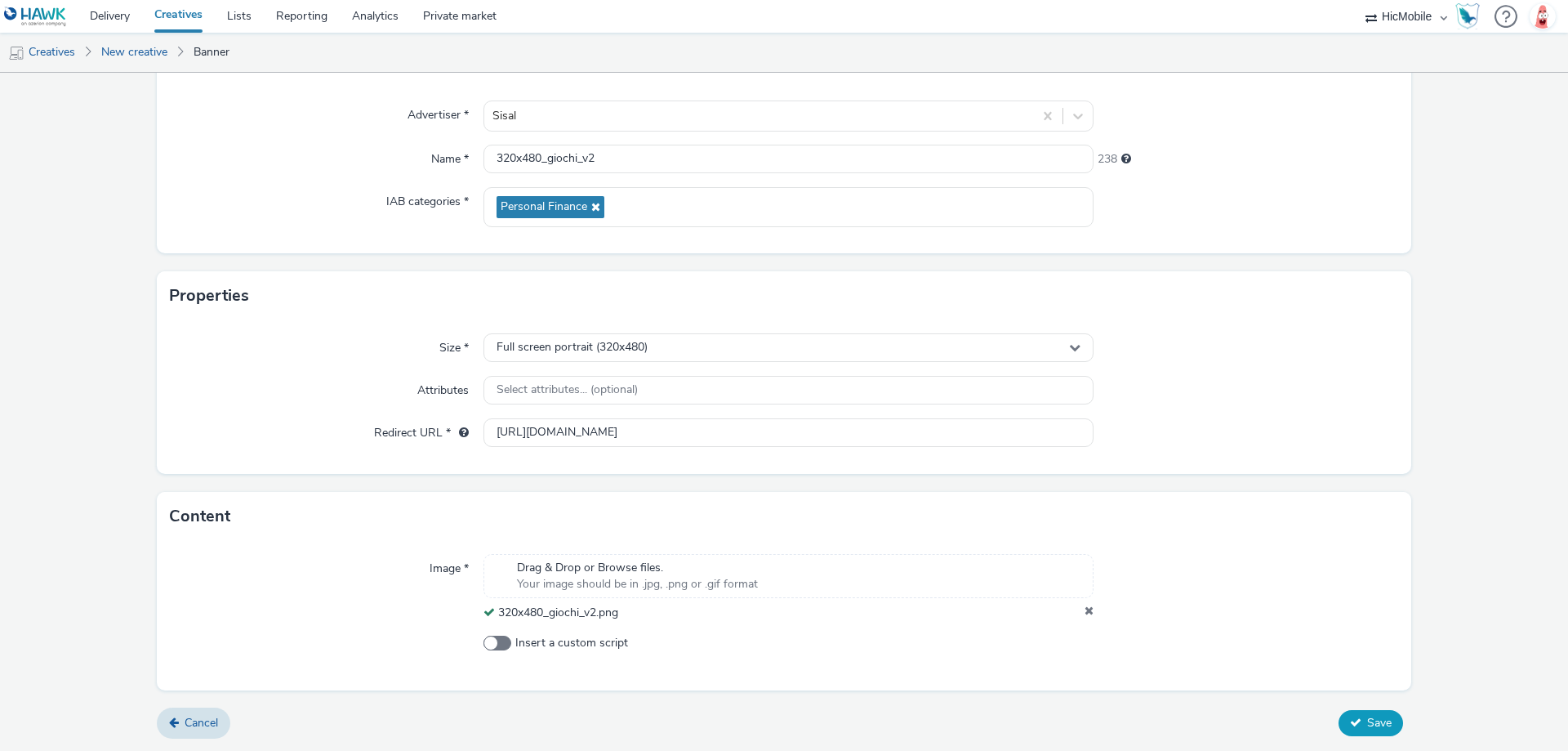
click at [1367, 731] on span "Save" at bounding box center [1379, 723] width 25 height 16
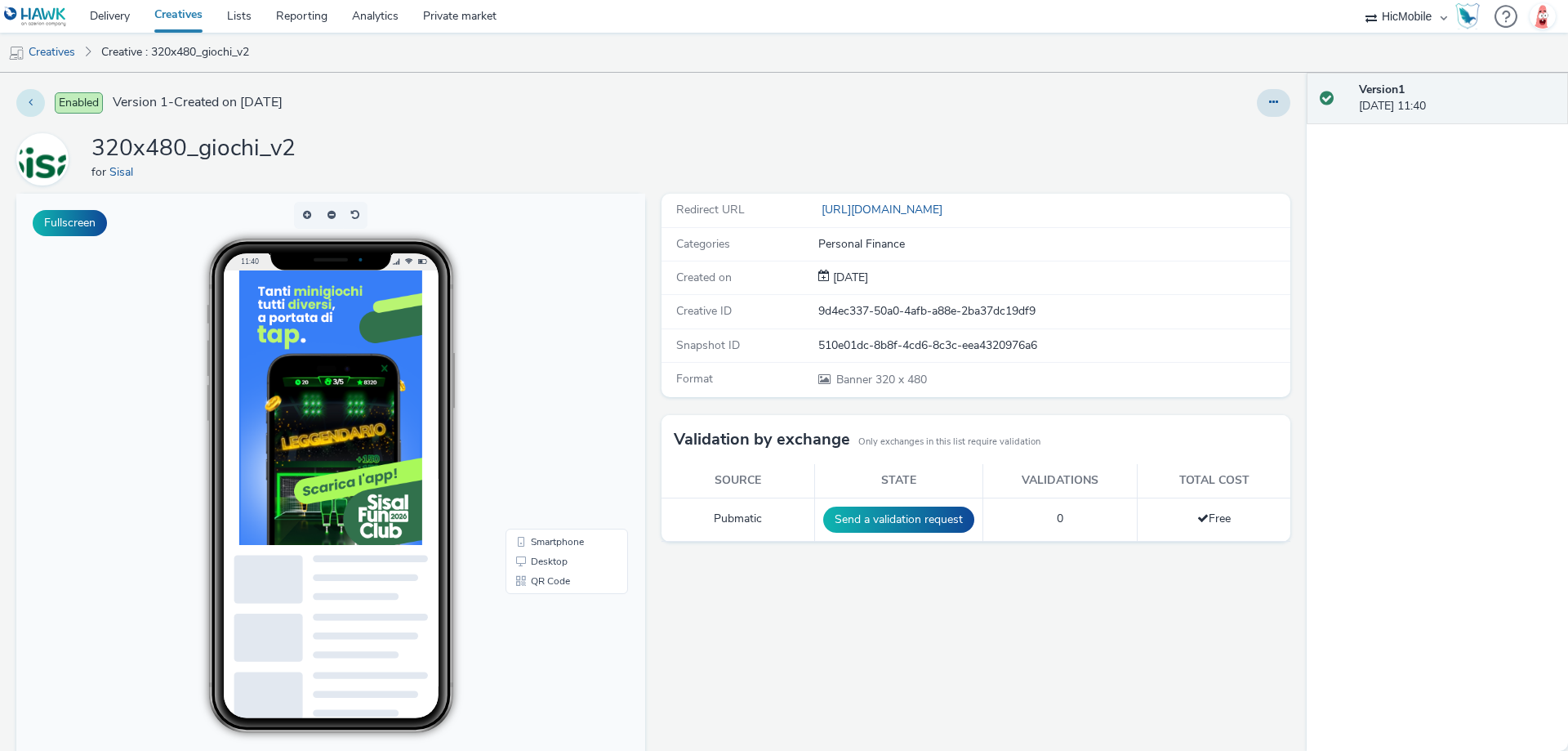
click at [32, 99] on icon at bounding box center [30, 102] width 4 height 12
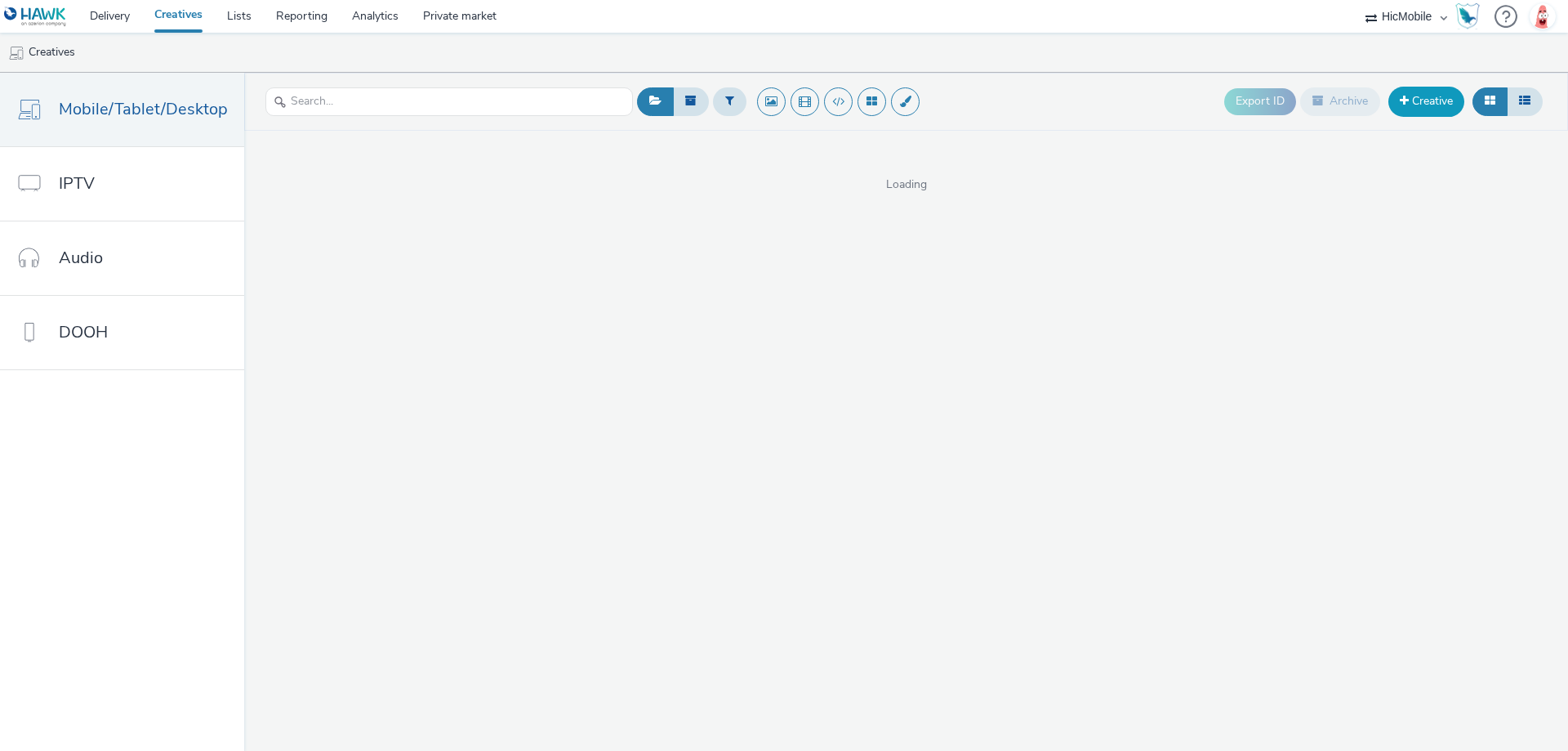
click at [1437, 97] on link "Creative" at bounding box center [1426, 101] width 76 height 29
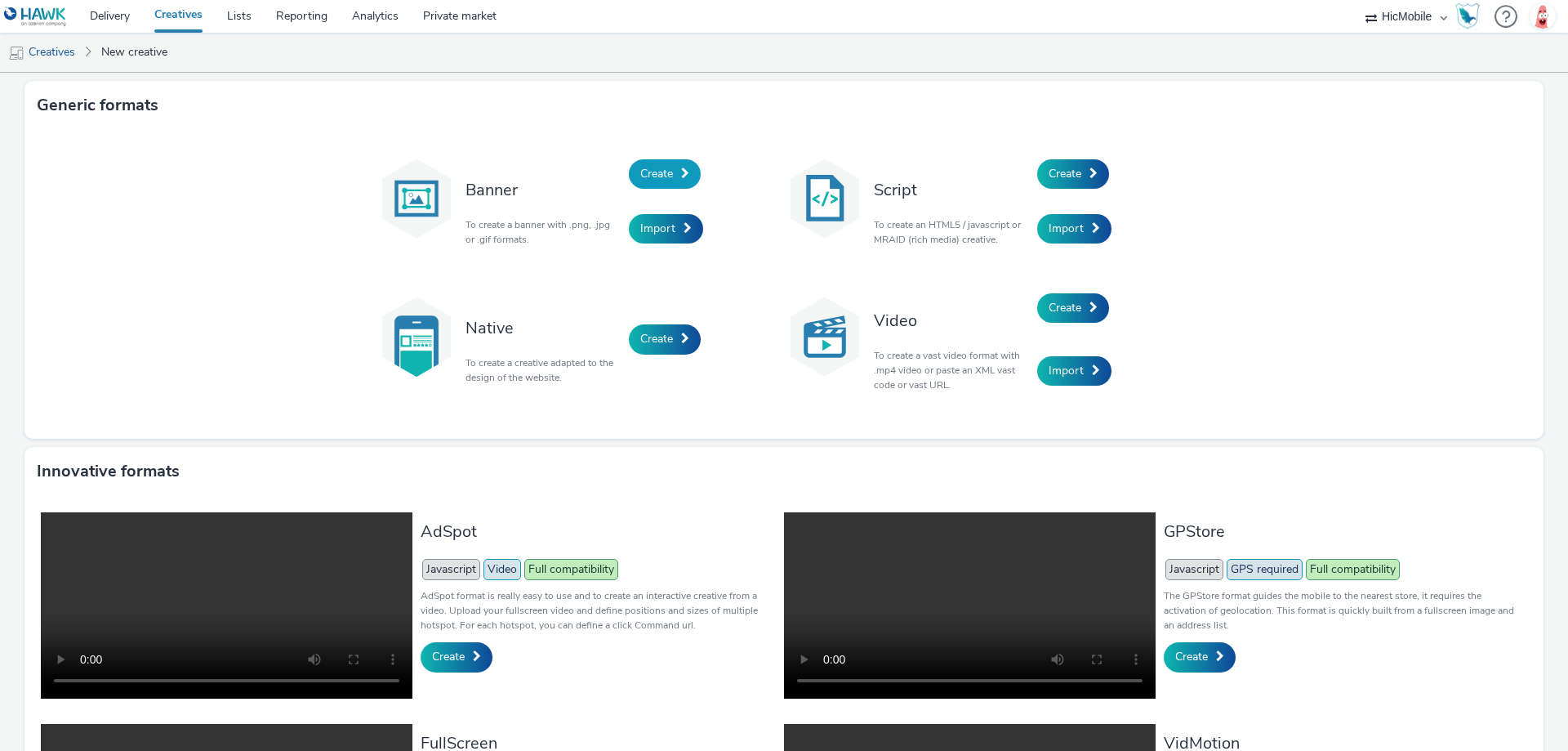
click at [668, 177] on link "Create" at bounding box center [664, 174] width 72 height 29
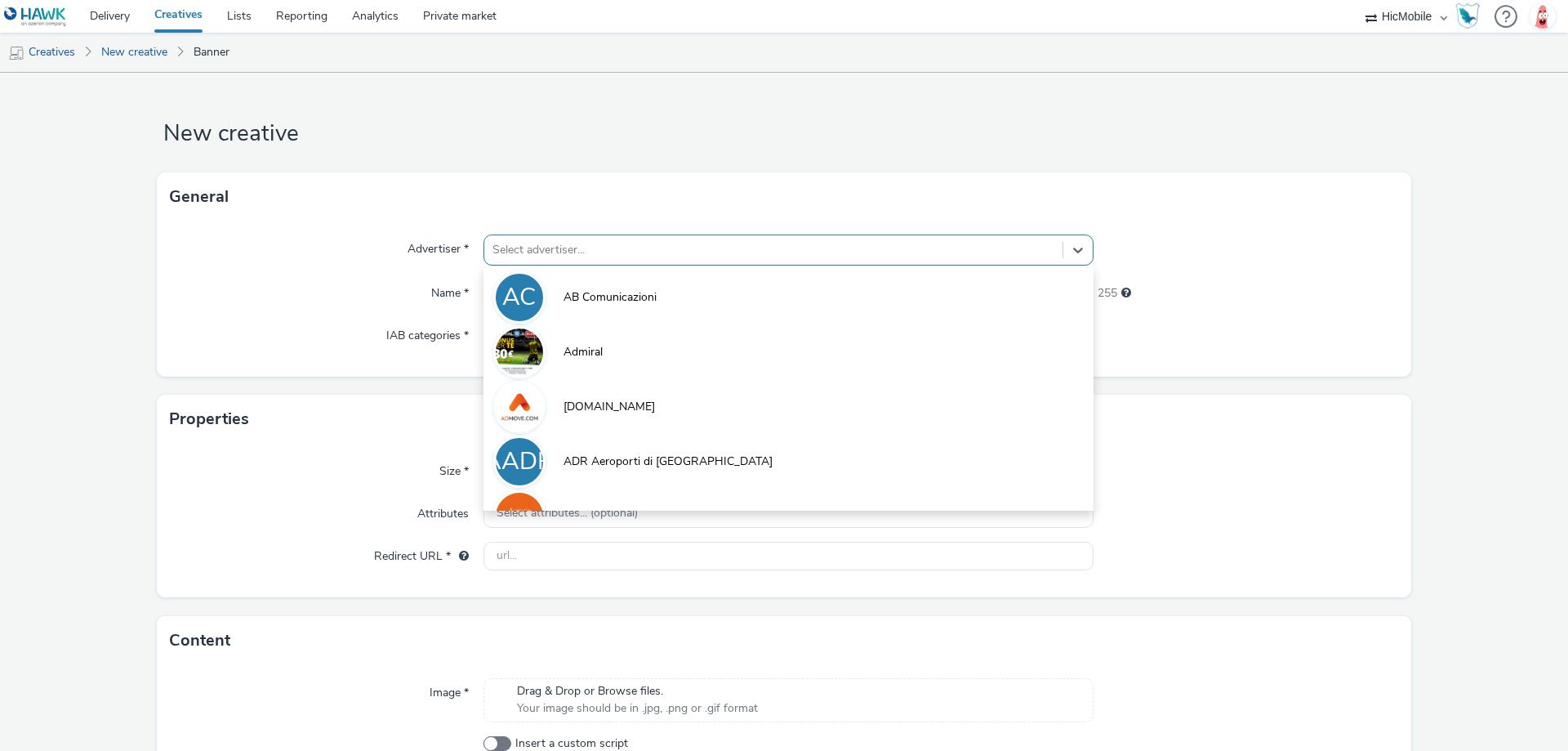
click at [597, 257] on div at bounding box center [773, 250] width 562 height 19
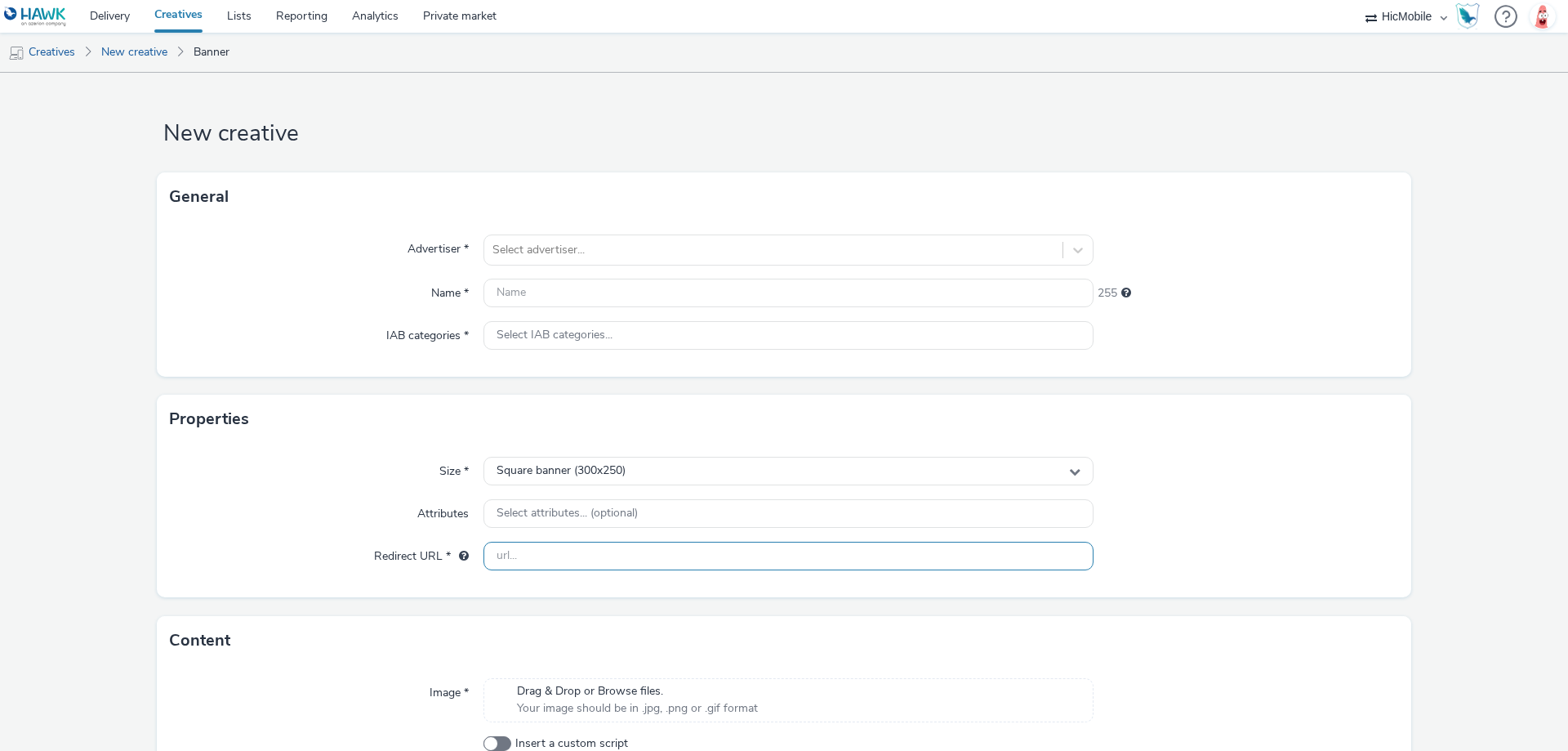
click at [579, 551] on input "text" at bounding box center [788, 556] width 610 height 28
paste input "[URL][DOMAIN_NAME]"
type input "[URL][DOMAIN_NAME]"
click at [614, 253] on div at bounding box center [773, 250] width 562 height 19
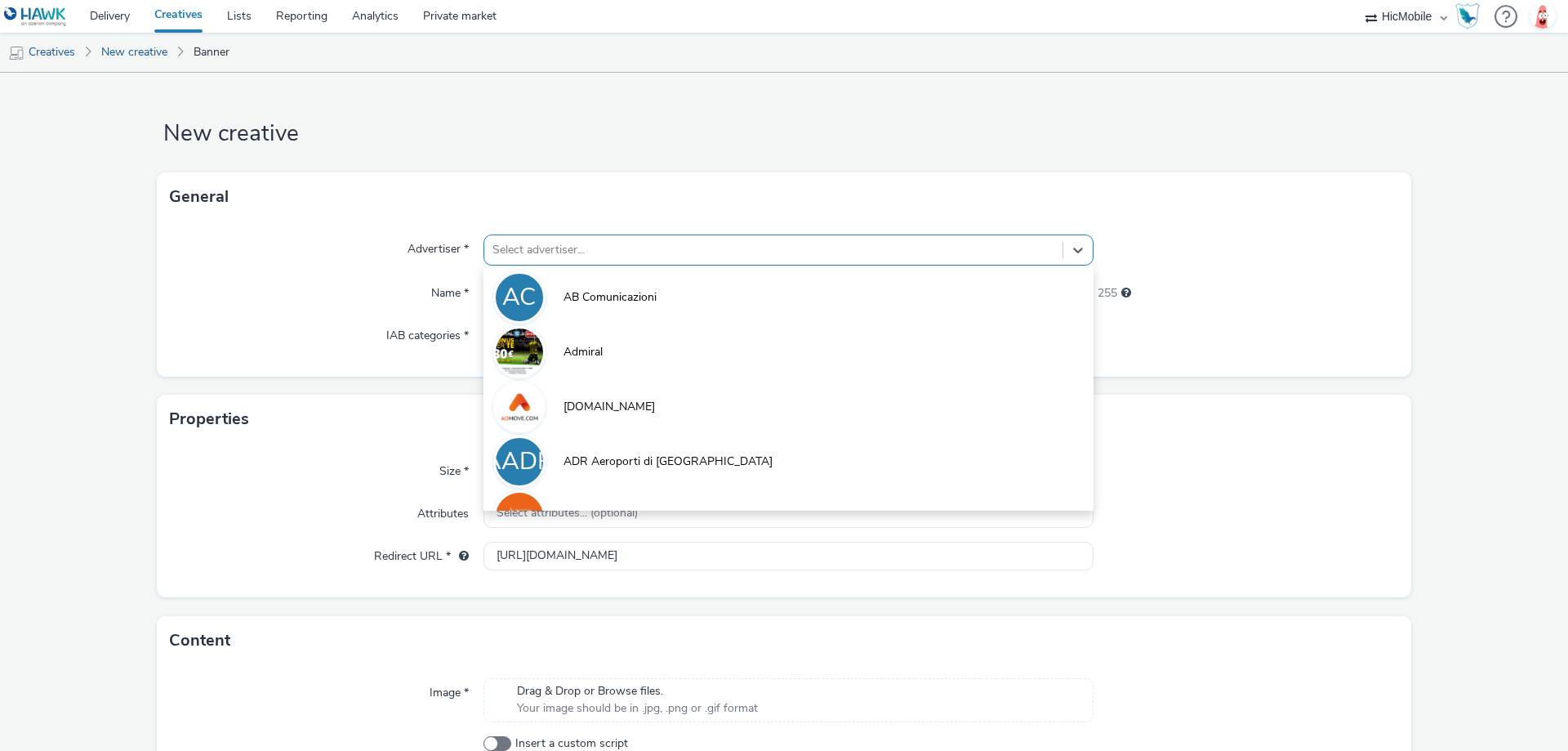
scroll to position [0, 0]
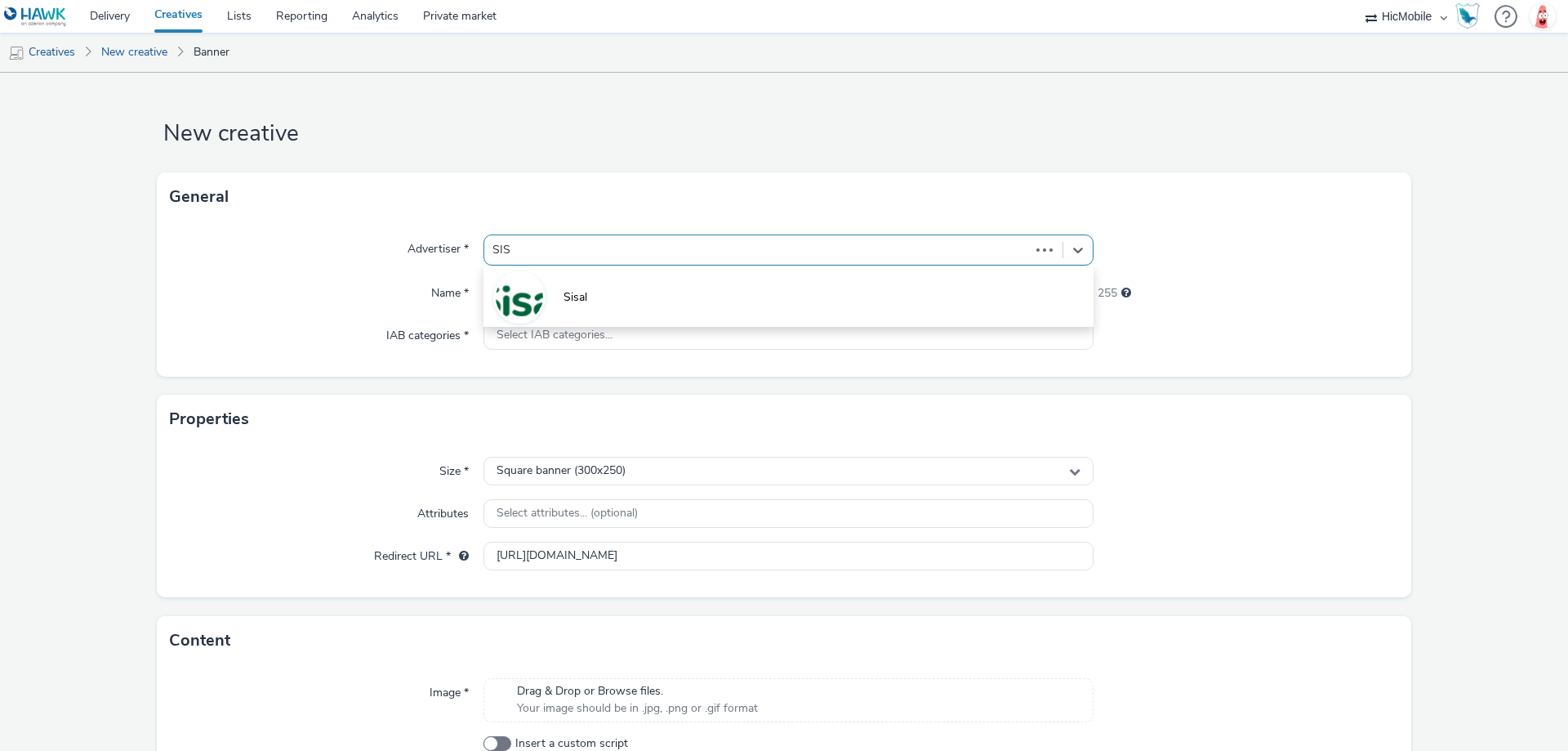
type input "SISA"
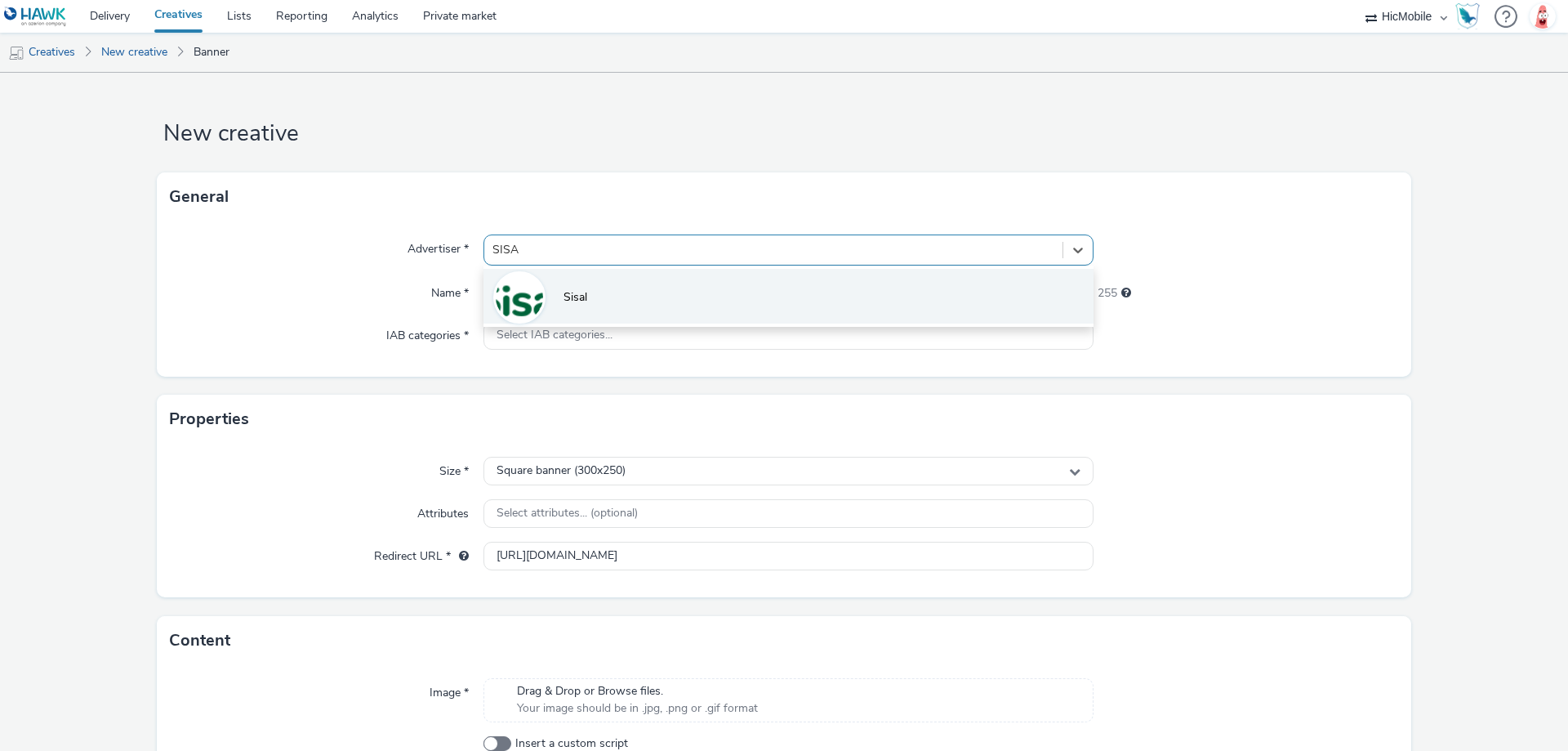
click at [624, 306] on li "Sisal" at bounding box center [788, 296] width 610 height 55
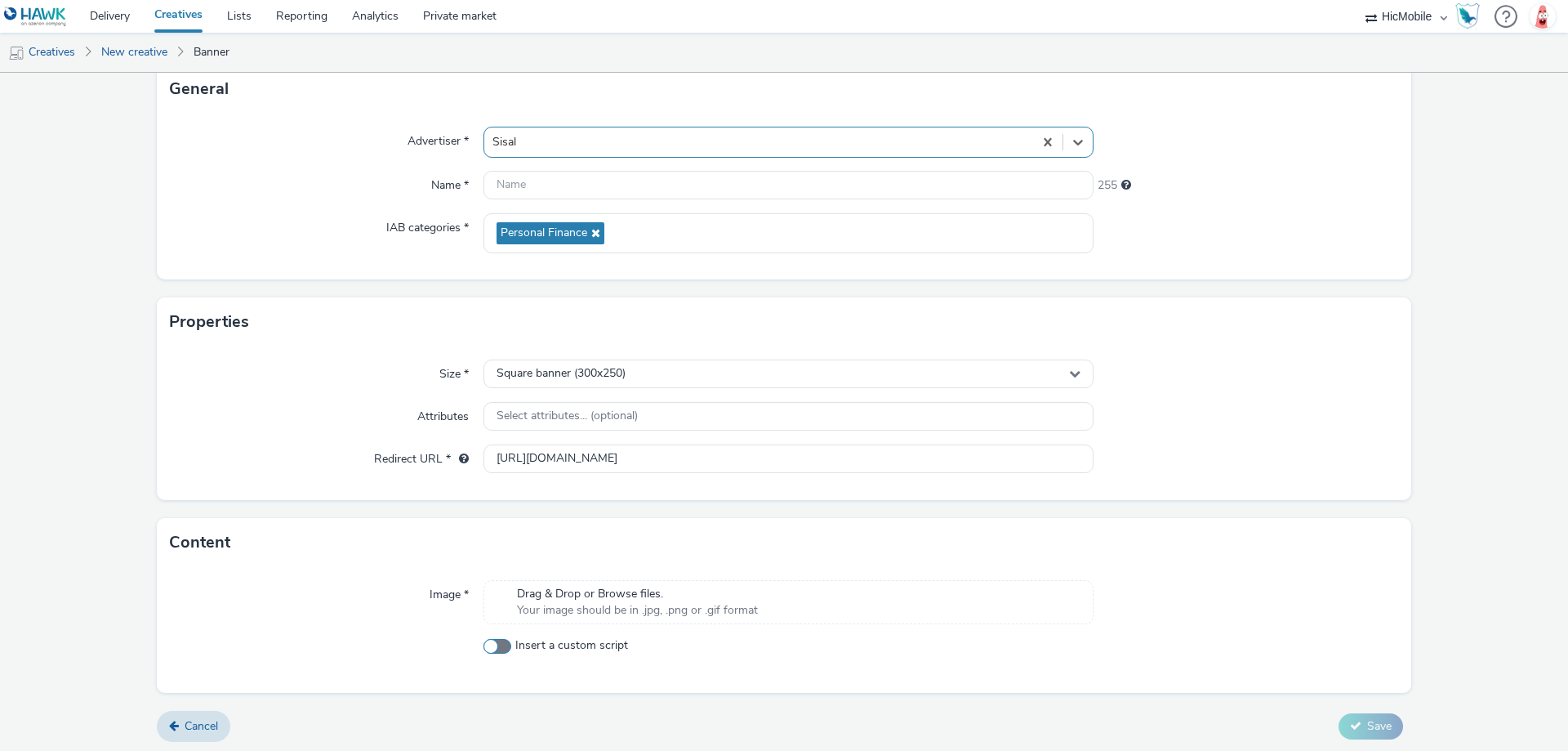
scroll to position [111, 0]
click at [645, 605] on span "Your image should be in .jpg, .png or .gif format" at bounding box center [637, 607] width 241 height 16
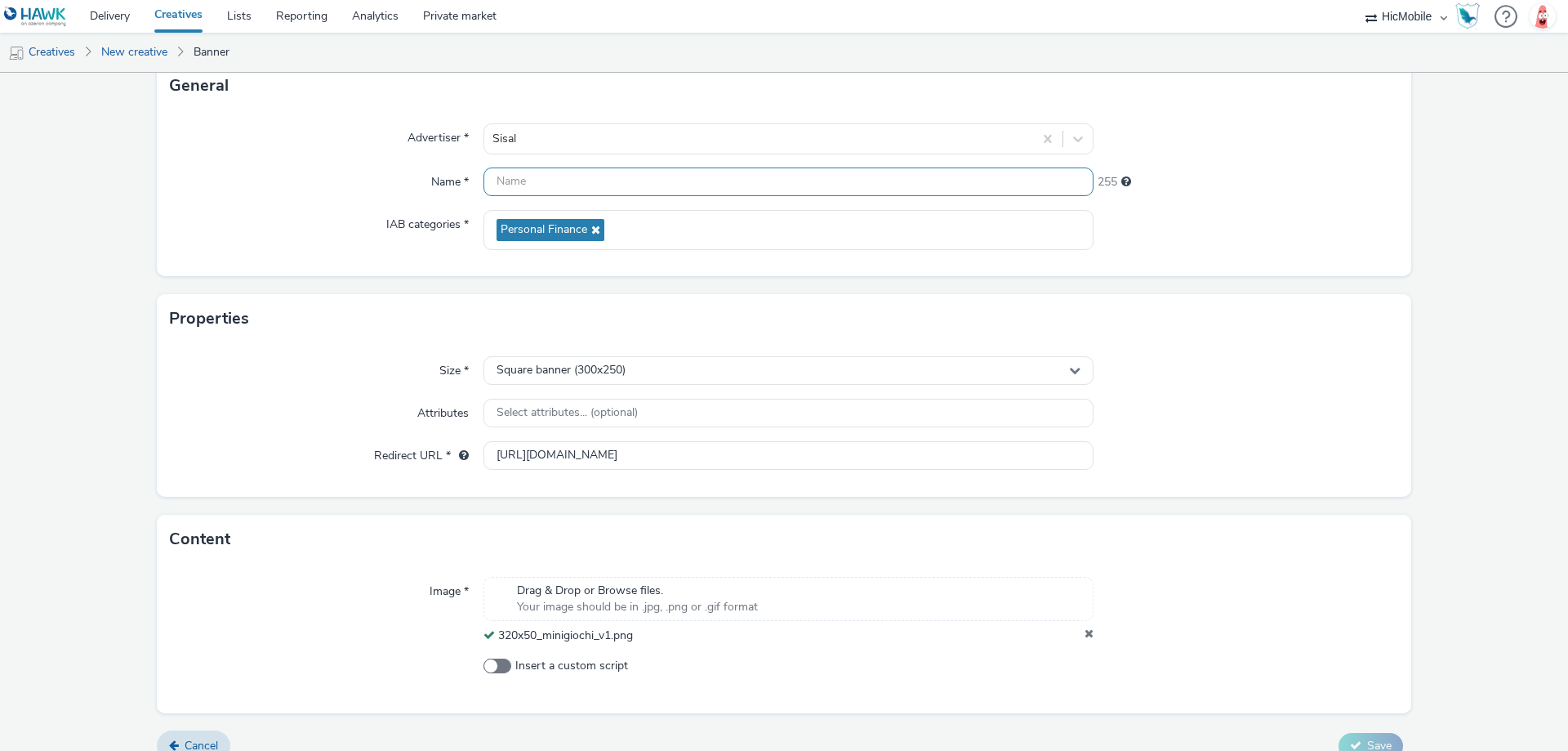
click at [559, 184] on input "text" at bounding box center [788, 182] width 610 height 28
paste input "320x50_minigiochi_v1"
type input "320x50_minigiochi_v1"
click at [612, 379] on div "Square banner (300x250)" at bounding box center [788, 370] width 610 height 28
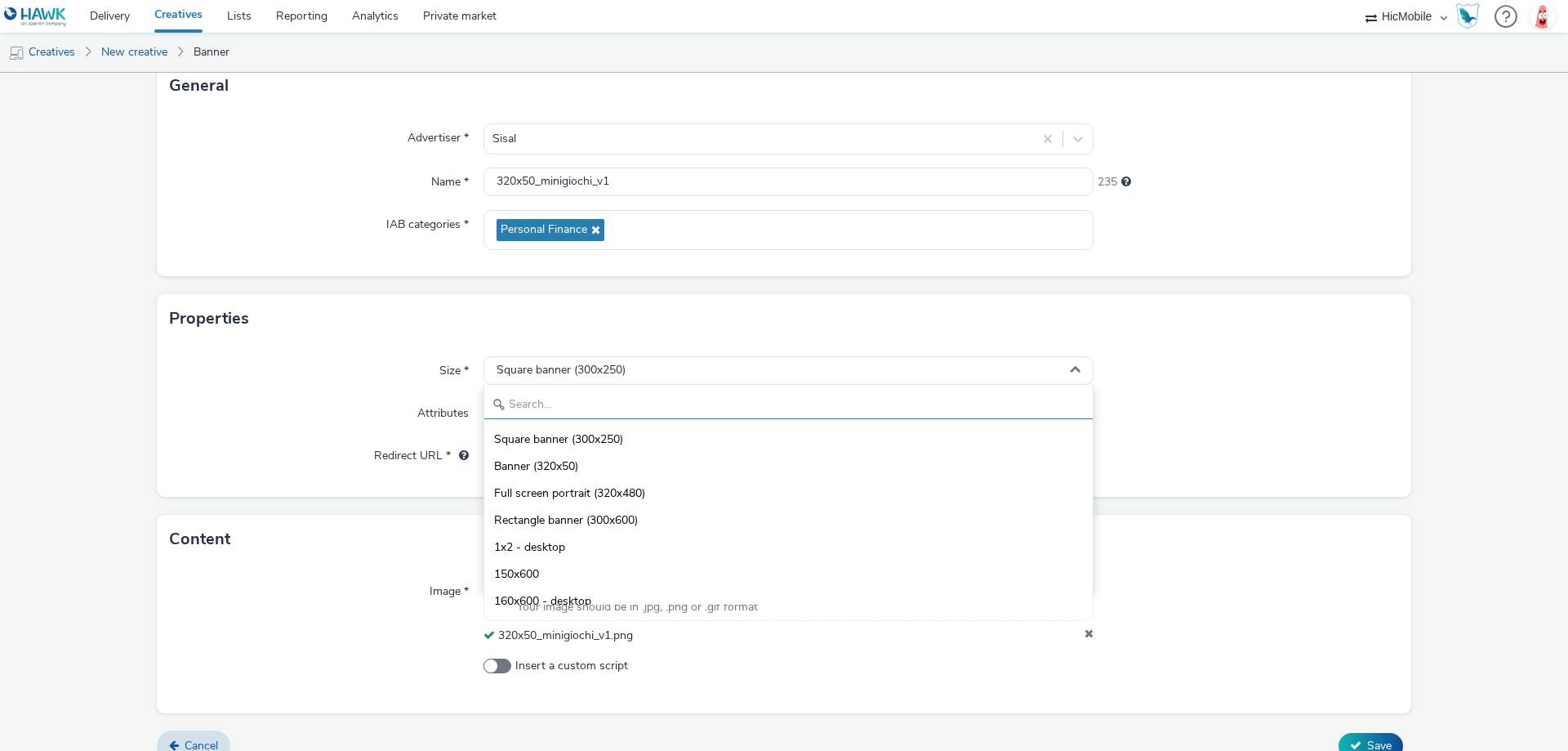
click at [612, 394] on input "text" at bounding box center [788, 405] width 608 height 28
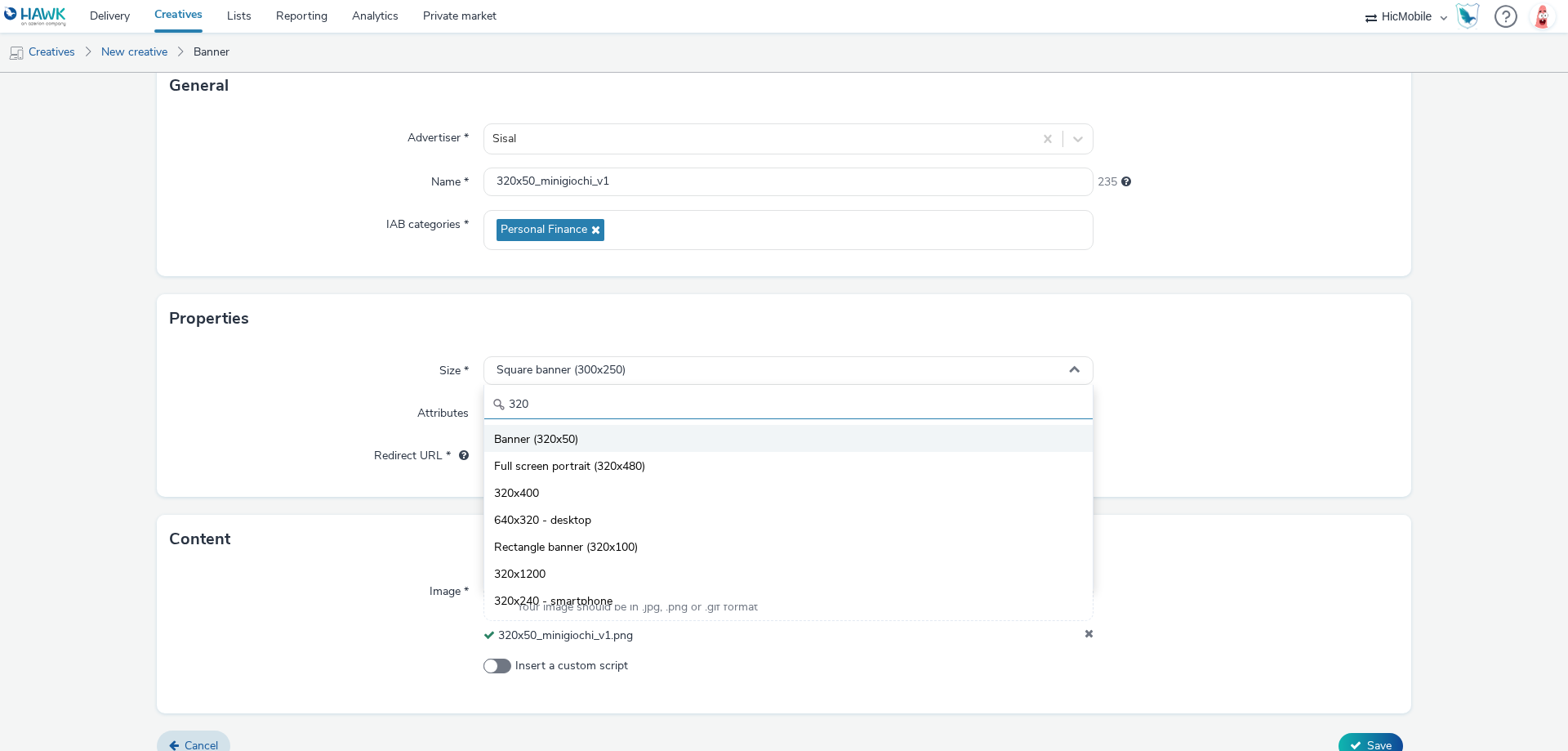
type input "320"
click at [613, 437] on li "Banner (320x50)" at bounding box center [788, 438] width 608 height 27
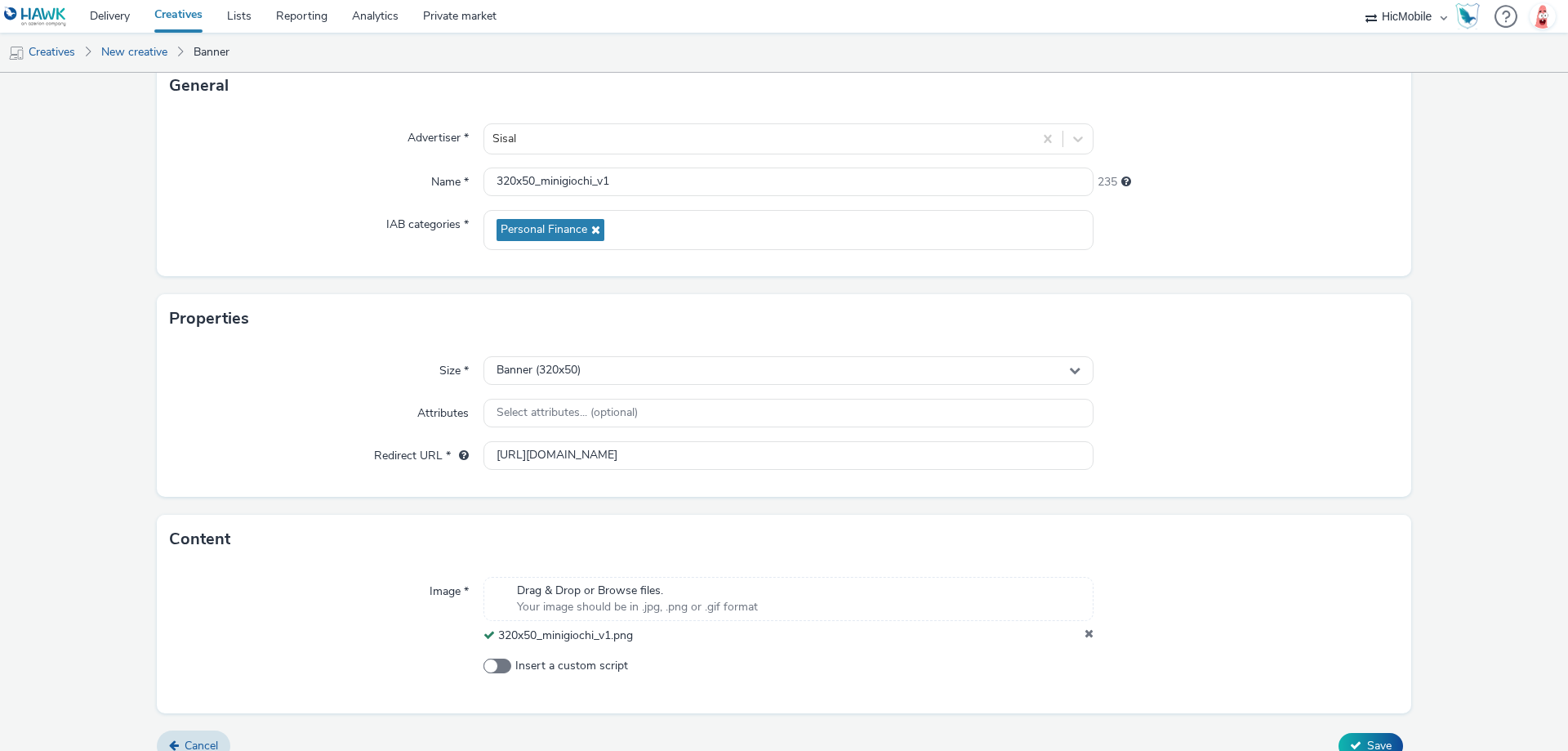
click at [1339, 426] on div at bounding box center [1246, 413] width 305 height 29
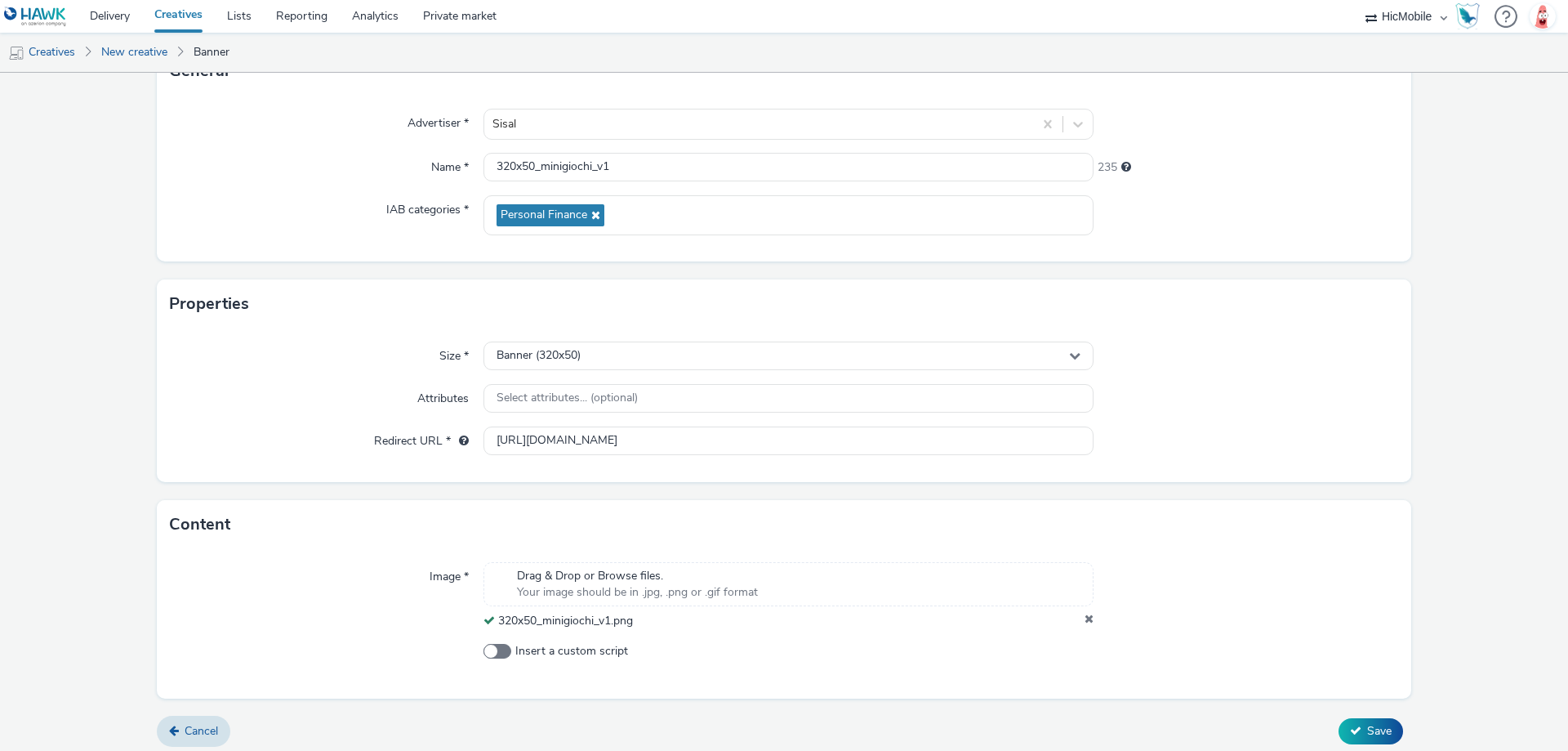
scroll to position [134, 0]
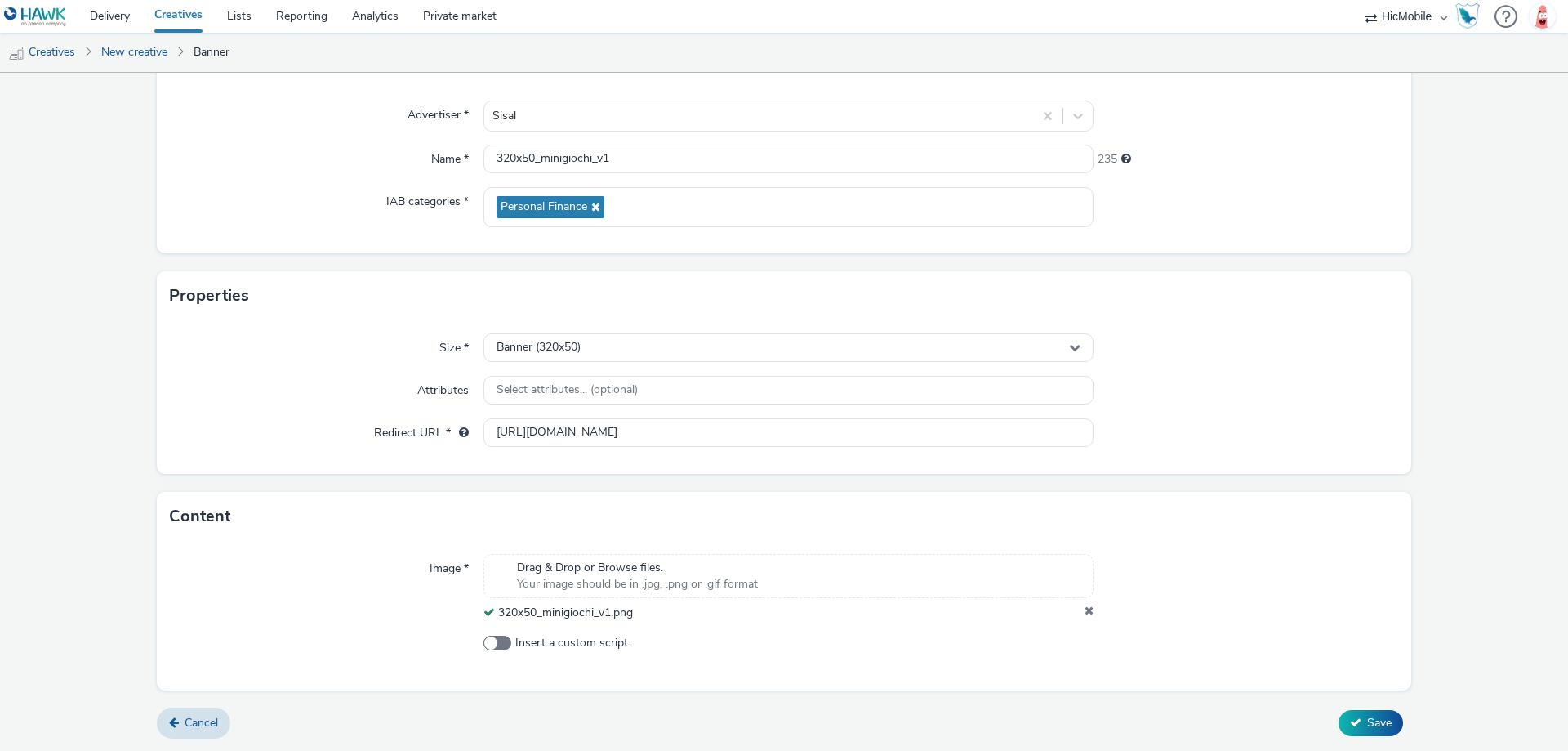
click at [962, 451] on div "Size * Banner (320x50) Attributes Select attributes... (optional) Redirect URL …" at bounding box center [784, 397] width 1255 height 153
click at [960, 440] on input "[URL][DOMAIN_NAME]" at bounding box center [788, 432] width 610 height 28
click at [1367, 718] on span "Save" at bounding box center [1379, 723] width 25 height 16
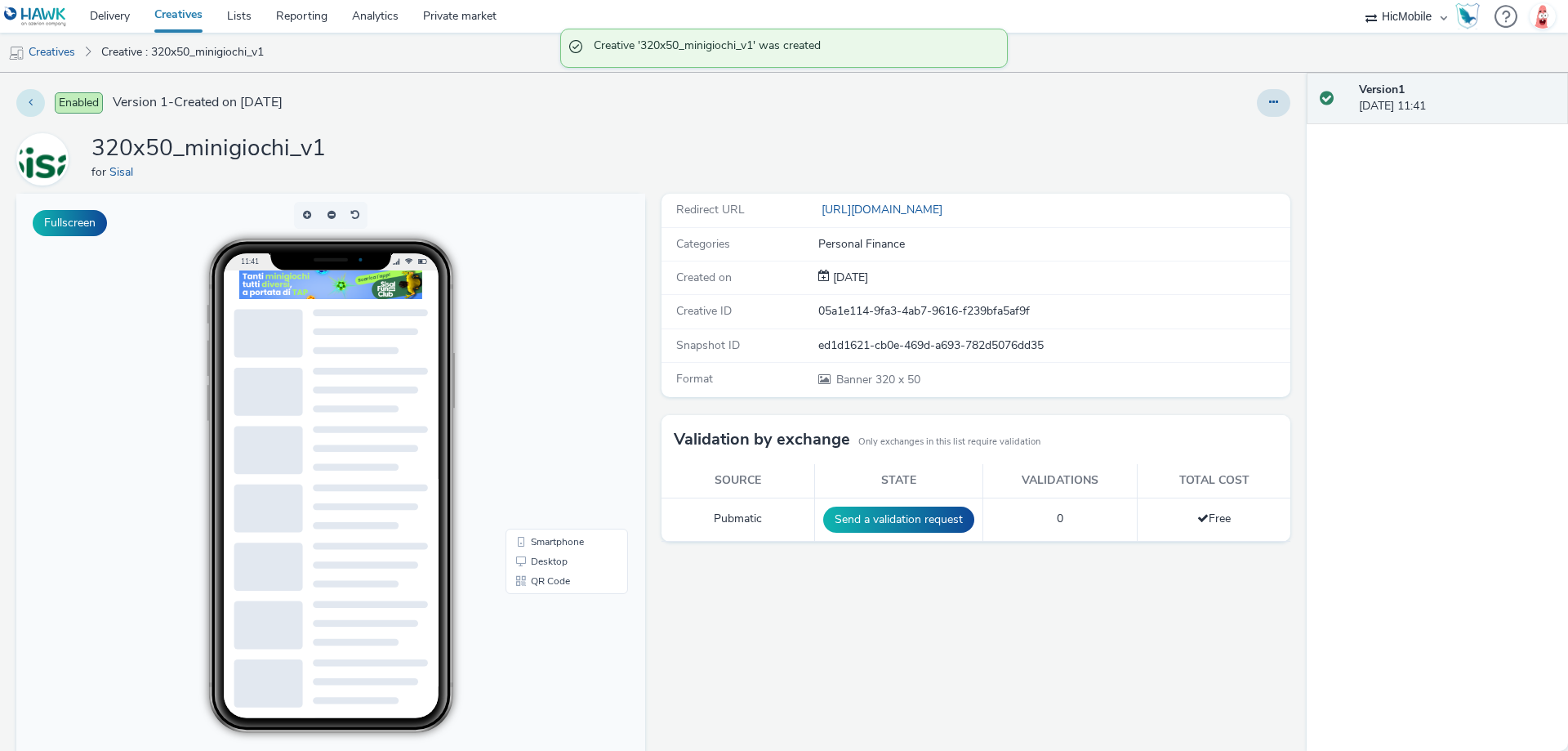
click at [39, 103] on button at bounding box center [30, 103] width 28 height 27
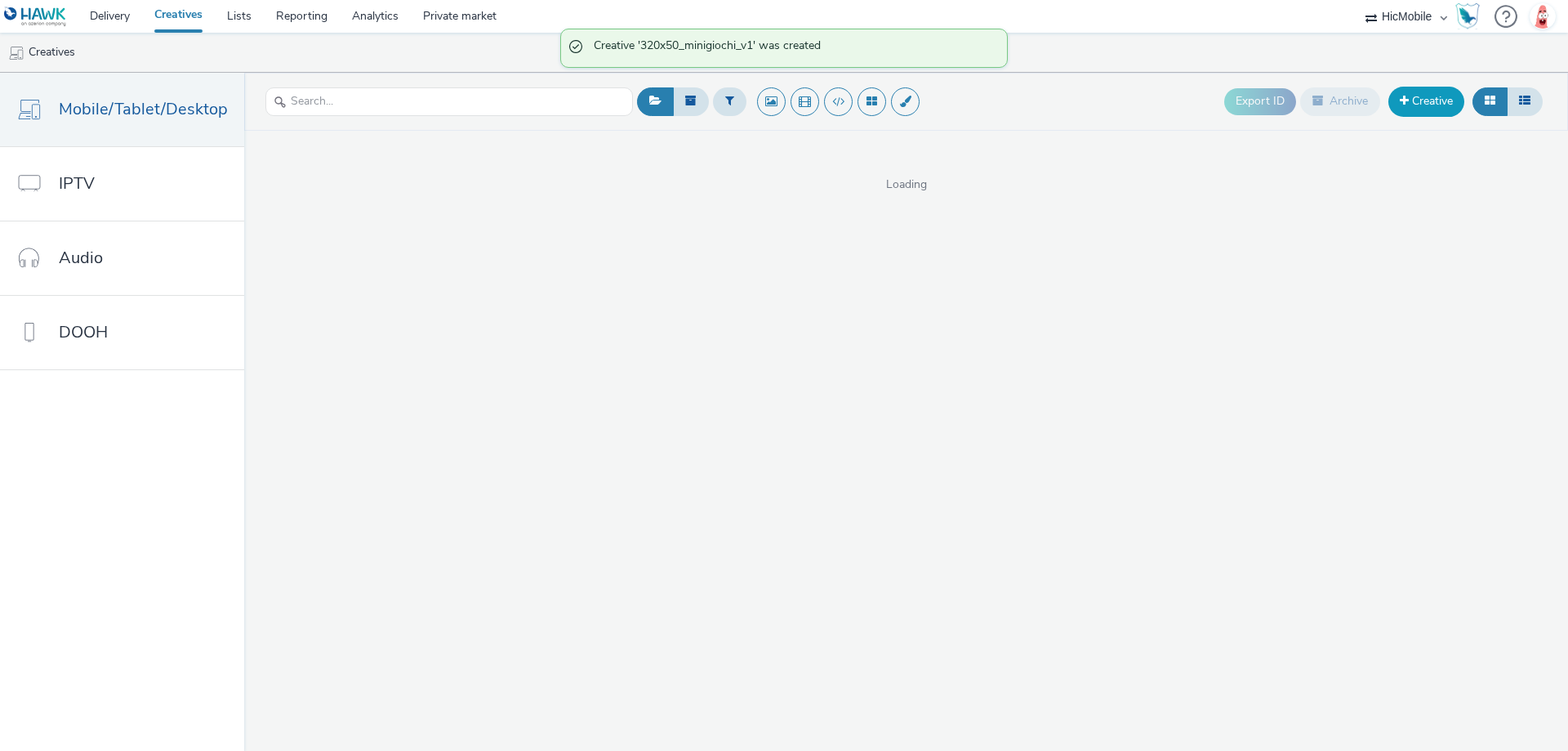
click at [1406, 100] on span at bounding box center [1404, 100] width 9 height 12
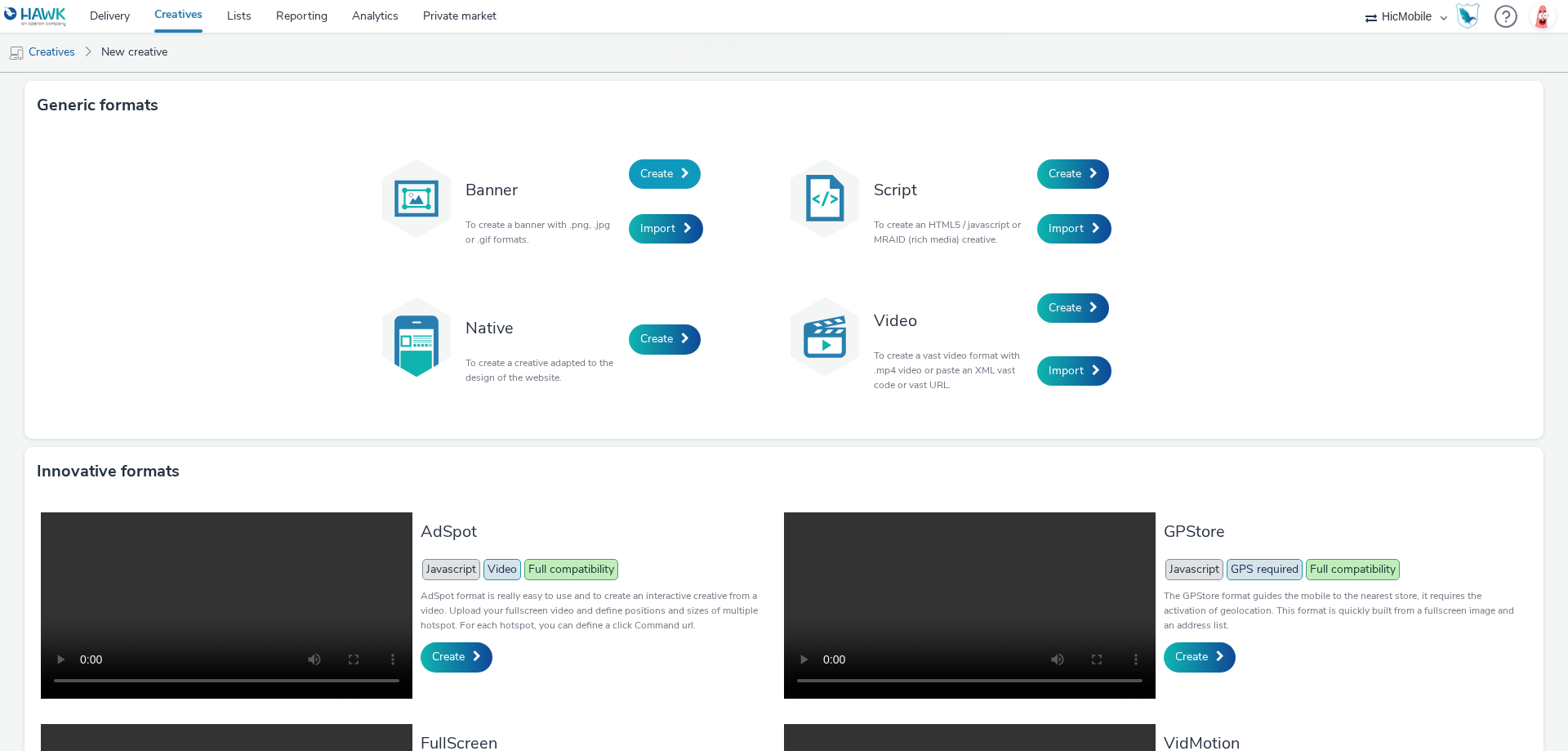
click at [640, 174] on span "Create" at bounding box center [656, 174] width 33 height 16
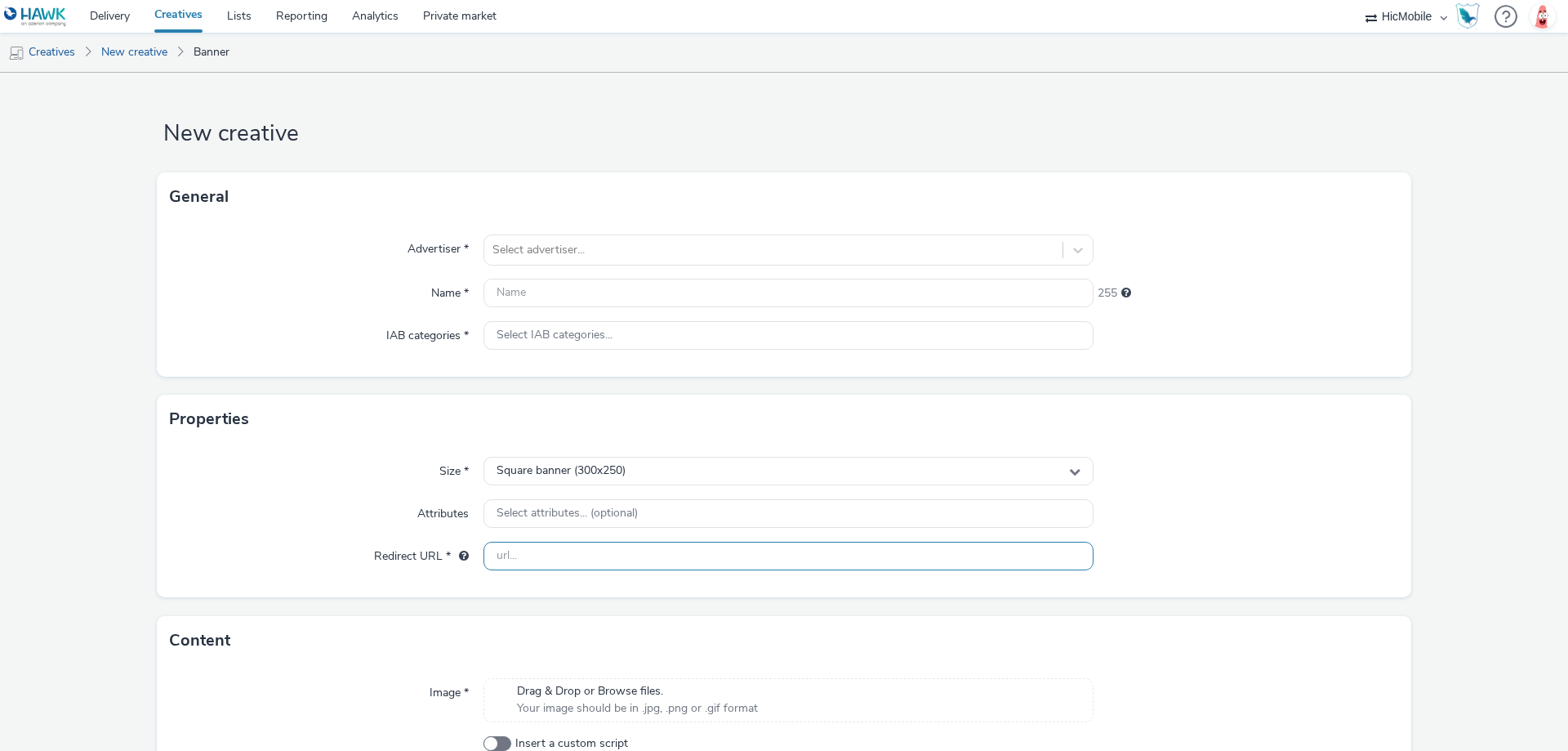
click at [584, 553] on input "text" at bounding box center [788, 556] width 610 height 28
paste input "[URL][DOMAIN_NAME]"
type input "[URL][DOMAIN_NAME]"
click at [614, 475] on span "Square banner (300x250)" at bounding box center [561, 471] width 129 height 14
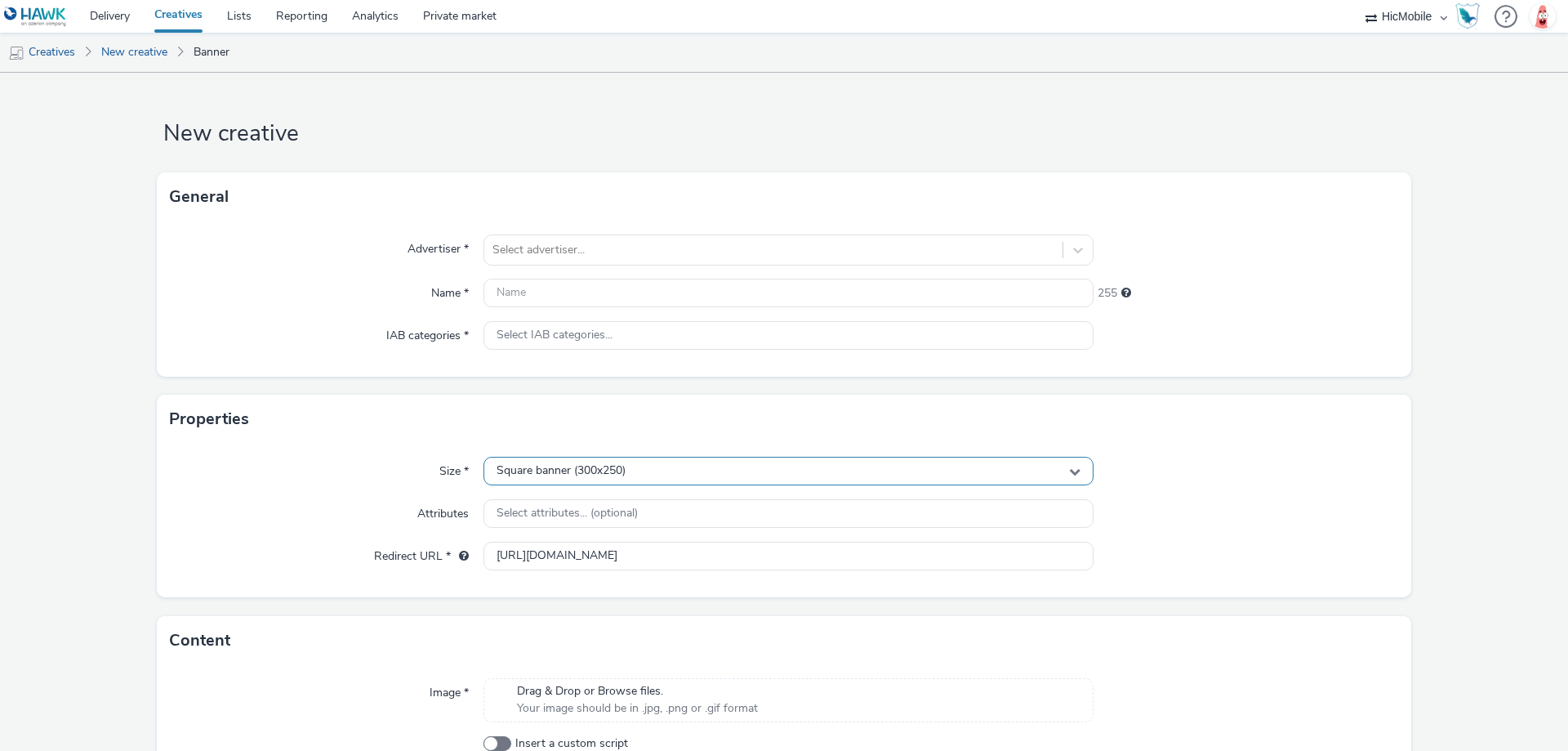
scroll to position [0, 0]
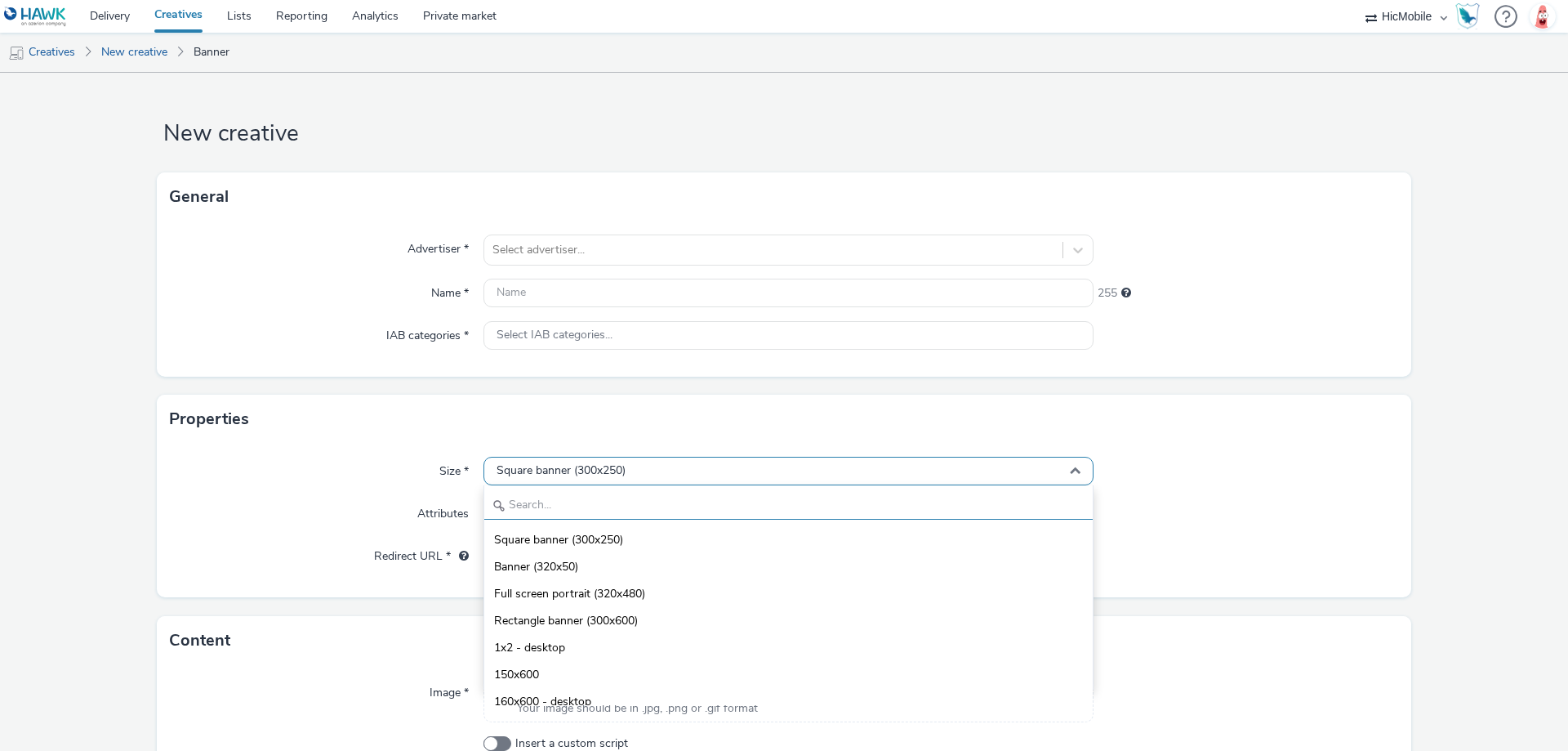
click at [612, 514] on input "text" at bounding box center [788, 505] width 608 height 28
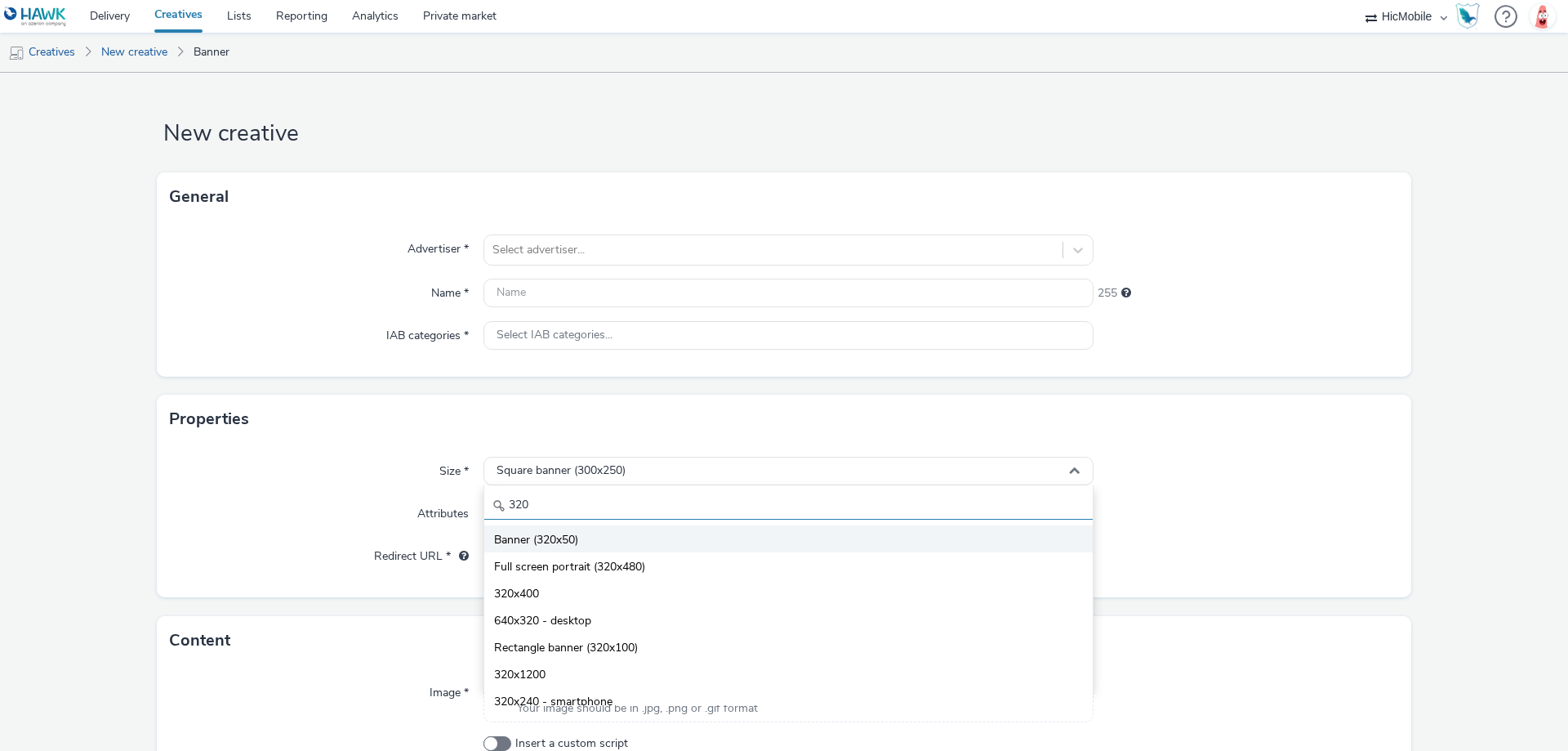
type input "320"
click at [629, 544] on li "Banner (320x50)" at bounding box center [788, 538] width 608 height 27
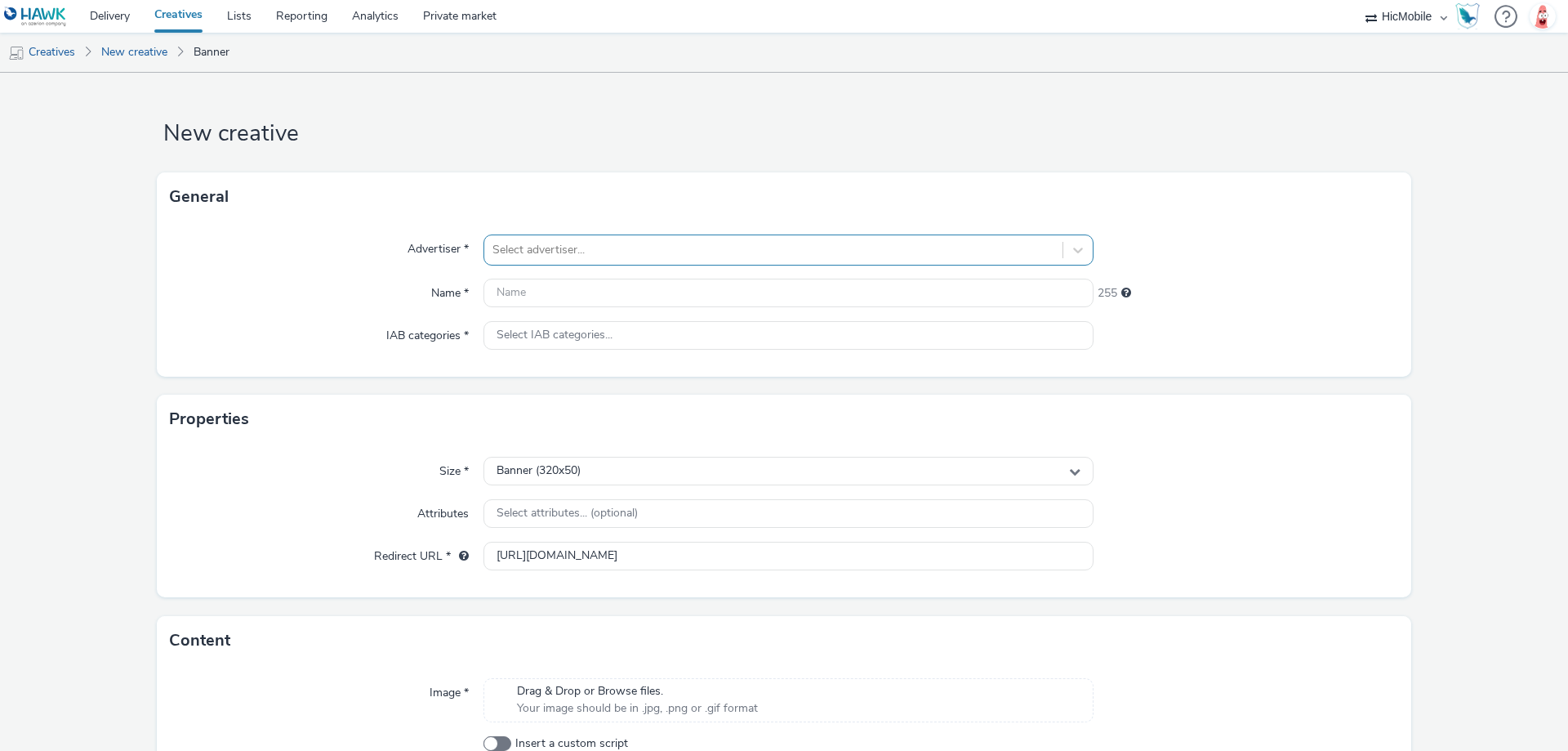
click at [627, 254] on div at bounding box center [773, 250] width 562 height 19
type input "sisal"
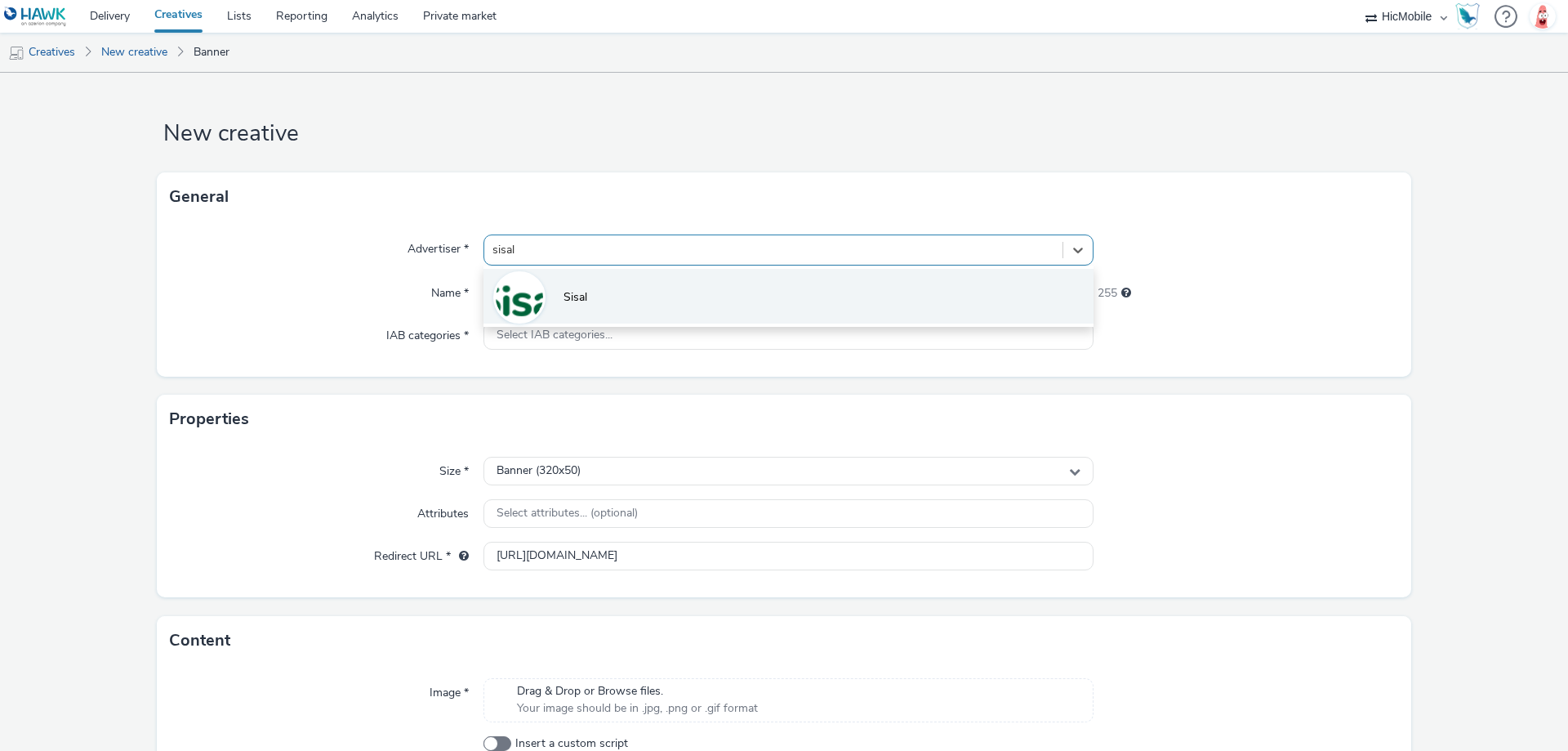
click at [631, 295] on li "Sisal" at bounding box center [788, 296] width 610 height 55
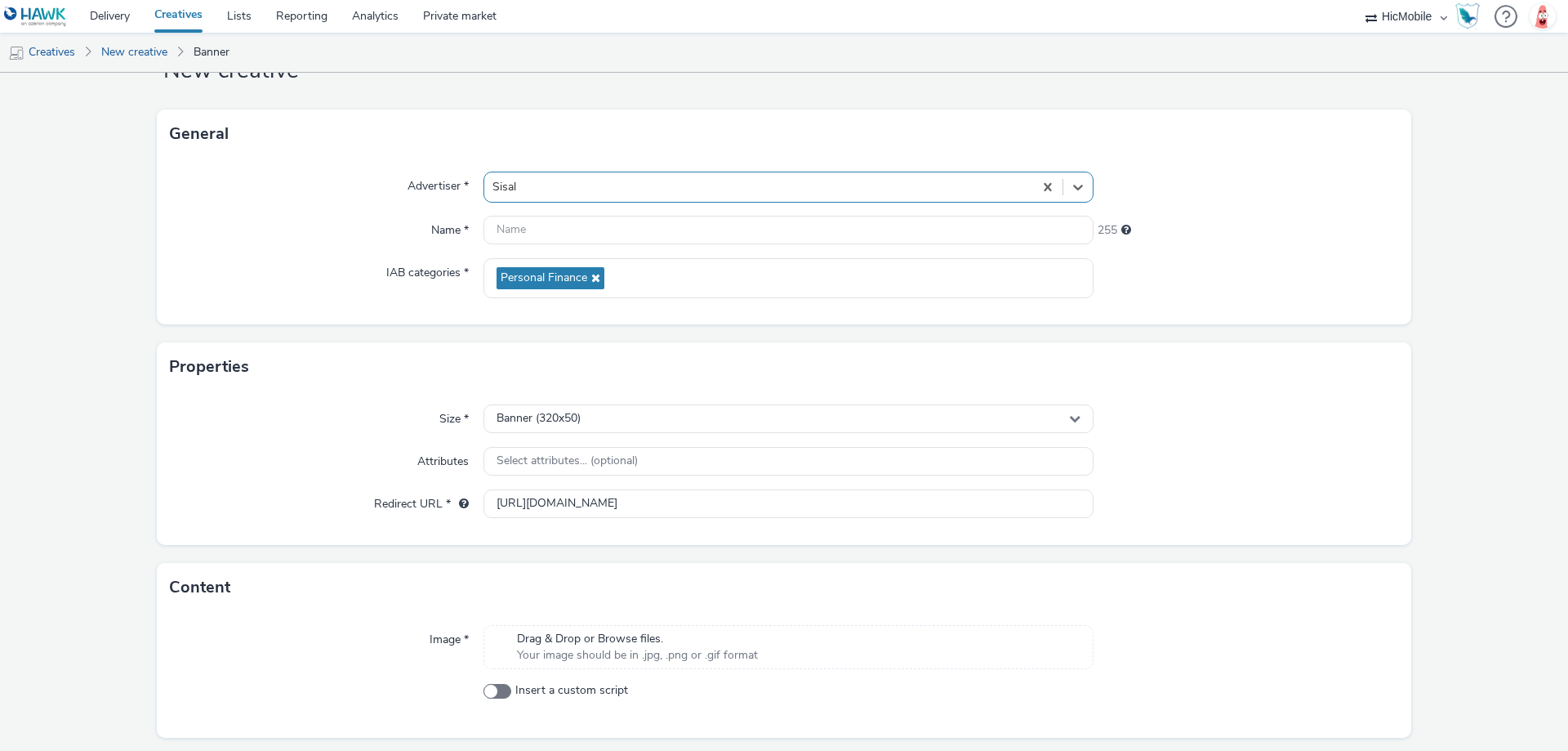
scroll to position [111, 0]
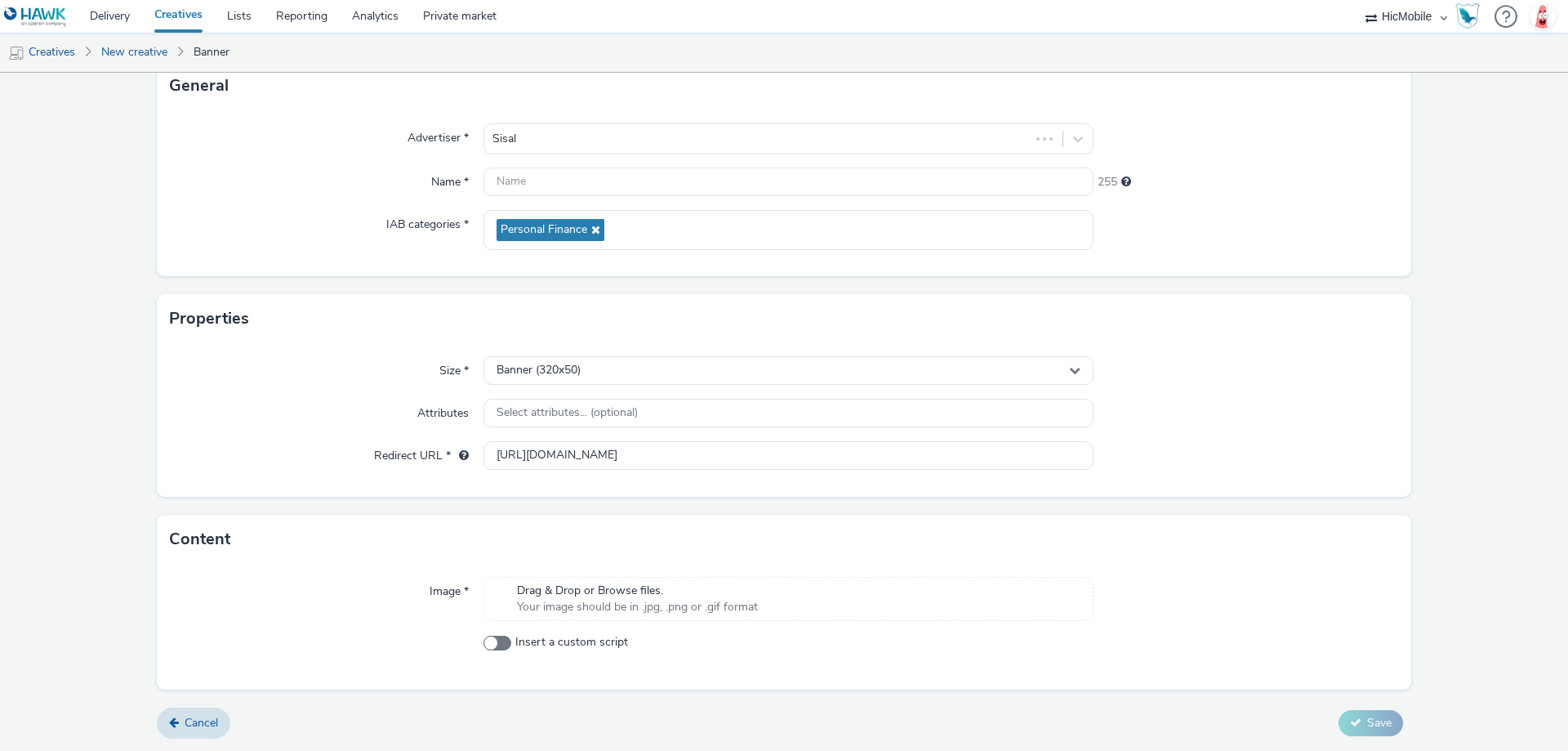
click at [691, 609] on span "Your image should be in .jpg, .png or .gif format" at bounding box center [637, 607] width 241 height 16
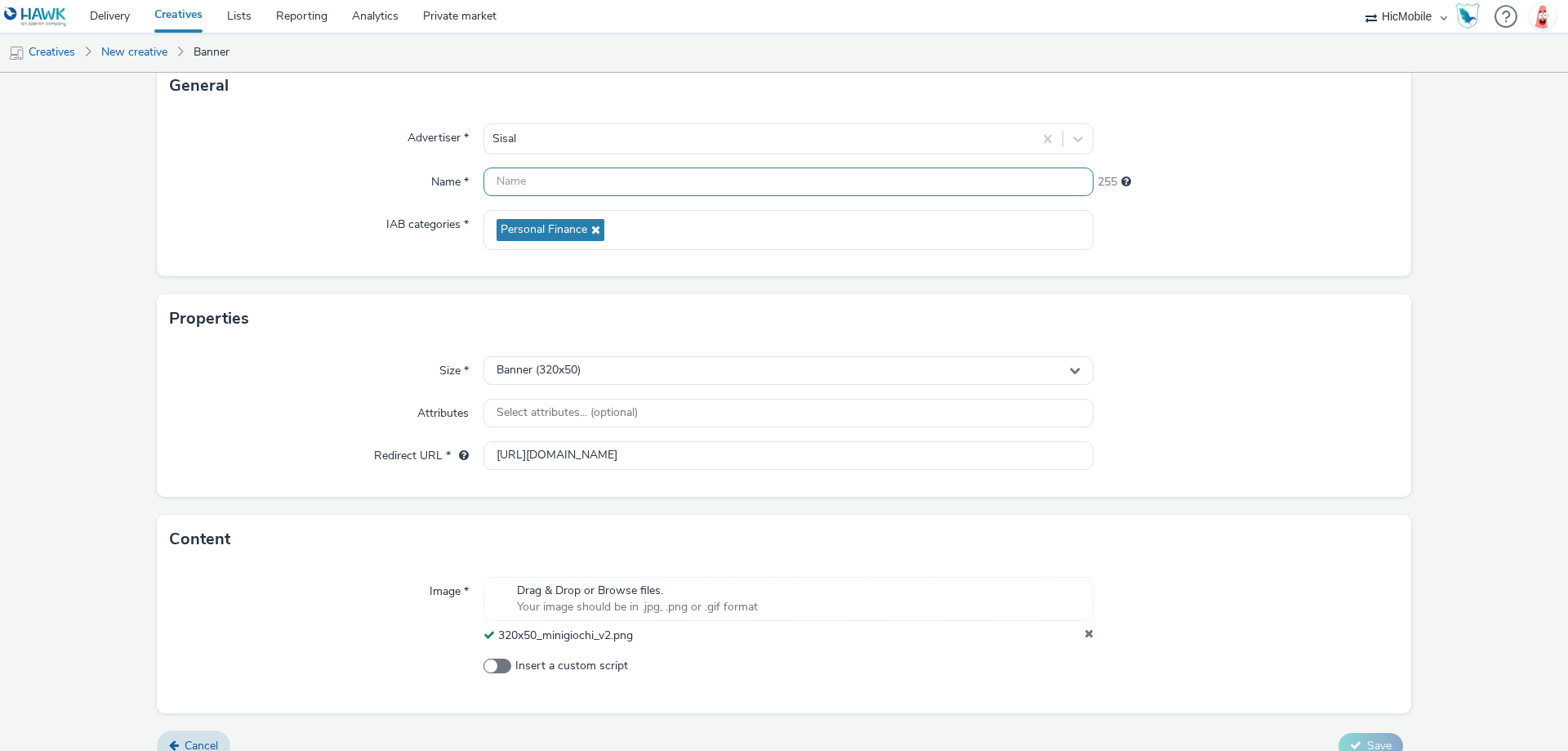
click at [558, 185] on input "text" at bounding box center [788, 182] width 610 height 28
paste input "320x50_minigiochi_v2"
type input "320x50_minigiochi_v2"
click at [1337, 253] on div "Advertiser * Sisal Name * 320x50_minigiochi_v2 235 IAB categories * Personal Fi…" at bounding box center [784, 193] width 1255 height 166
click at [990, 461] on input "[URL][DOMAIN_NAME]" at bounding box center [788, 455] width 610 height 28
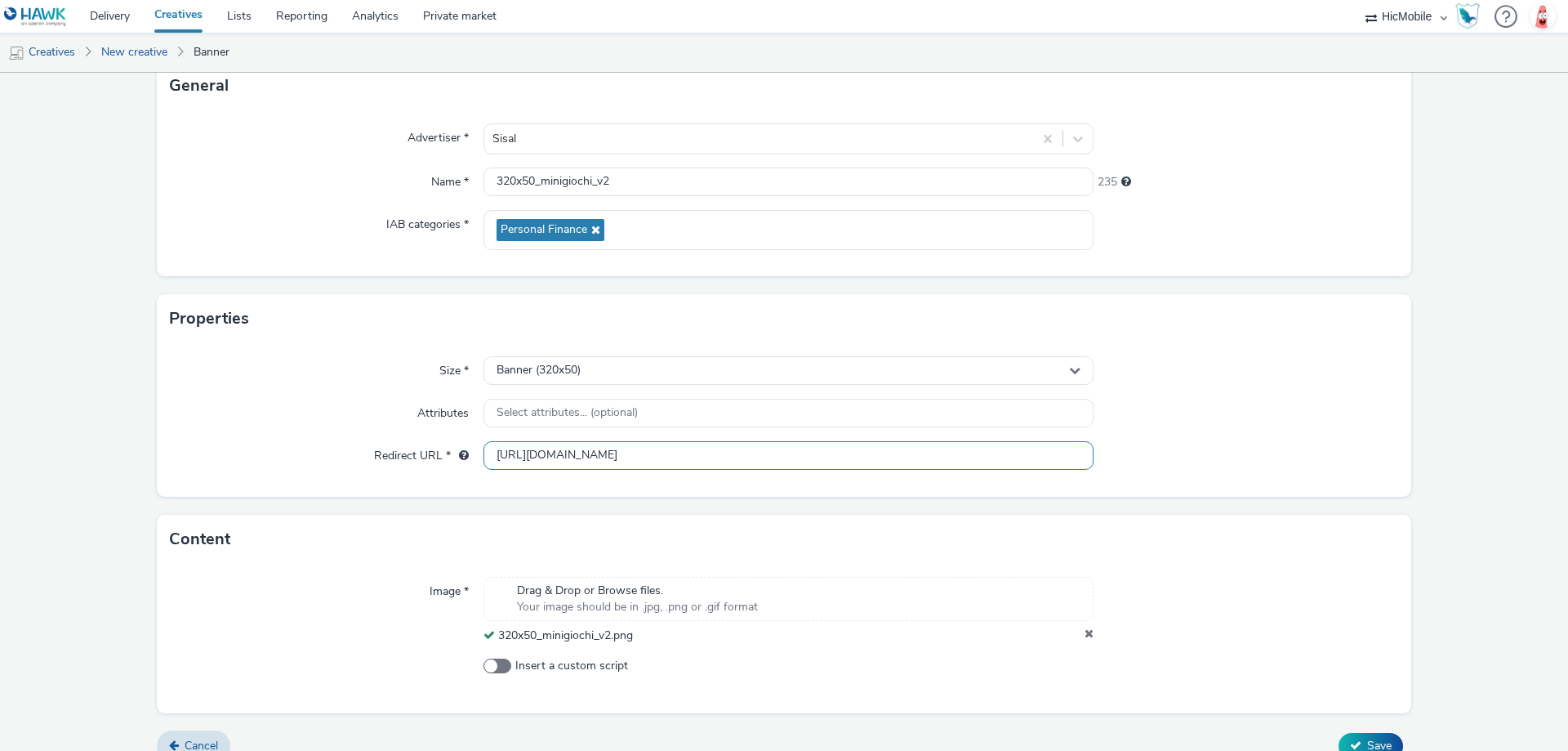
click at [990, 461] on input "[URL][DOMAIN_NAME]" at bounding box center [788, 455] width 610 height 28
click at [1362, 736] on button "Save" at bounding box center [1371, 746] width 65 height 27
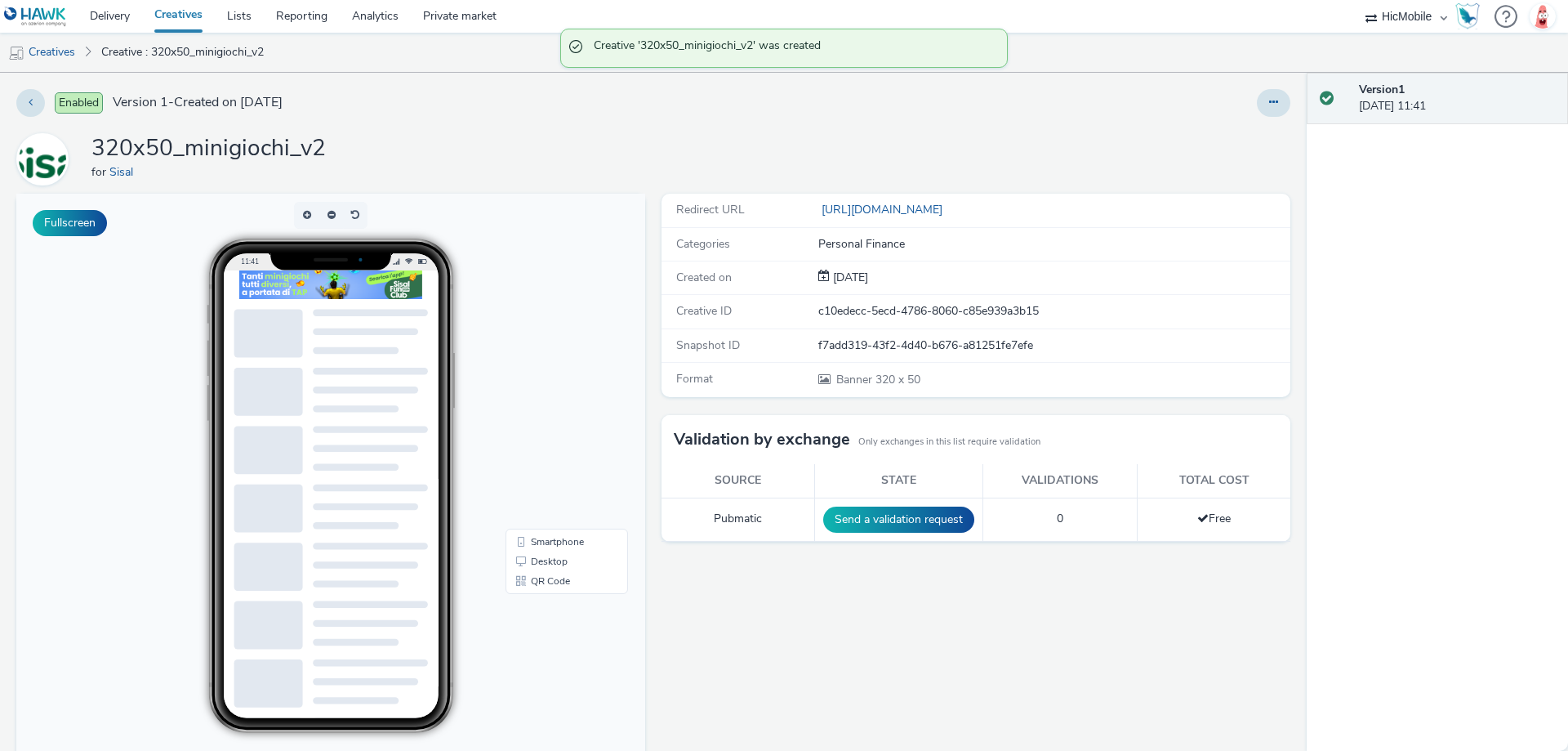
click at [12, 97] on div "Enabled Version 1 - Created on [DATE] 320x50_minigiochi_v2 for Sisal Fullscreen…" at bounding box center [653, 412] width 1307 height 678
click at [28, 104] on icon at bounding box center [30, 102] width 4 height 12
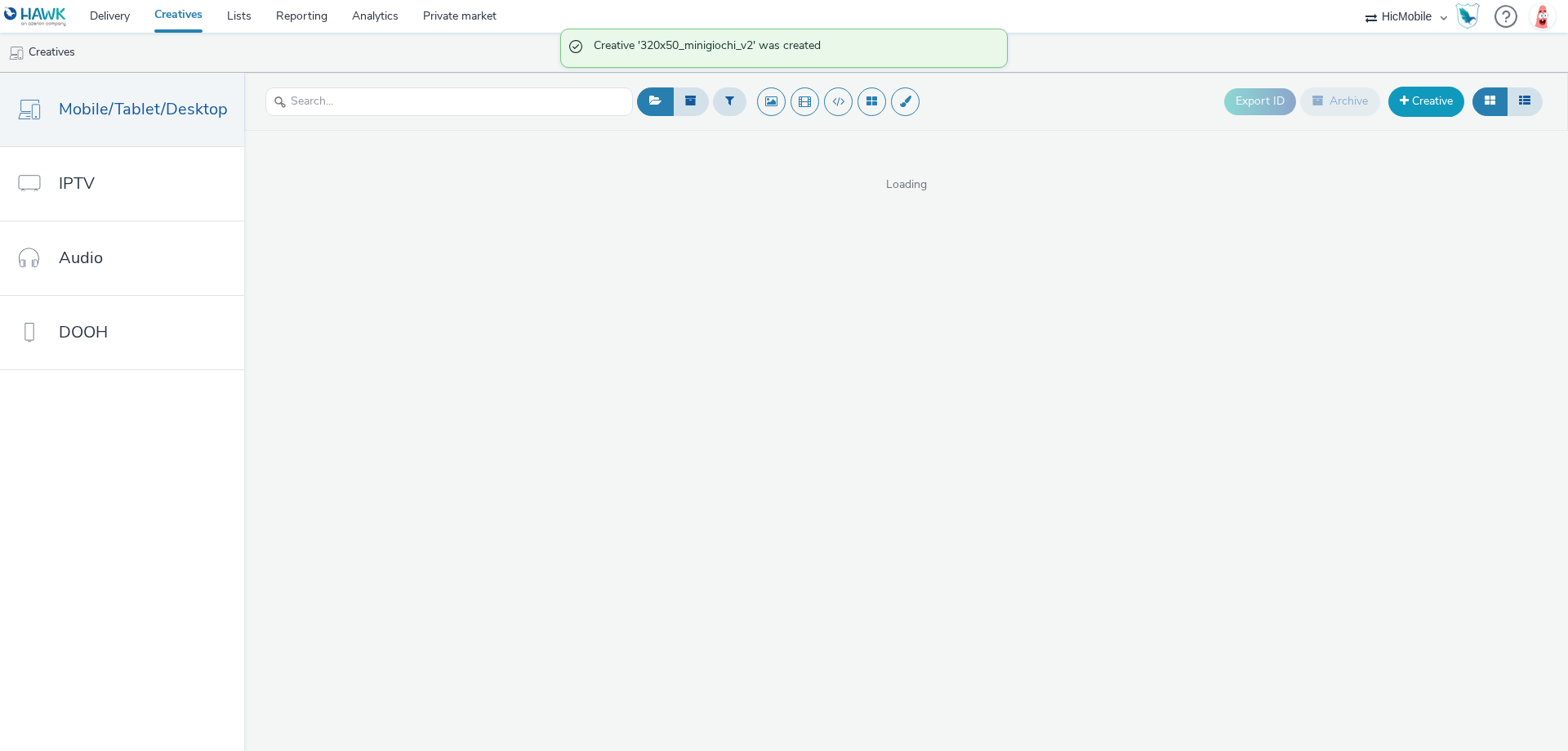
click at [1415, 112] on link "Creative" at bounding box center [1426, 101] width 76 height 29
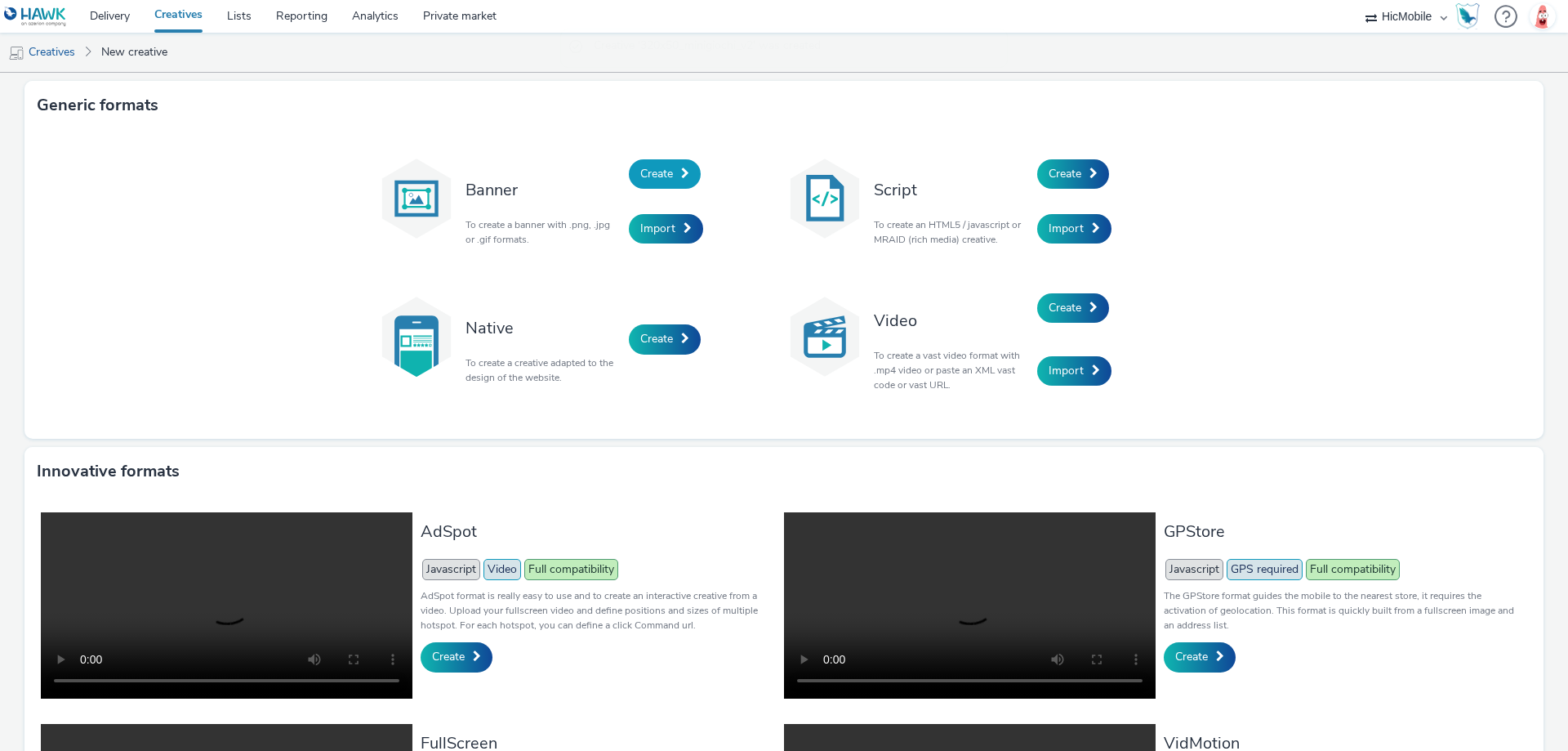
click at [671, 161] on link "Create" at bounding box center [664, 174] width 72 height 29
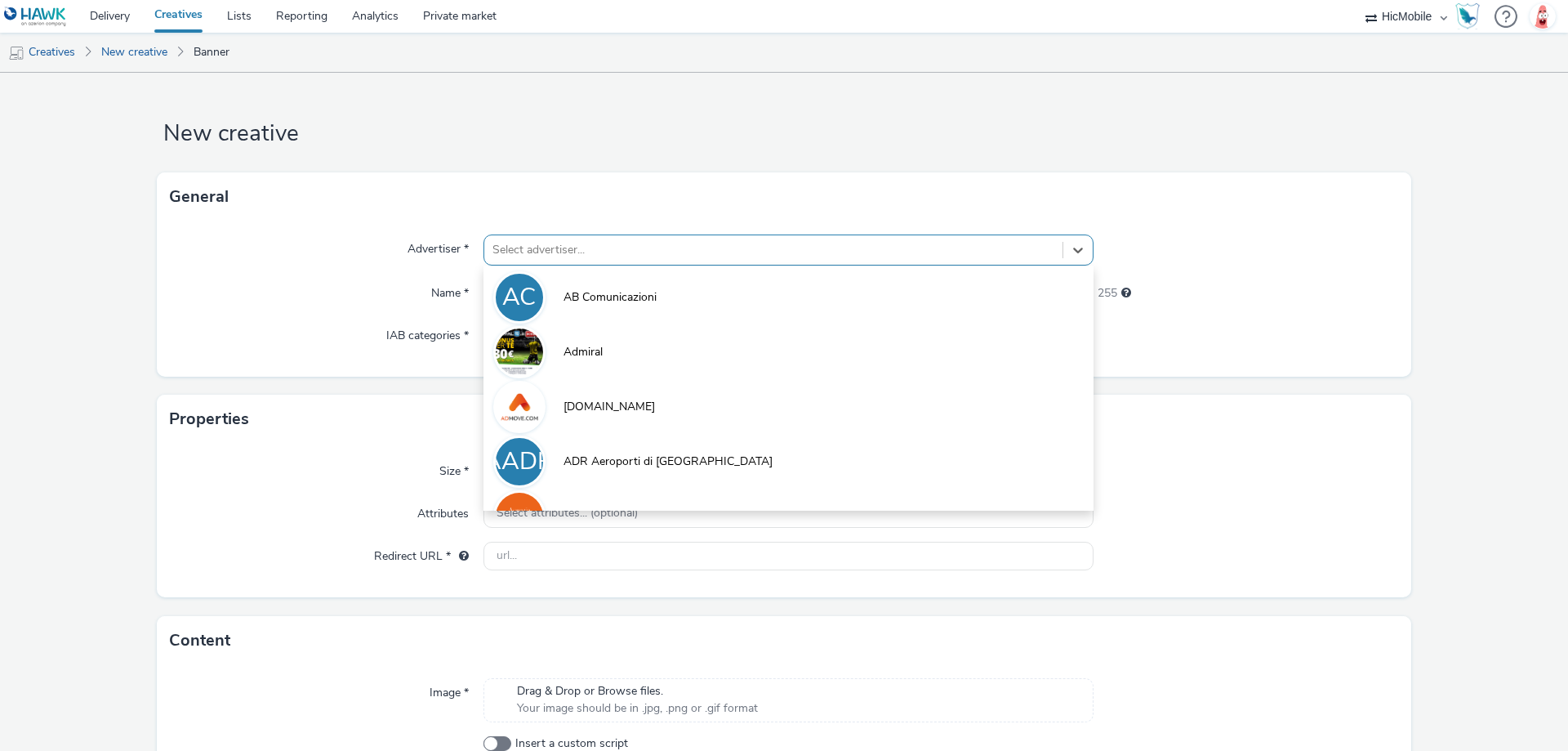
click at [637, 247] on div at bounding box center [773, 250] width 562 height 19
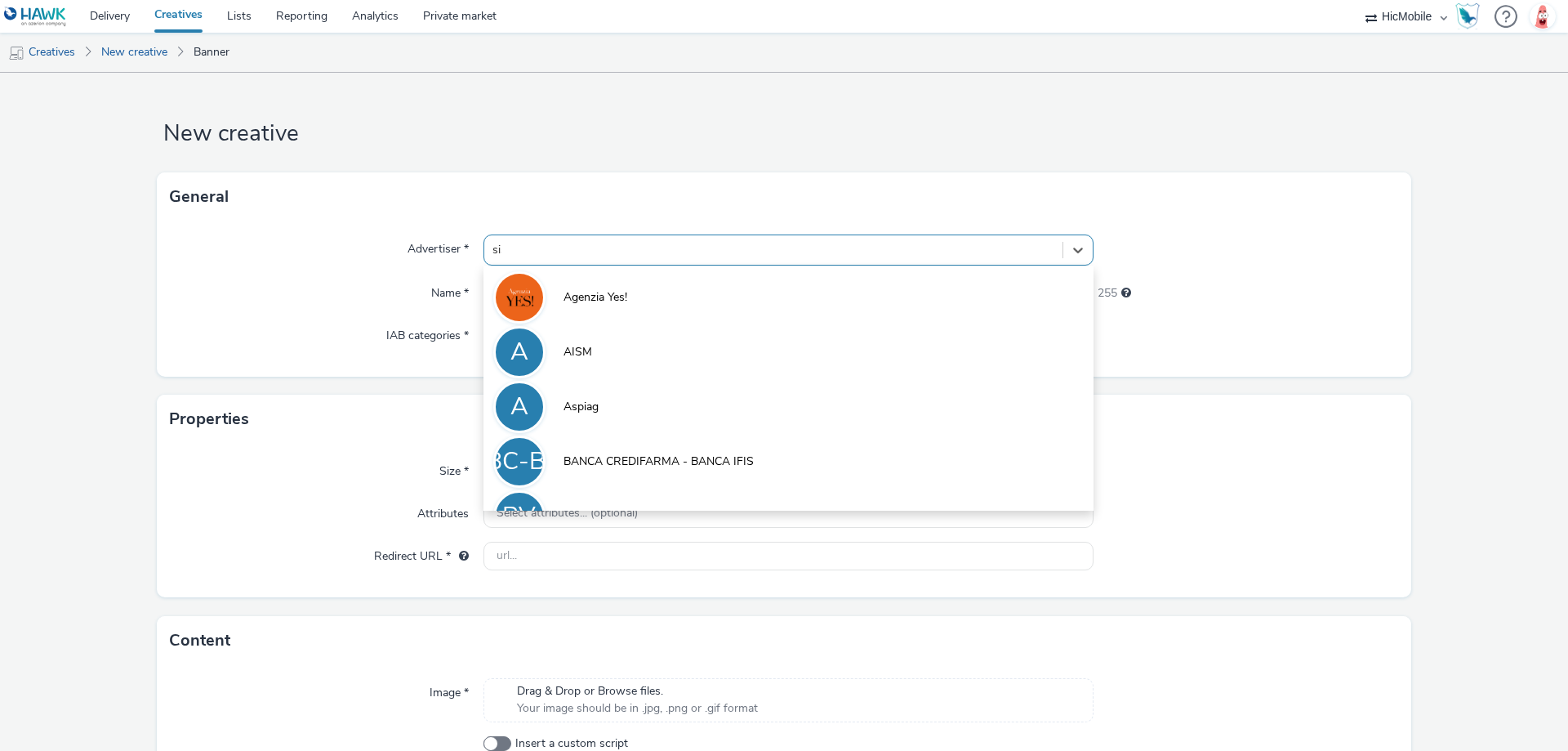
type input "sisa"
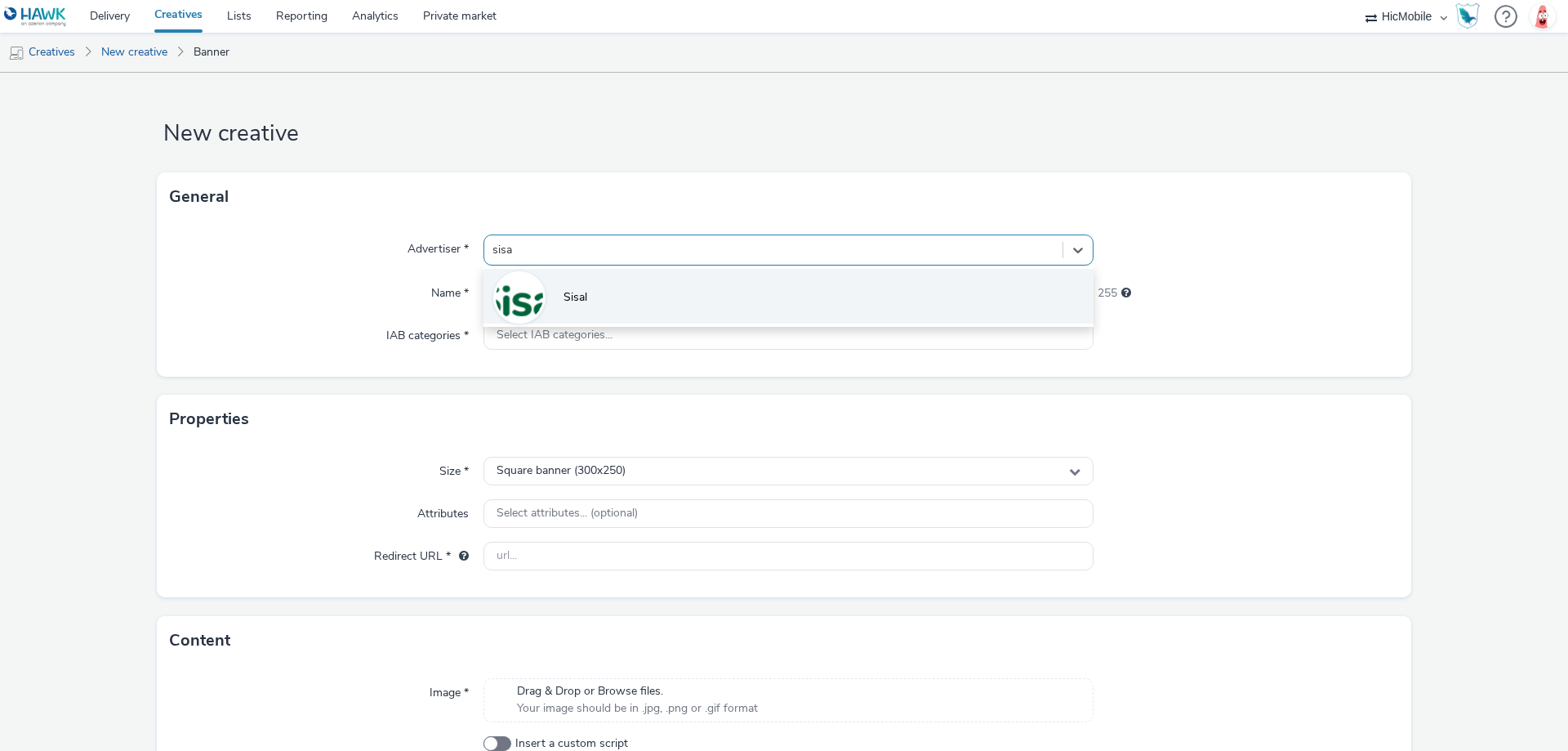
click at [627, 279] on li "Sisal" at bounding box center [788, 296] width 610 height 55
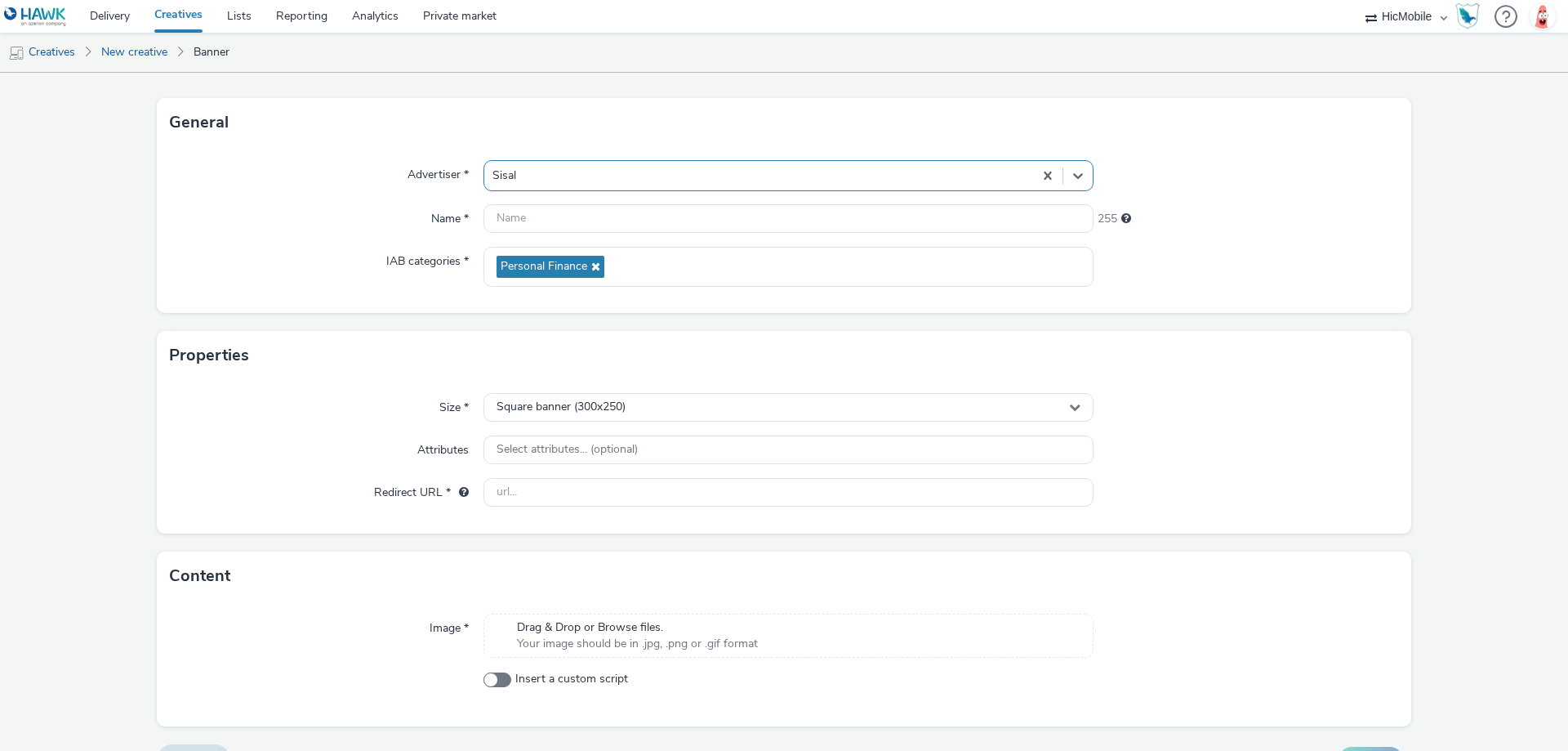
scroll to position [111, 0]
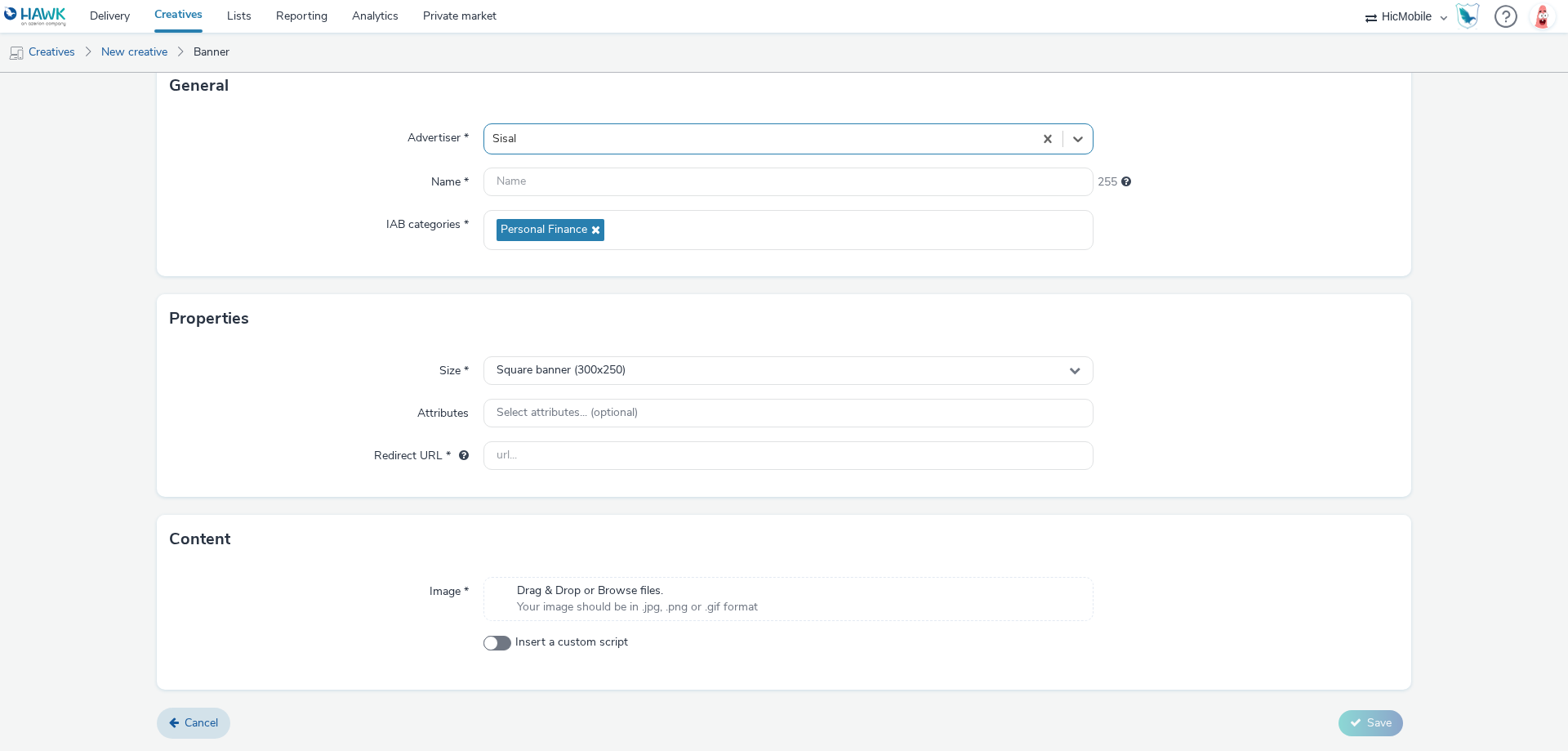
click at [618, 600] on span "Your image should be in .jpg, .png or .gif format" at bounding box center [637, 607] width 241 height 16
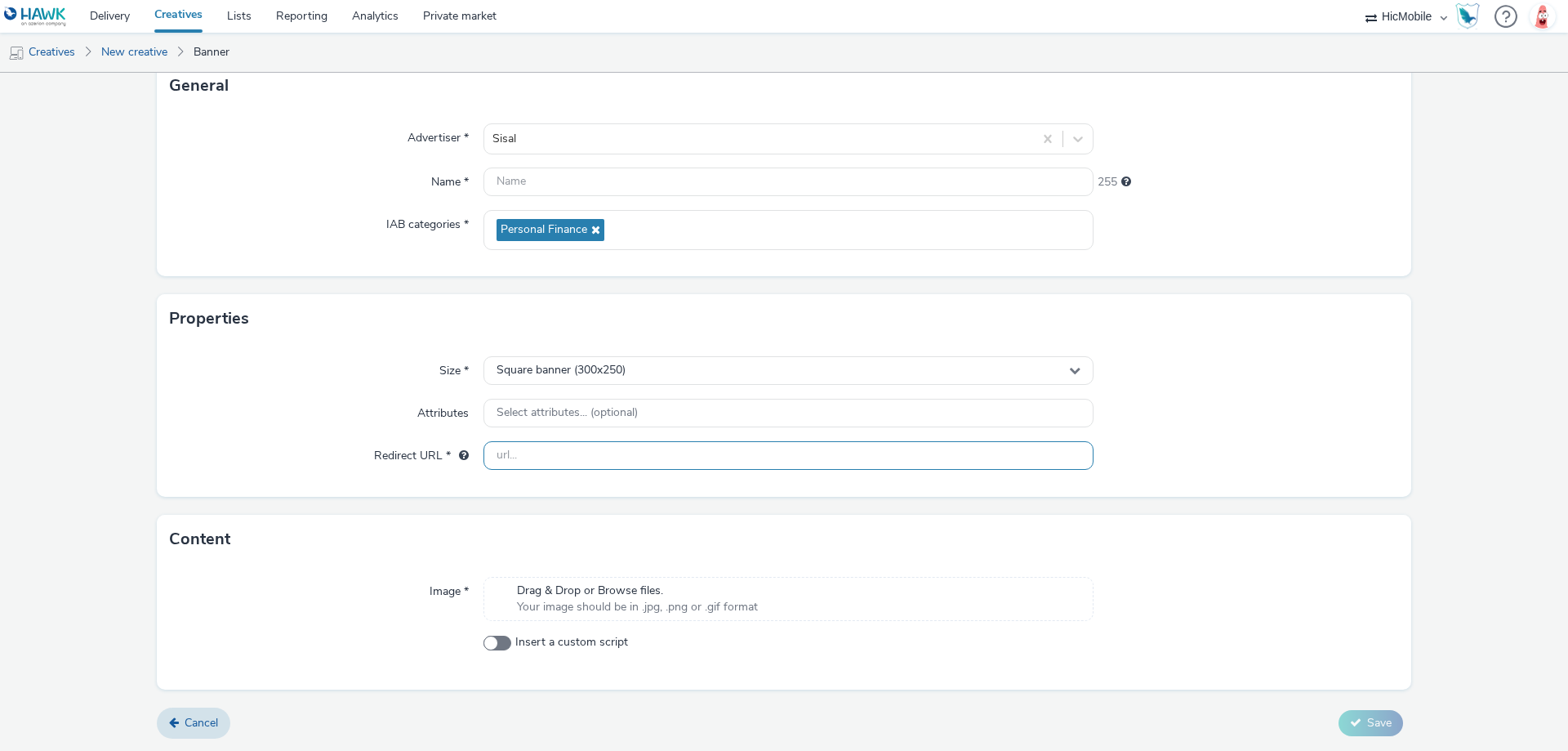
click at [664, 461] on input "text" at bounding box center [788, 455] width 610 height 28
paste input "[URL][DOMAIN_NAME]"
type input "[URL][DOMAIN_NAME]"
click at [658, 377] on div "Square banner (300x250)" at bounding box center [788, 370] width 610 height 28
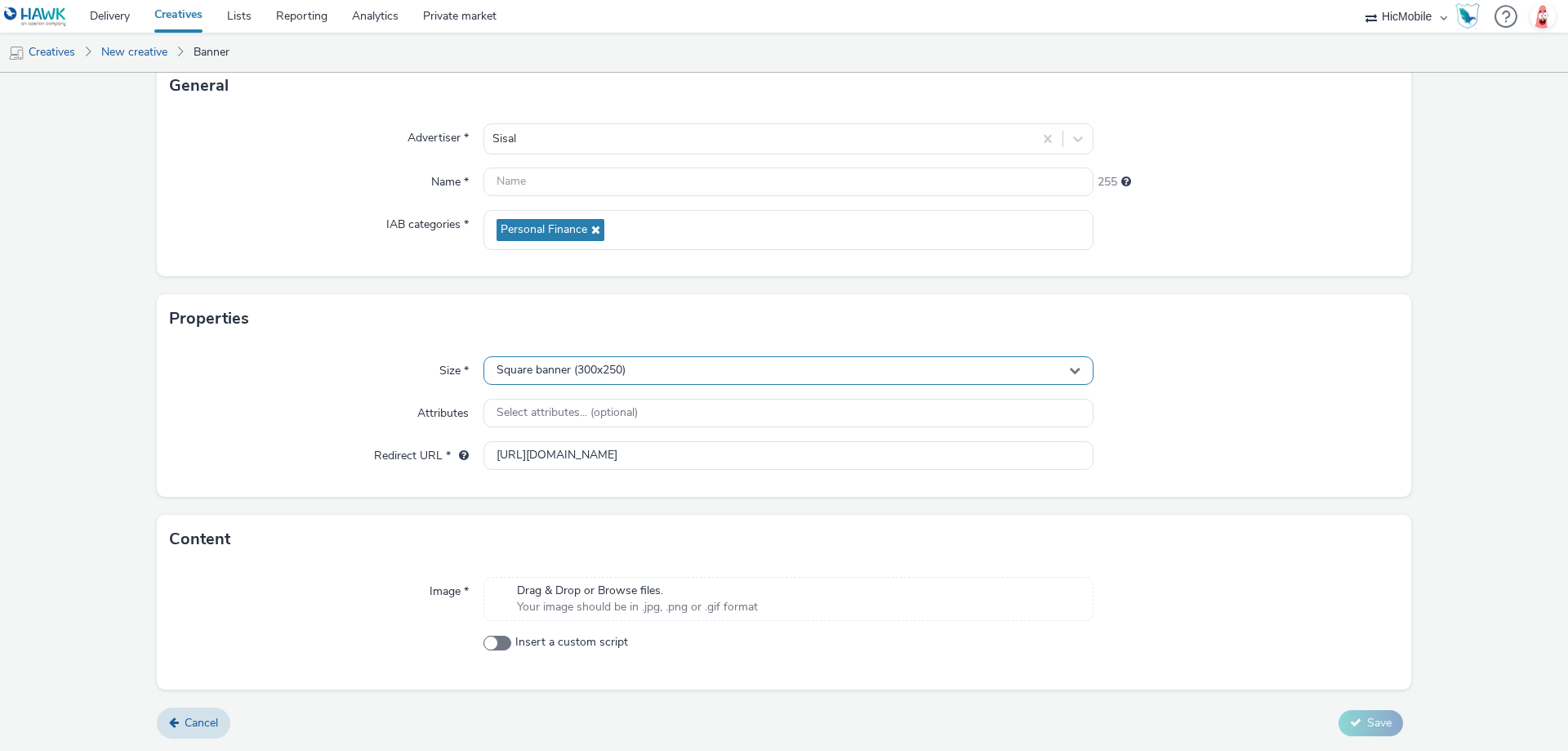
scroll to position [0, 0]
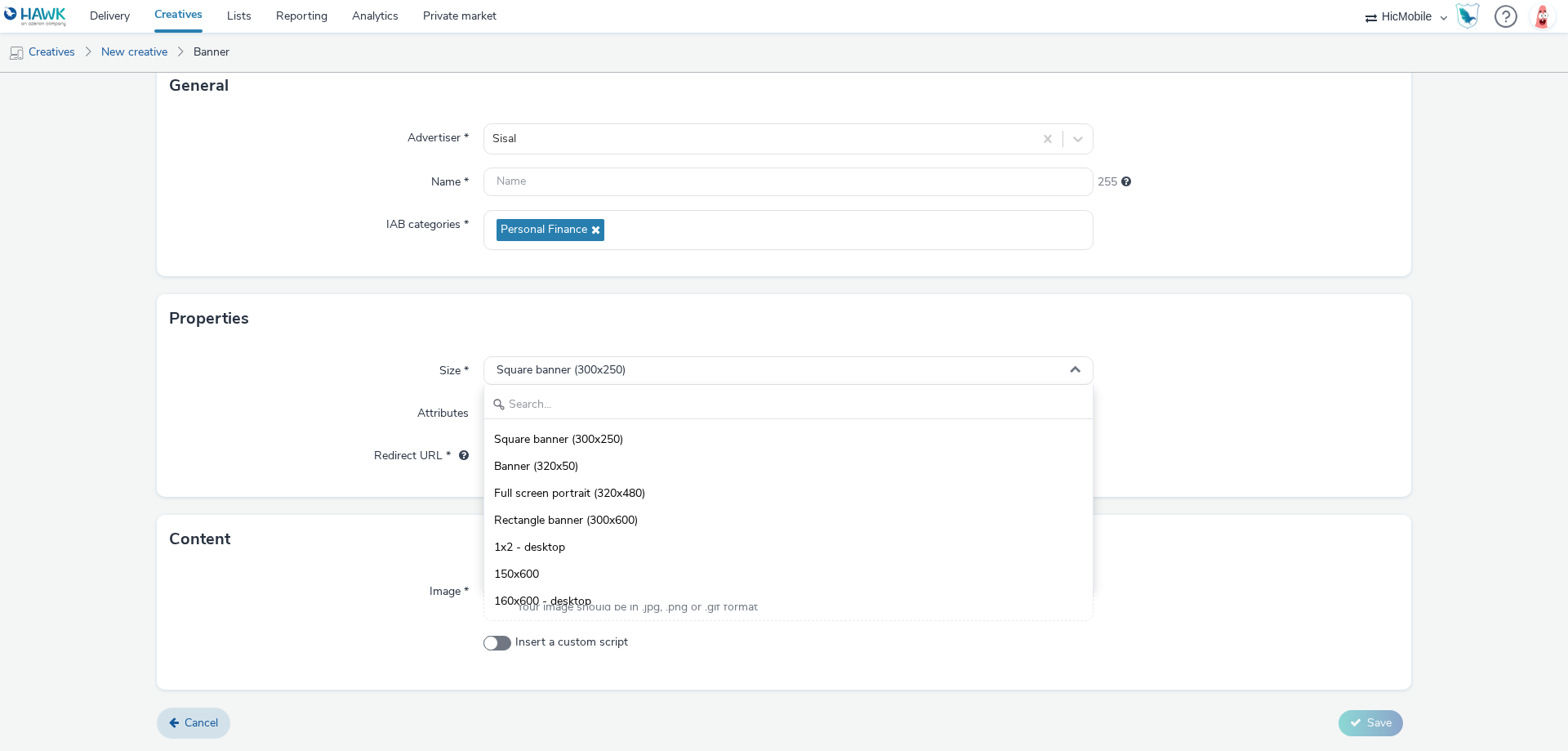
click at [646, 387] on div "Square banner (300x250) Banner (320x50) Full screen portrait (320x480) Rectangl…" at bounding box center [788, 486] width 610 height 205
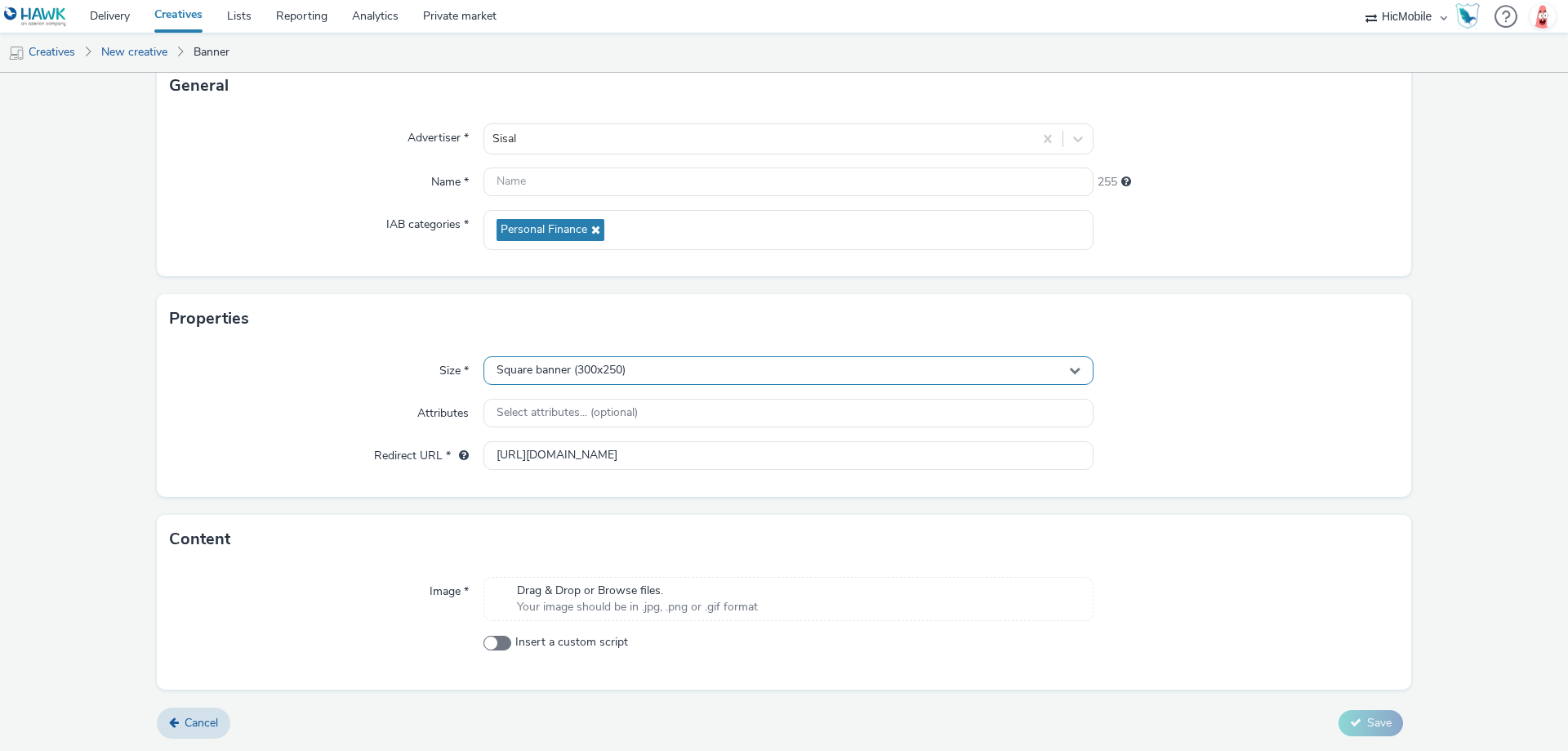
click at [645, 368] on div "Square banner (300x250)" at bounding box center [788, 370] width 610 height 28
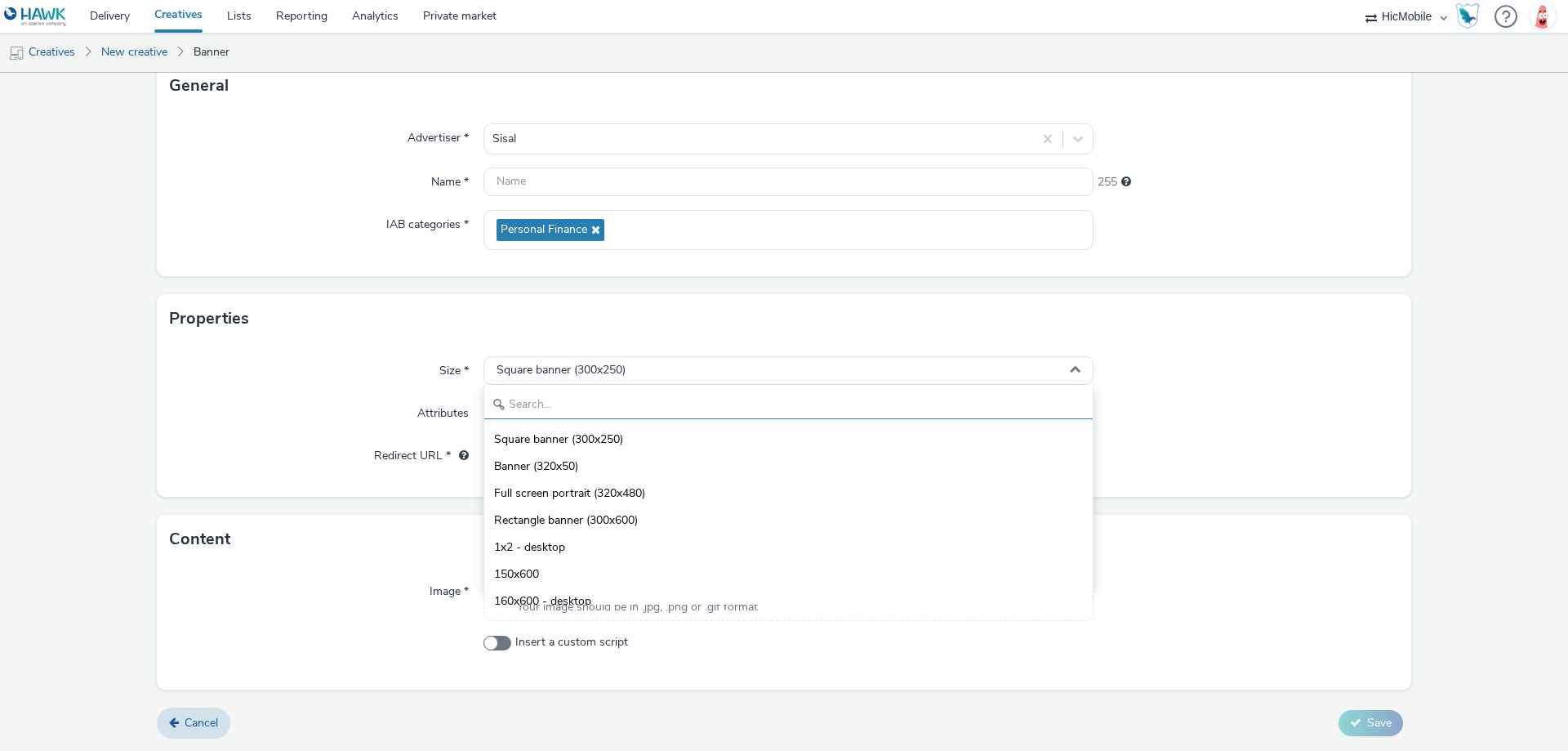
click at [653, 412] on input "text" at bounding box center [788, 405] width 608 height 28
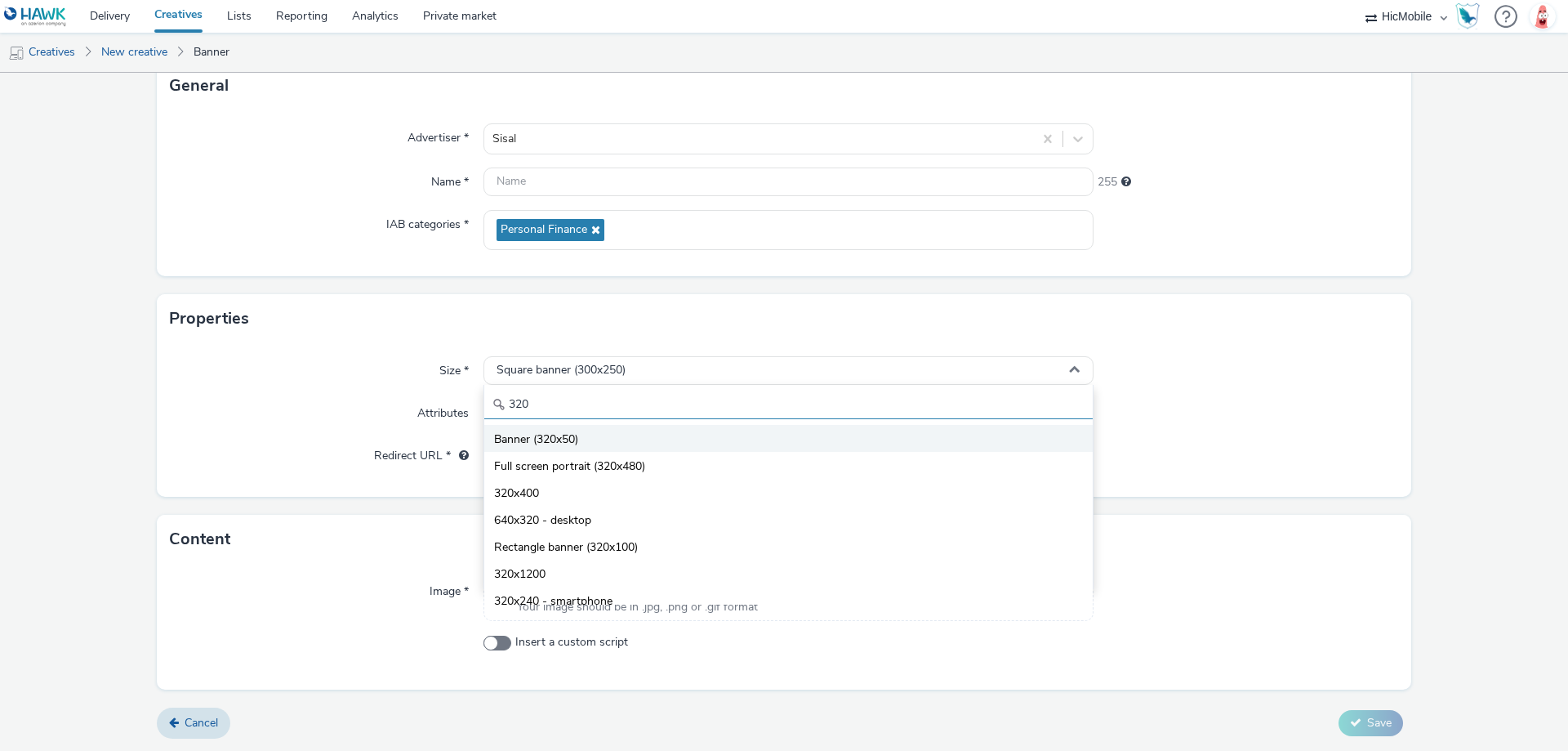
type input "320"
click at [660, 447] on li "Banner (320x50)" at bounding box center [788, 438] width 608 height 27
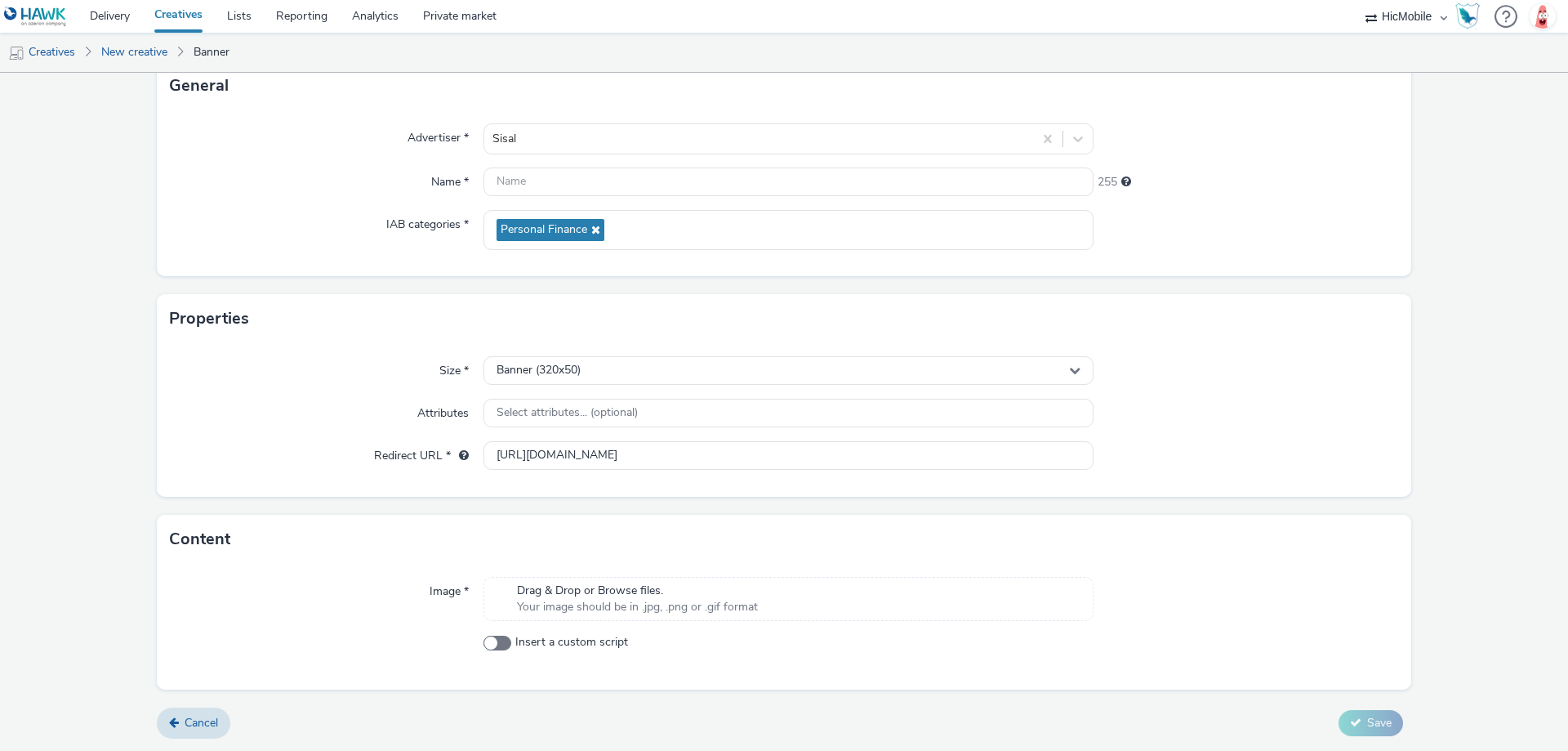
click at [645, 626] on div "Image * Drag & Drop or Browse files. Your image should be in .jpg, .png or .gif…" at bounding box center [784, 626] width 1255 height 126
click at [643, 600] on span "Your image should be in .jpg, .png or .gif format" at bounding box center [637, 607] width 241 height 16
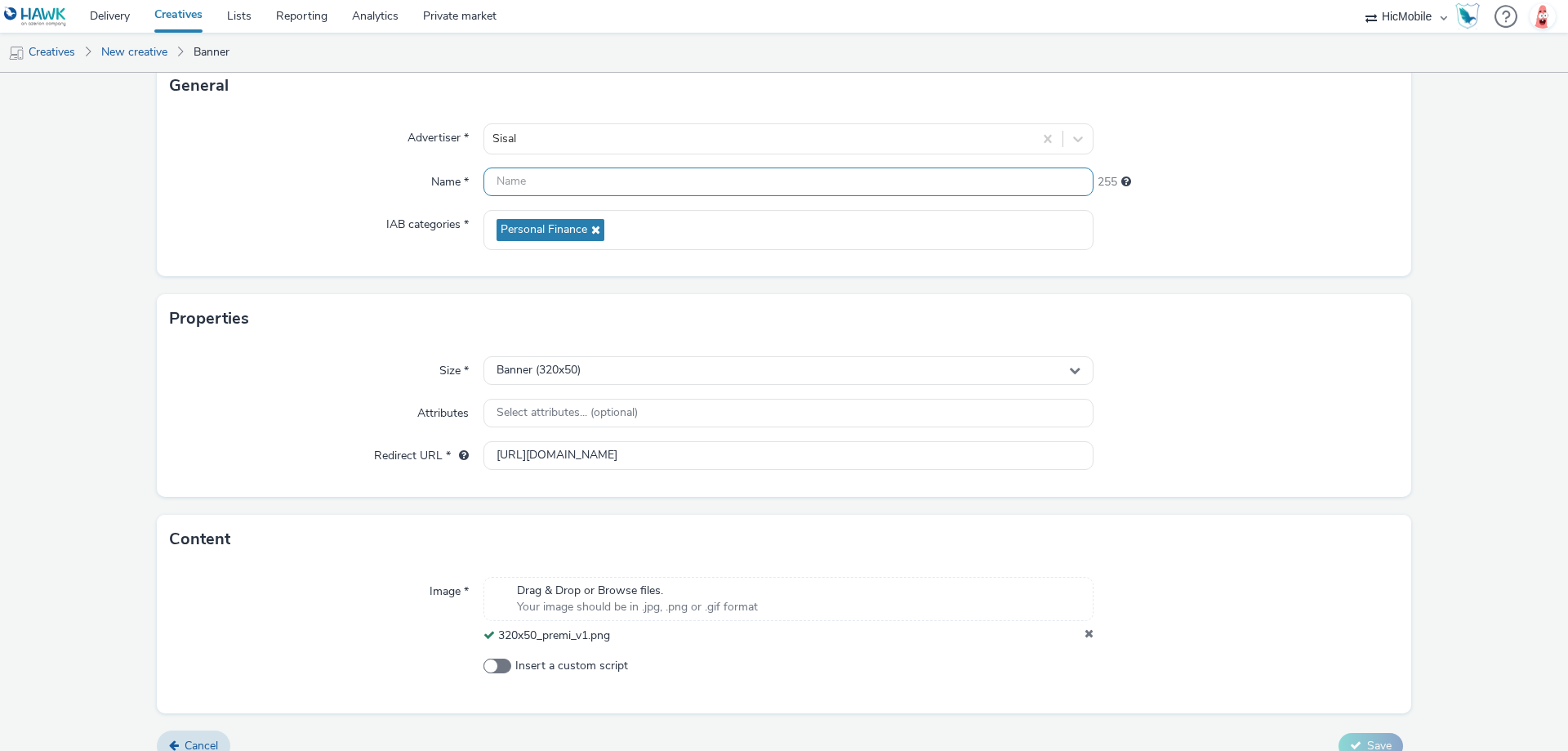
drag, startPoint x: 512, startPoint y: 184, endPoint x: 524, endPoint y: 187, distance: 12.4
click at [513, 184] on input "text" at bounding box center [788, 182] width 610 height 28
paste input "320x50_premi_v1"
type input "320x50_premi_v1"
click at [974, 456] on input "[URL][DOMAIN_NAME]" at bounding box center [788, 455] width 610 height 28
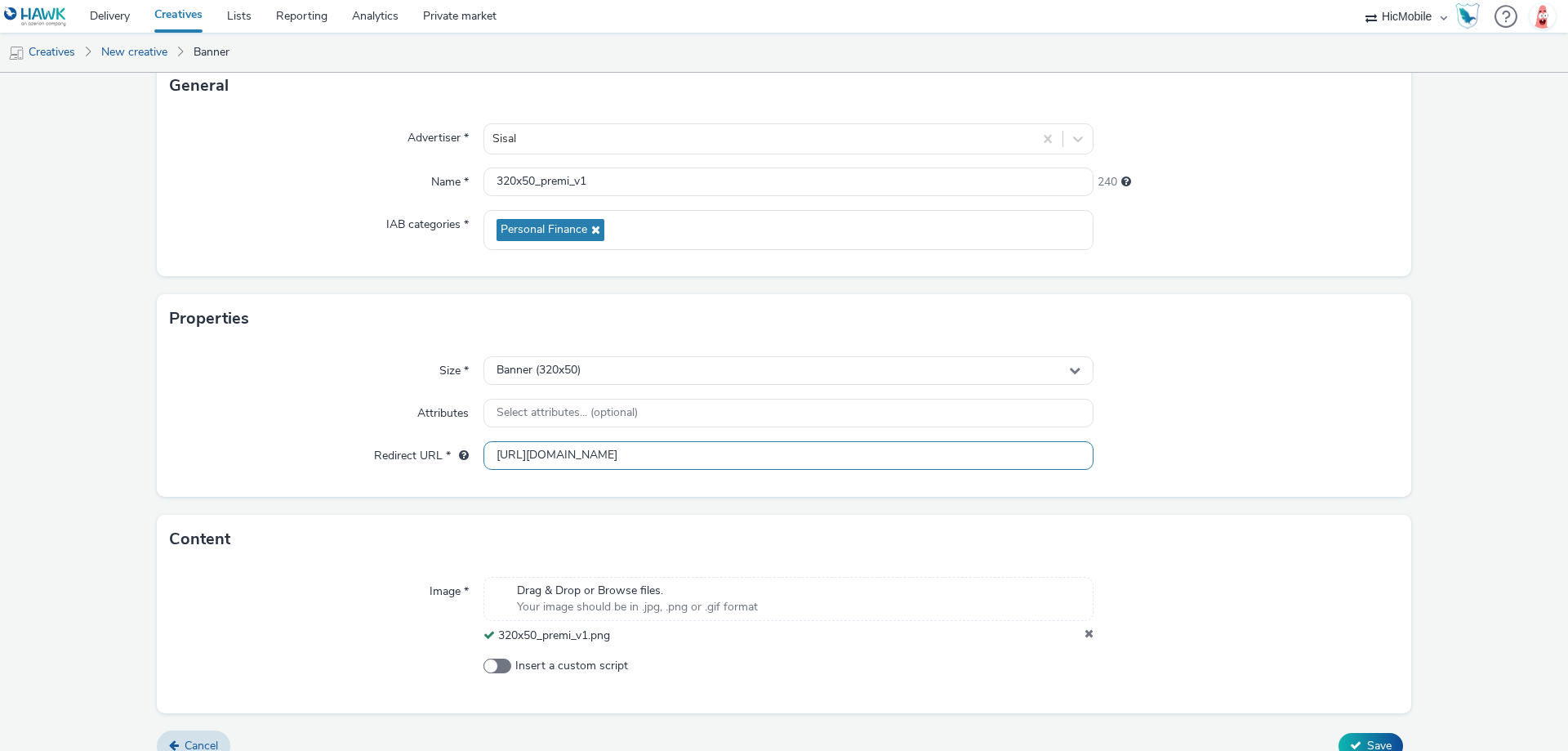
click at [974, 456] on input "[URL][DOMAIN_NAME]" at bounding box center [788, 455] width 610 height 28
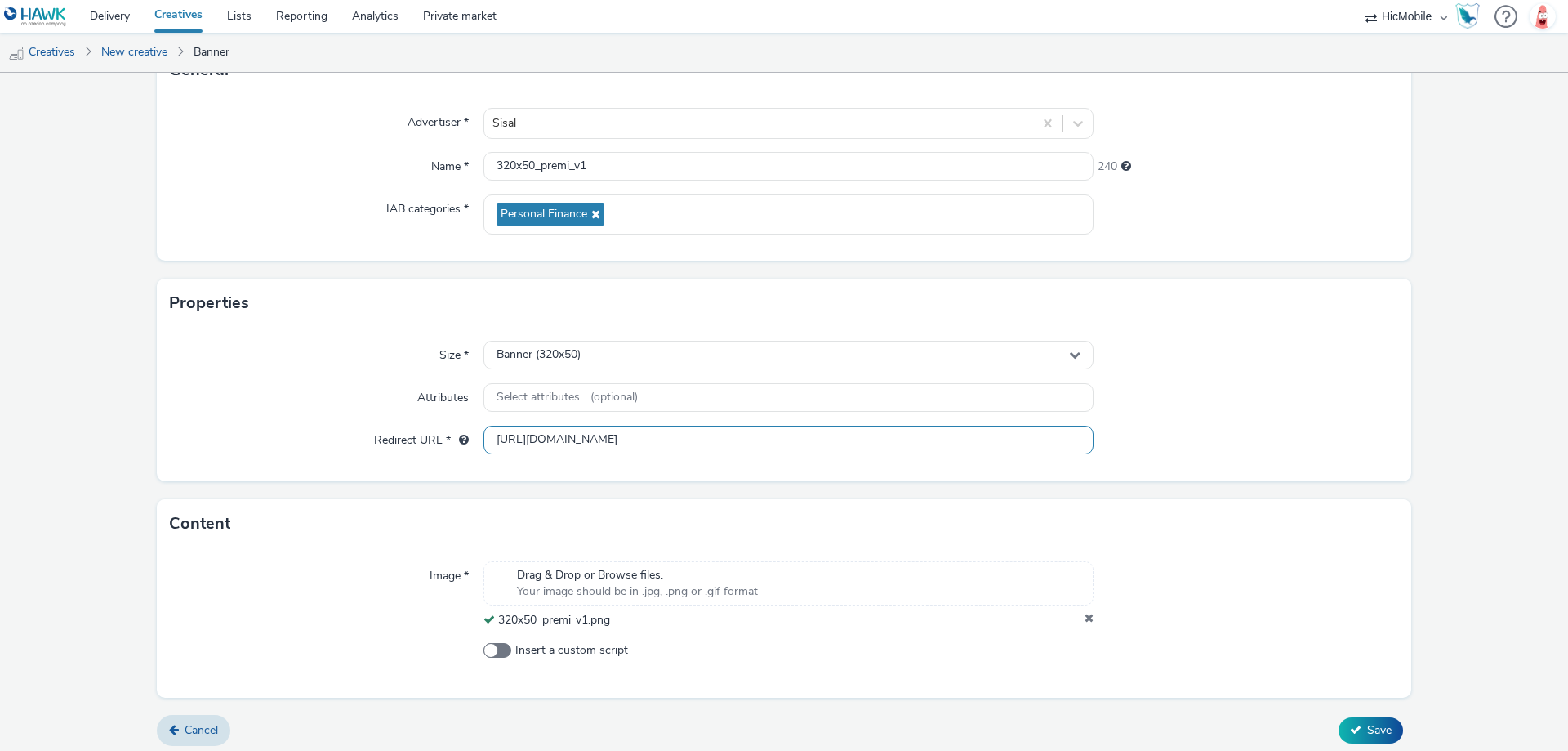
scroll to position [134, 0]
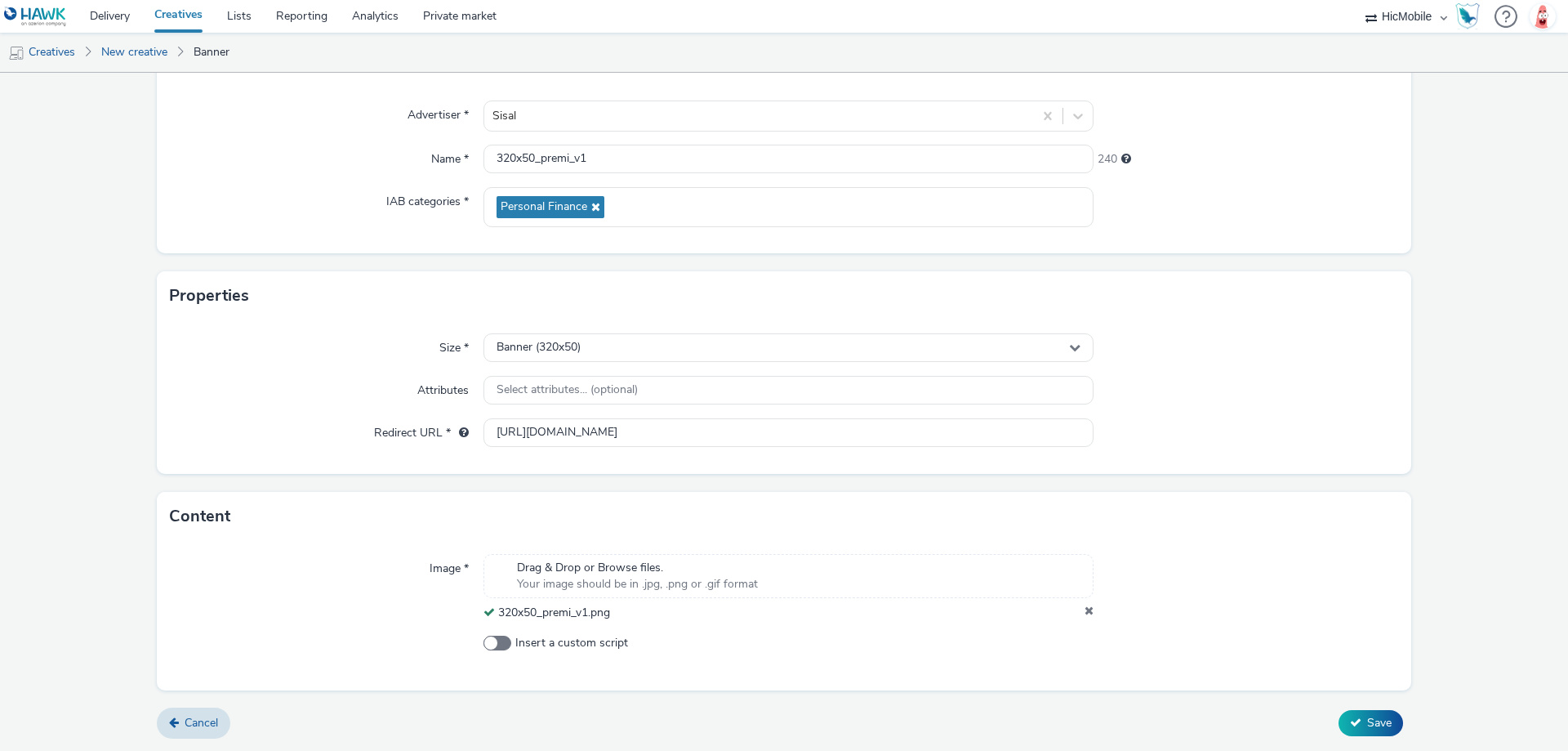
click at [1395, 713] on div "Cancel Save" at bounding box center [784, 723] width 1255 height 29
click at [1385, 722] on button "Save" at bounding box center [1371, 724] width 65 height 27
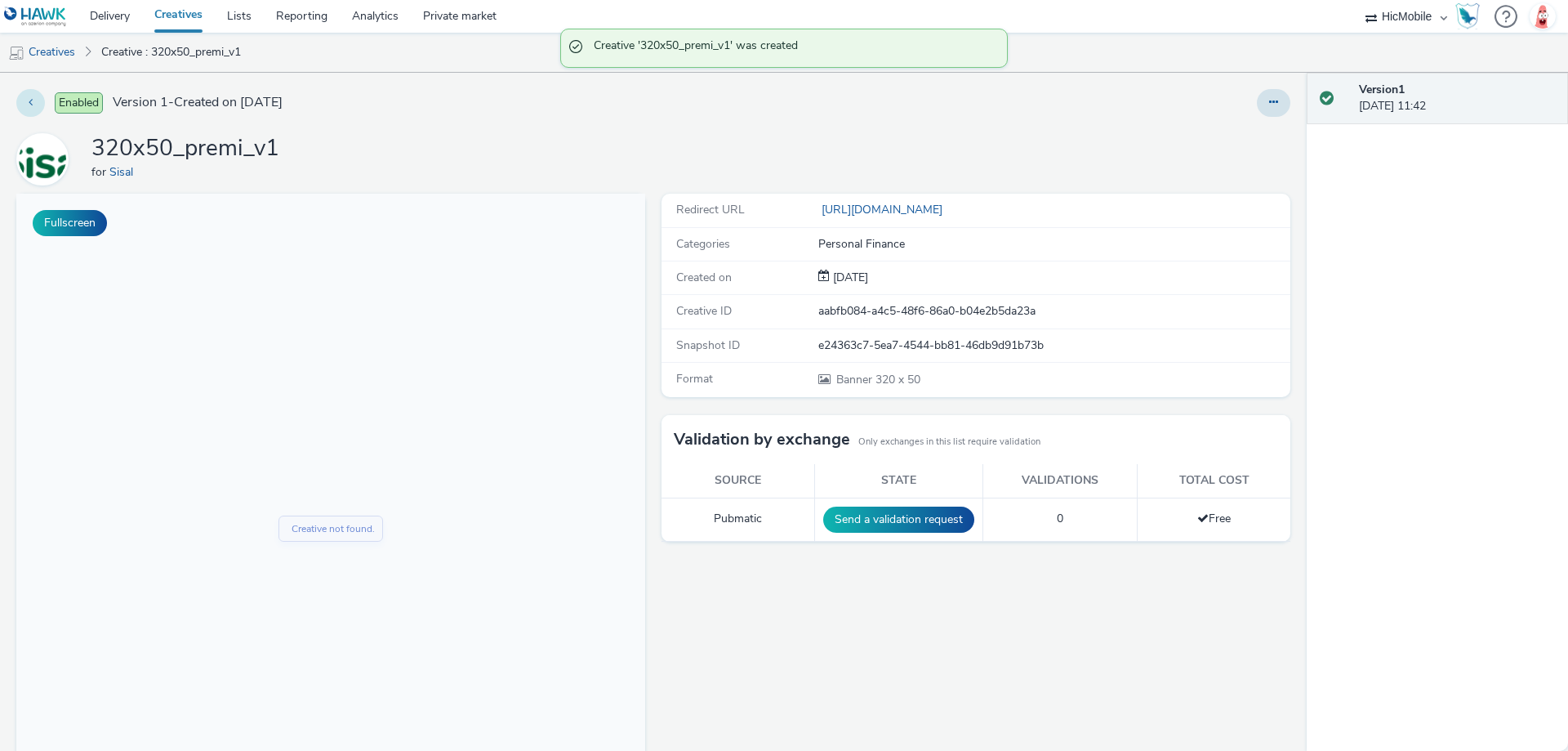
click at [32, 100] on icon at bounding box center [30, 102] width 4 height 12
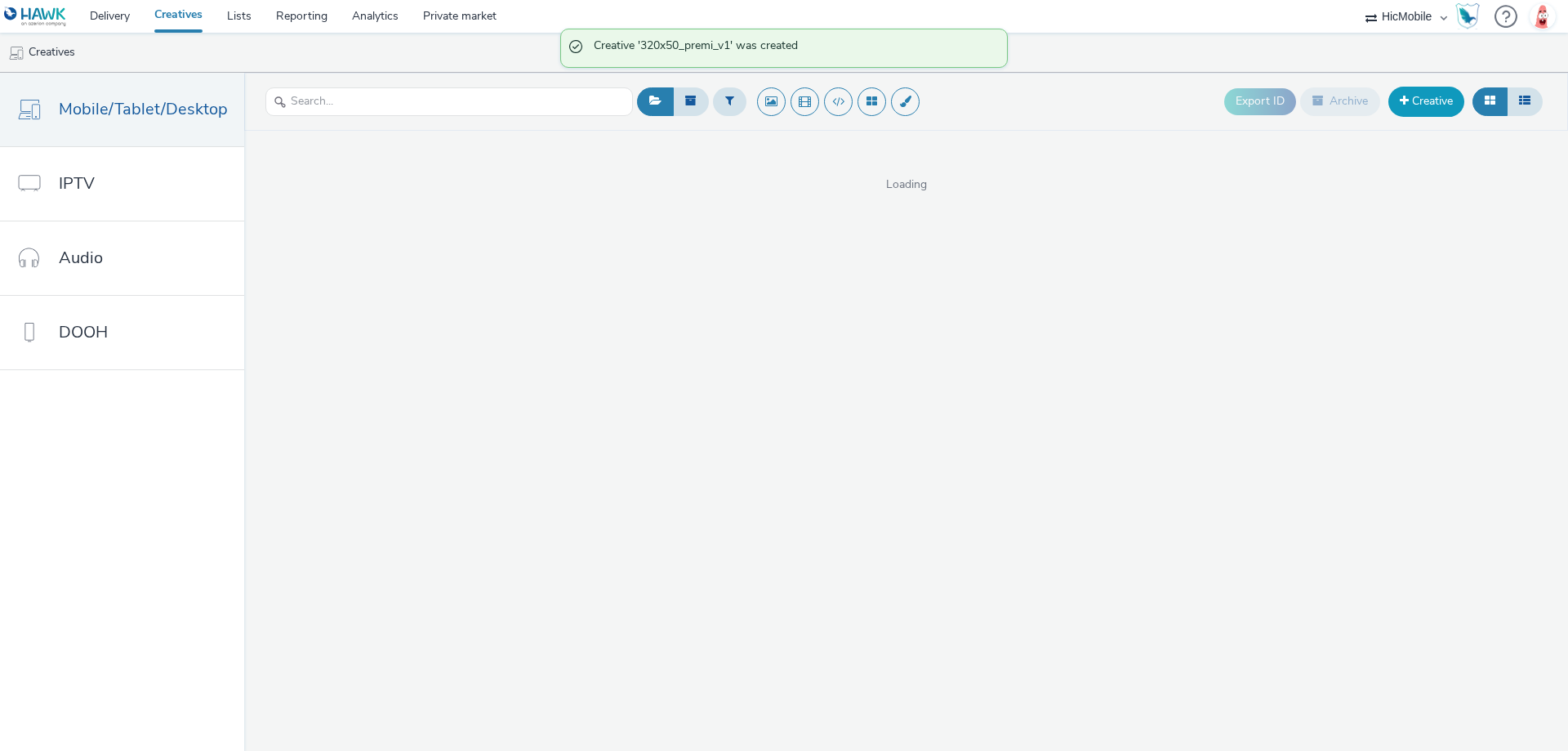
click at [1419, 106] on link "Creative" at bounding box center [1426, 101] width 76 height 29
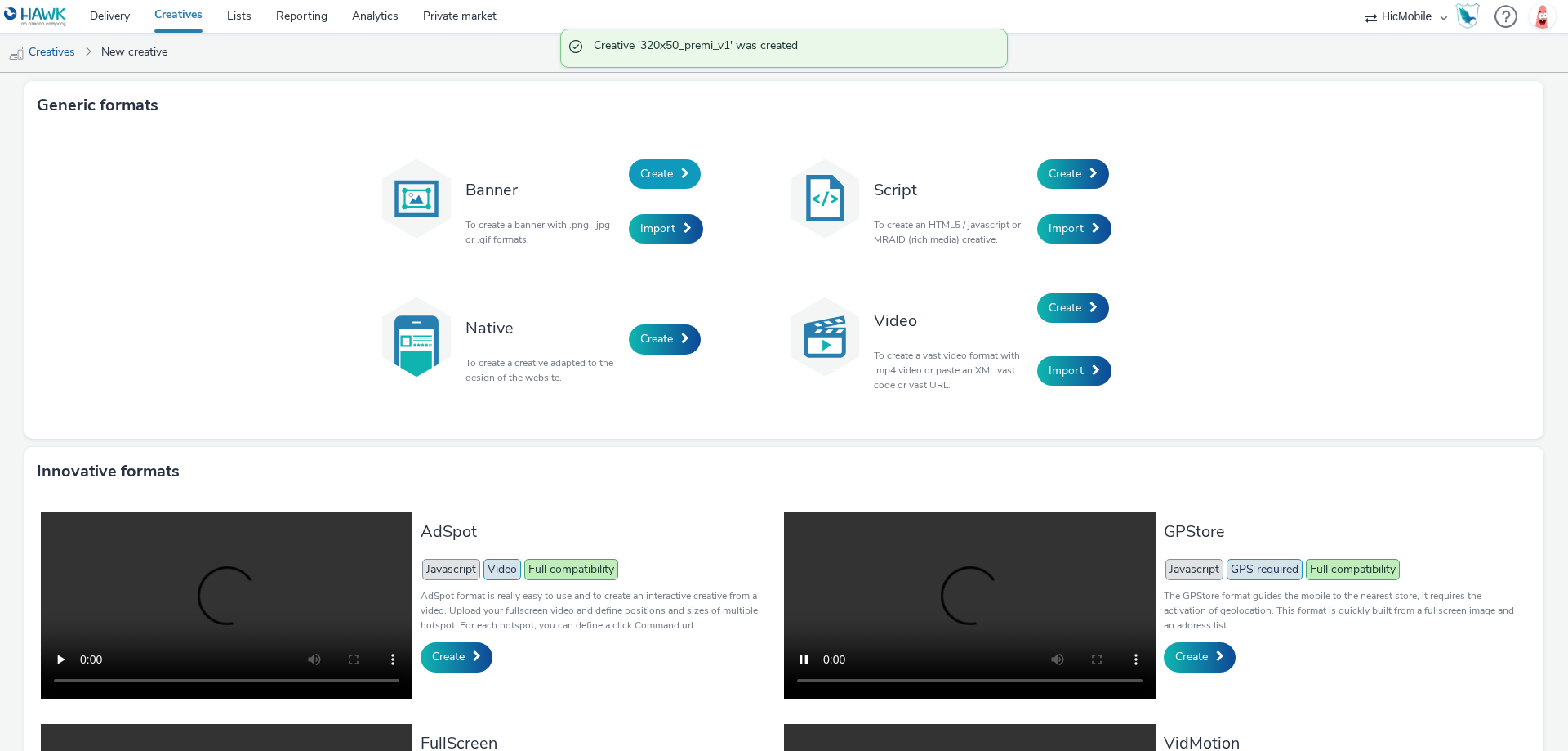
click at [647, 188] on link "Create" at bounding box center [664, 174] width 72 height 29
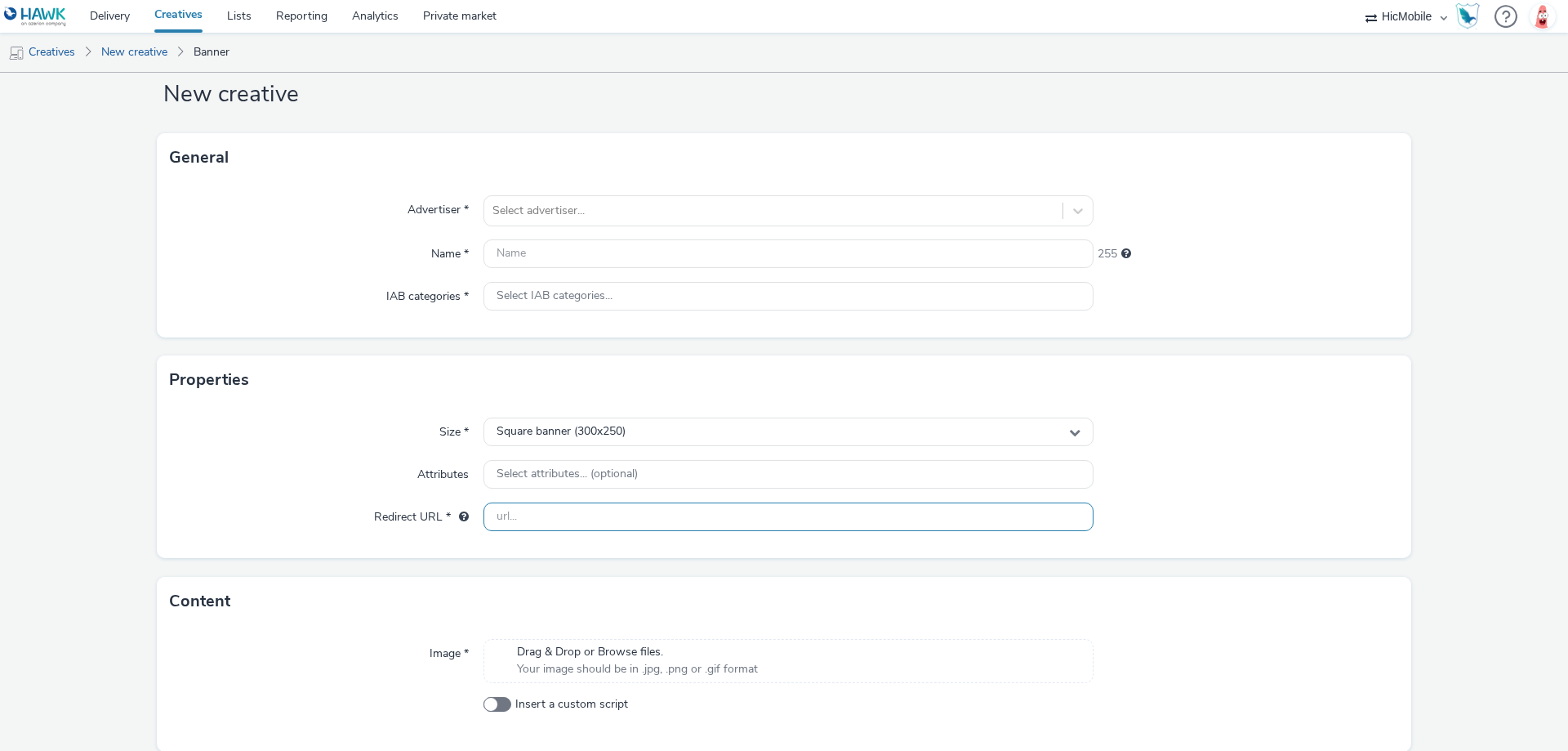
scroll to position [100, 0]
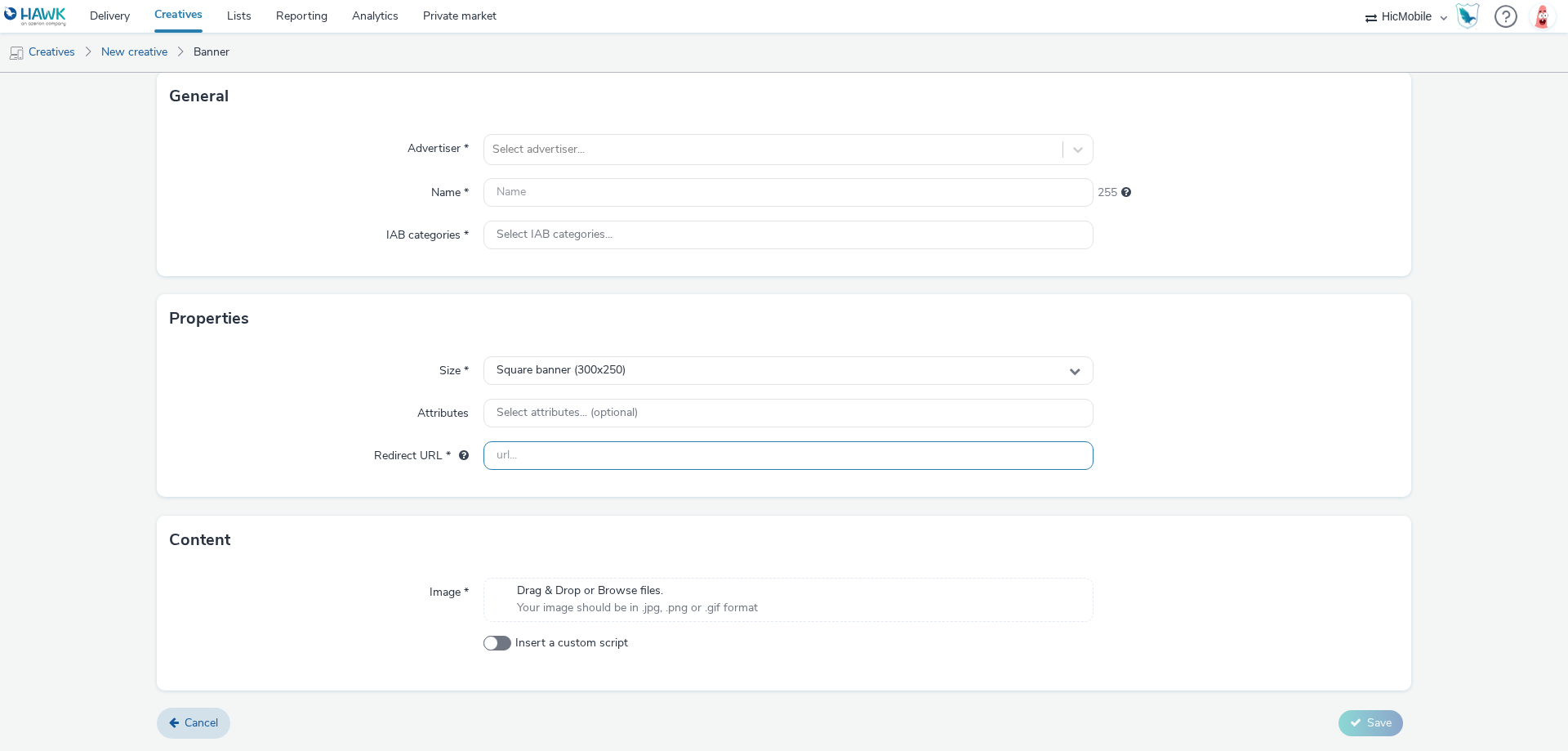
click at [625, 467] on input "text" at bounding box center [788, 455] width 610 height 28
paste input "[URL][DOMAIN_NAME]"
type input "[URL][DOMAIN_NAME]"
drag, startPoint x: 625, startPoint y: 363, endPoint x: 625, endPoint y: 374, distance: 11.0
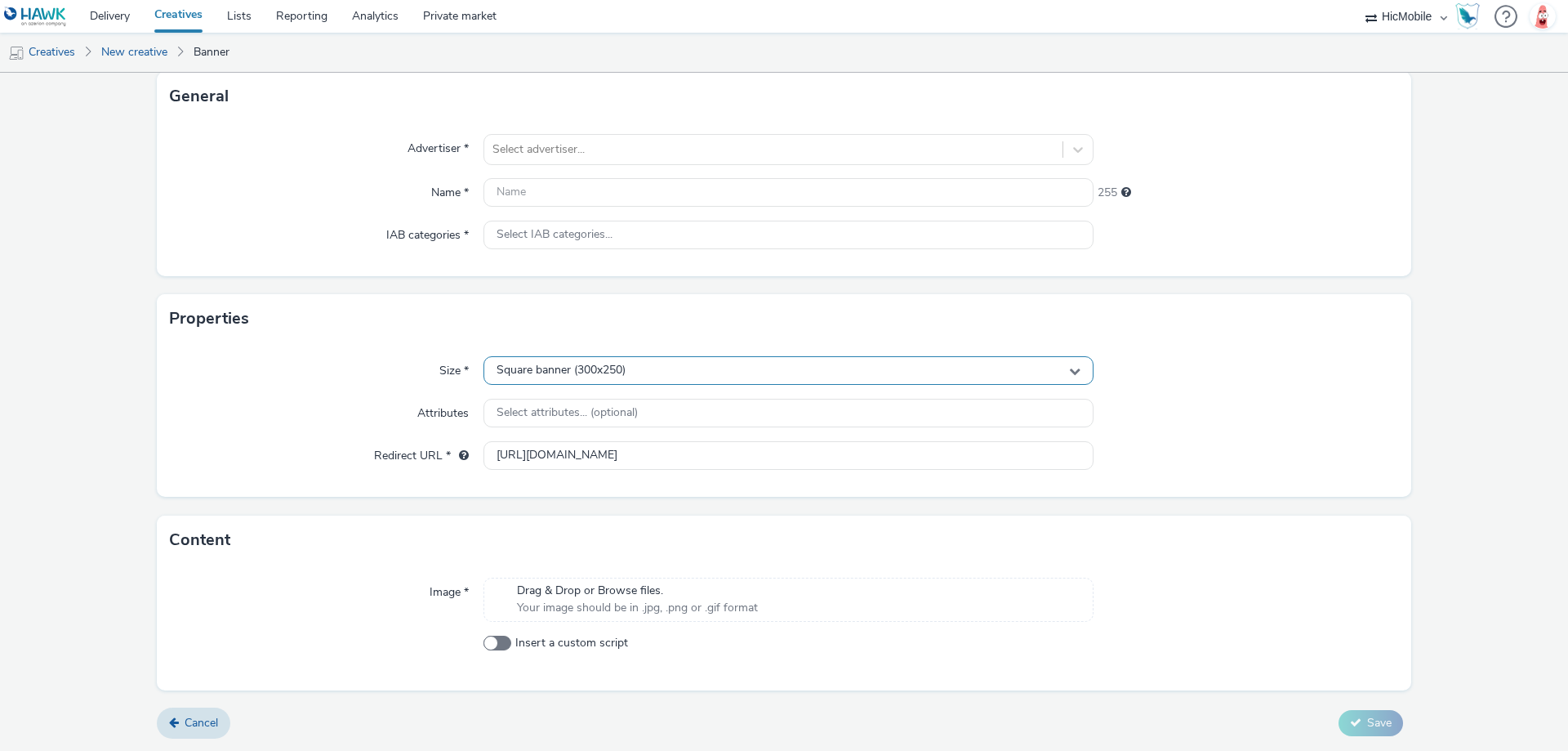
click at [626, 363] on div "Square banner (300x250)" at bounding box center [788, 370] width 610 height 28
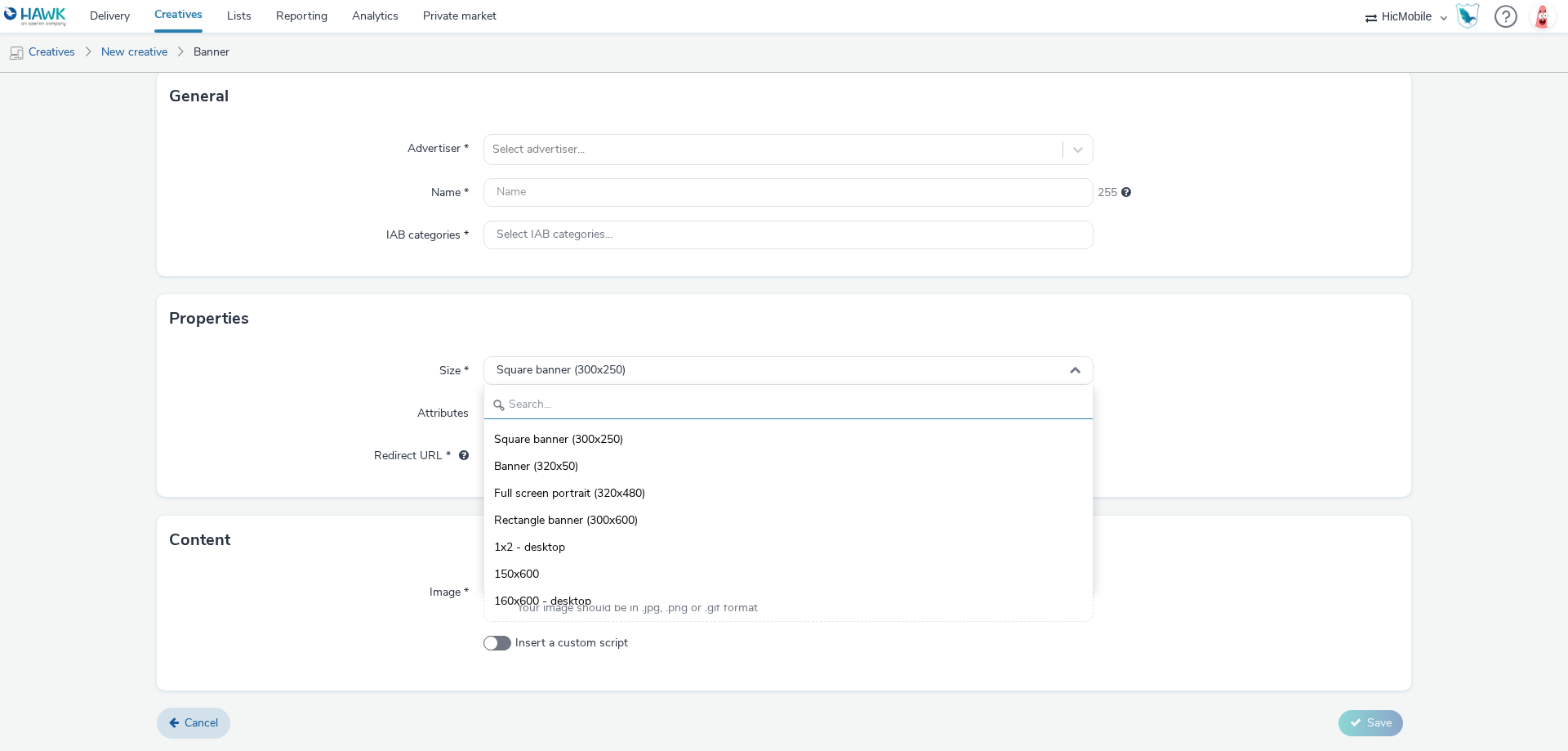
click at [622, 412] on input "text" at bounding box center [788, 405] width 608 height 28
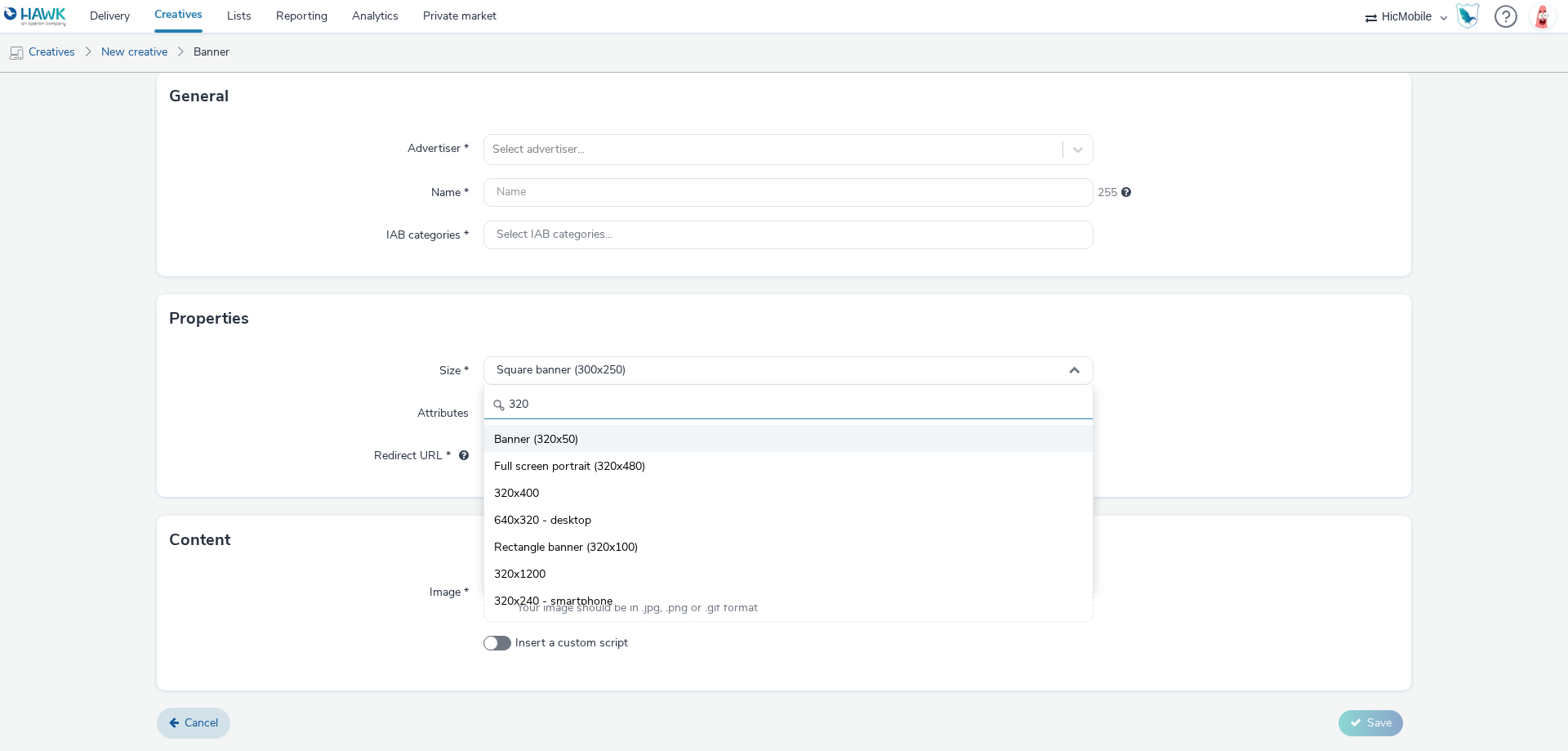
type input "320"
click at [619, 444] on li "Banner (320x50)" at bounding box center [788, 438] width 608 height 27
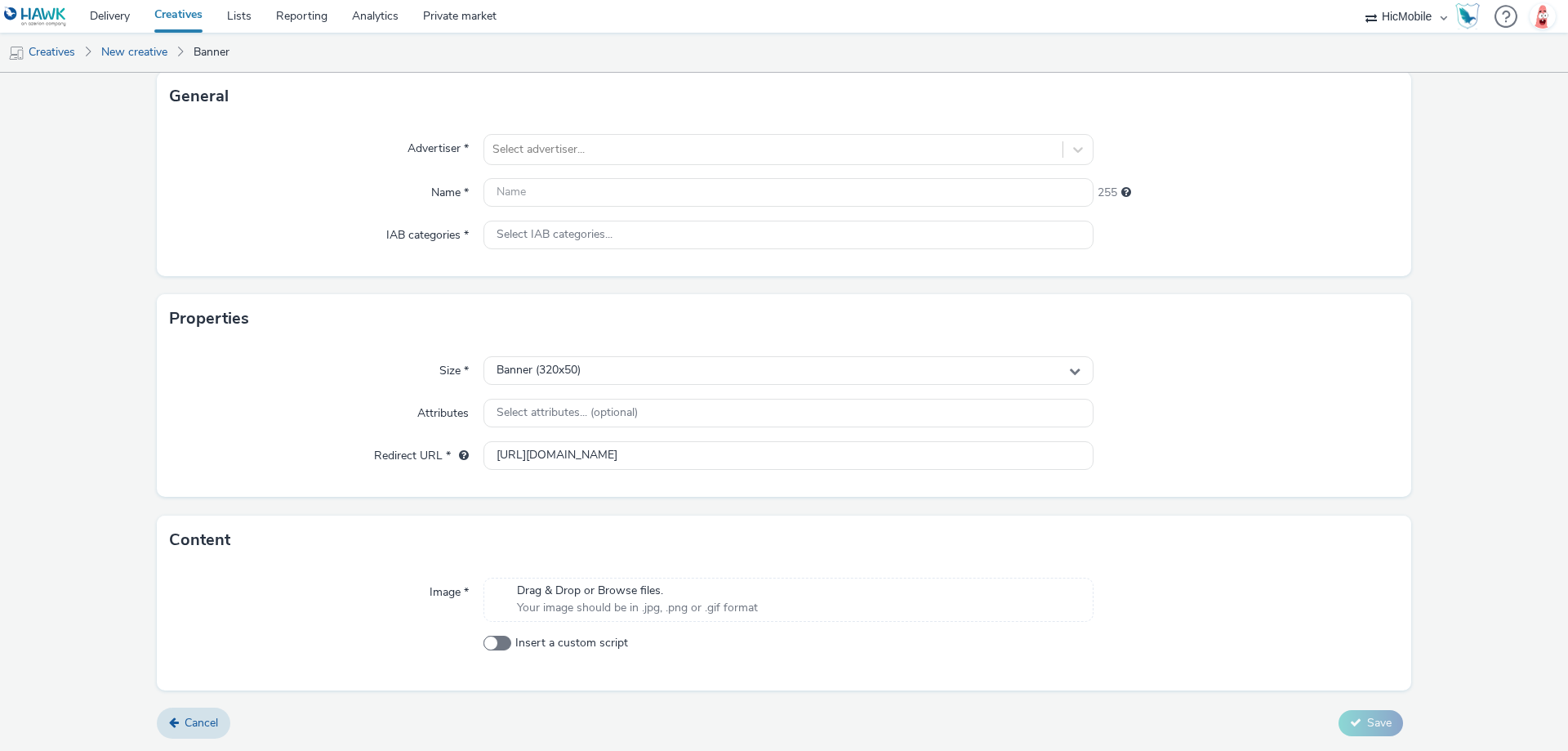
click at [628, 585] on span "Drag & Drop or Browse files." at bounding box center [637, 591] width 241 height 16
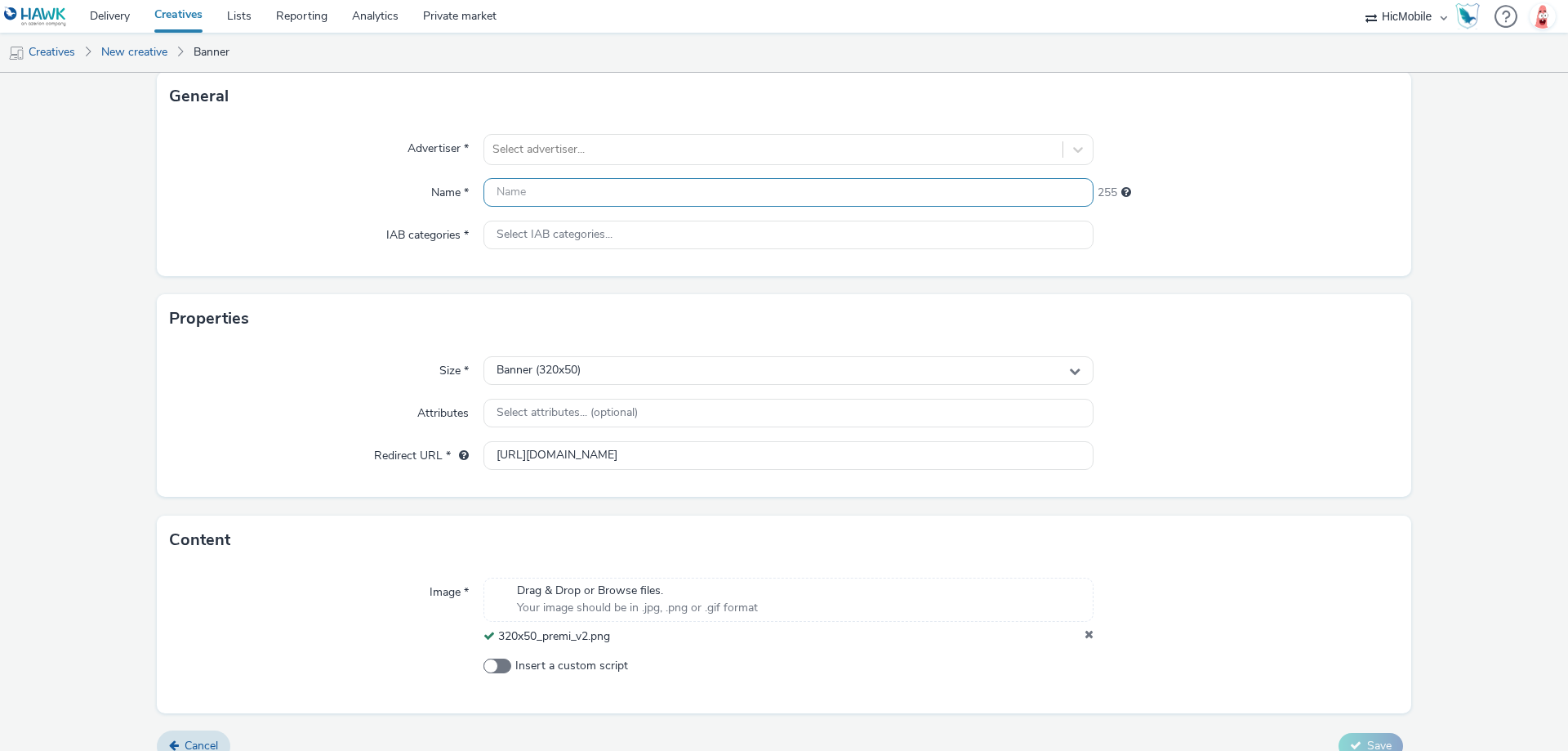
click at [585, 193] on input "text" at bounding box center [788, 192] width 610 height 28
paste input "320x50_premi_v2"
type input "320x50_premi_v2"
click at [610, 153] on div at bounding box center [773, 150] width 562 height 19
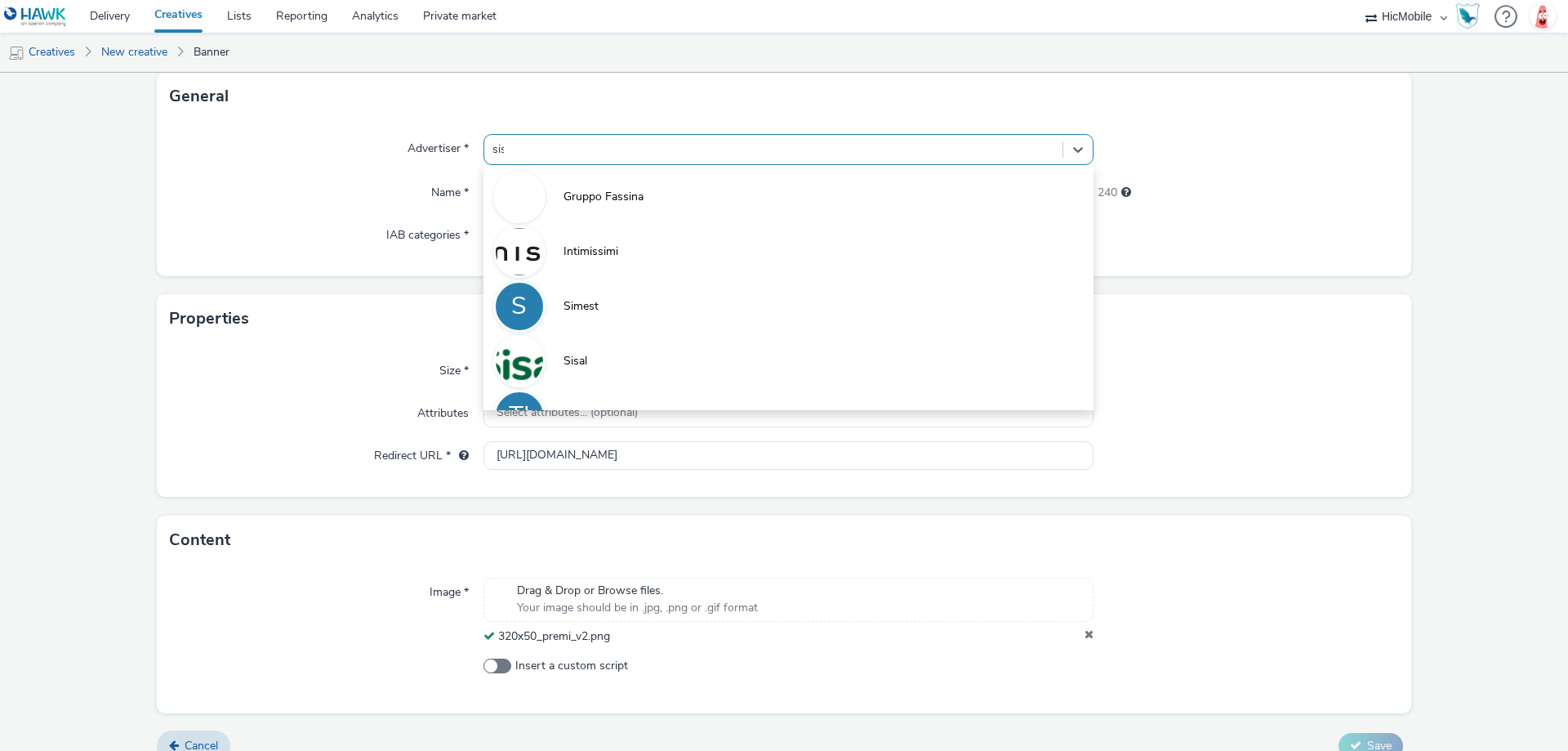
type input "sisa"
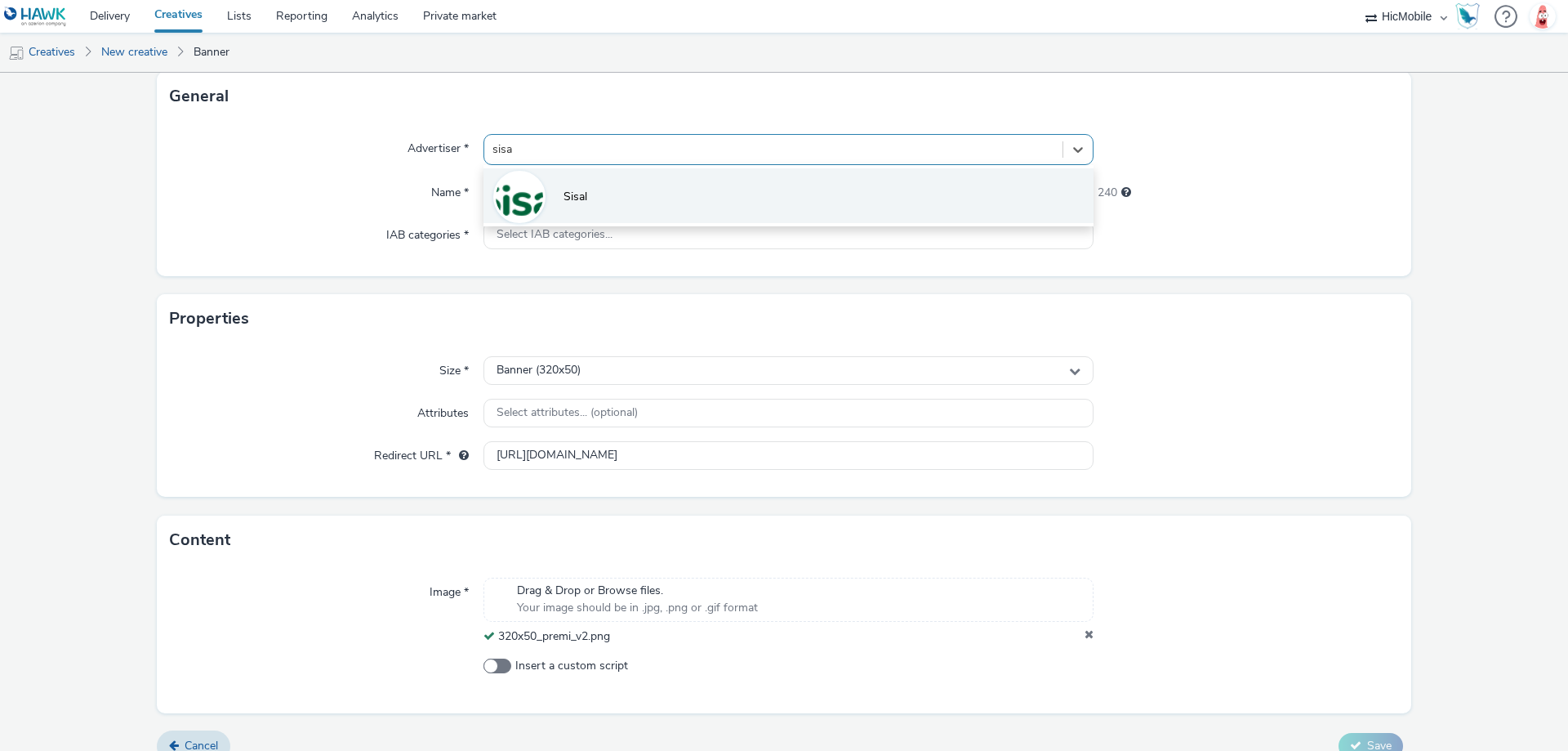
click at [535, 196] on img at bounding box center [519, 197] width 47 height 47
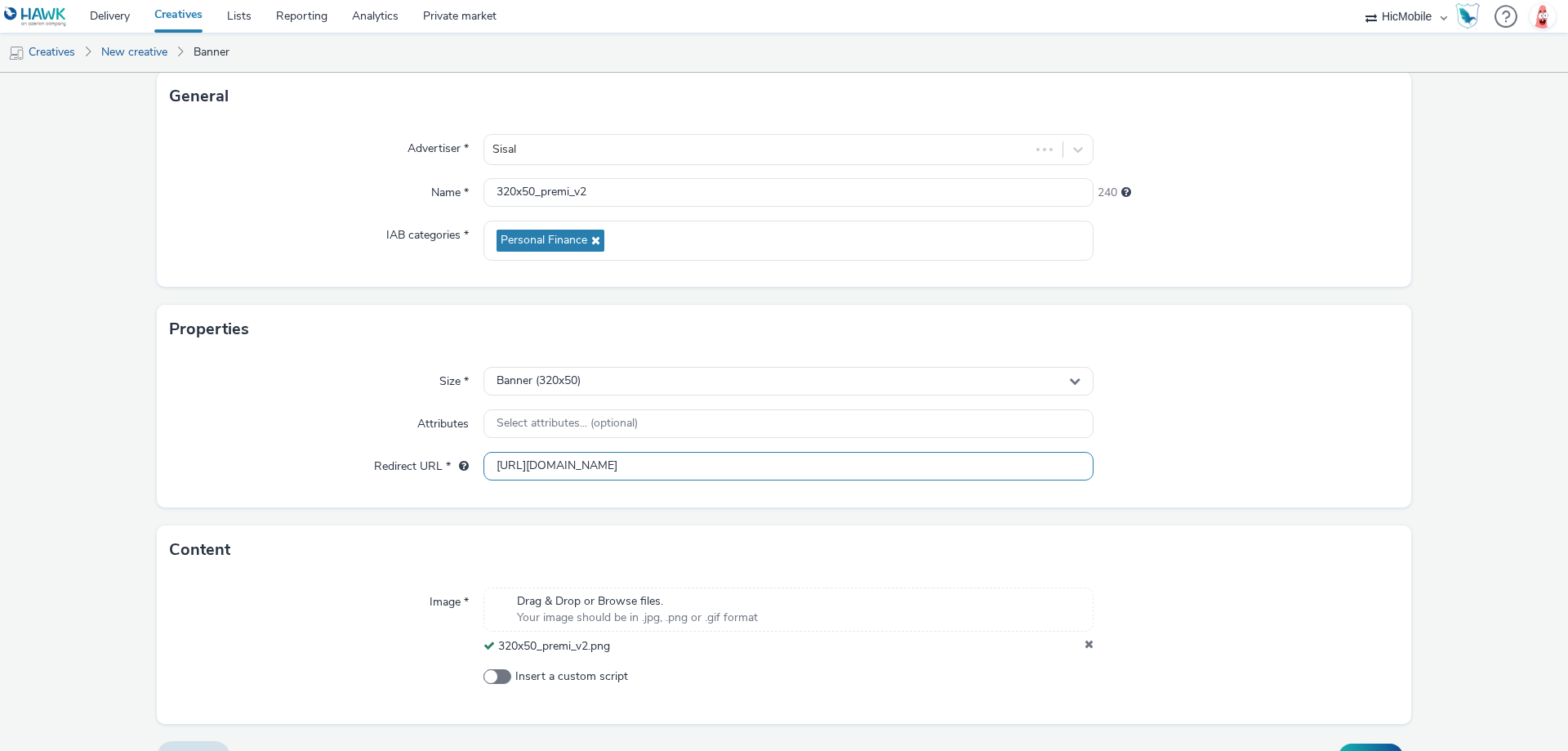
click at [926, 468] on input "[URL][DOMAIN_NAME]" at bounding box center [788, 466] width 610 height 28
click at [1354, 746] on button "Save" at bounding box center [1371, 756] width 65 height 27
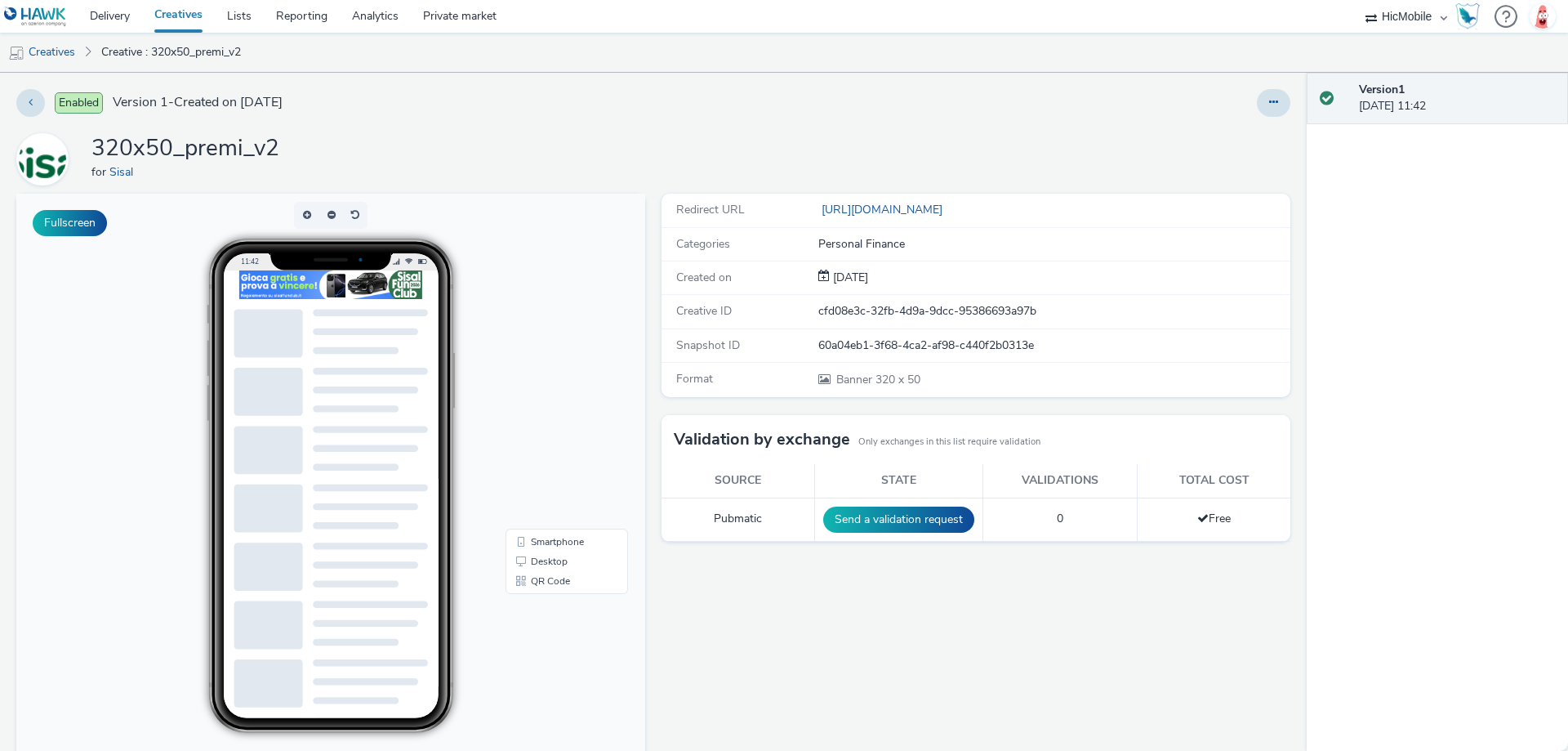
drag, startPoint x: 1464, startPoint y: 544, endPoint x: 1450, endPoint y: 544, distance: 14.0
click at [1464, 544] on div "Version 1 [DATE] 11:42" at bounding box center [1437, 412] width 261 height 678
click at [34, 100] on button at bounding box center [30, 103] width 28 height 27
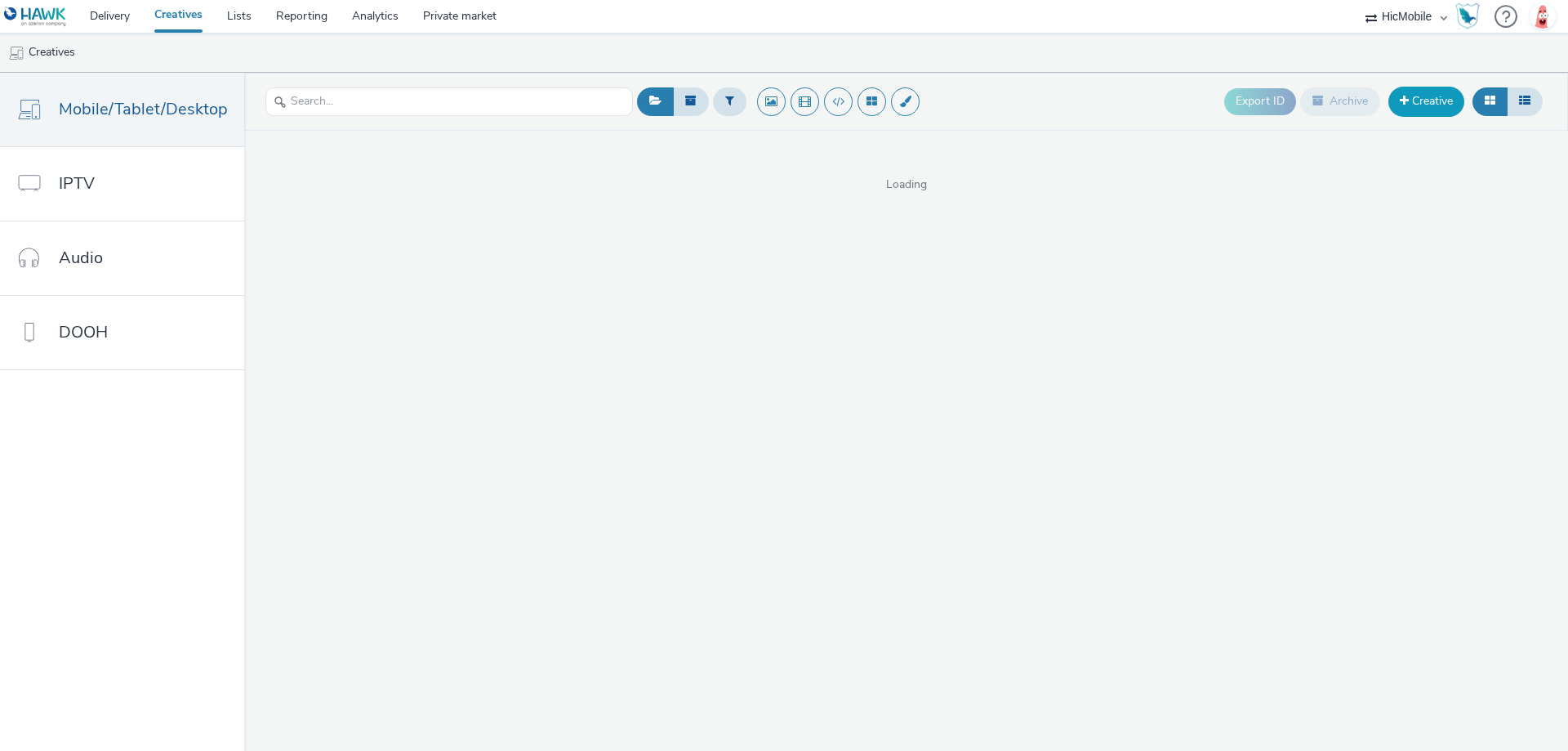
click at [1400, 94] on link "Creative" at bounding box center [1426, 101] width 76 height 29
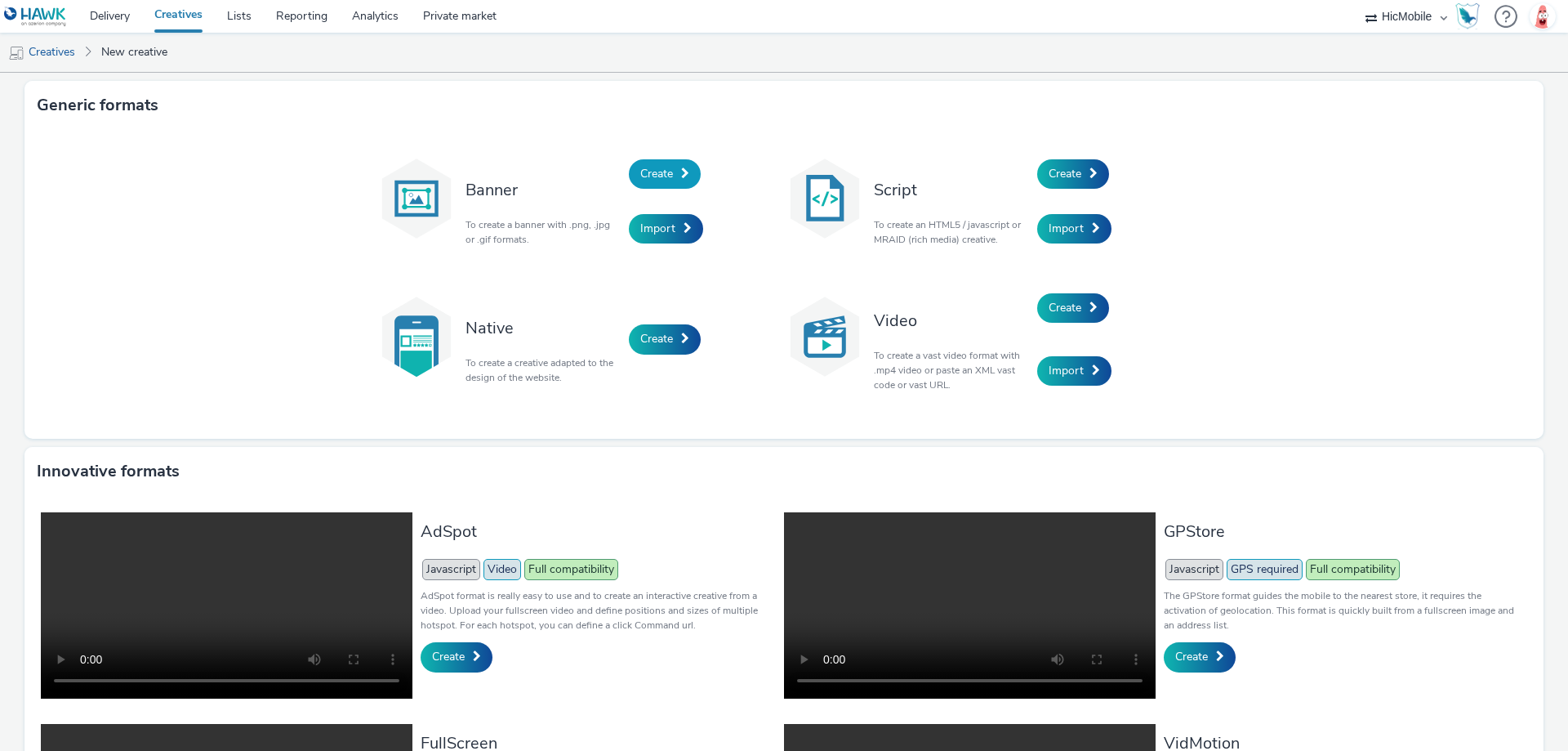
click at [677, 182] on link "Create" at bounding box center [664, 174] width 72 height 29
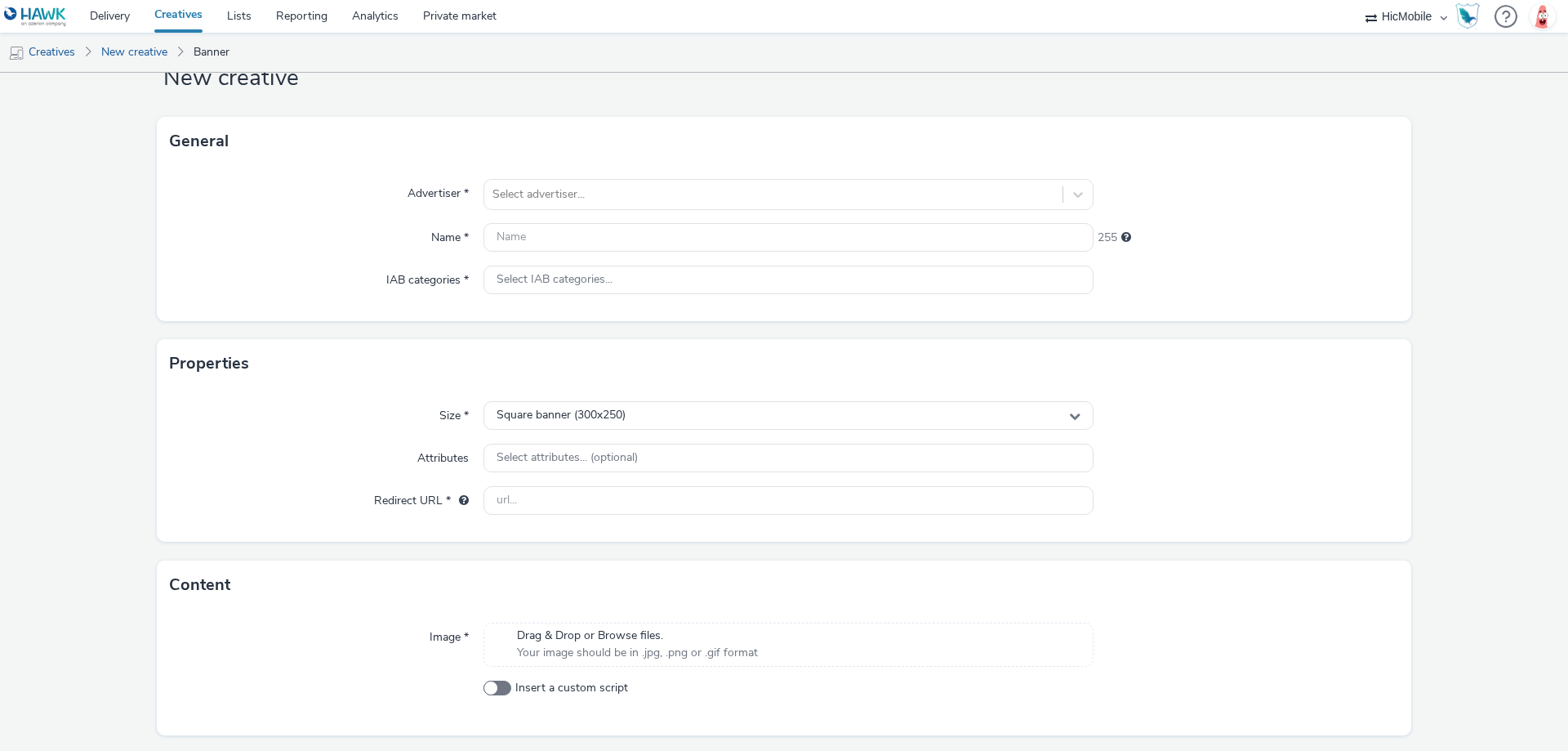
scroll to position [100, 0]
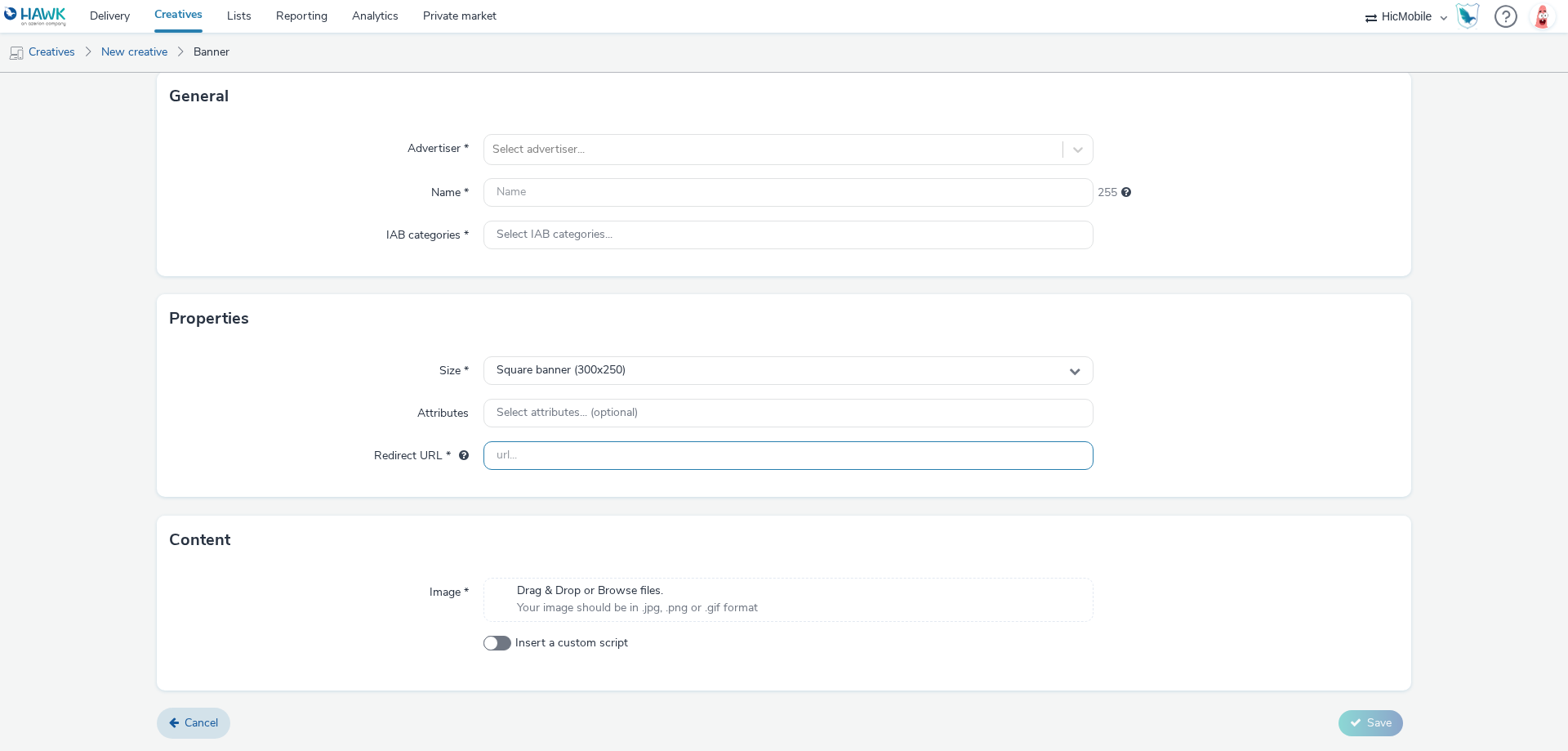
click at [668, 450] on input "text" at bounding box center [788, 455] width 610 height 28
paste input "[URL][DOMAIN_NAME]"
type input "[URL][DOMAIN_NAME]"
click at [721, 368] on div "Square banner (300x250)" at bounding box center [788, 370] width 610 height 28
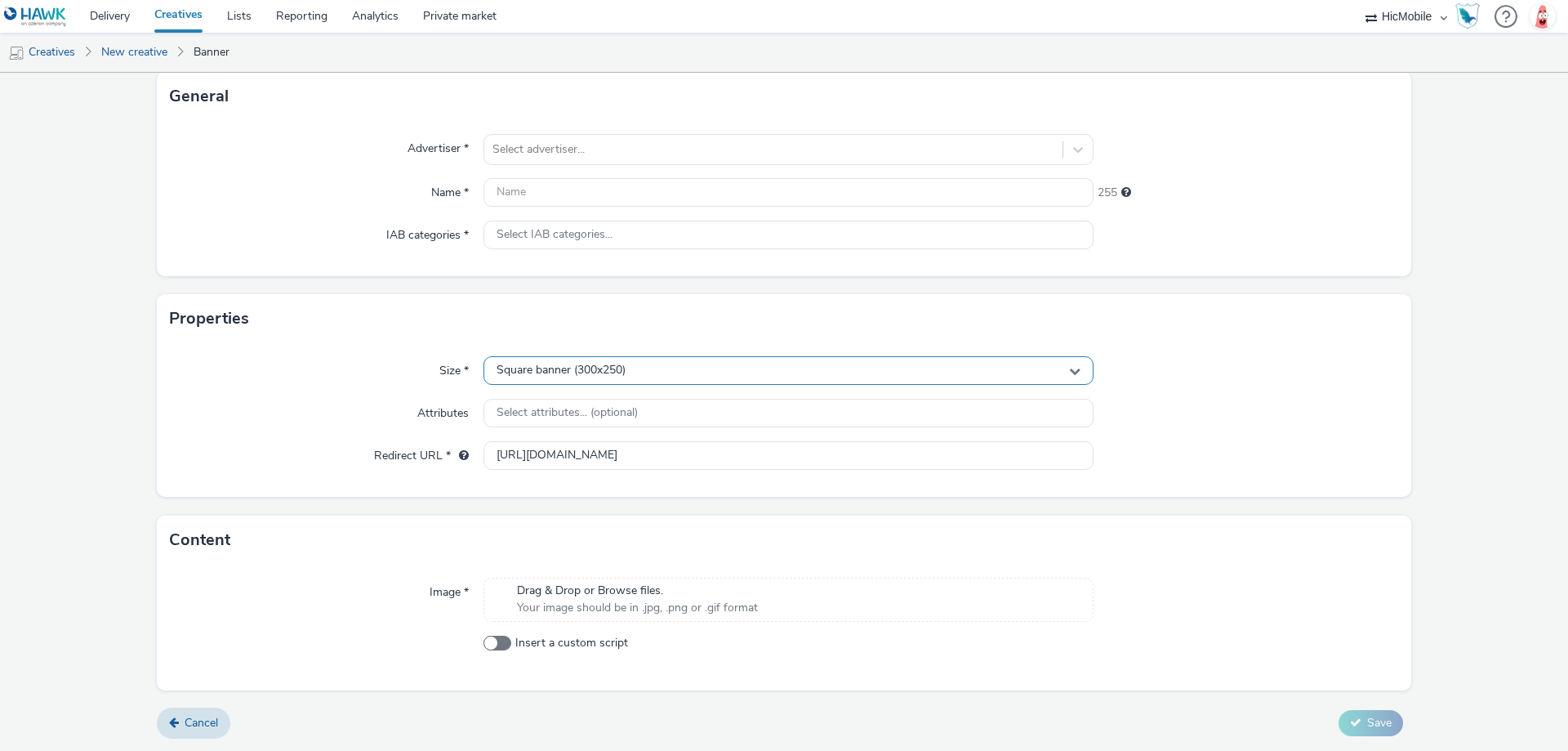
scroll to position [0, 0]
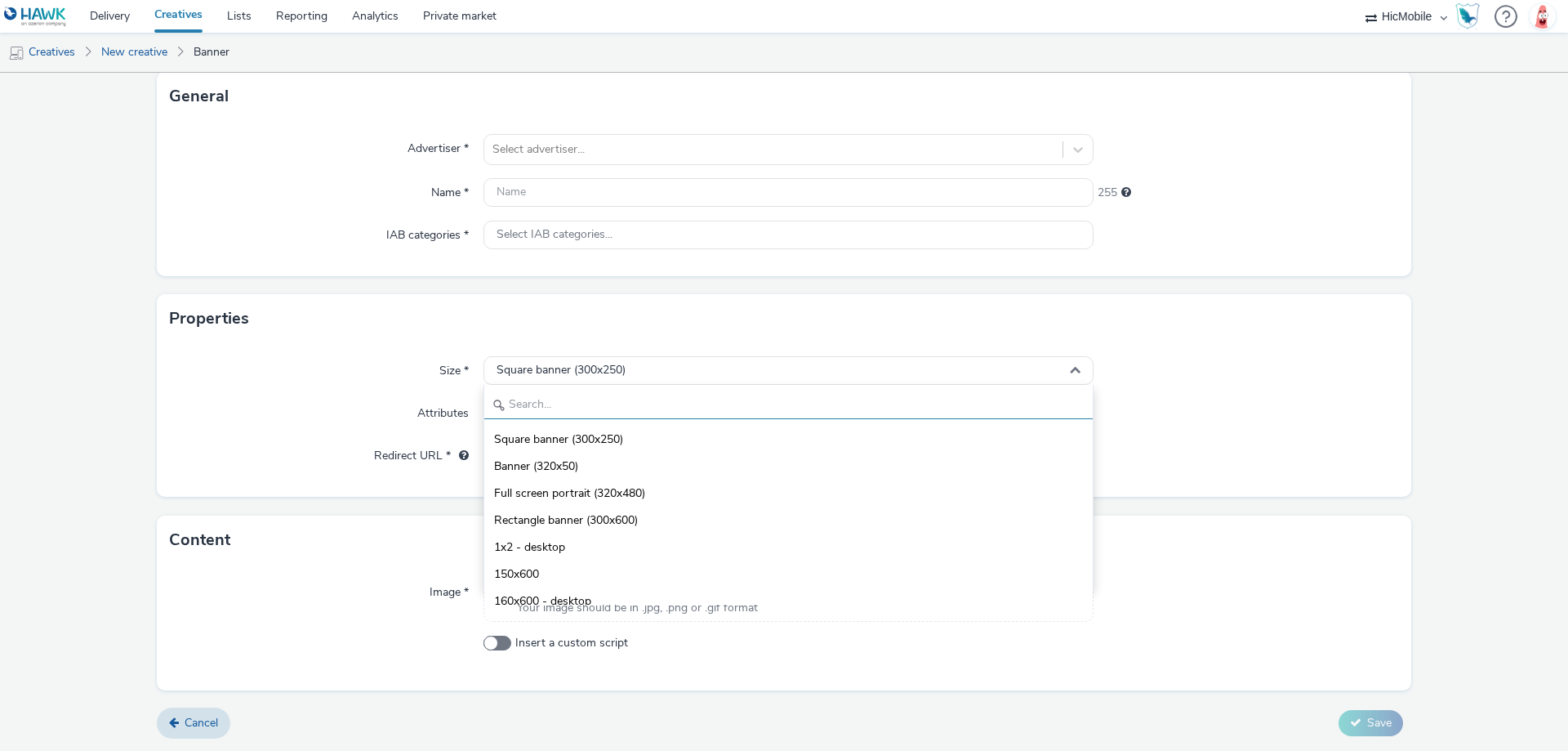
click at [698, 395] on input "text" at bounding box center [788, 405] width 608 height 28
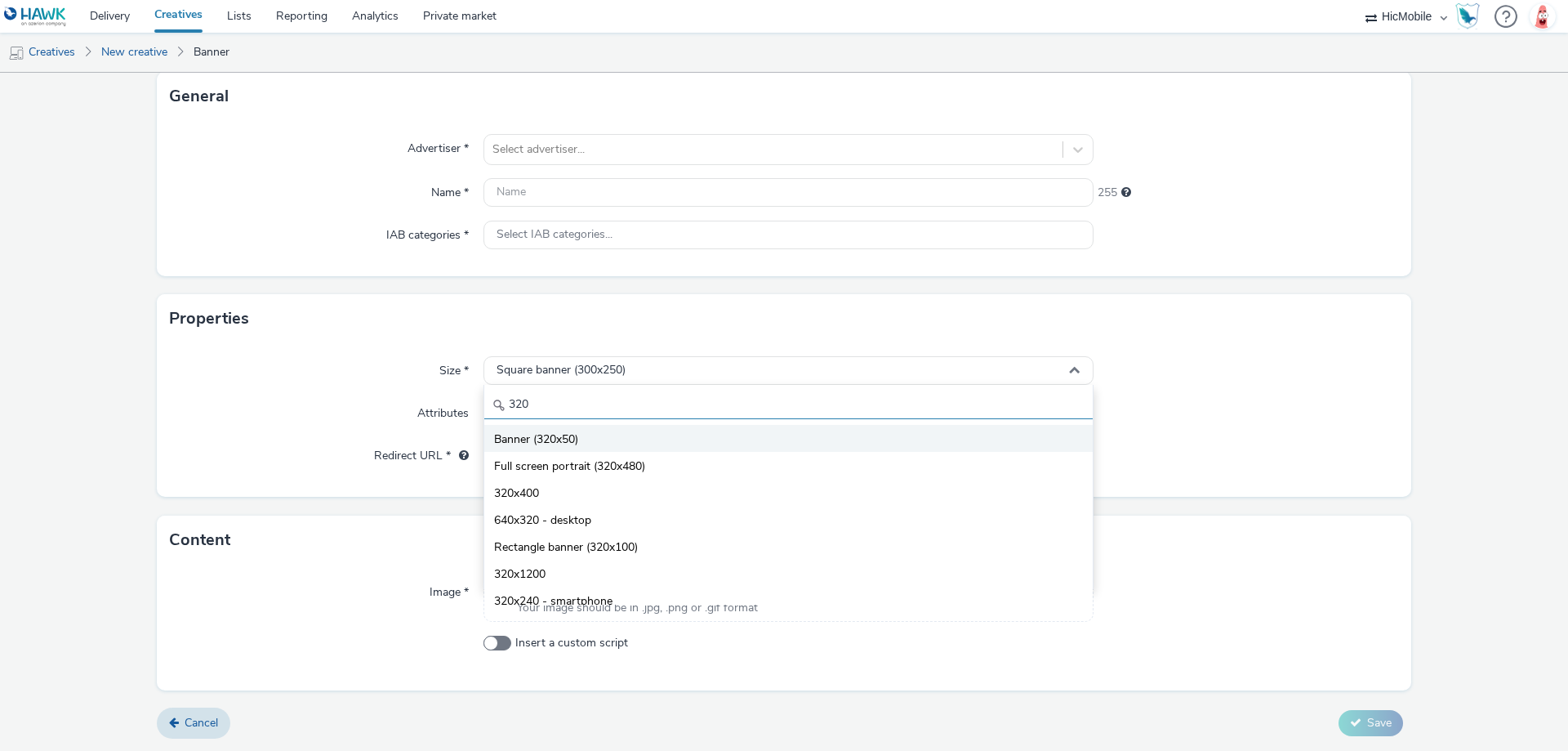
type input "320"
click at [671, 447] on li "Banner (320x50)" at bounding box center [788, 438] width 608 height 27
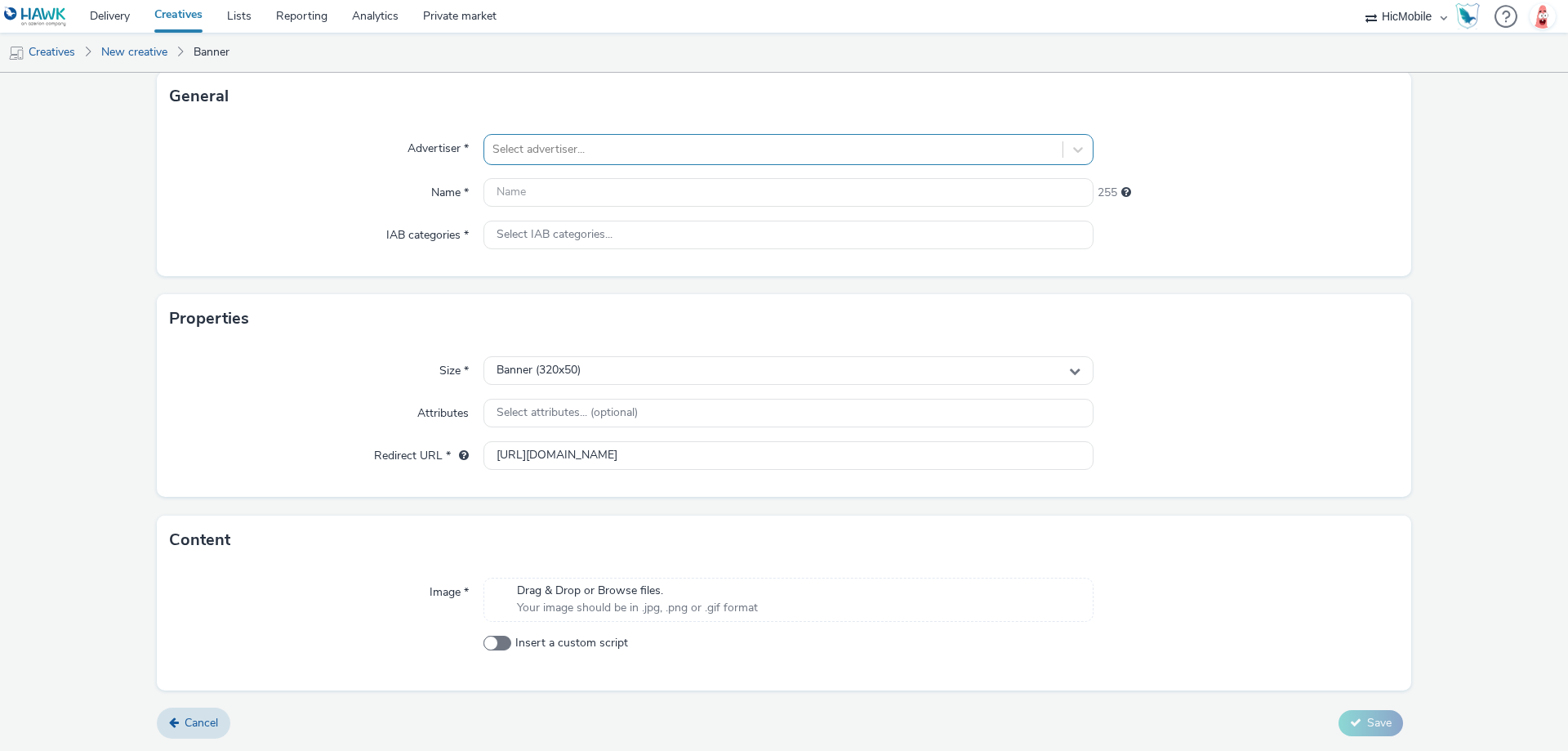
click at [649, 147] on div at bounding box center [773, 150] width 562 height 19
type input "sisa"
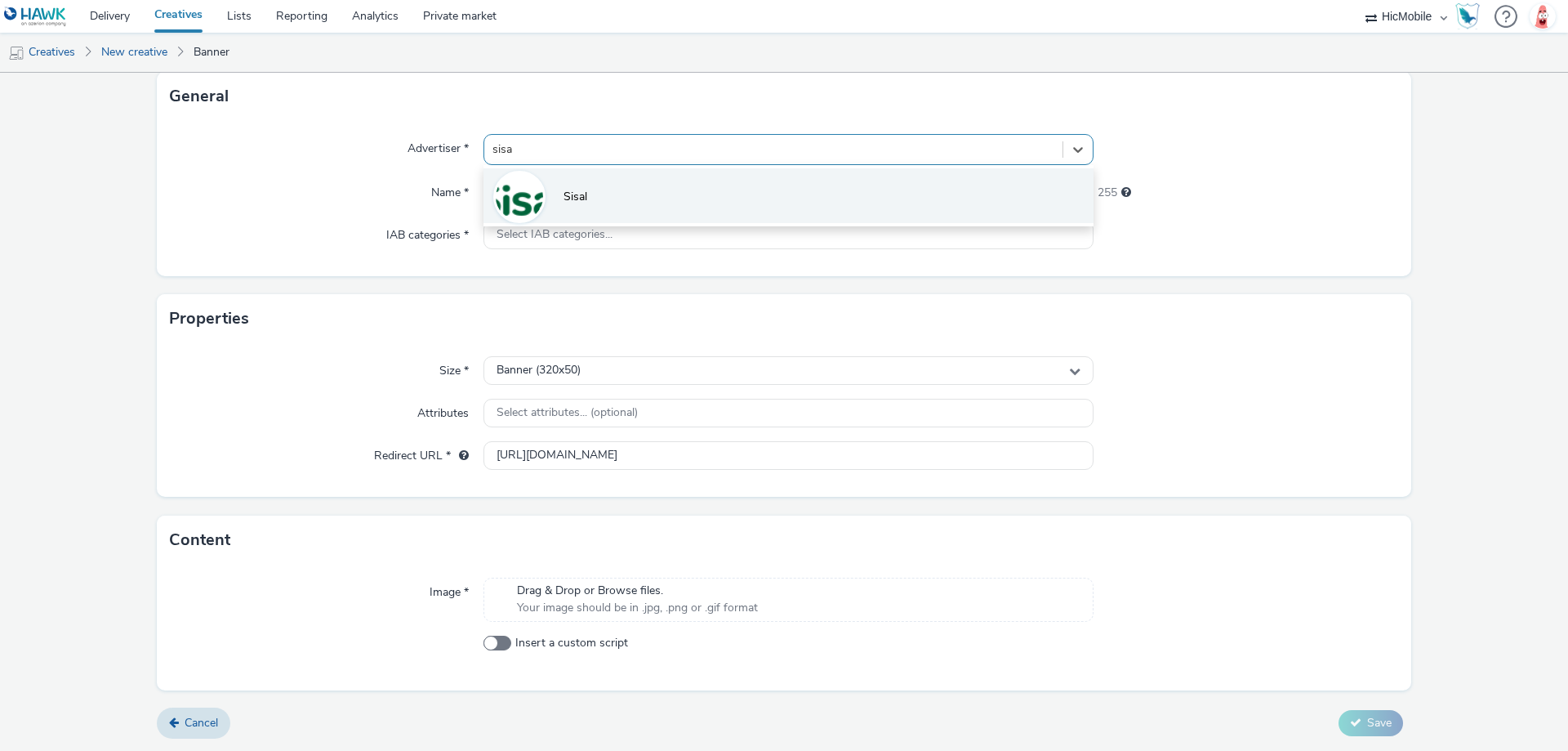
click at [667, 184] on li "Sisal" at bounding box center [788, 196] width 610 height 55
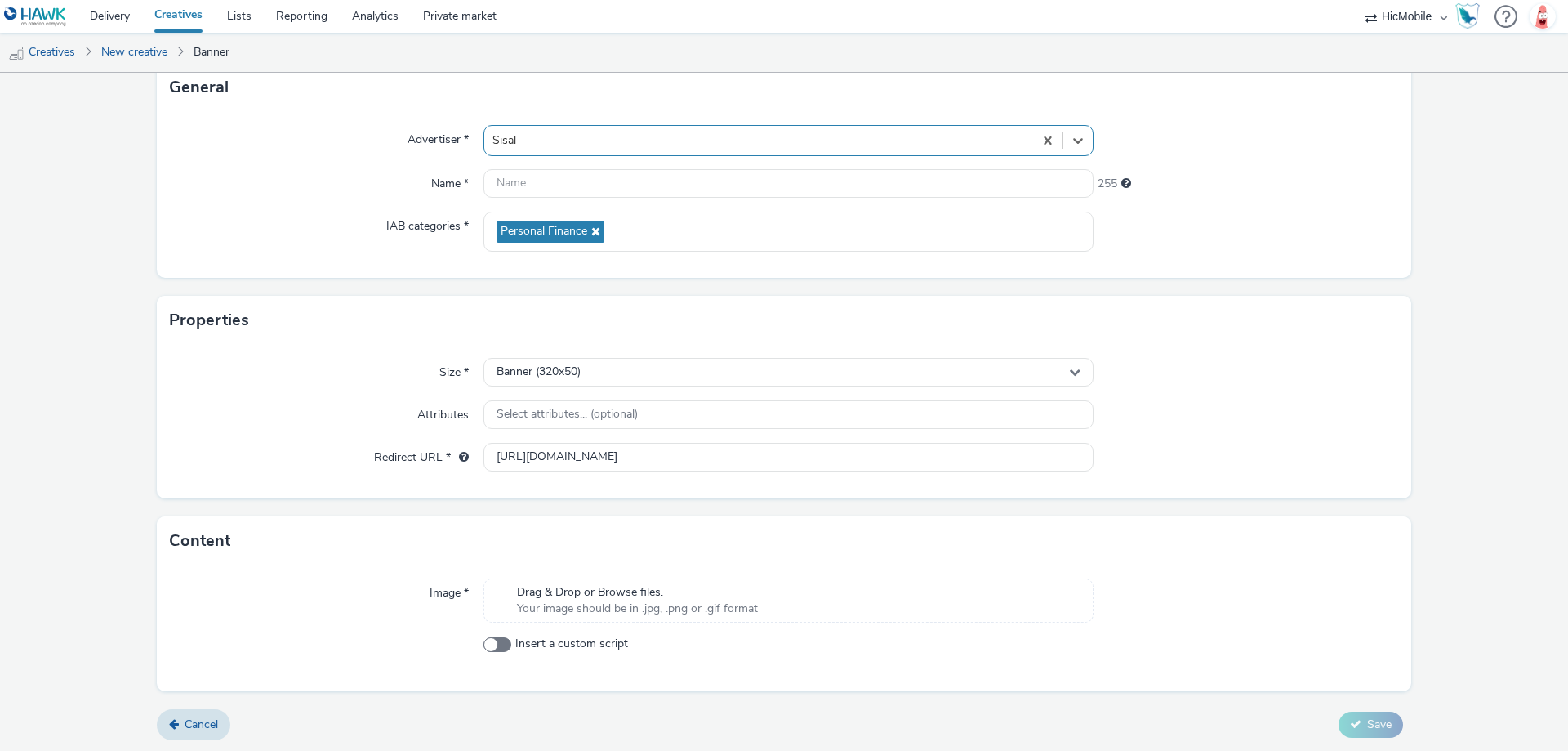
scroll to position [111, 0]
click at [775, 587] on div "Drag & Drop or Browse files. Your image should be in .jpg, .png or .gif format" at bounding box center [788, 599] width 610 height 44
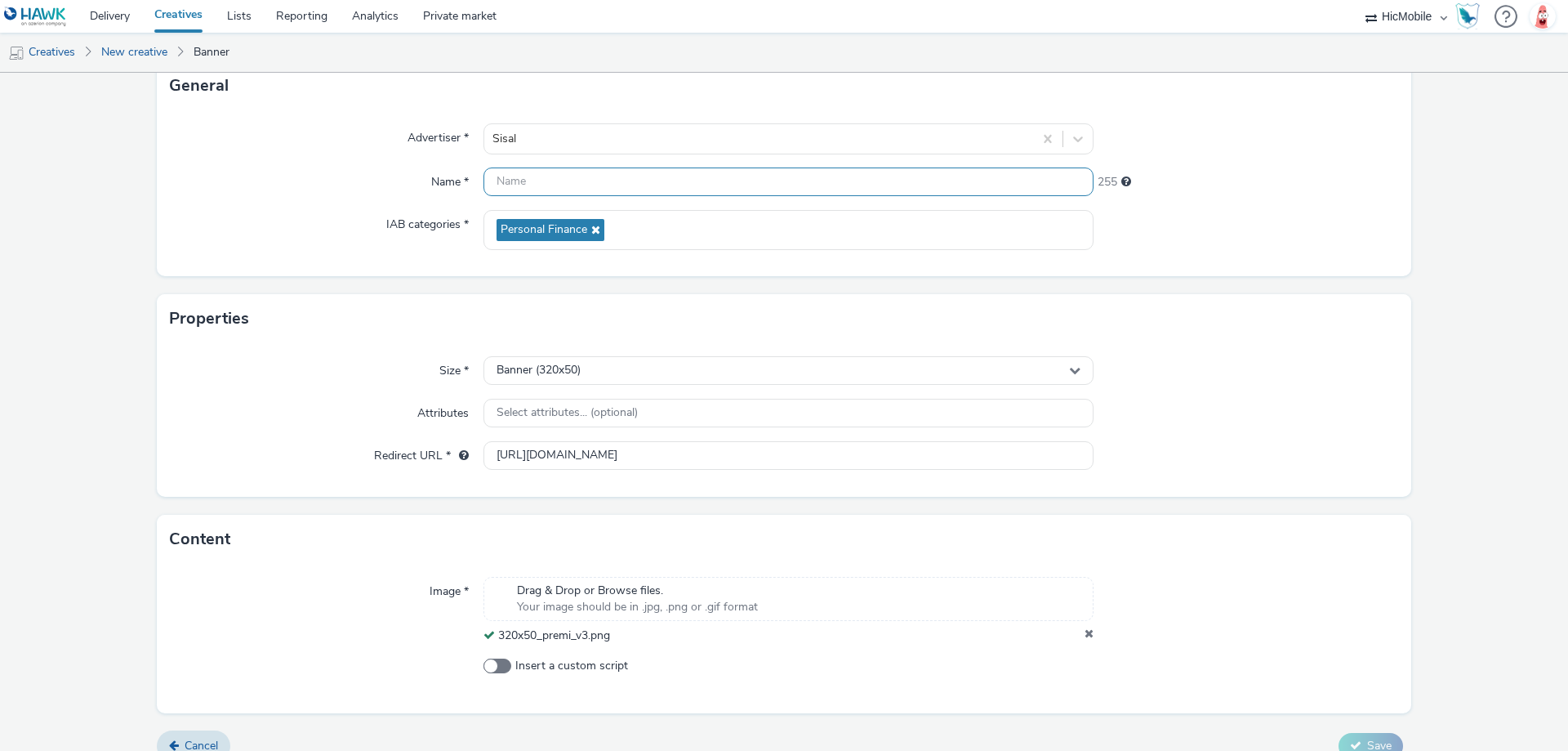
click at [606, 187] on input "text" at bounding box center [788, 182] width 610 height 28
paste input "320x50_premi_v3"
type input "320x50_premi_v3"
click at [1321, 281] on form "New creative General Advertiser * Sisal Name * 320x50_premi_v3 240 IAB categori…" at bounding box center [784, 368] width 1568 height 812
click at [1368, 742] on span "Save" at bounding box center [1379, 746] width 25 height 16
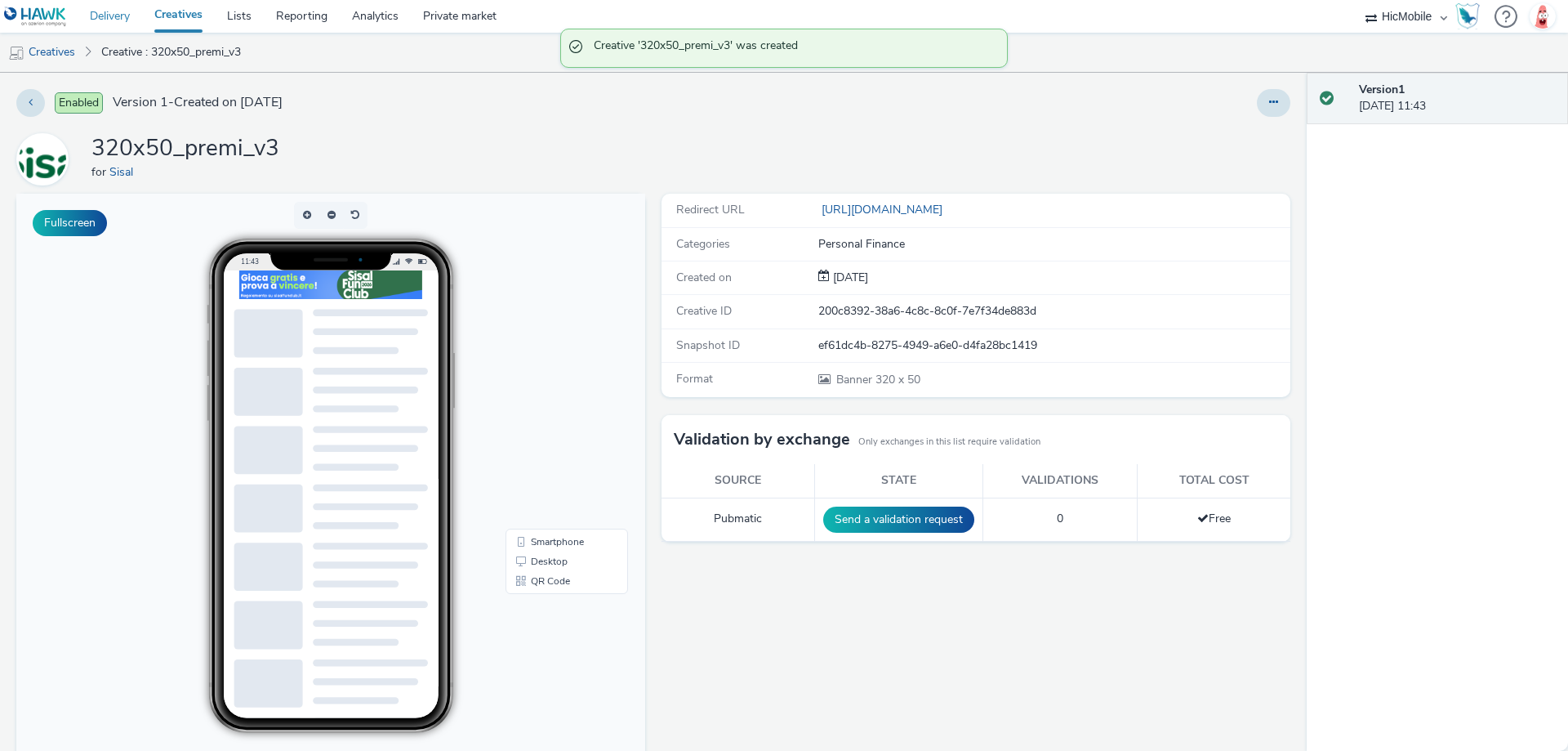
click at [134, 12] on link "Delivery" at bounding box center [110, 16] width 65 height 33
